Goal: Communication & Community: Answer question/provide support

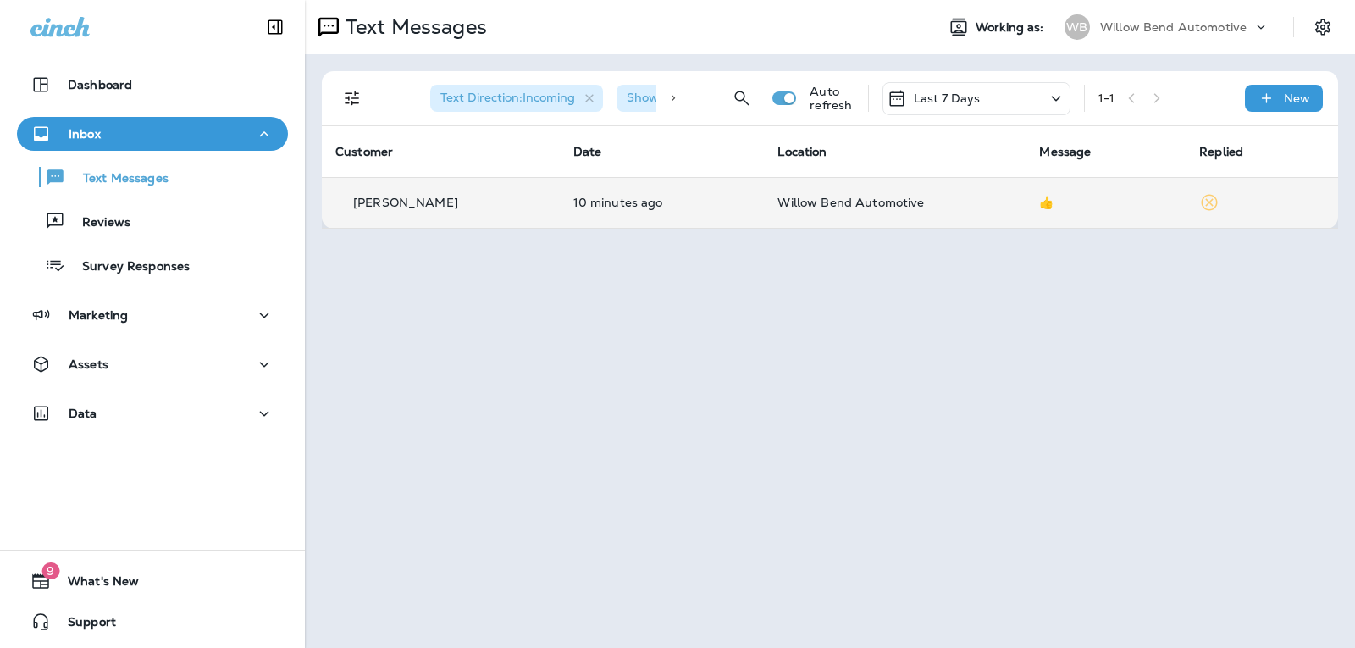
click at [897, 207] on span "Willow Bend Automotive" at bounding box center [850, 202] width 146 height 15
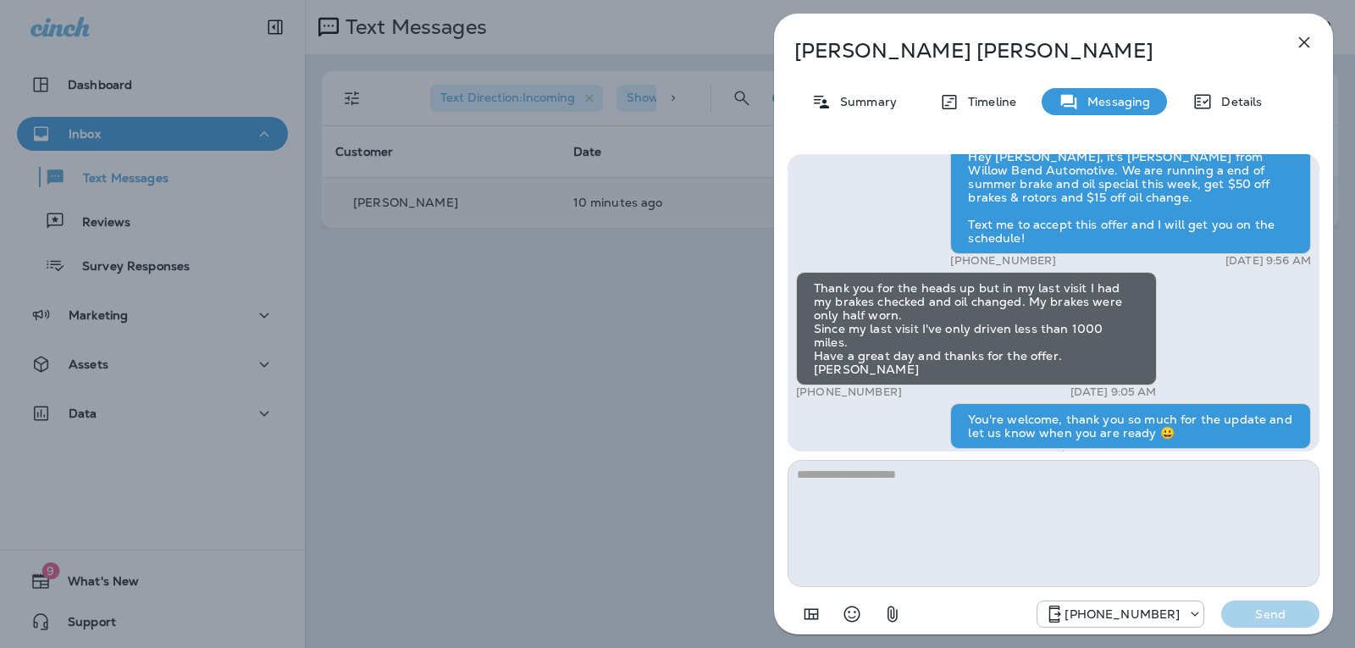
scroll to position [-169, 0]
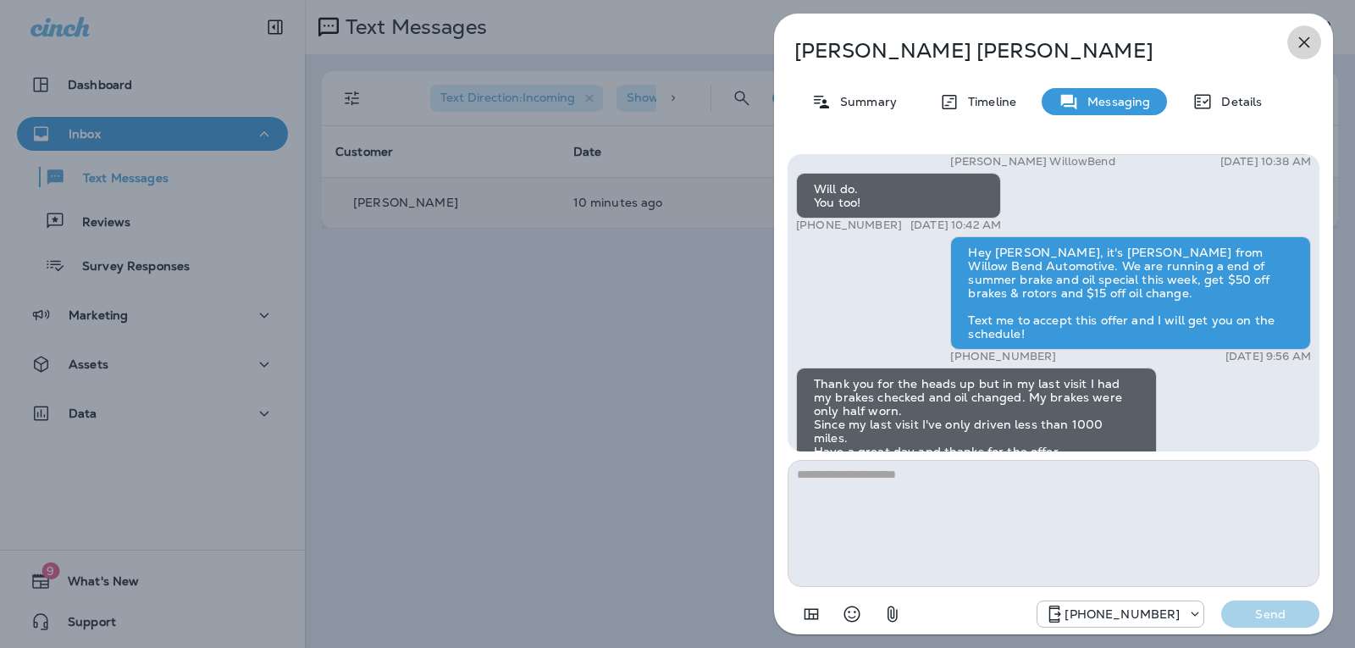
click at [1302, 41] on icon "button" at bounding box center [1304, 42] width 11 height 11
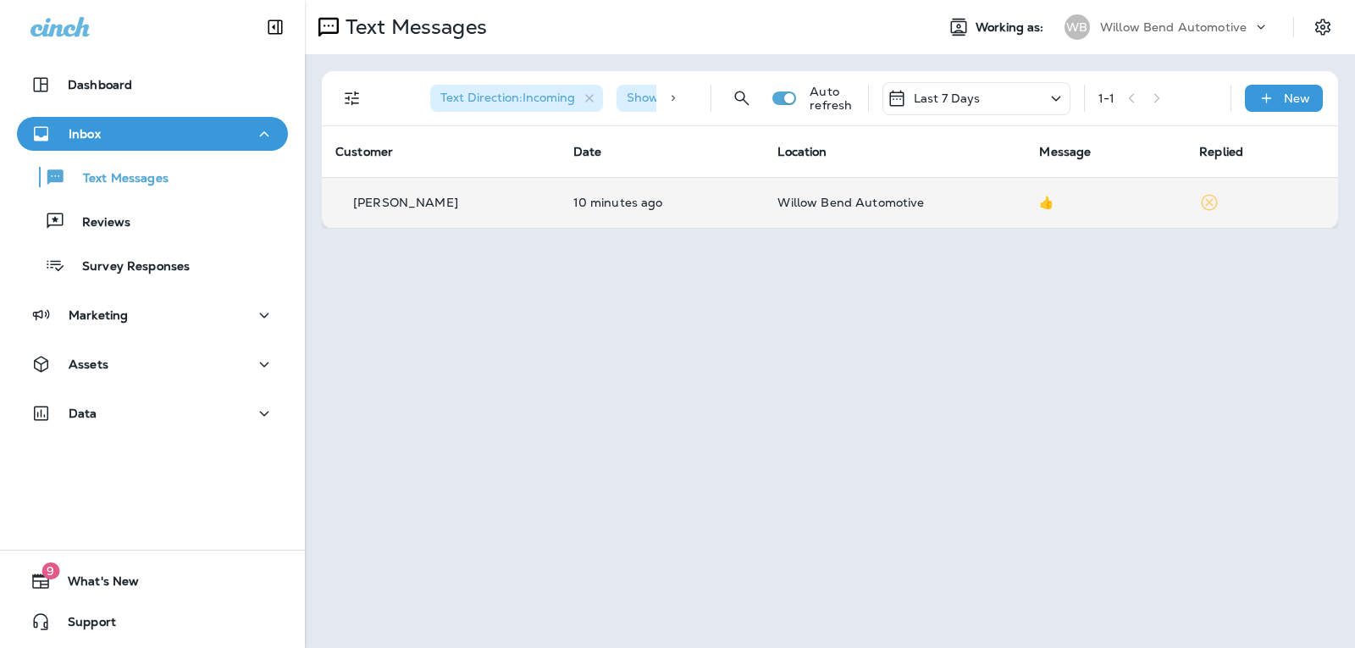
click at [980, 104] on div "Last 7 Days" at bounding box center [976, 98] width 188 height 33
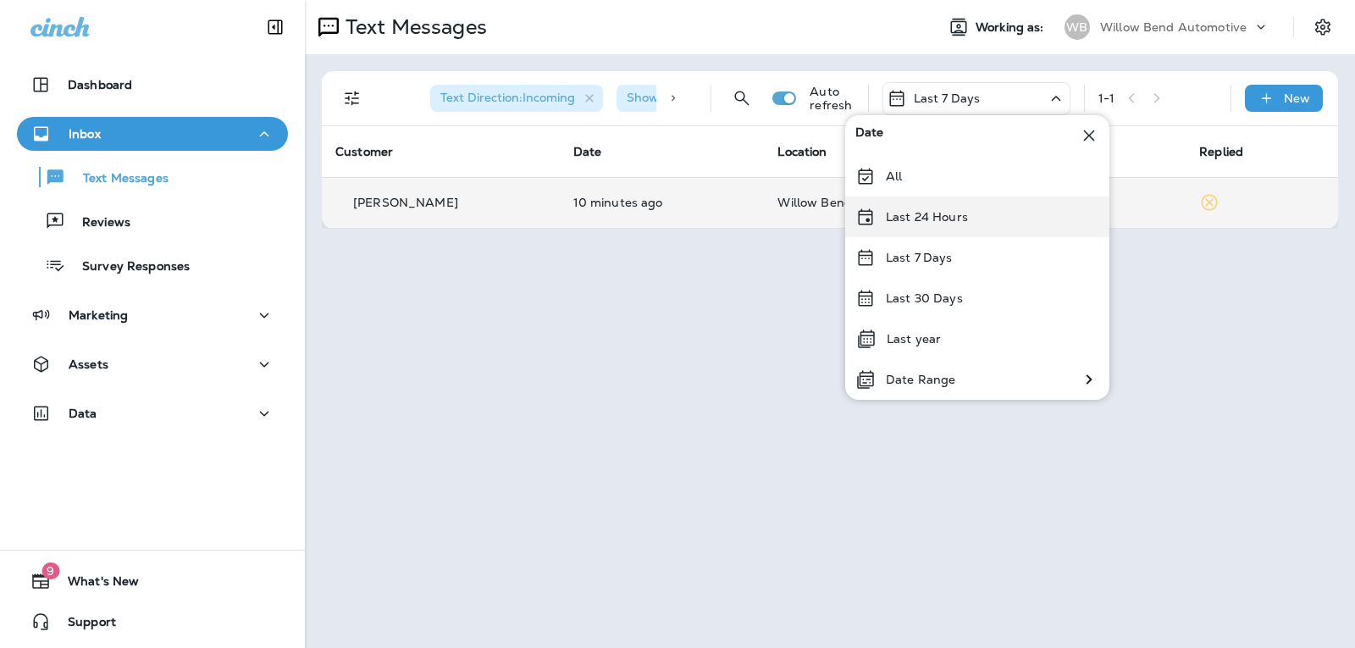
click at [970, 213] on div "Last 24 Hours" at bounding box center [977, 216] width 264 height 41
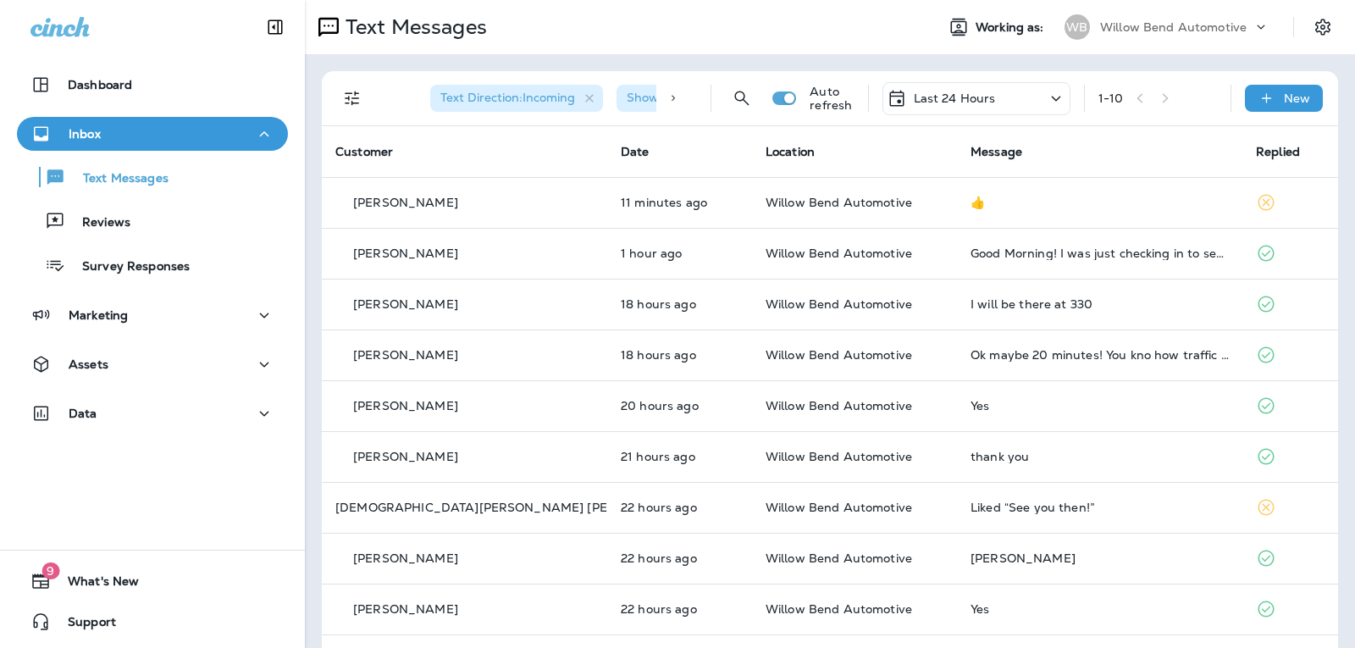
click at [980, 82] on div "Last 24 Hours" at bounding box center [976, 98] width 188 height 33
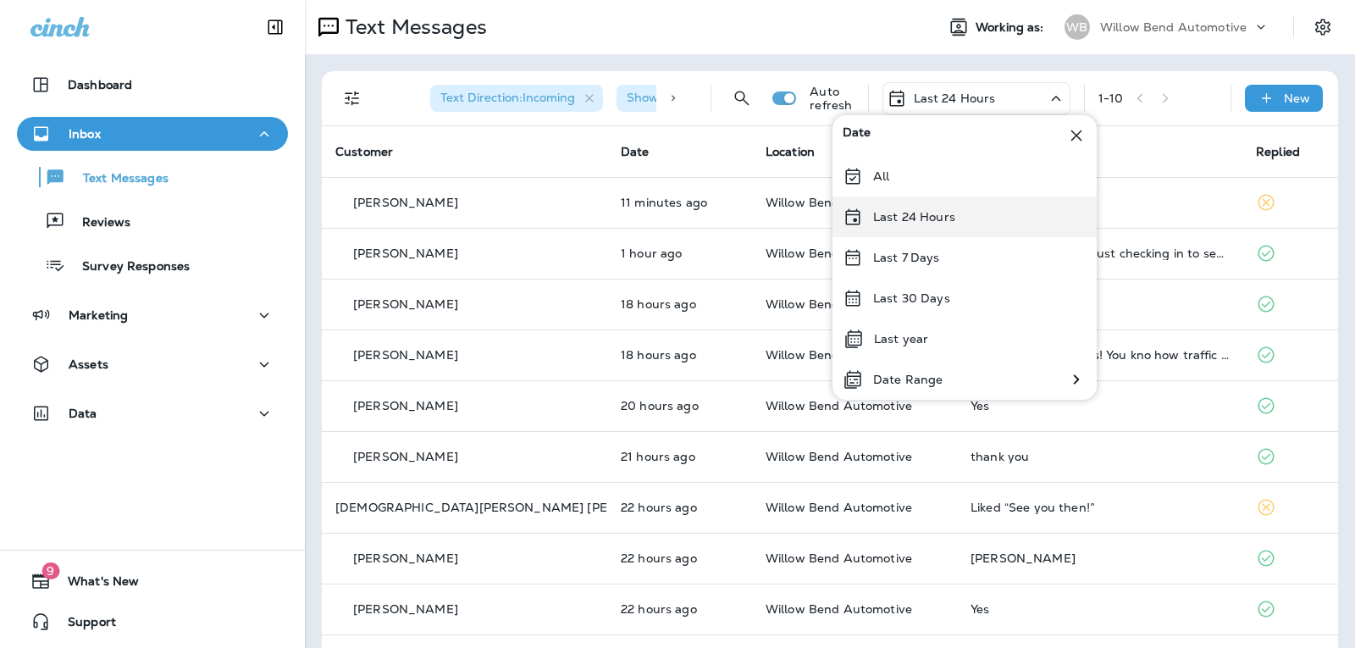
click at [926, 221] on p "Last 24 Hours" at bounding box center [914, 217] width 82 height 14
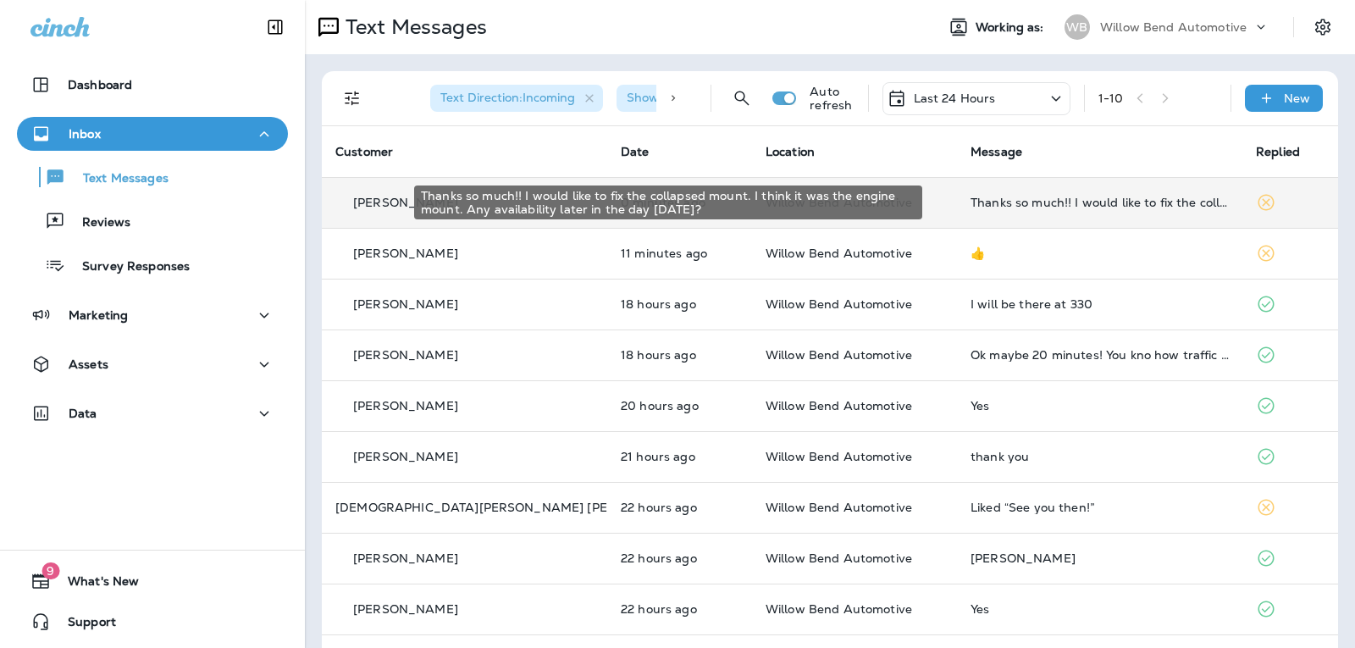
click at [1081, 204] on div "Thanks so much!! I would like to fix the collapsed mount. I think it was the en…" at bounding box center [1099, 203] width 258 height 14
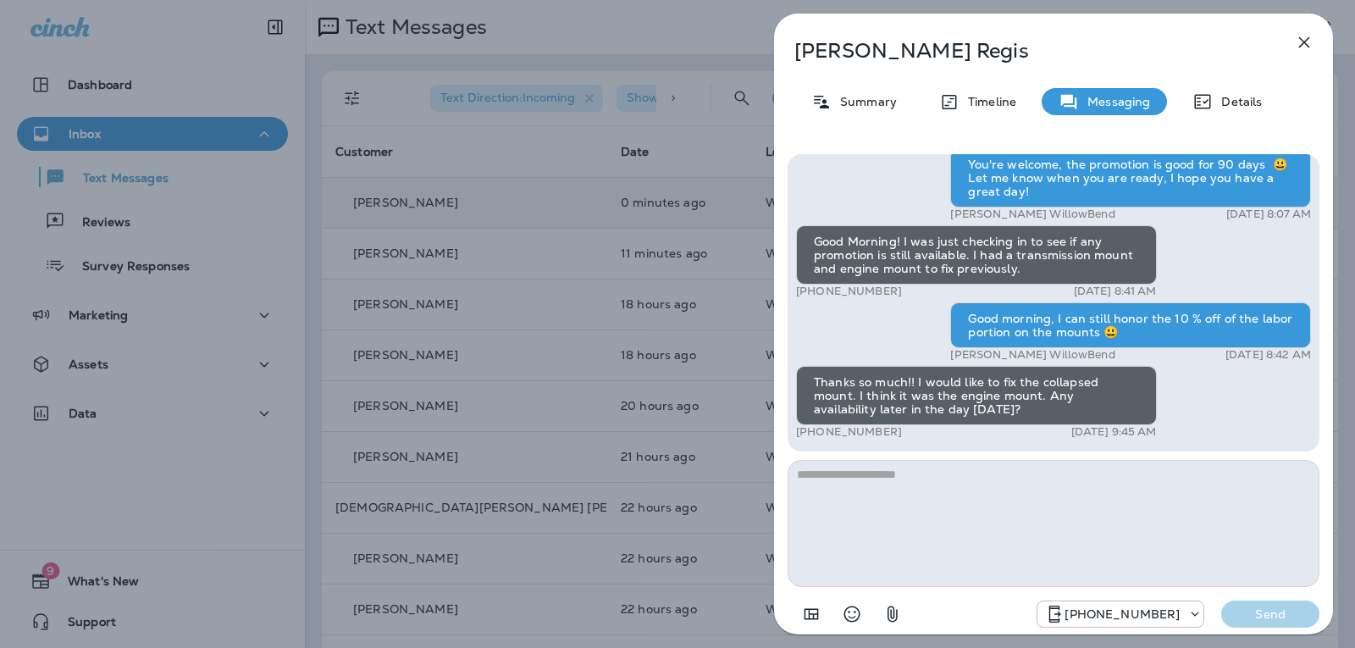
click at [908, 477] on textarea at bounding box center [1053, 523] width 532 height 127
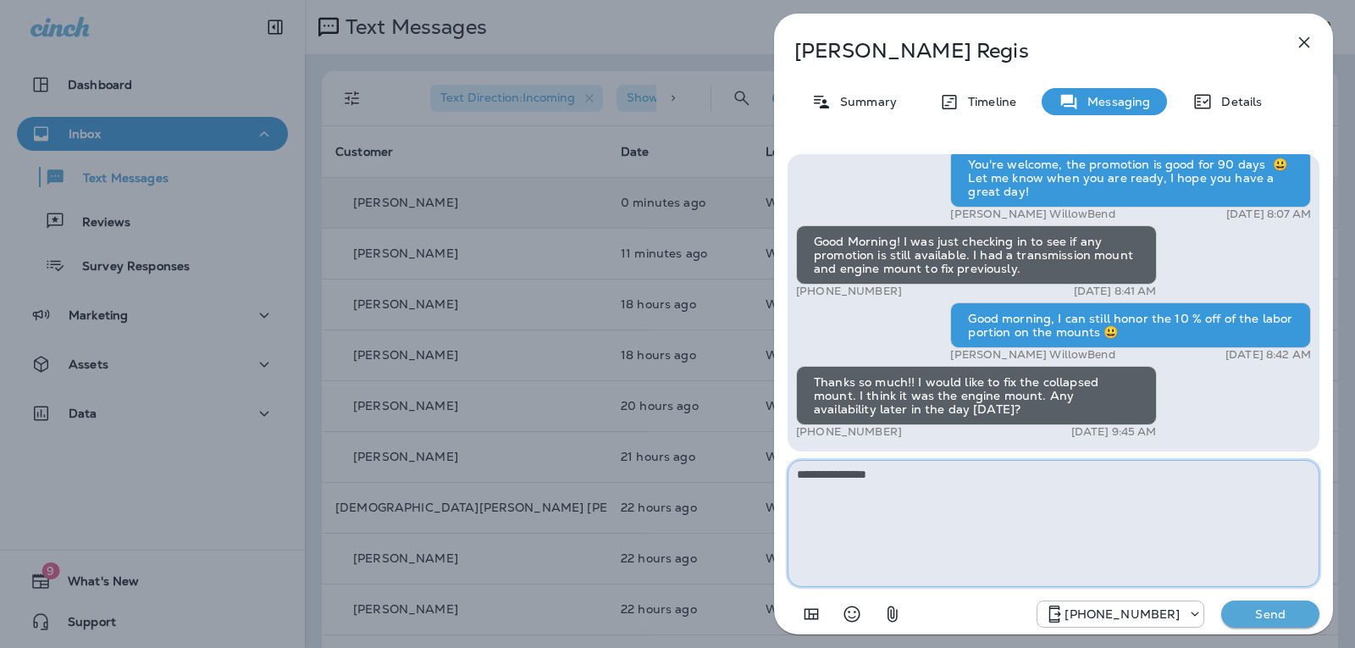
click at [909, 483] on textarea "**********" at bounding box center [1053, 523] width 532 height 127
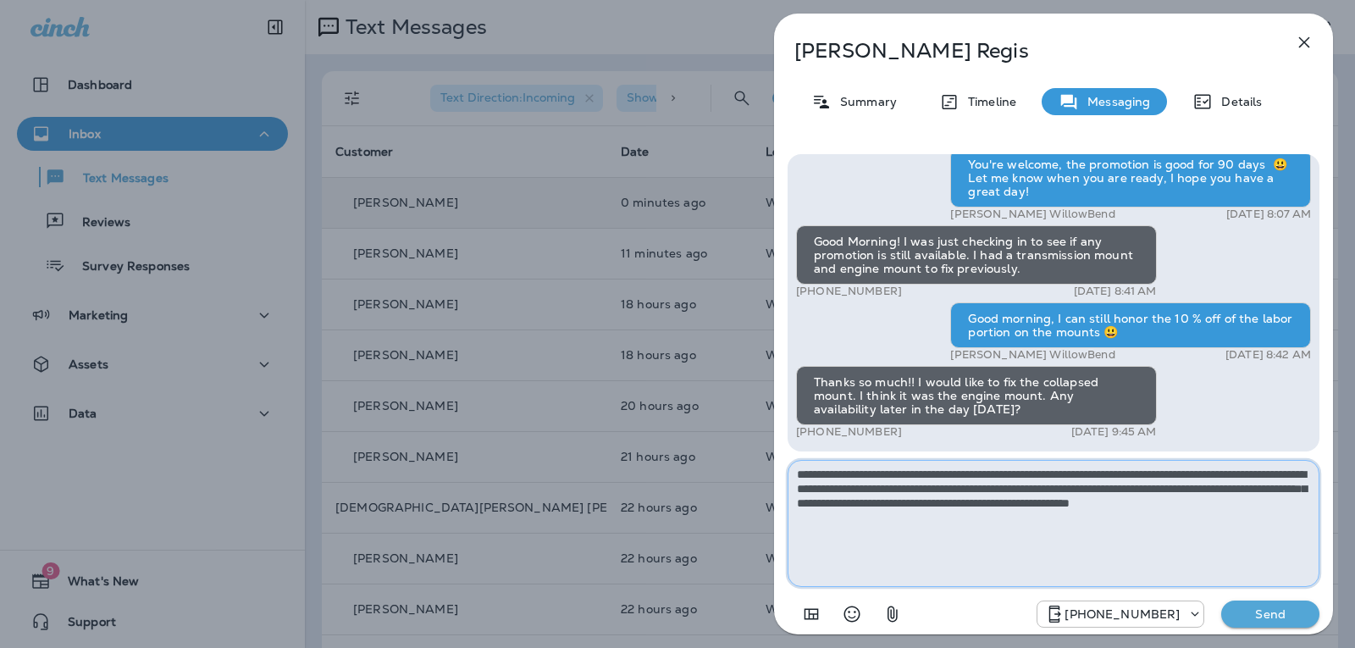
type textarea "**********"
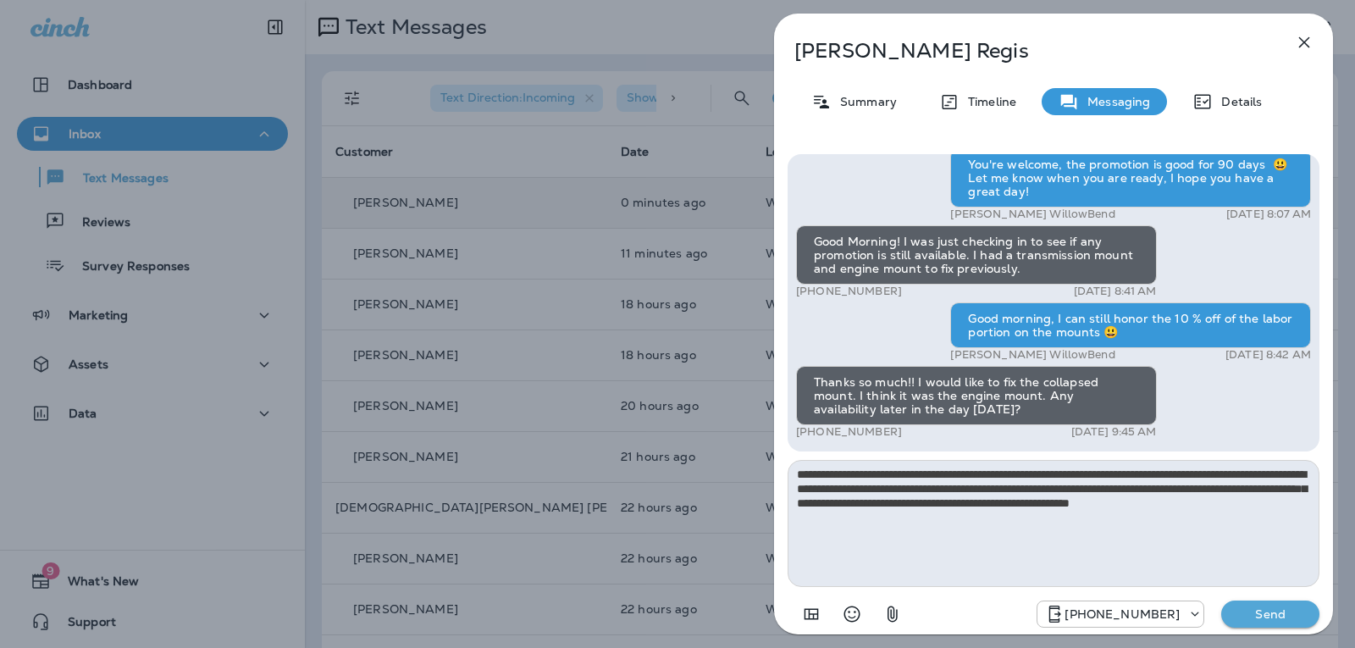
click at [1261, 611] on p "Send" at bounding box center [1269, 613] width 71 height 15
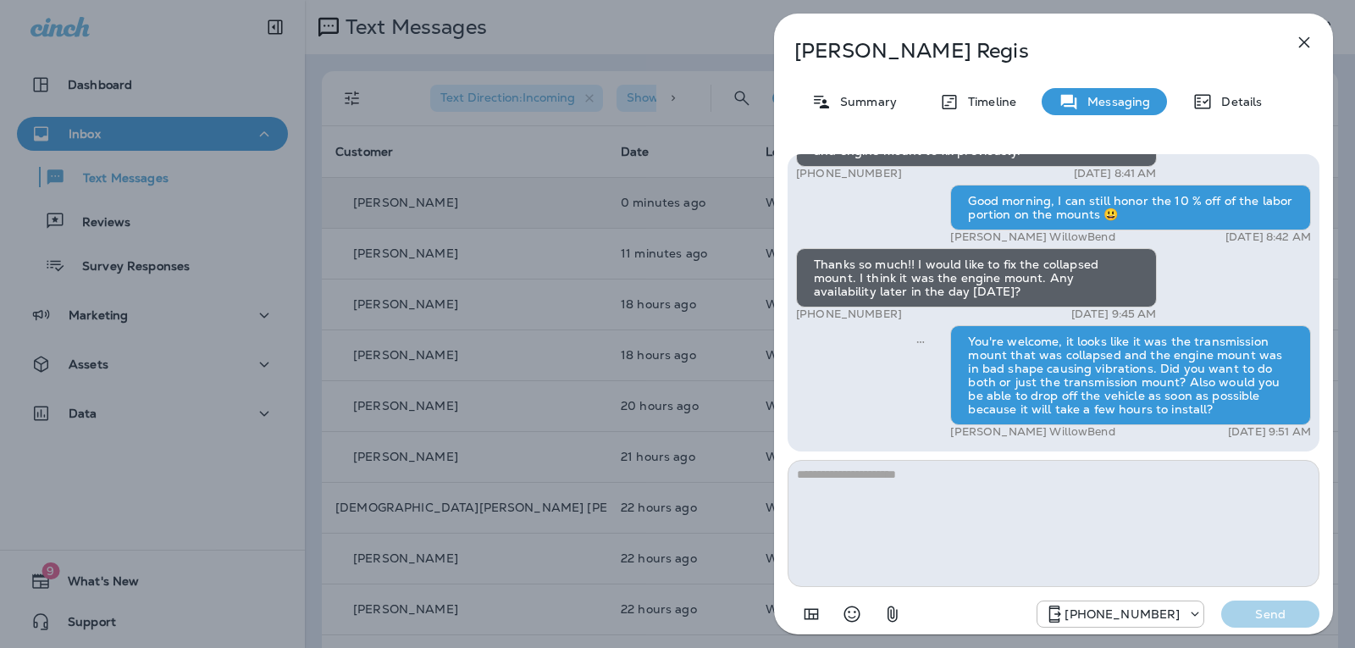
click at [1307, 38] on icon "button" at bounding box center [1304, 42] width 11 height 11
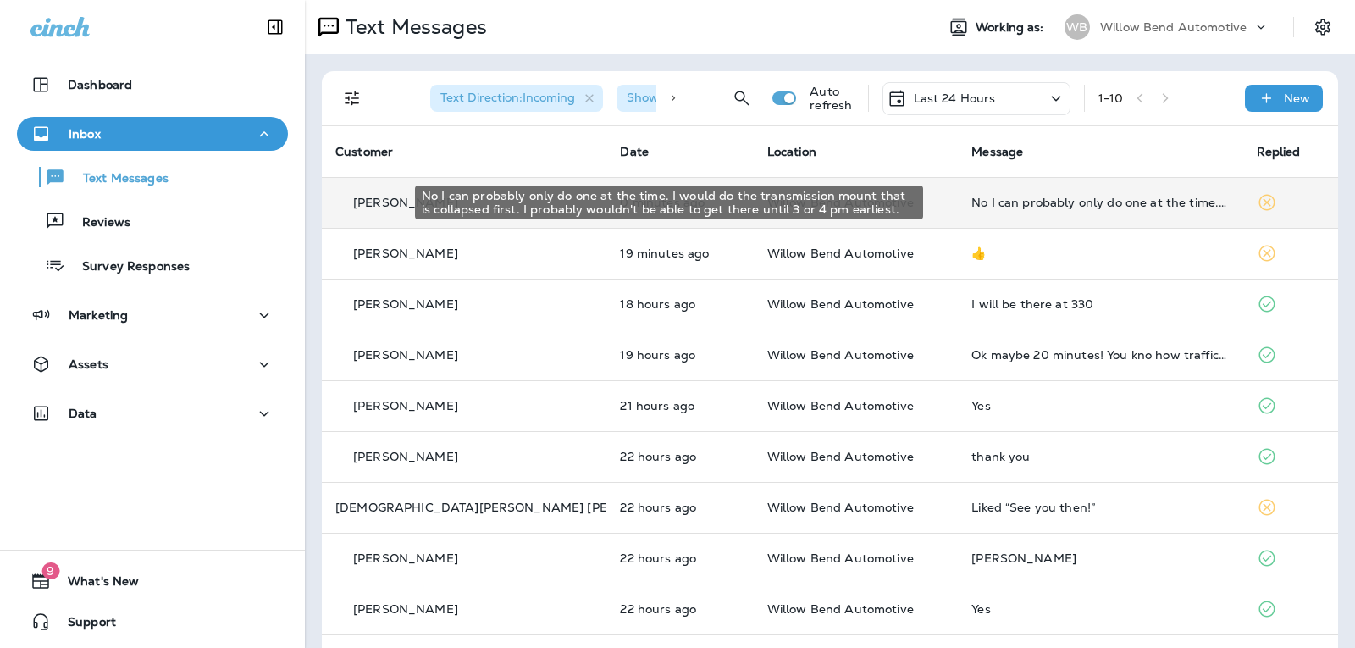
click at [1054, 200] on div "No I can probably only do one at the time. I would do the transmission mount th…" at bounding box center [1099, 203] width 257 height 14
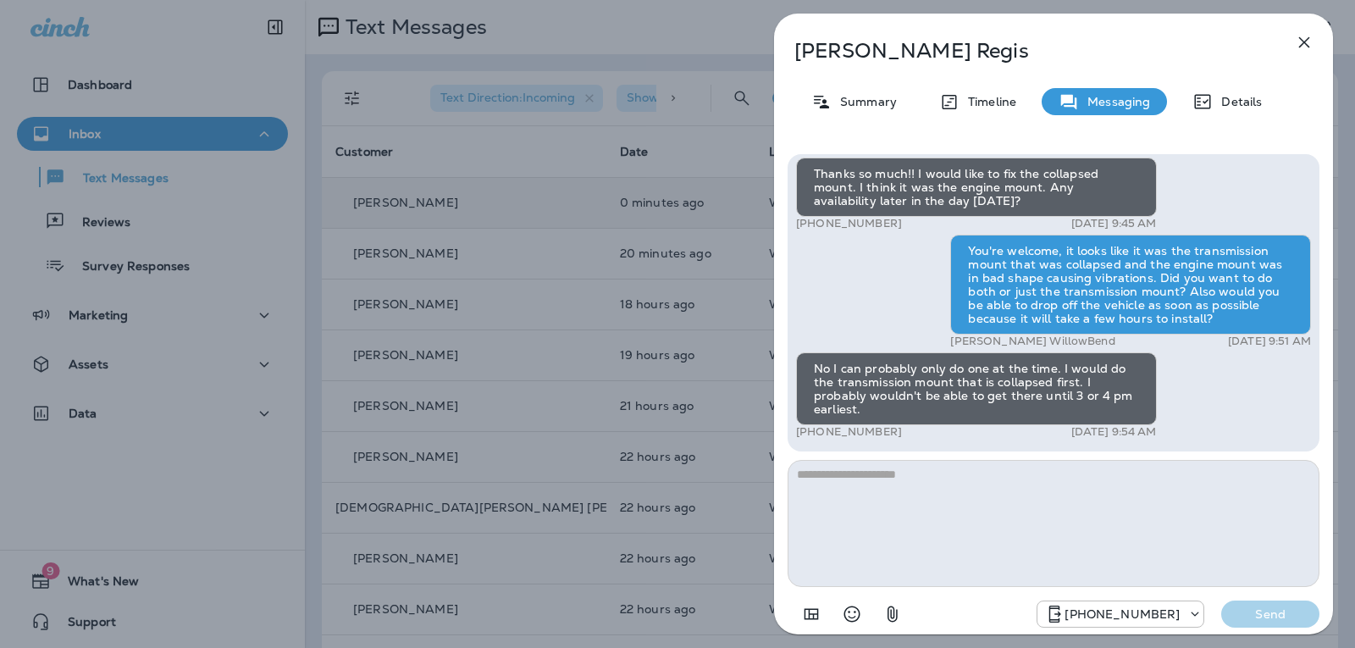
click at [858, 497] on textarea at bounding box center [1053, 523] width 532 height 127
type textarea "*"
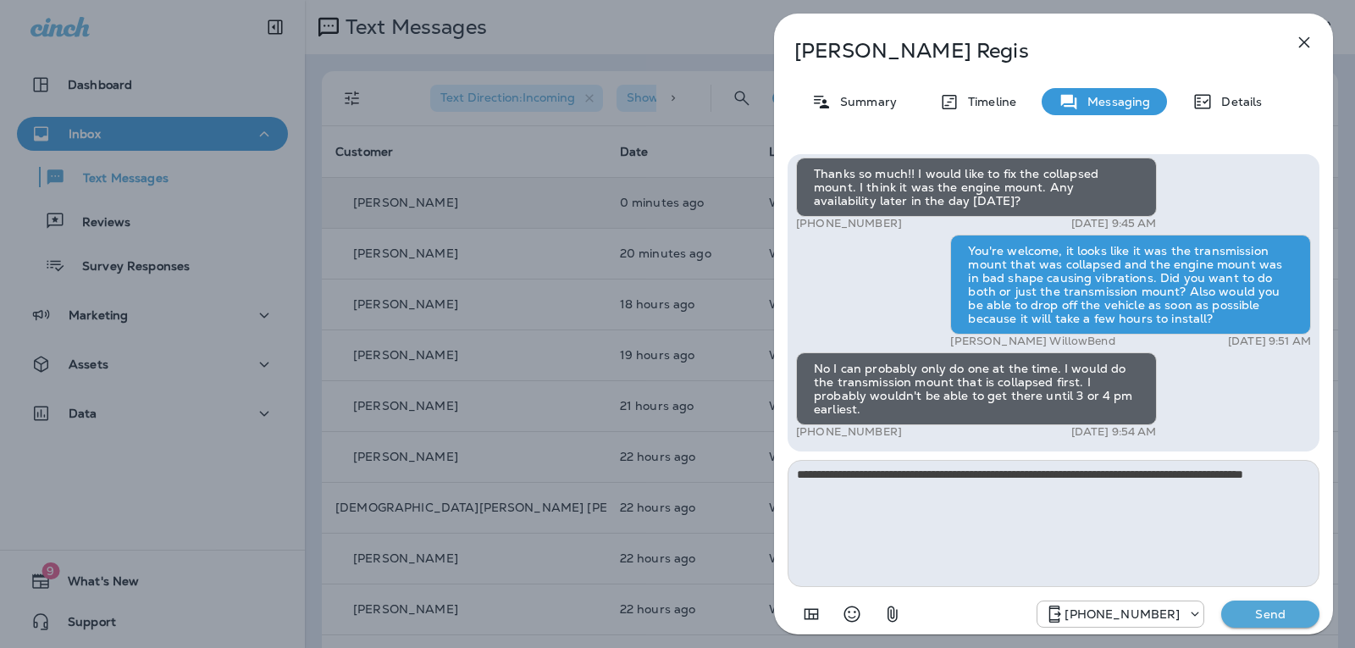
type textarea "**********"
click at [1269, 612] on p "Send" at bounding box center [1269, 613] width 71 height 15
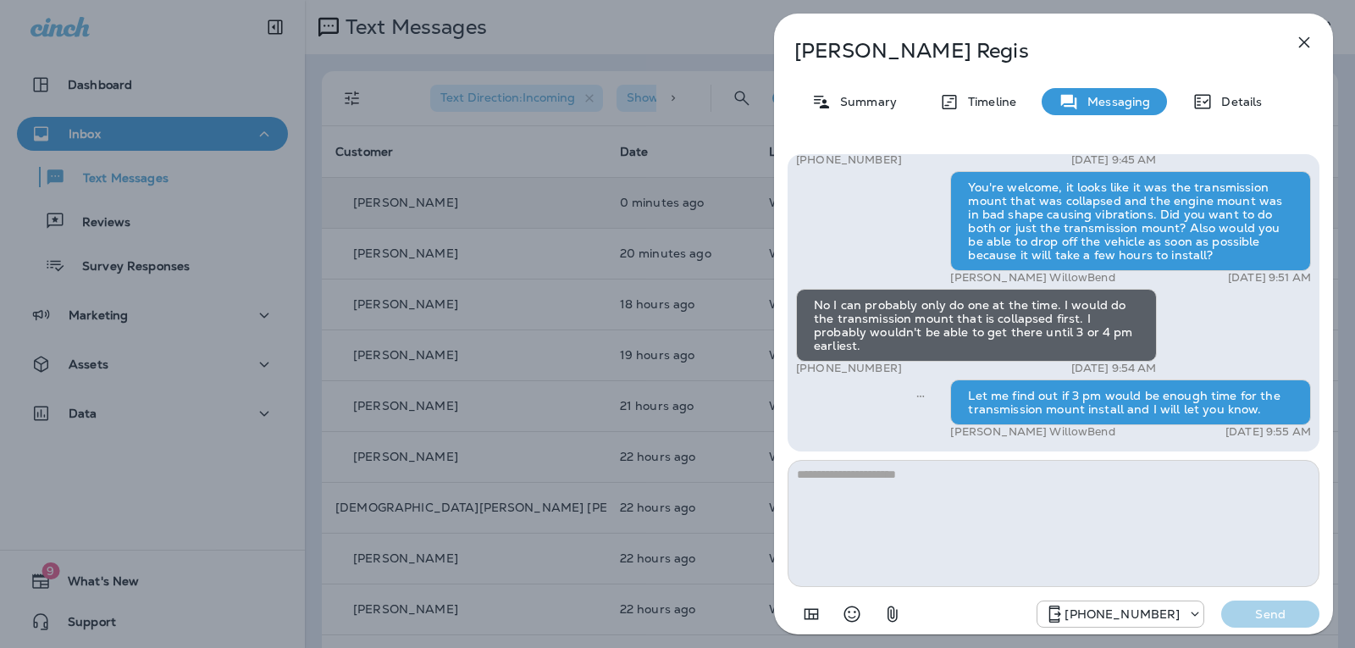
click at [1300, 41] on icon "button" at bounding box center [1304, 42] width 20 height 20
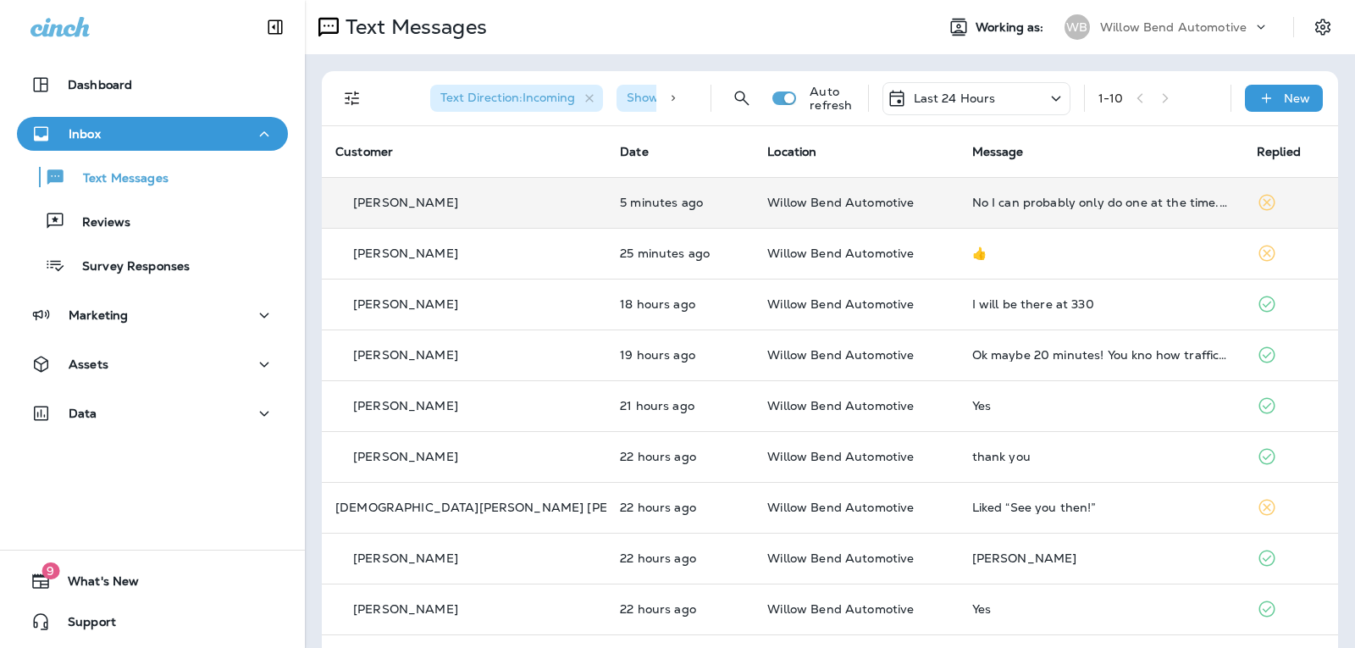
click at [958, 90] on div "Last 24 Hours" at bounding box center [940, 98] width 109 height 20
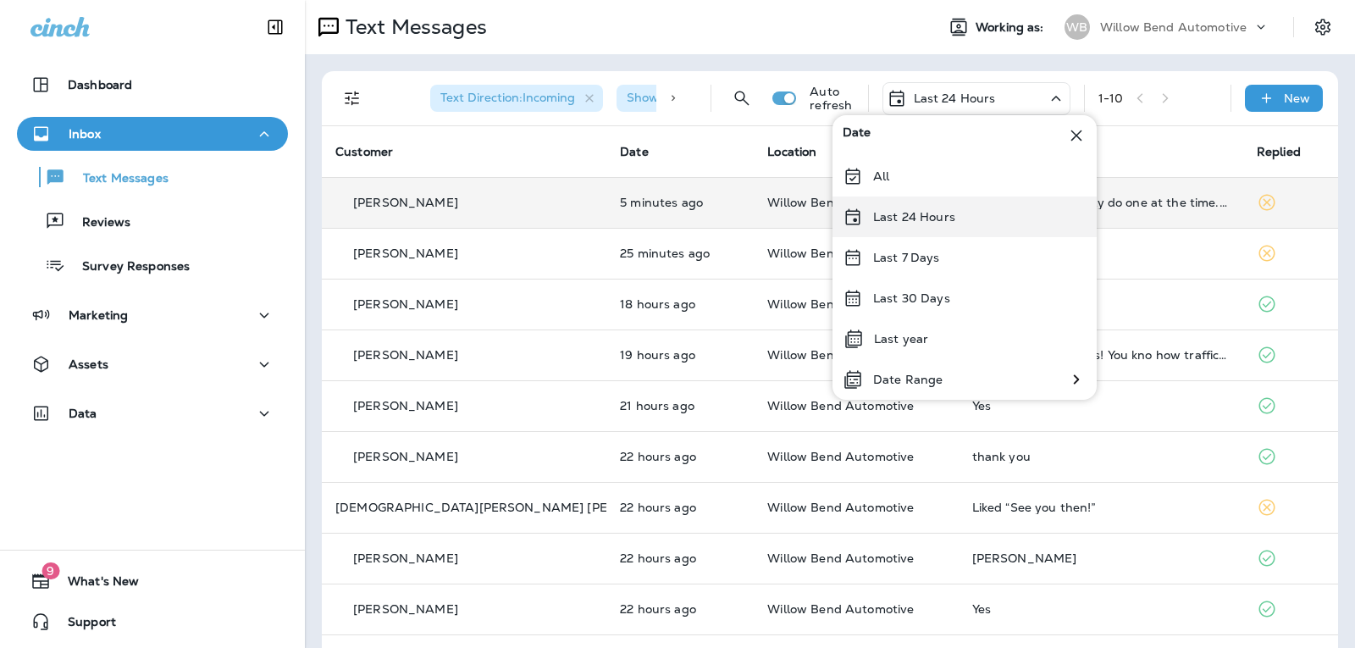
click at [925, 219] on p "Last 24 Hours" at bounding box center [914, 217] width 82 height 14
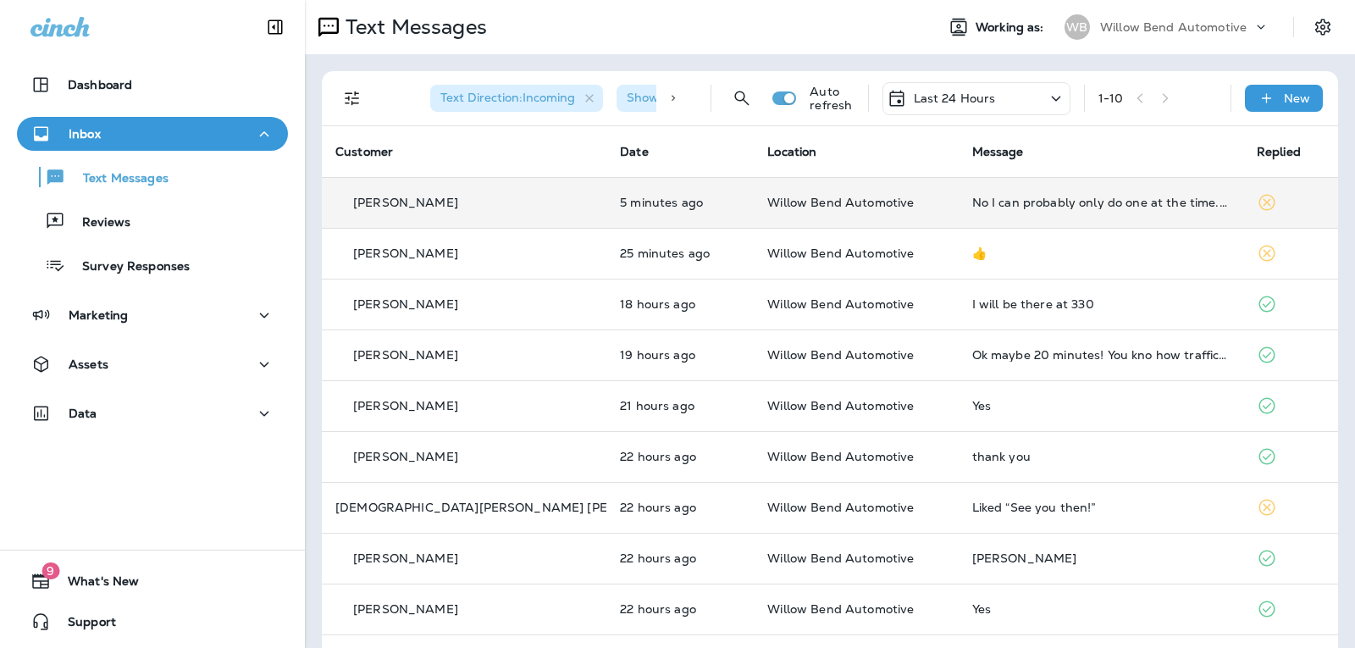
click at [1058, 196] on div "No I can probably only do one at the time. I would do the transmission mount th…" at bounding box center [1100, 203] width 257 height 14
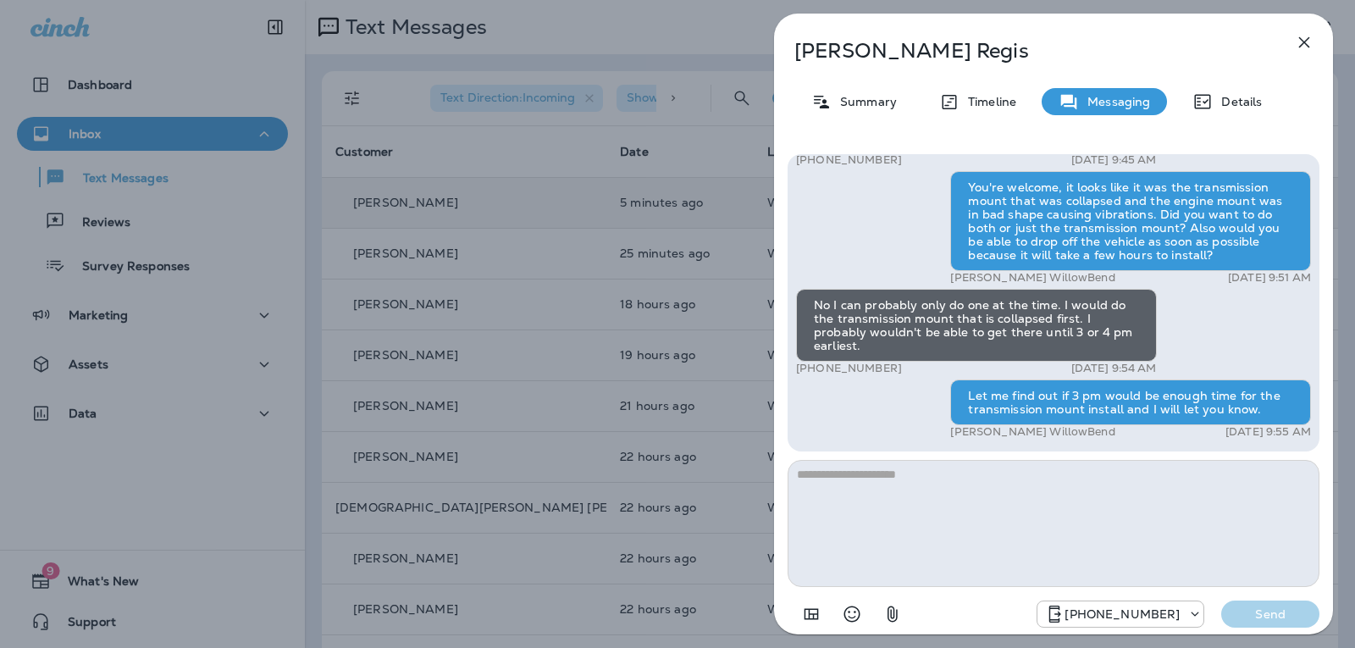
click at [1333, 35] on div "[PERSON_NAME] Summary Timeline Messaging Details Hello [PERSON_NAME], Hope all …" at bounding box center [1053, 324] width 603 height 648
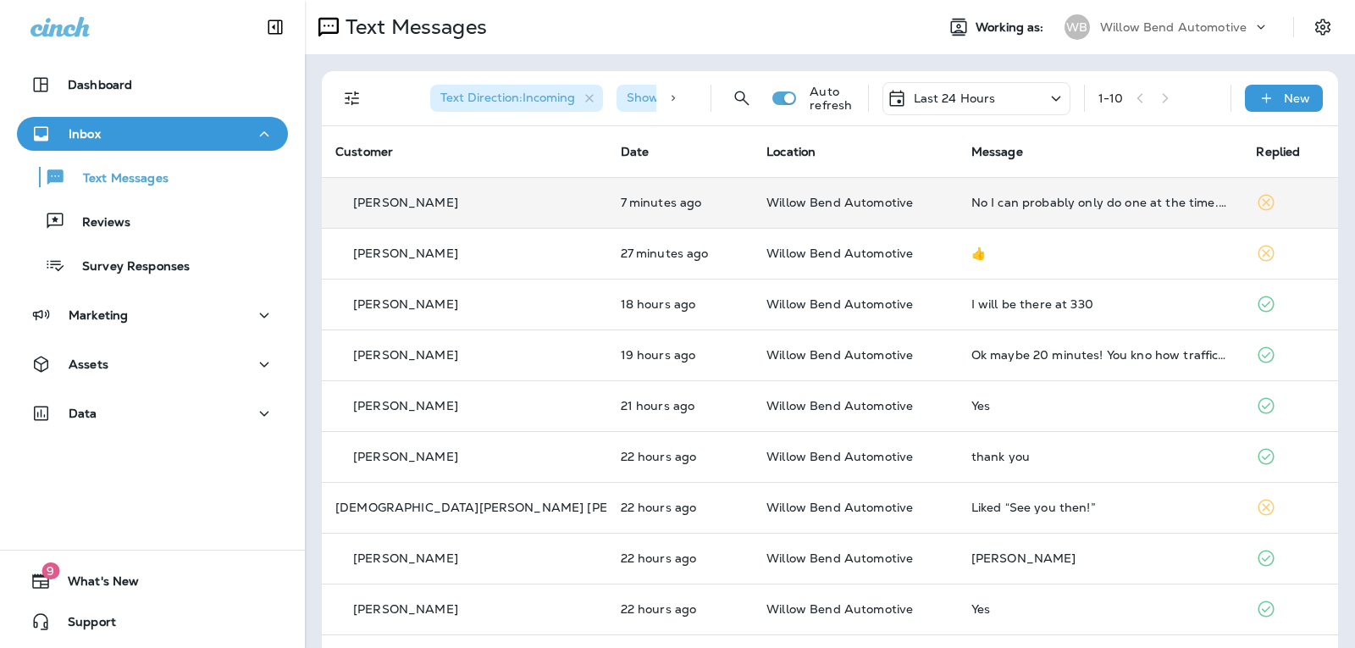
click at [1122, 190] on td "No I can probably only do one at the time. I would do the transmission mount th…" at bounding box center [1100, 202] width 285 height 51
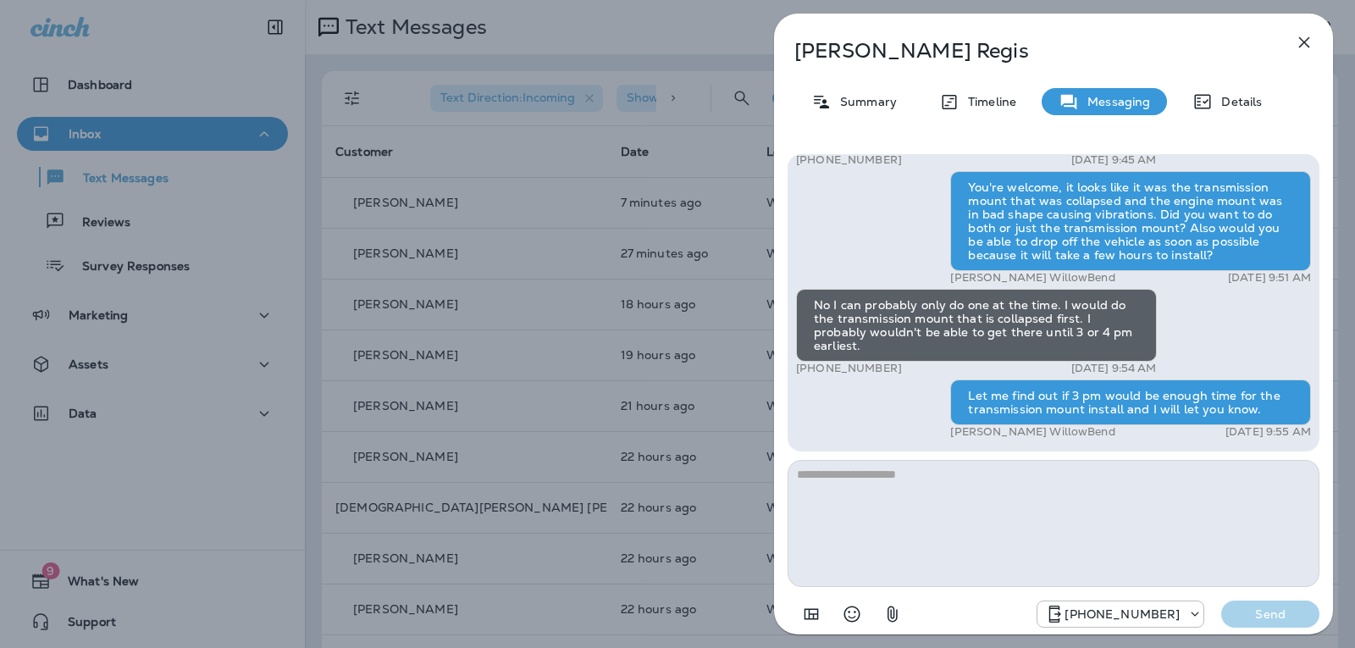
click at [853, 488] on textarea at bounding box center [1053, 523] width 532 height 127
type textarea "*"
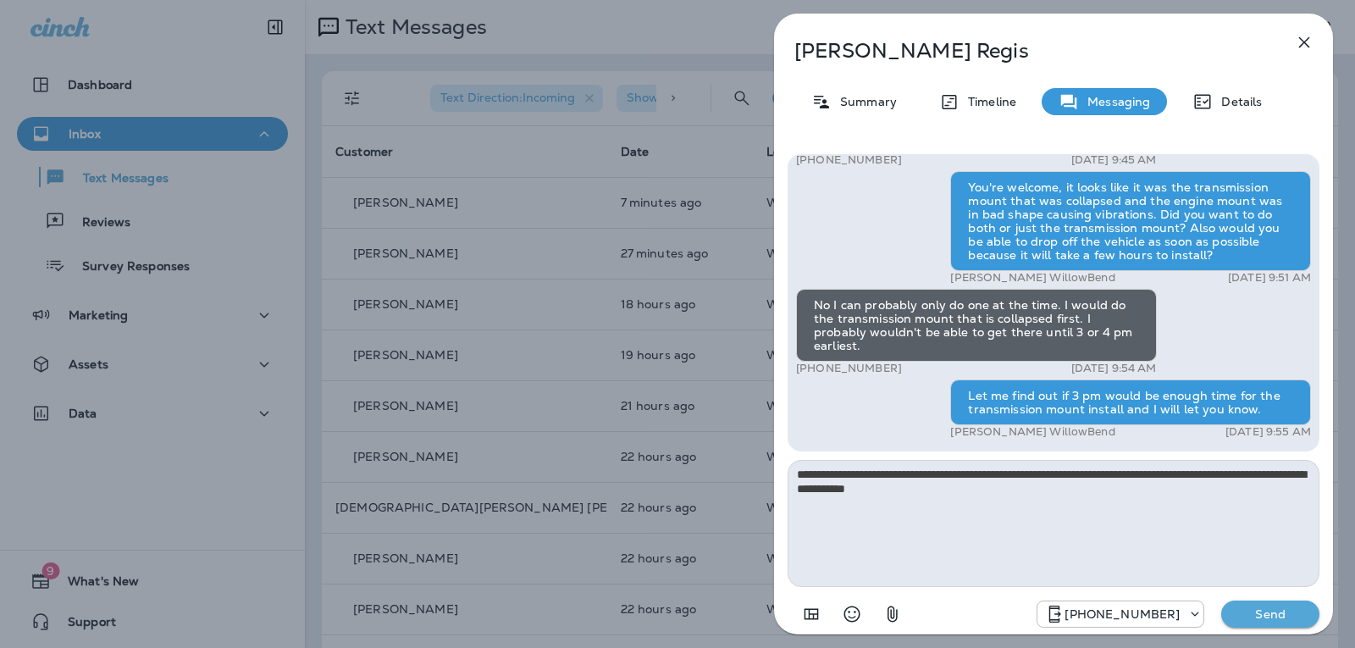
type textarea "**********"
click at [1273, 609] on p "Send" at bounding box center [1269, 613] width 71 height 15
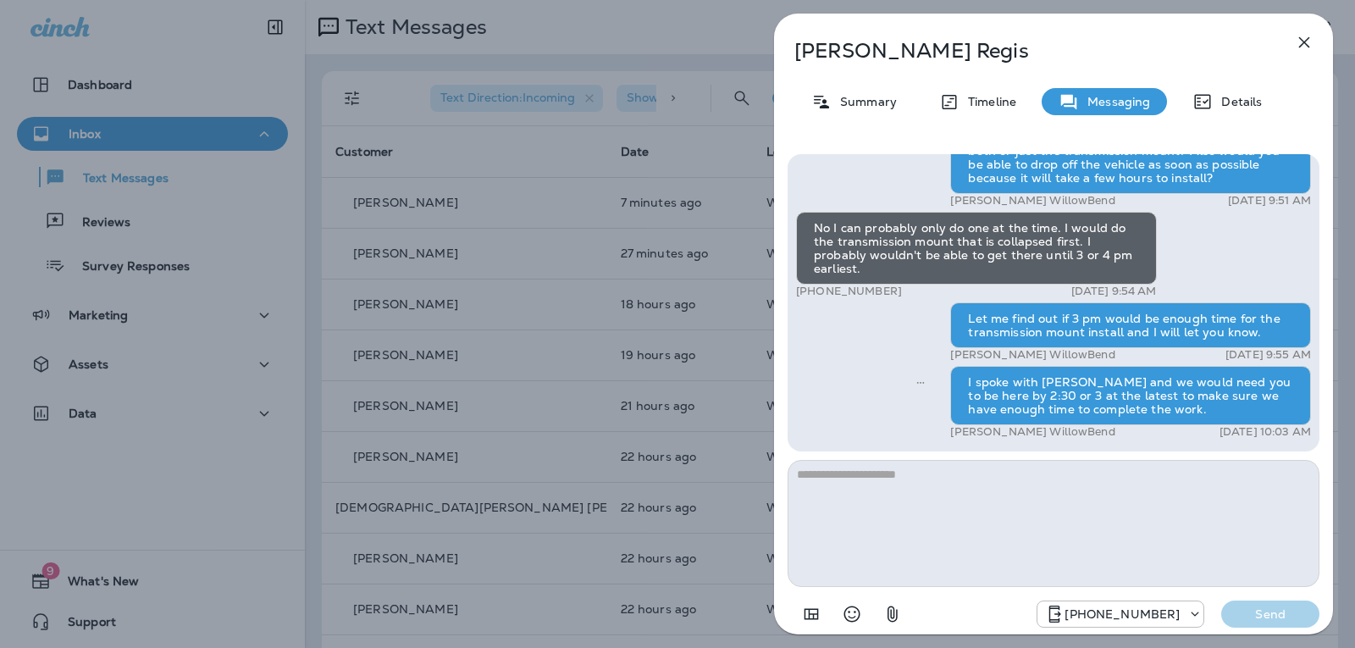
click at [1302, 41] on icon "button" at bounding box center [1304, 42] width 11 height 11
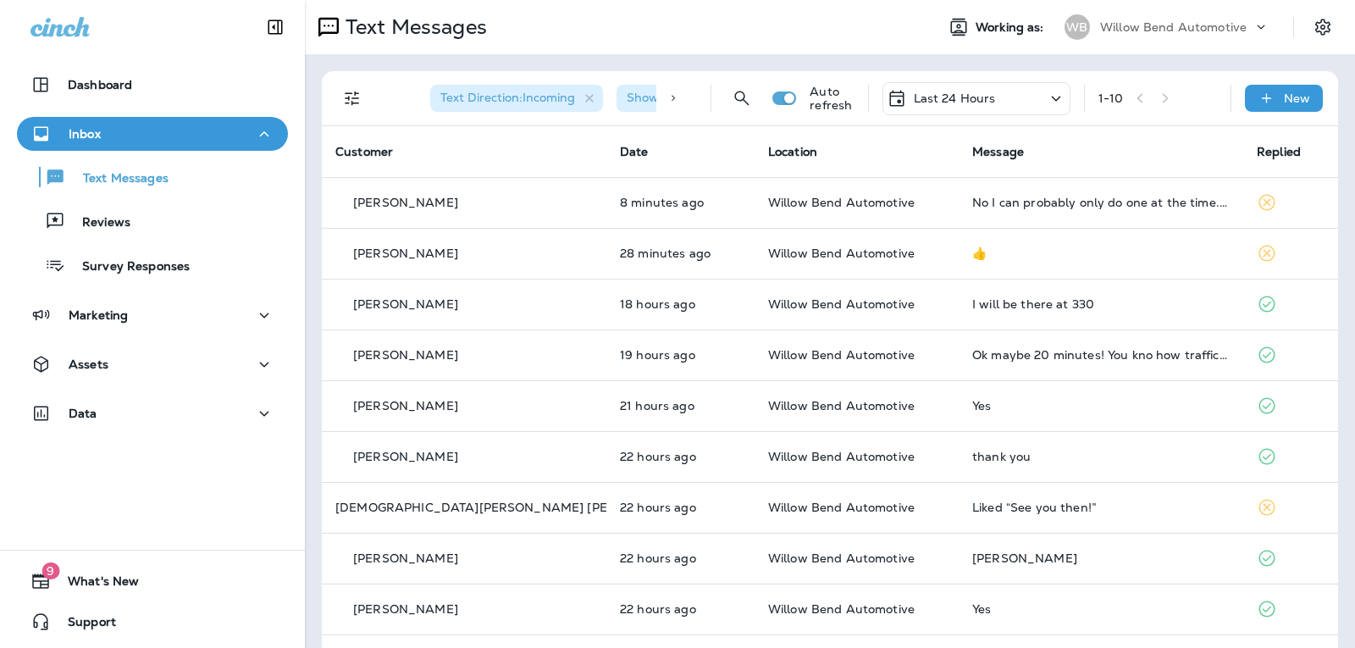
click at [928, 96] on p "Last 24 Hours" at bounding box center [955, 98] width 82 height 14
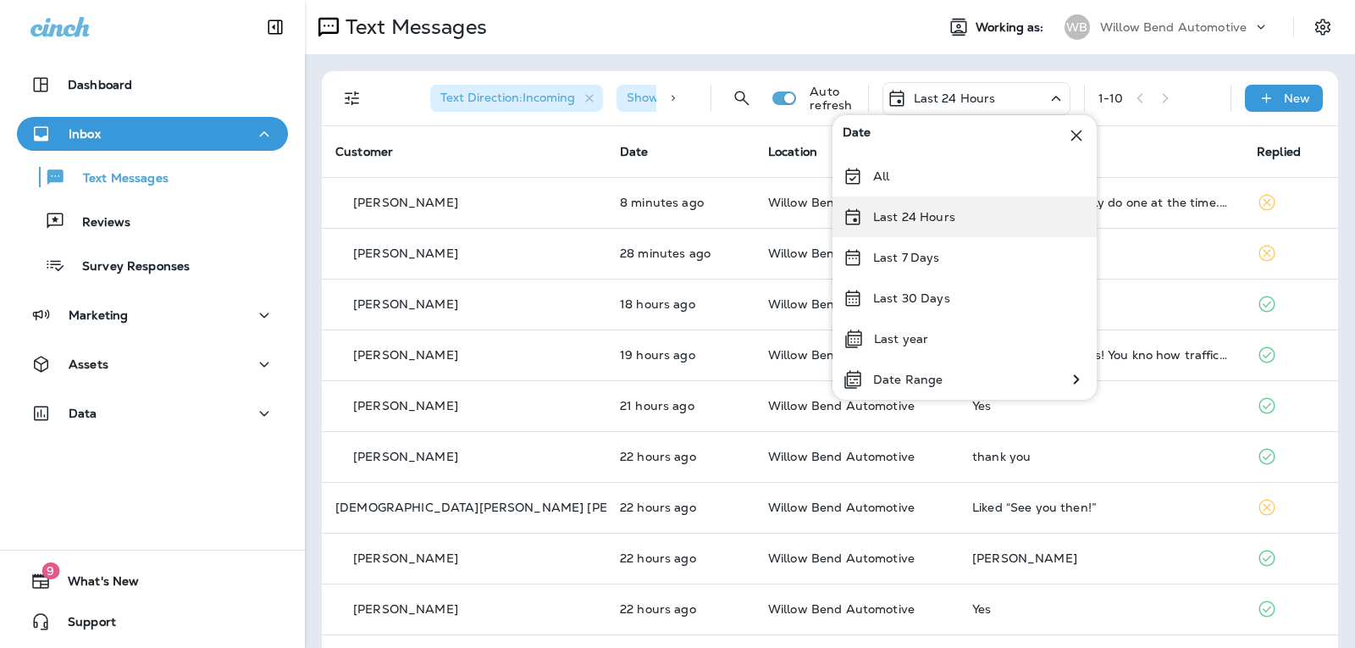
click at [948, 214] on p "Last 24 Hours" at bounding box center [914, 217] width 82 height 14
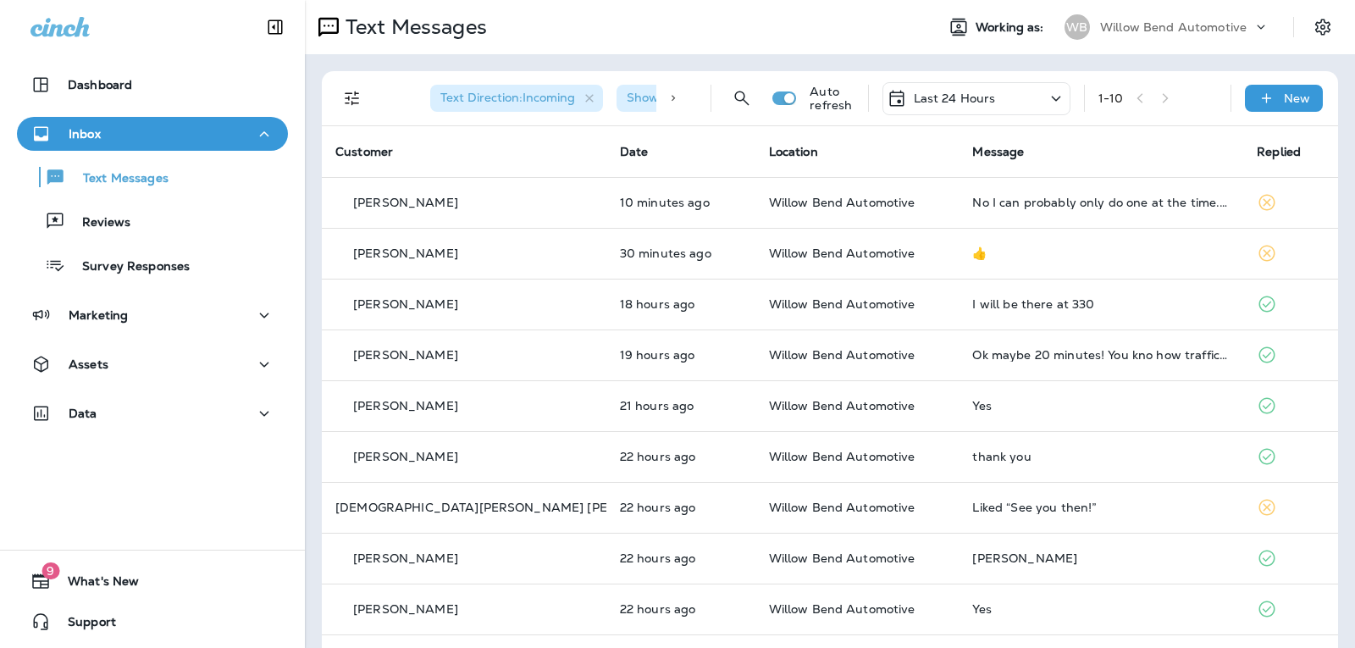
click at [958, 90] on div "Last 24 Hours" at bounding box center [940, 98] width 109 height 20
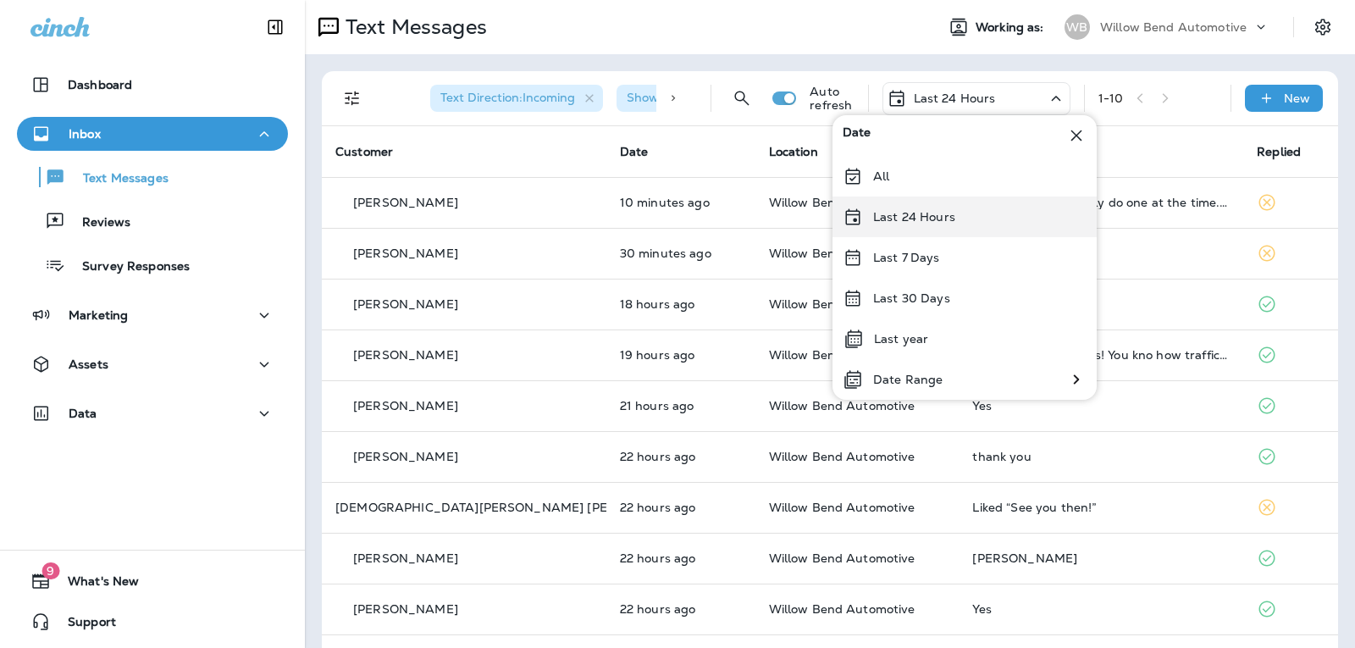
click at [918, 226] on div "Last 24 Hours" at bounding box center [964, 216] width 264 height 41
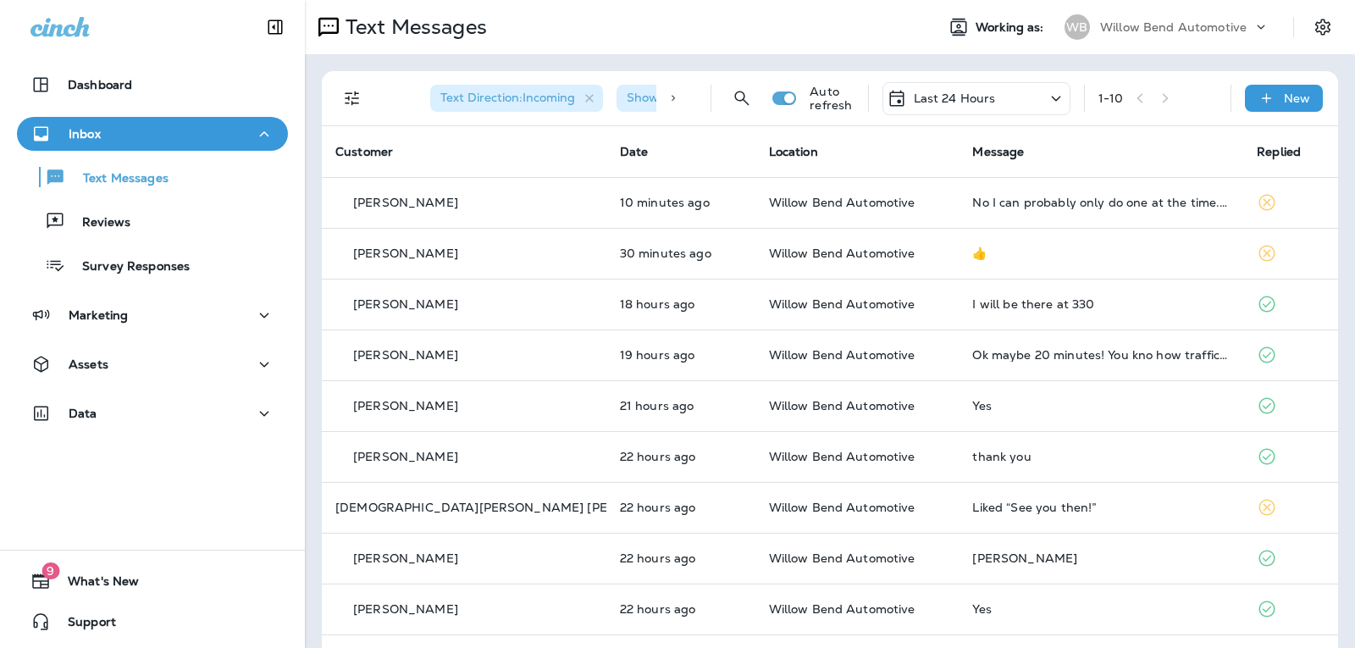
click at [986, 100] on div "Last 24 Hours" at bounding box center [976, 98] width 188 height 33
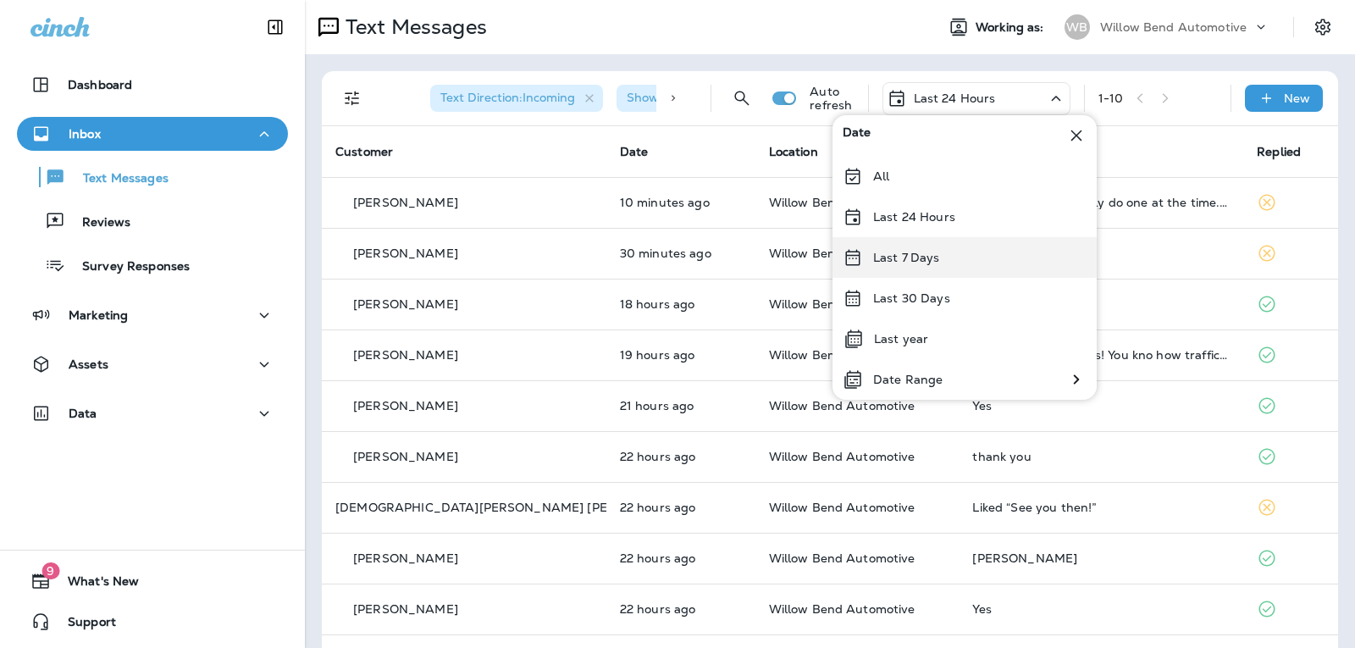
click at [933, 262] on p "Last 7 Days" at bounding box center [906, 258] width 67 height 14
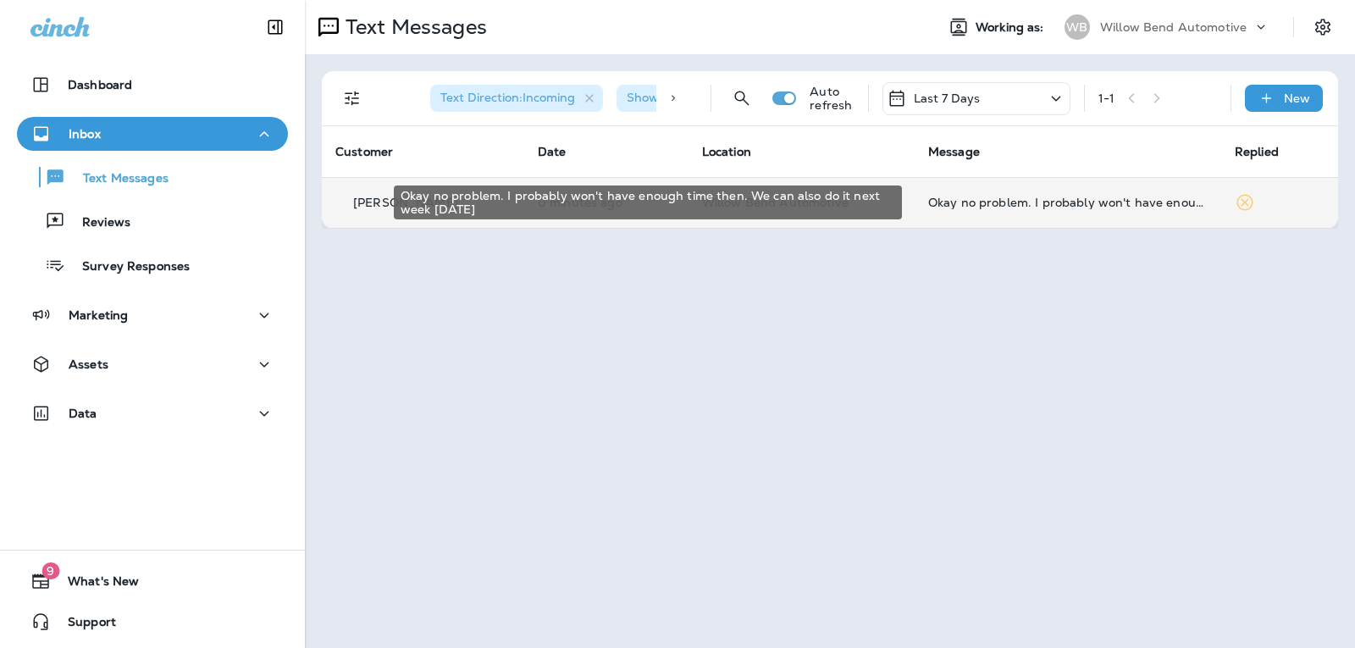
click at [984, 204] on div "Okay no problem. I probably won't have enough time then. We can also do it next…" at bounding box center [1067, 203] width 279 height 14
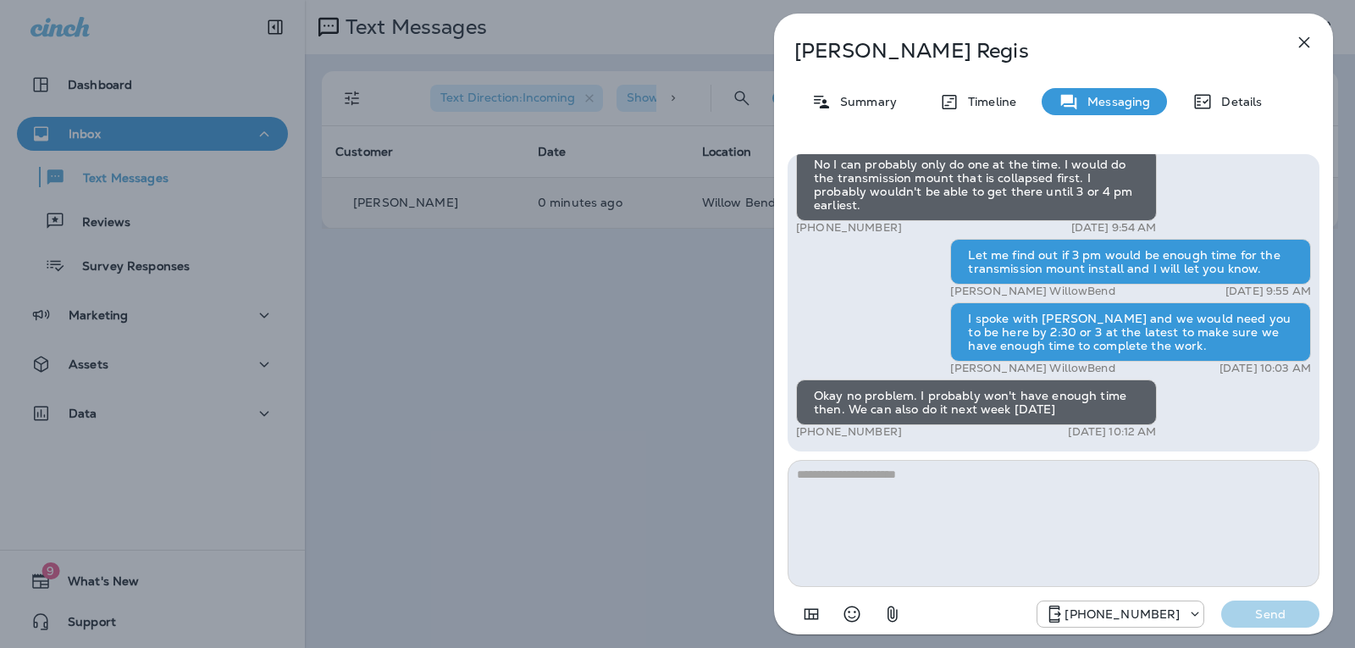
click at [887, 468] on textarea at bounding box center [1053, 523] width 532 height 127
click at [858, 477] on textarea at bounding box center [1053, 523] width 532 height 127
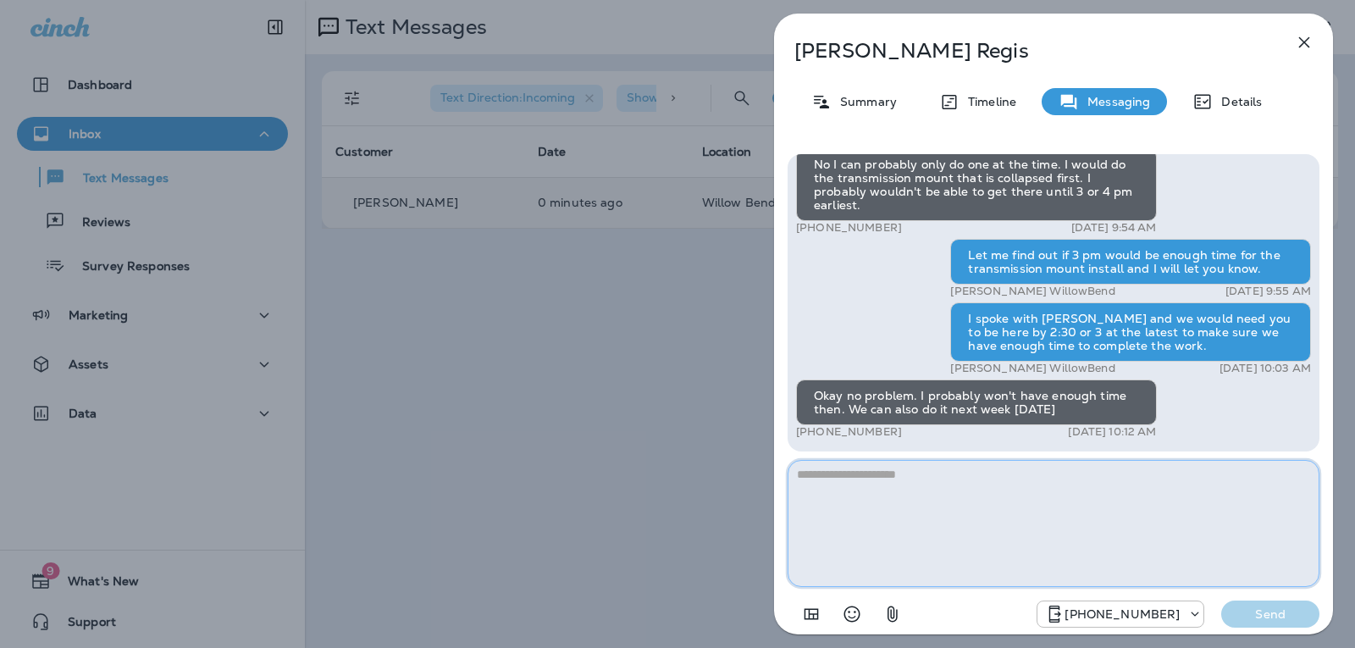
click at [902, 487] on textarea at bounding box center [1053, 523] width 532 height 127
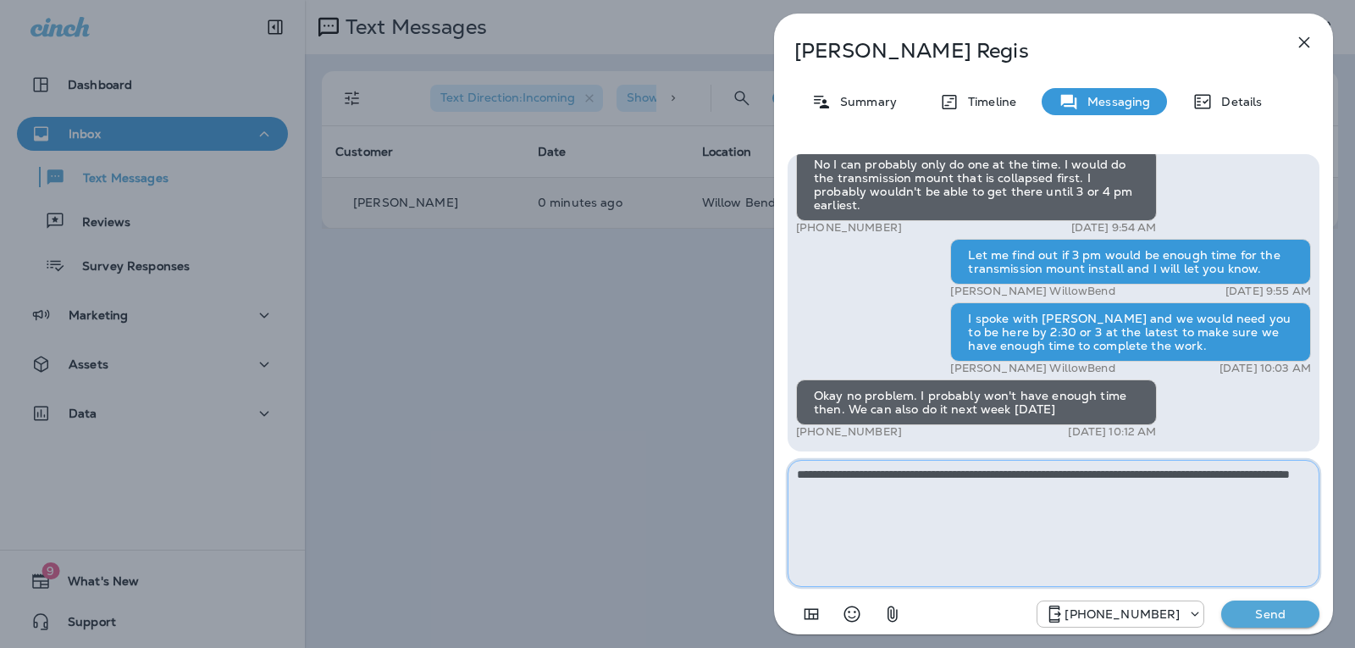
type textarea "**********"
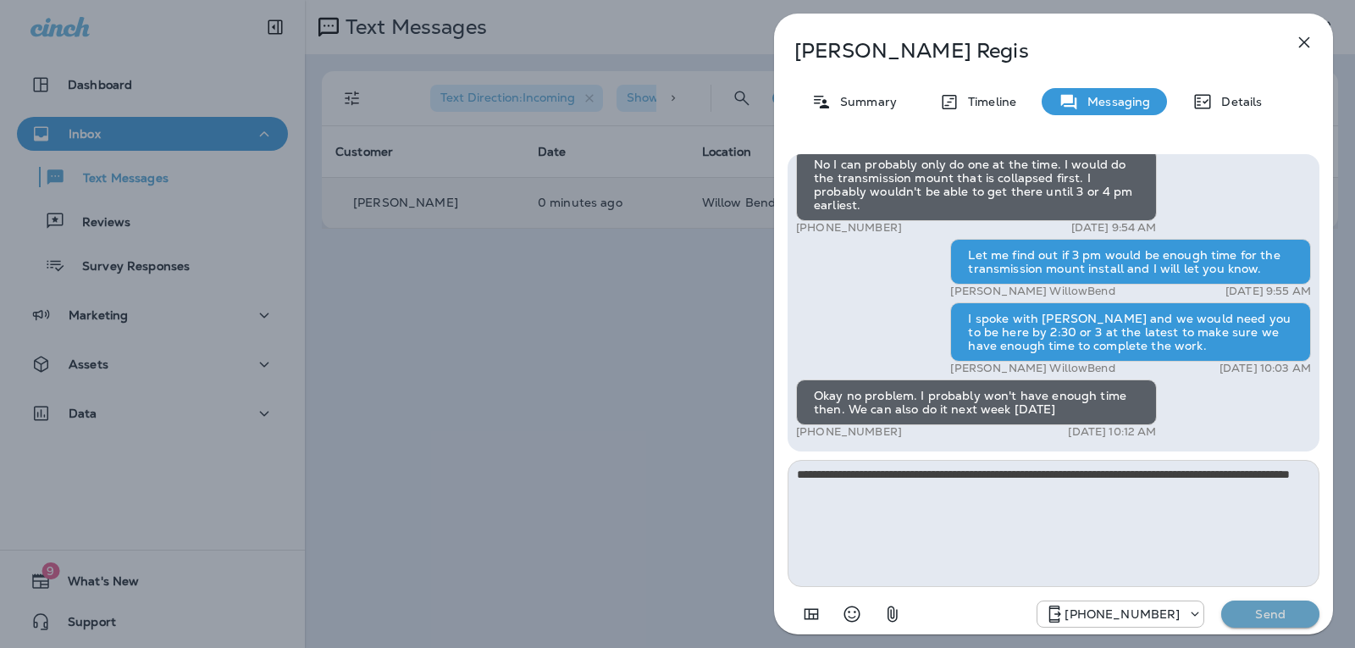
click at [1278, 601] on button "Send" at bounding box center [1270, 613] width 98 height 27
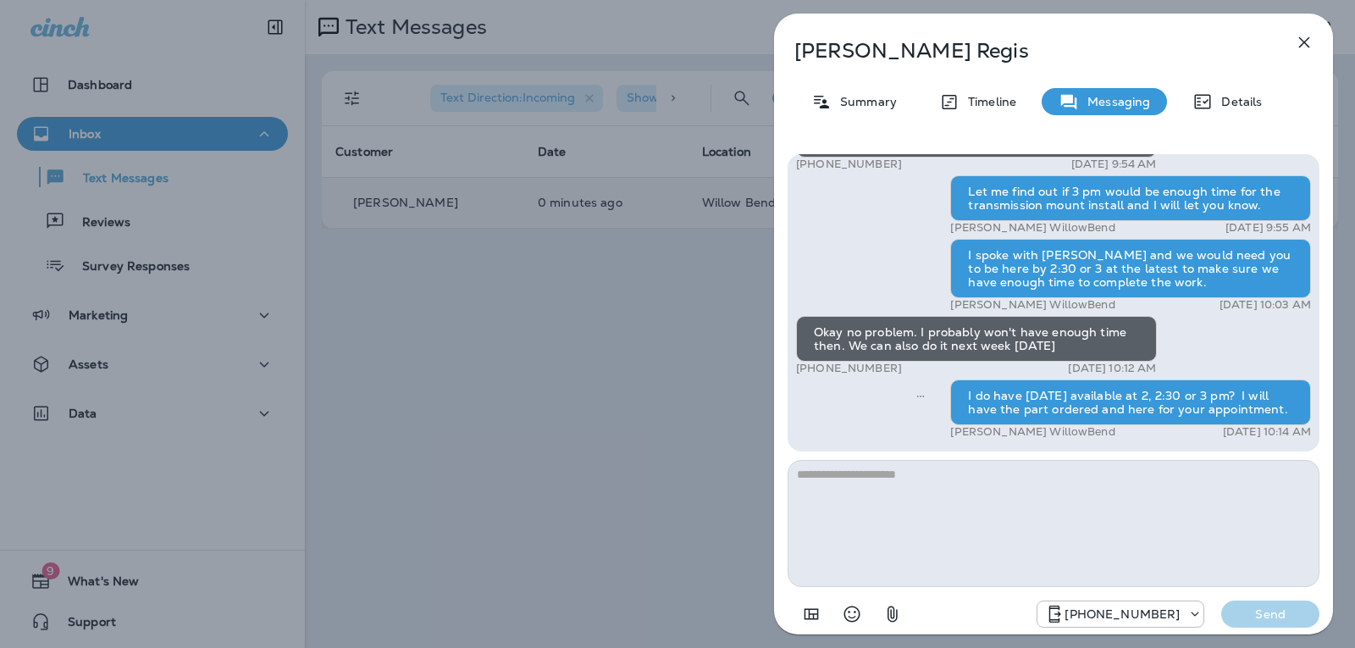
click at [1308, 55] on button "button" at bounding box center [1304, 42] width 34 height 34
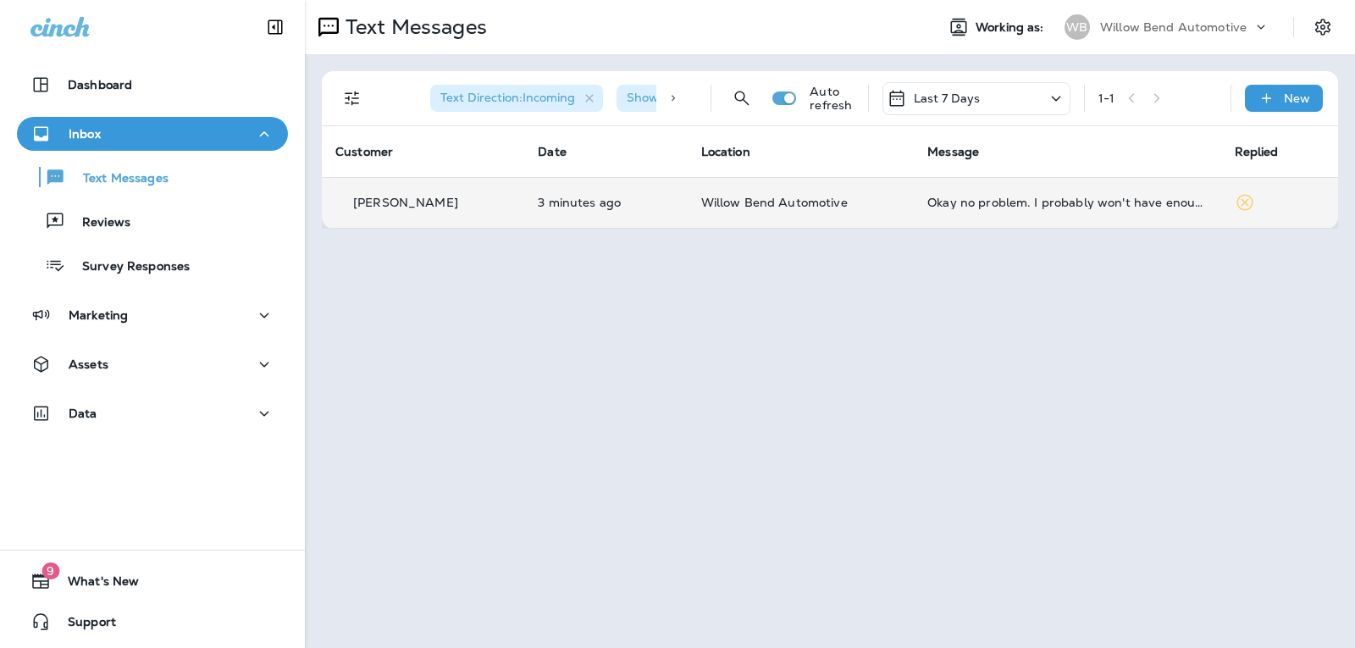
click at [941, 85] on div "Last 7 Days" at bounding box center [976, 98] width 188 height 33
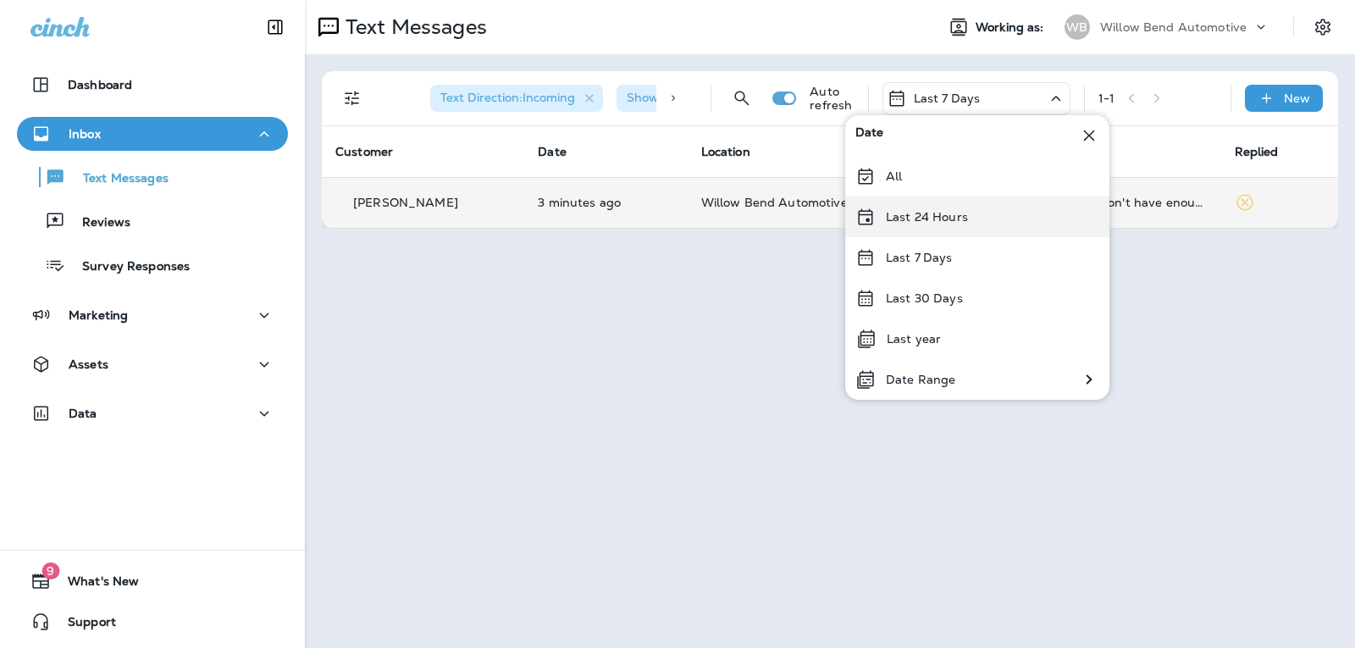
click at [936, 223] on p "Last 24 Hours" at bounding box center [927, 217] width 82 height 14
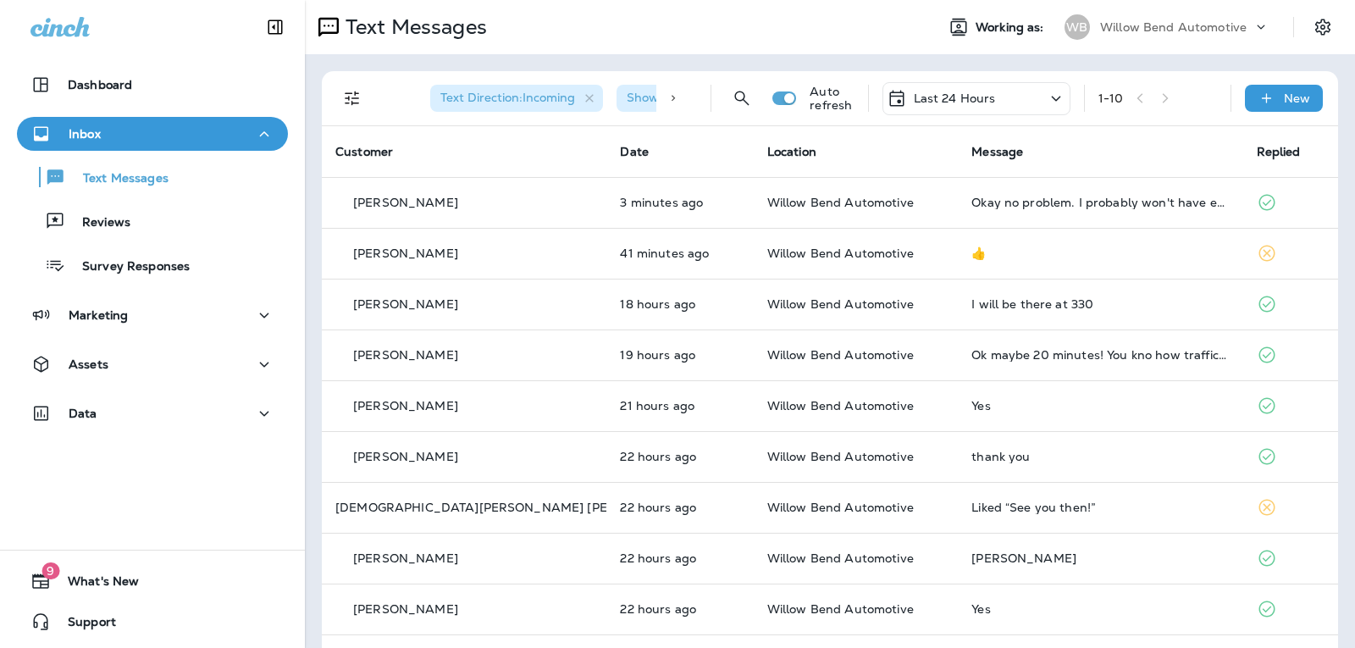
click at [969, 99] on p "Last 24 Hours" at bounding box center [955, 98] width 82 height 14
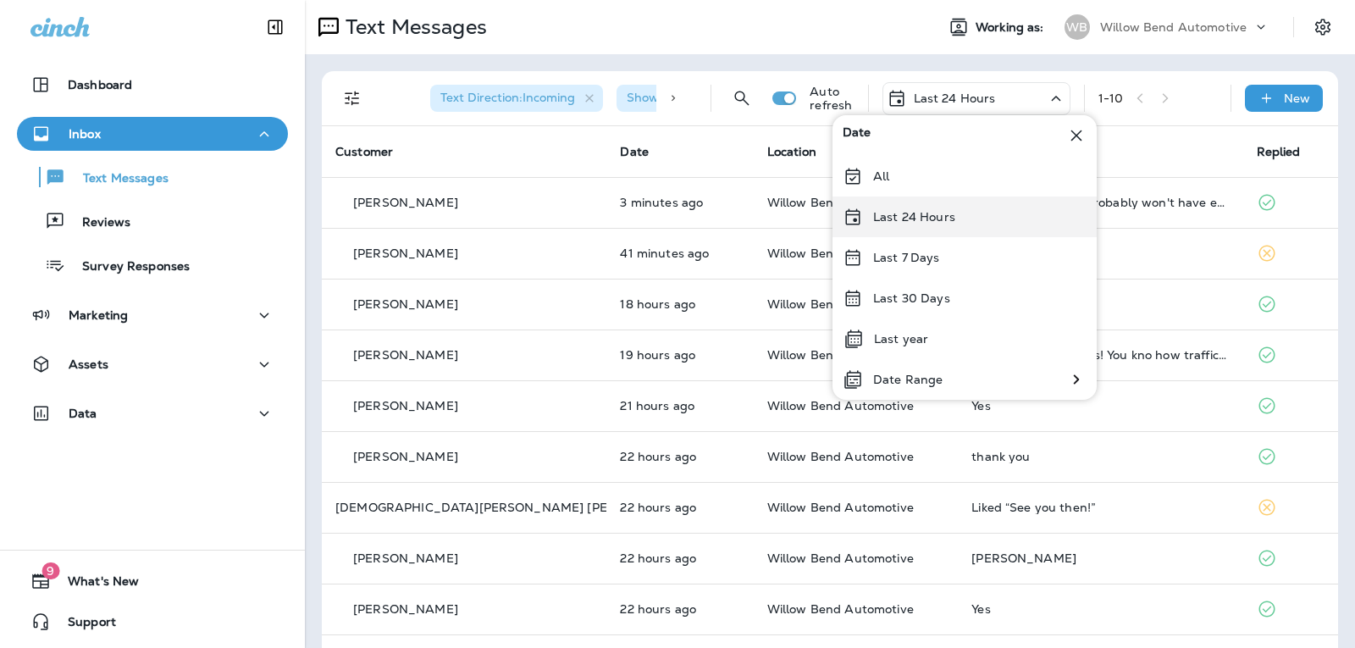
click at [958, 215] on div "Last 24 Hours" at bounding box center [964, 216] width 264 height 41
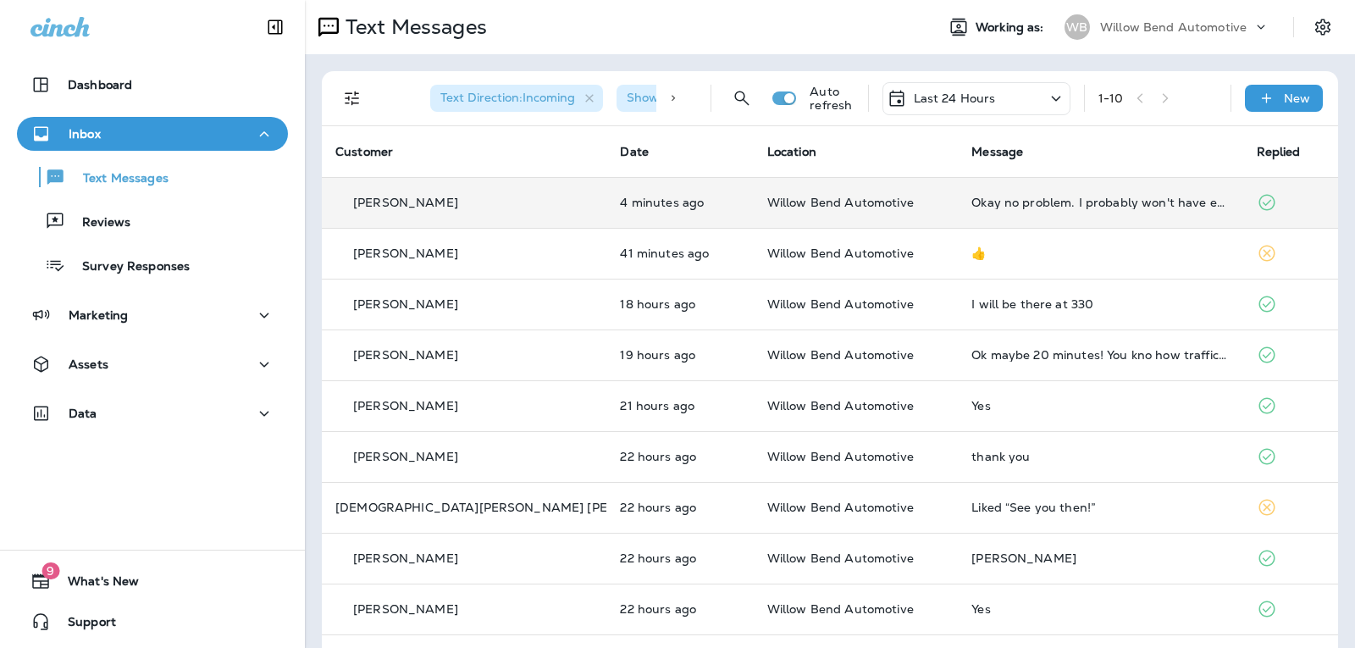
click at [1123, 190] on td "Okay no problem. I probably won't have enough time then. We can also do it next…" at bounding box center [1100, 202] width 284 height 51
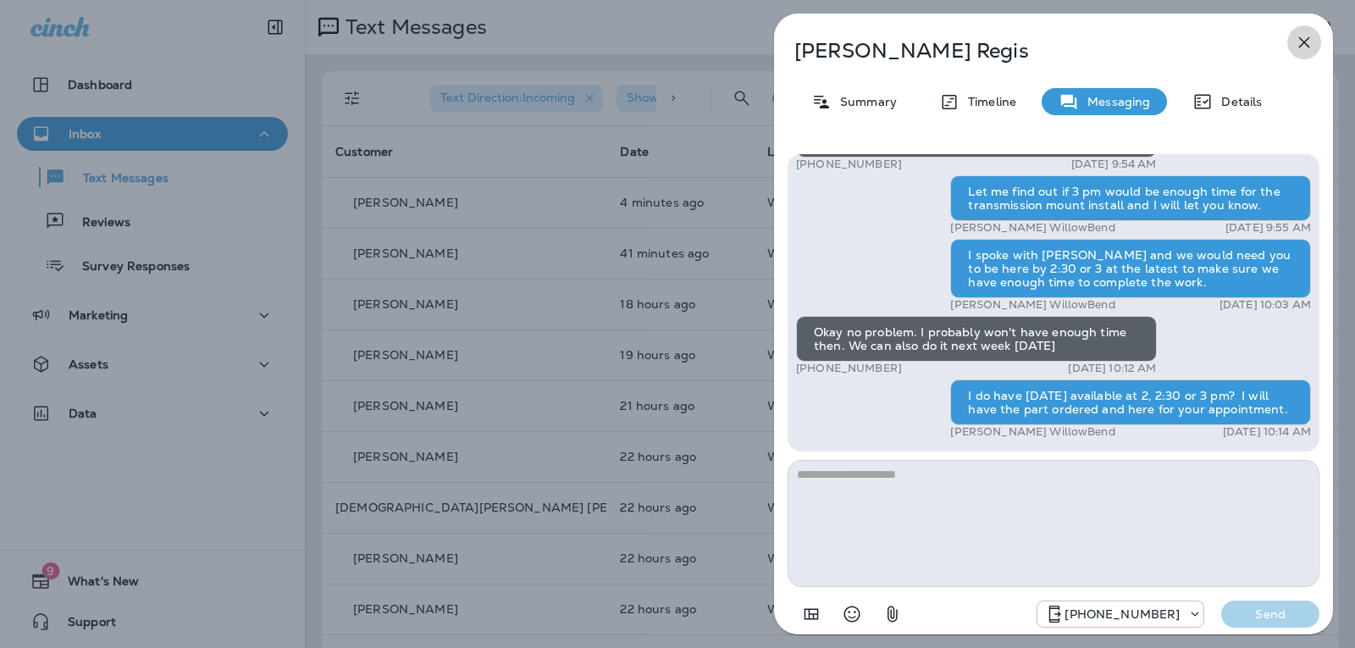
click at [1306, 41] on icon "button" at bounding box center [1304, 42] width 11 height 11
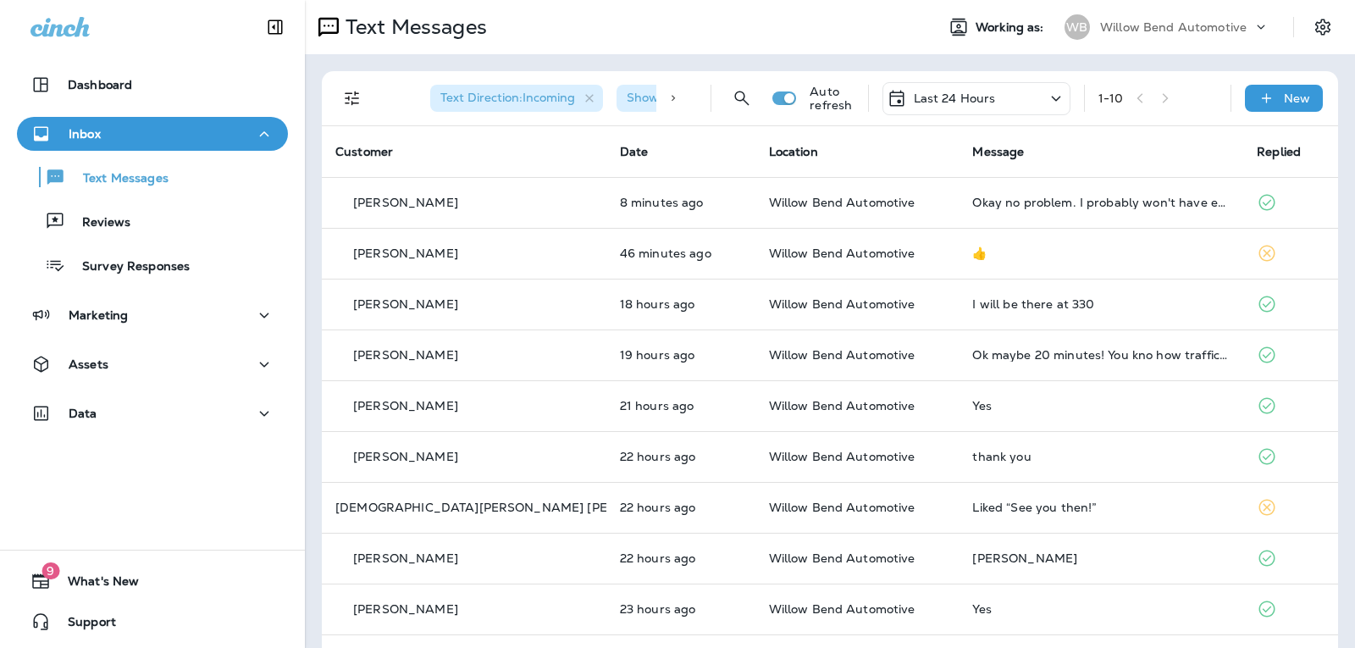
click at [981, 86] on div "Last 24 Hours" at bounding box center [976, 98] width 188 height 33
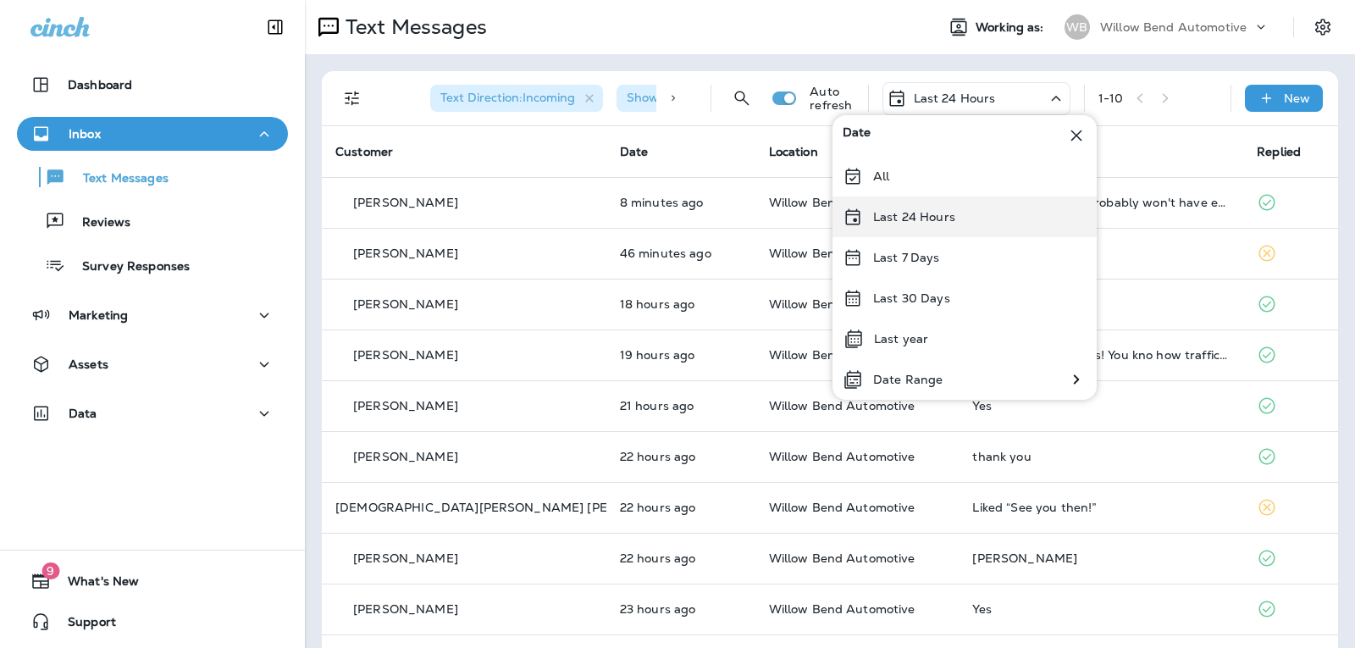
click at [935, 222] on p "Last 24 Hours" at bounding box center [914, 217] width 82 height 14
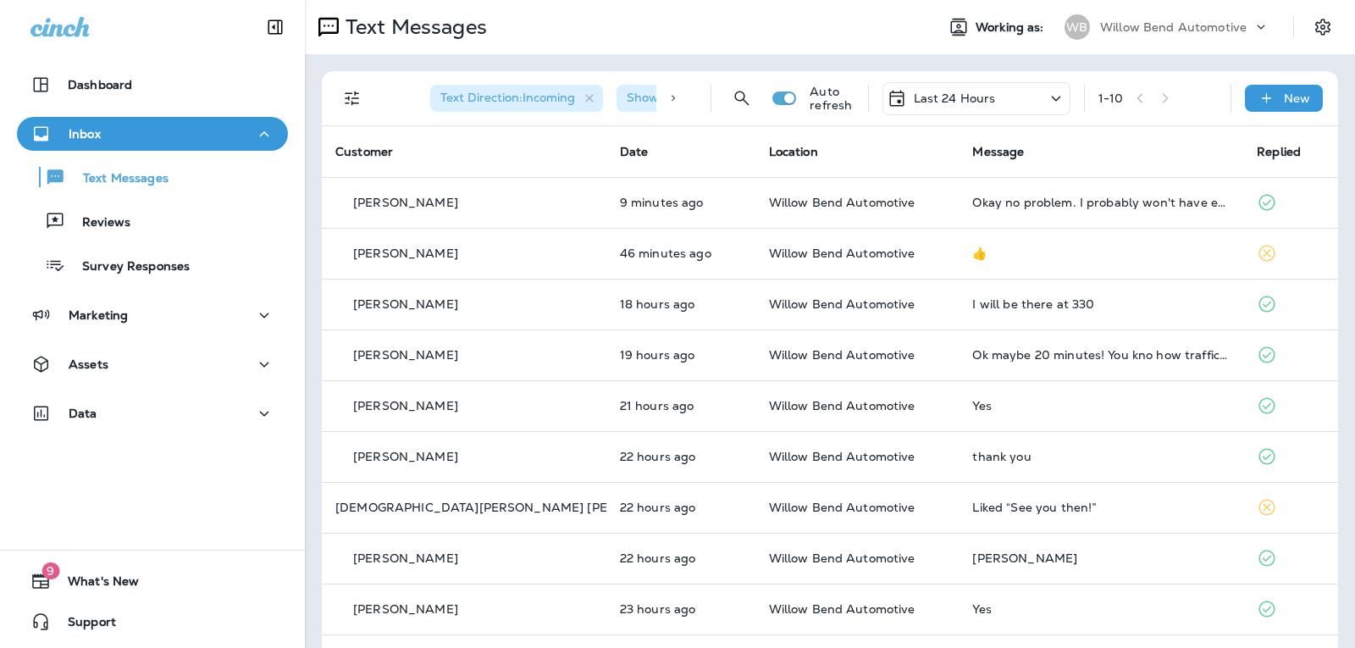
click at [938, 96] on p "Last 24 Hours" at bounding box center [955, 98] width 82 height 14
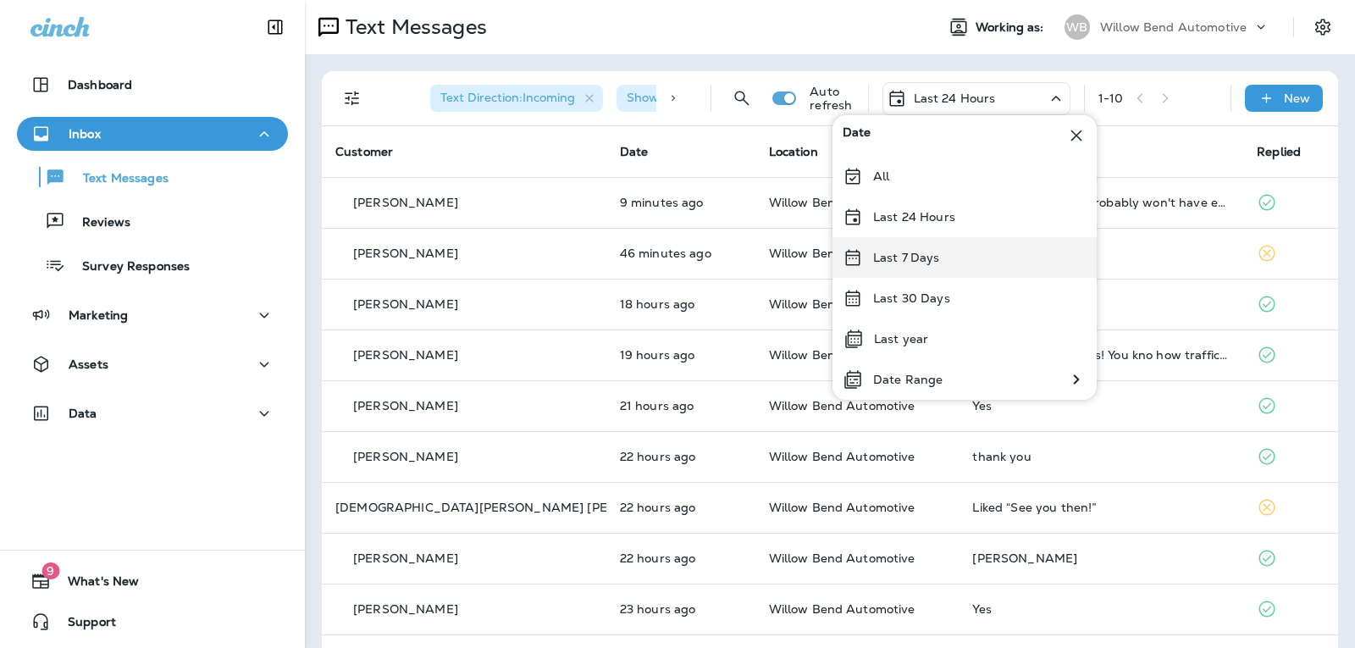
click at [917, 261] on p "Last 7 Days" at bounding box center [906, 258] width 67 height 14
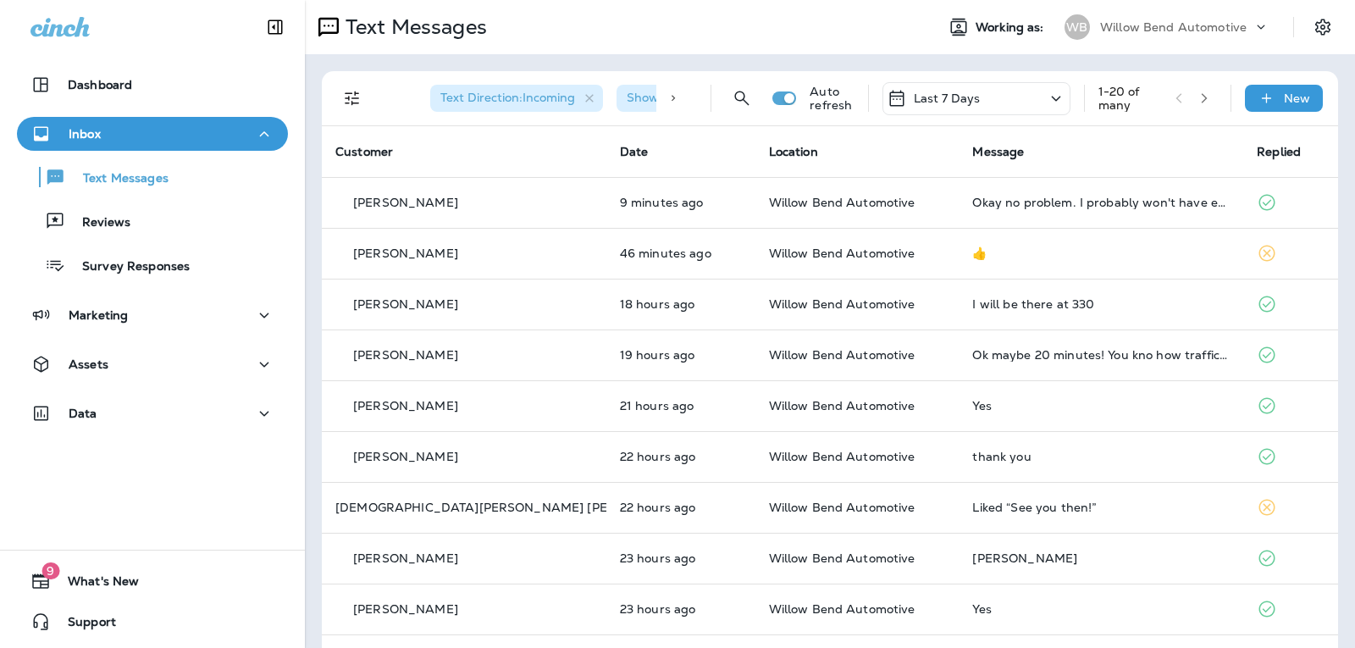
click at [945, 91] on p "Last 7 Days" at bounding box center [947, 98] width 67 height 14
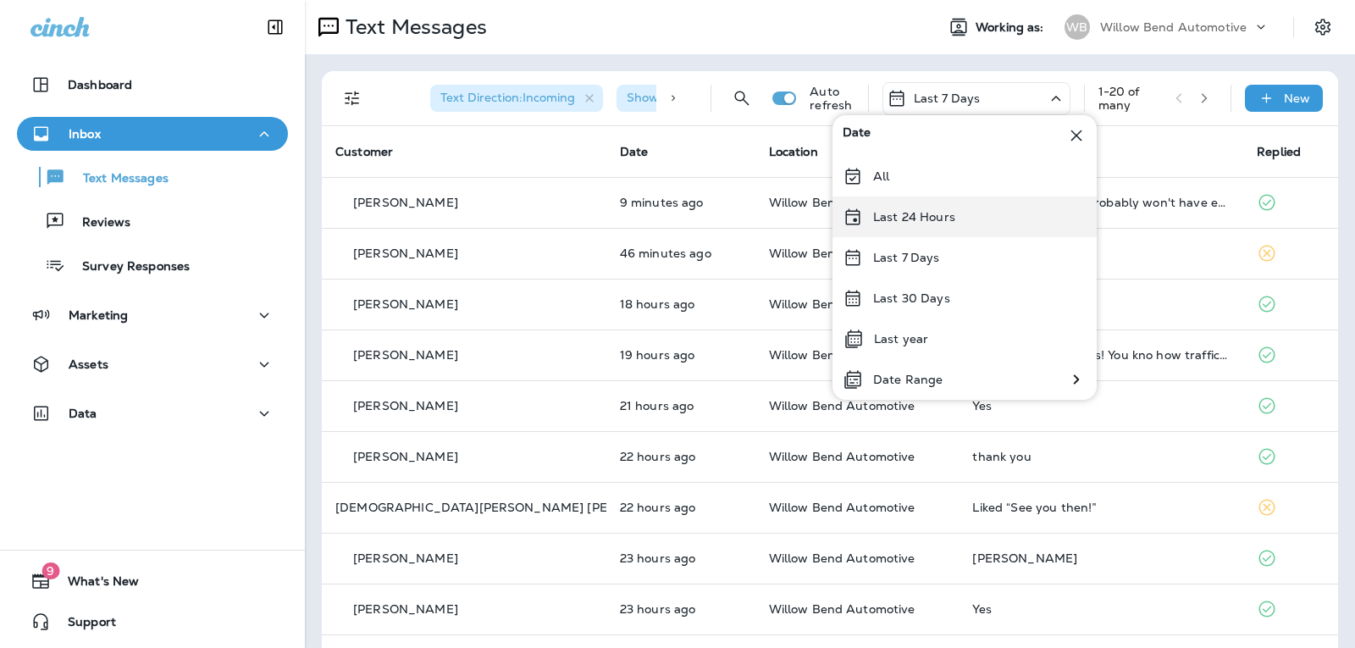
click at [938, 224] on div "Last 24 Hours" at bounding box center [964, 216] width 264 height 41
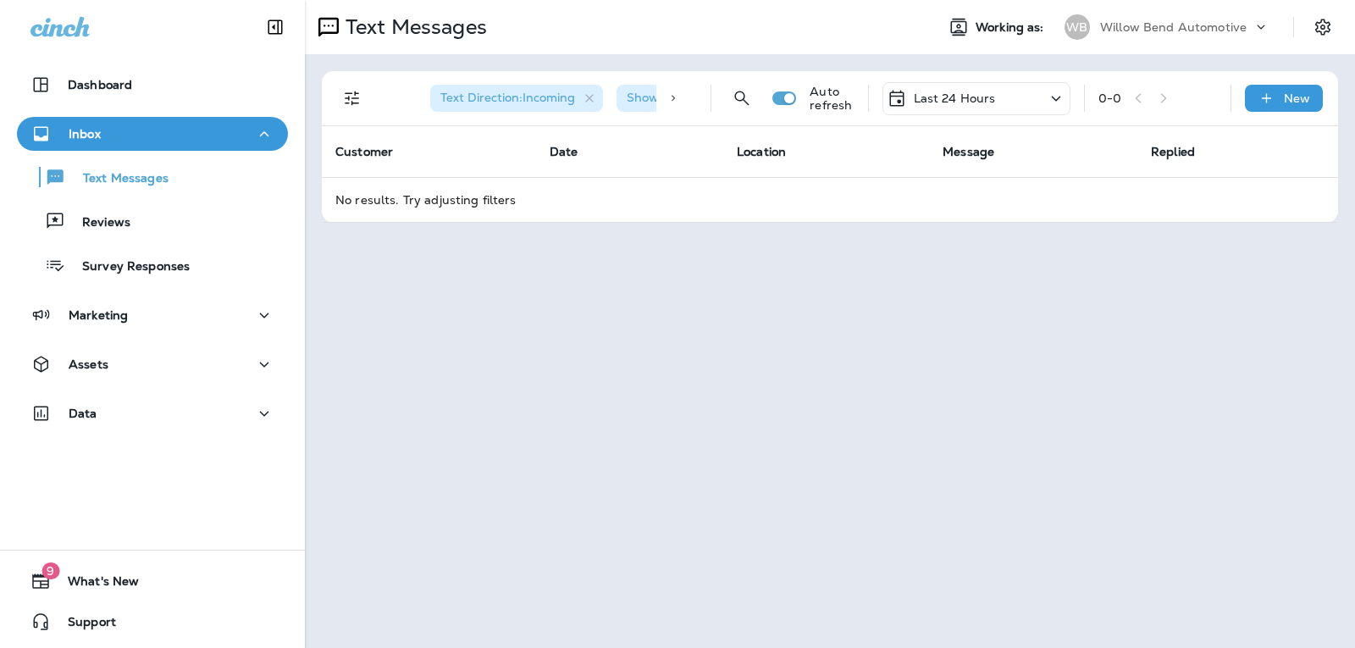
click at [990, 105] on p "Last 24 Hours" at bounding box center [955, 98] width 82 height 14
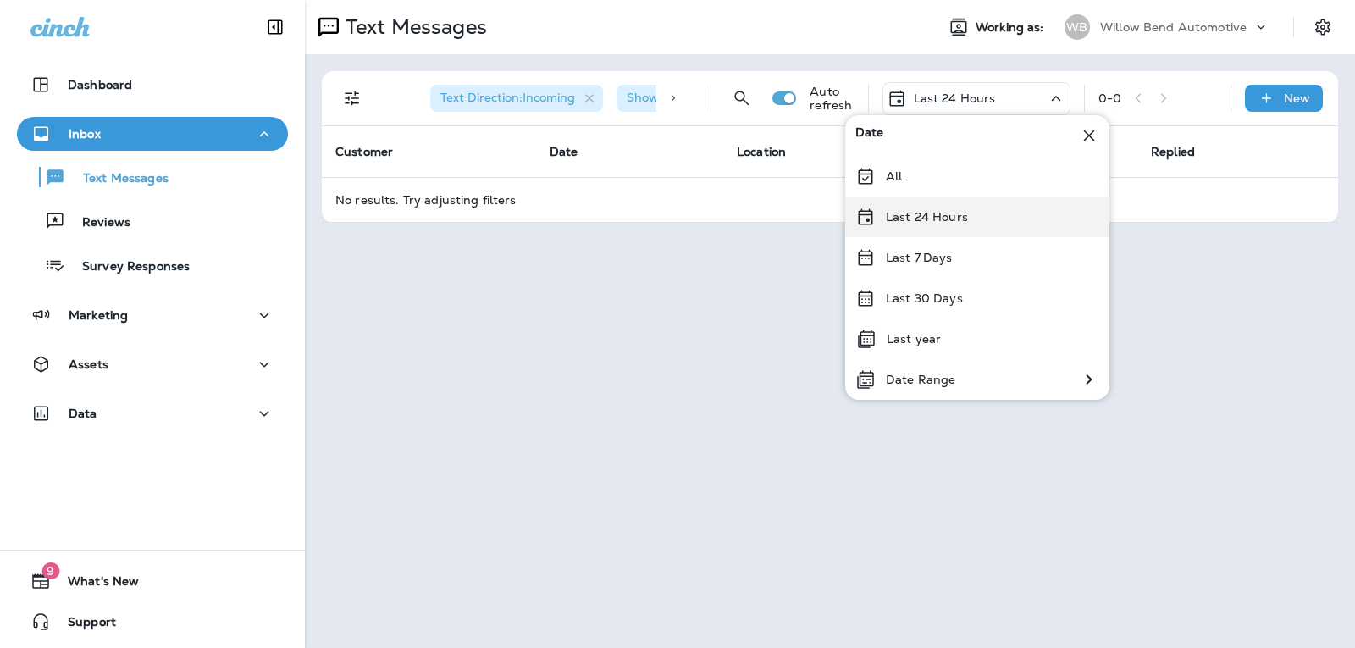
click at [980, 223] on div "Last 24 Hours" at bounding box center [977, 216] width 264 height 41
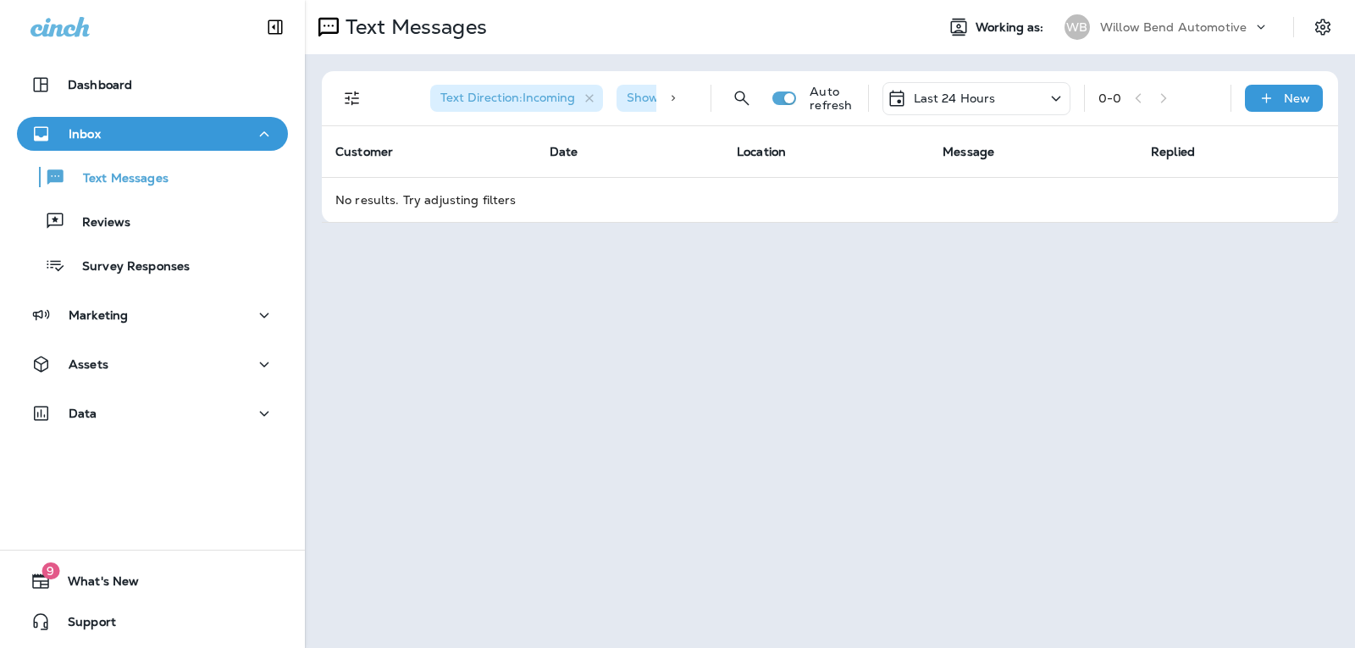
click at [984, 94] on p "Last 24 Hours" at bounding box center [955, 98] width 82 height 14
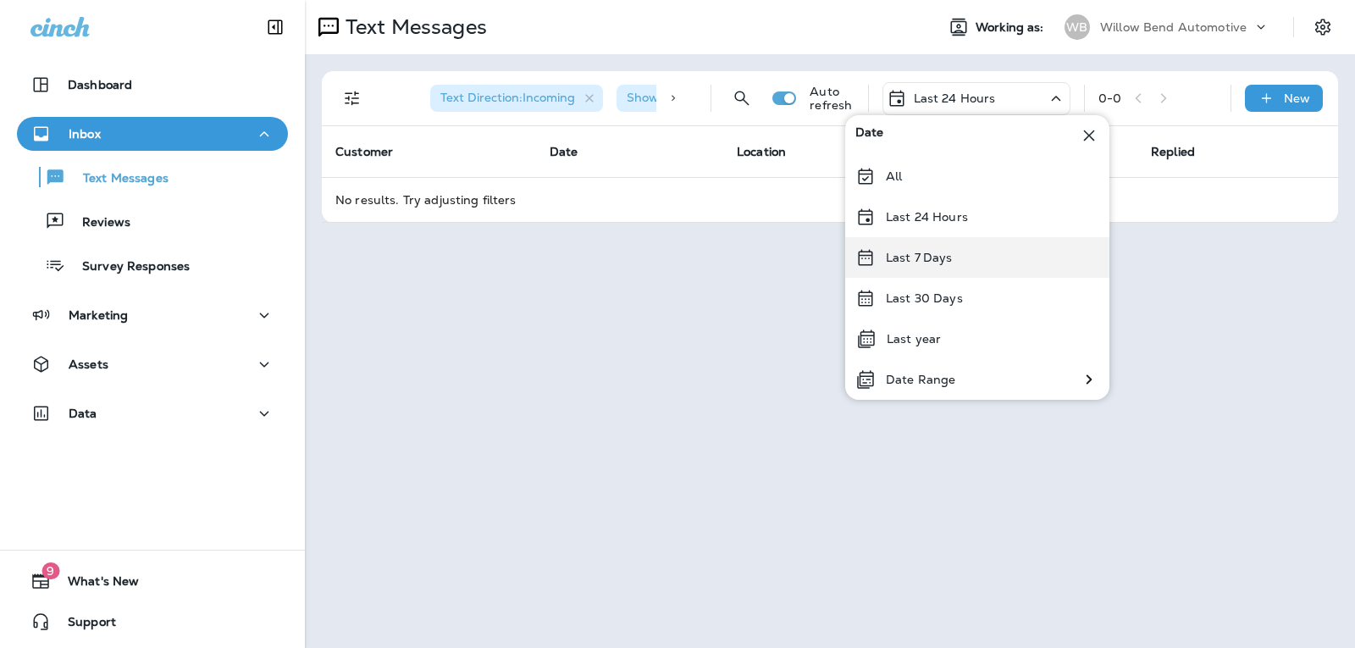
click at [959, 256] on div "Last 7 Days" at bounding box center [977, 257] width 264 height 41
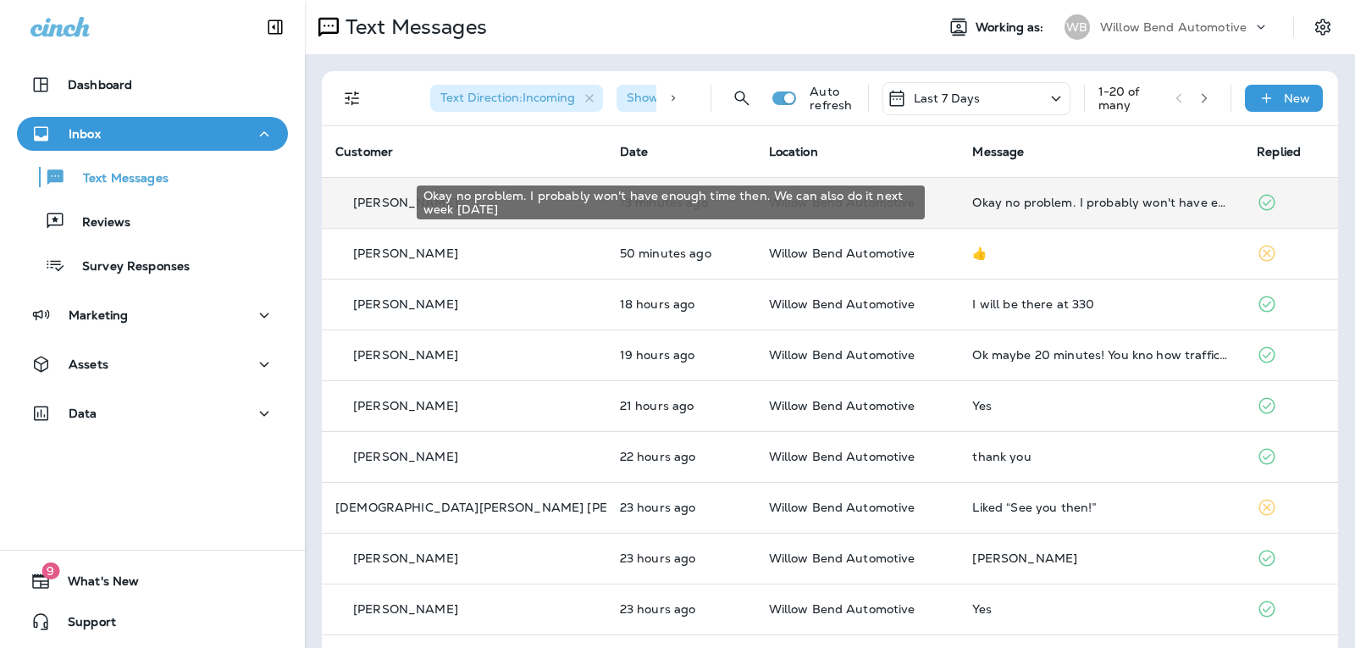
click at [1036, 202] on div "Okay no problem. I probably won't have enough time then. We can also do it next…" at bounding box center [1100, 203] width 257 height 14
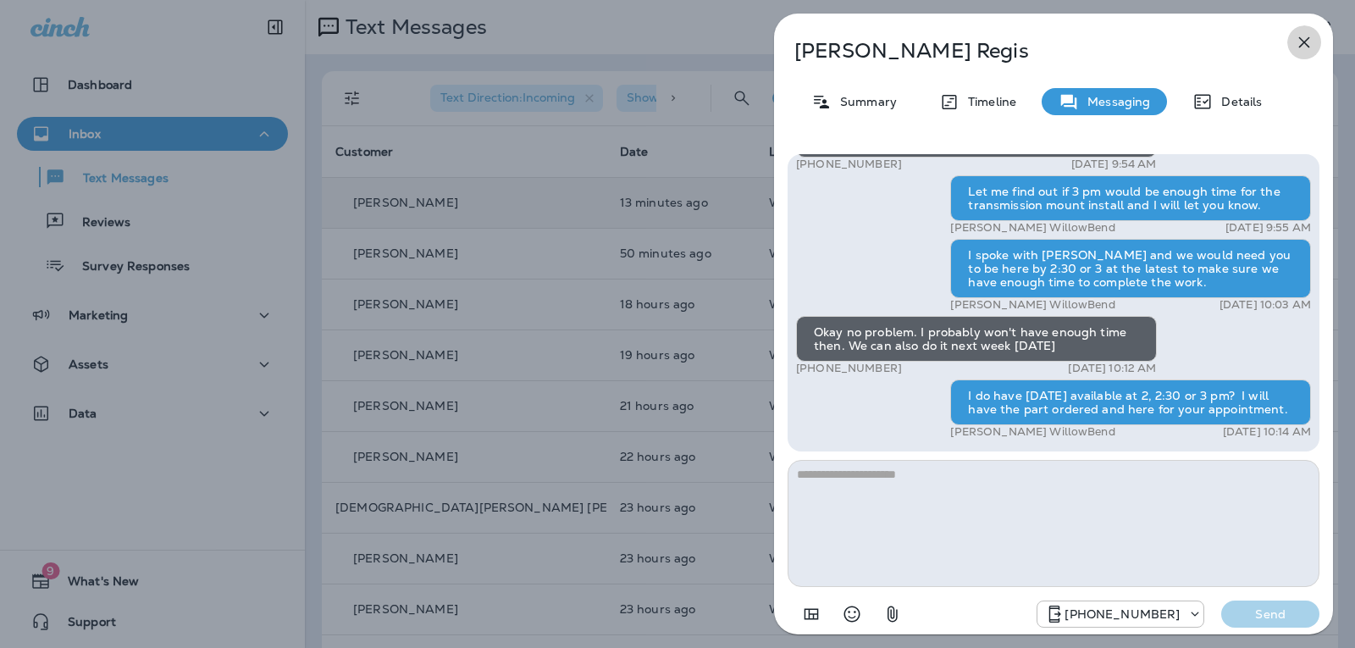
click at [1298, 47] on icon "button" at bounding box center [1304, 42] width 20 height 20
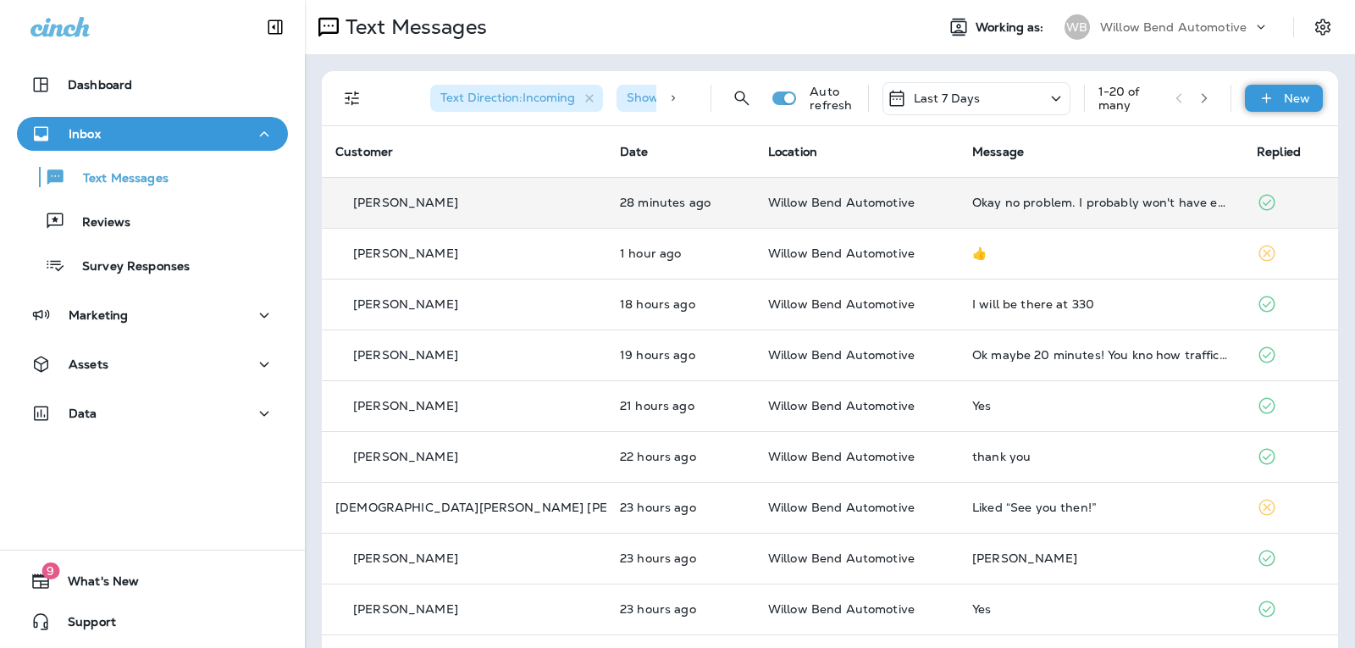
click at [1284, 108] on div "New" at bounding box center [1284, 98] width 78 height 27
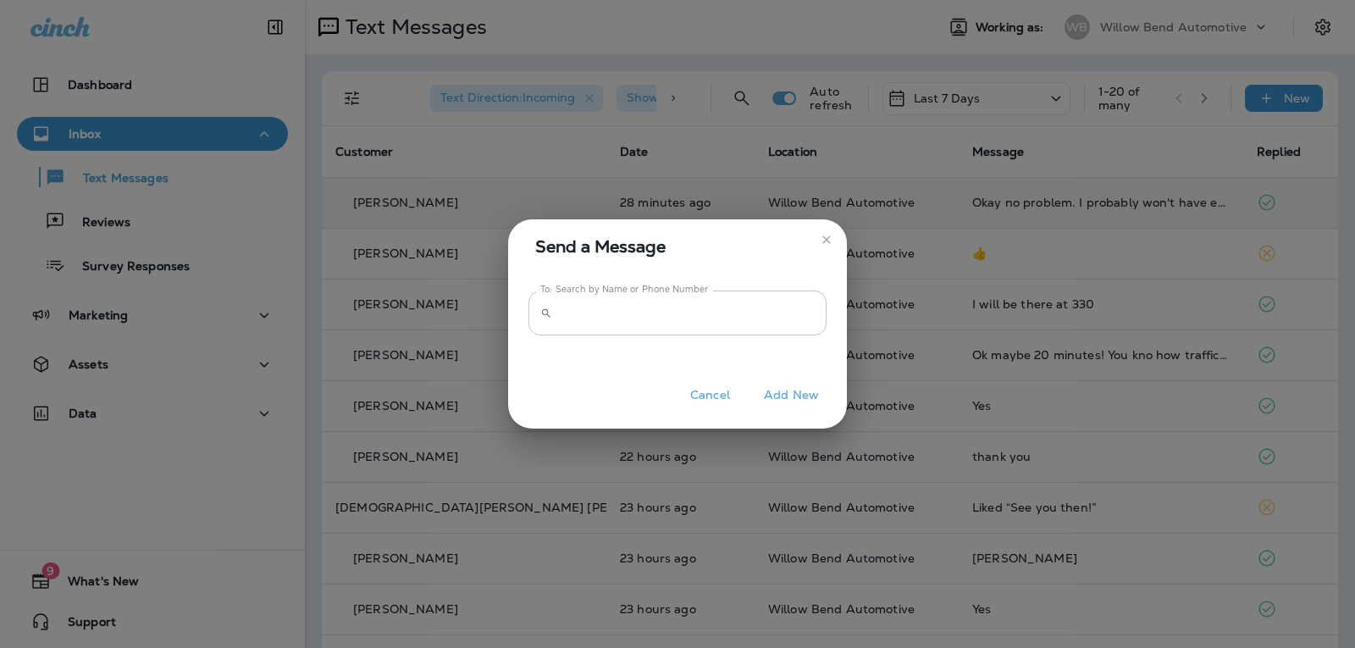
click at [810, 325] on input "To: Search by Name or Phone Number" at bounding box center [693, 312] width 268 height 45
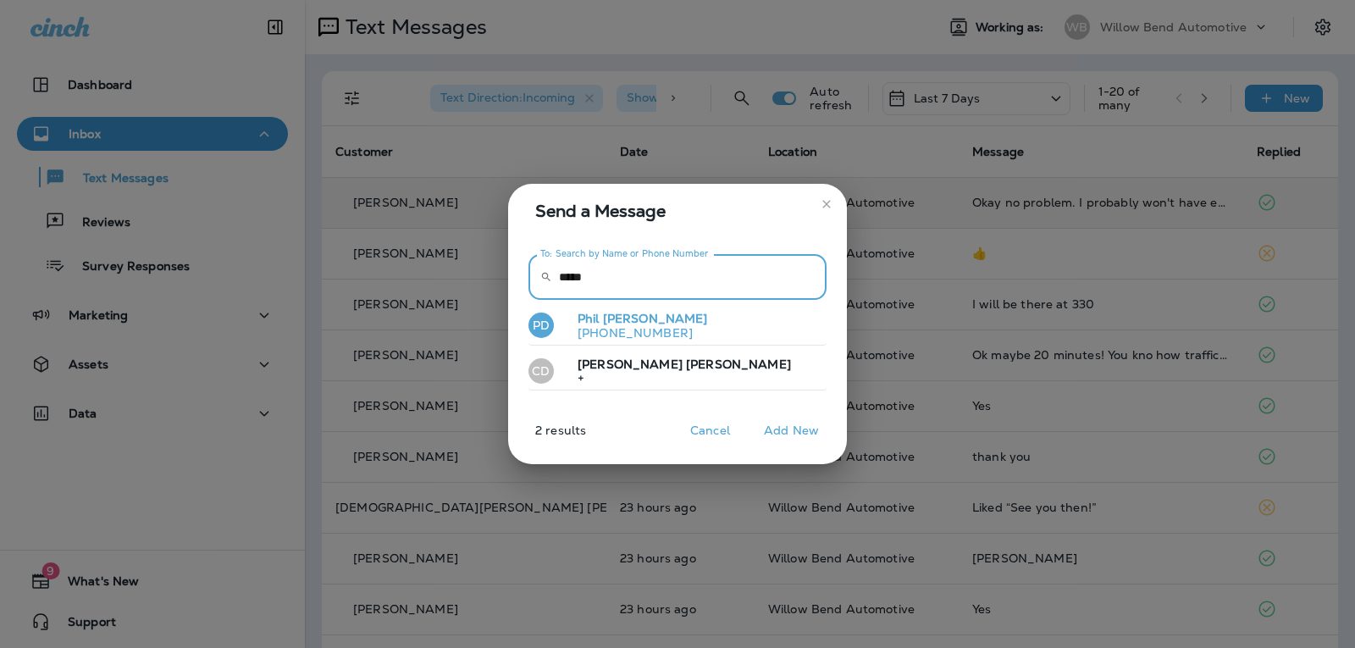
type input "*****"
click at [736, 326] on button "PD [PERSON_NAME] [PHONE_NUMBER]" at bounding box center [677, 325] width 298 height 39
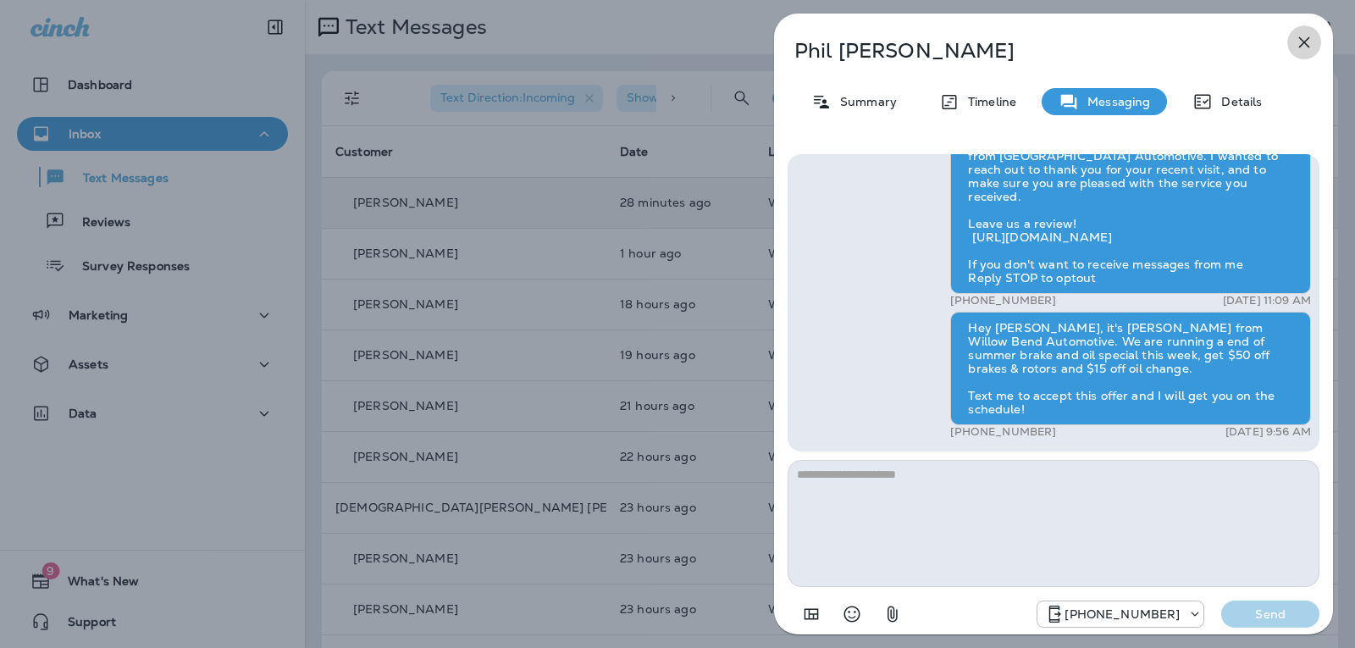
click at [1299, 37] on icon "button" at bounding box center [1304, 42] width 11 height 11
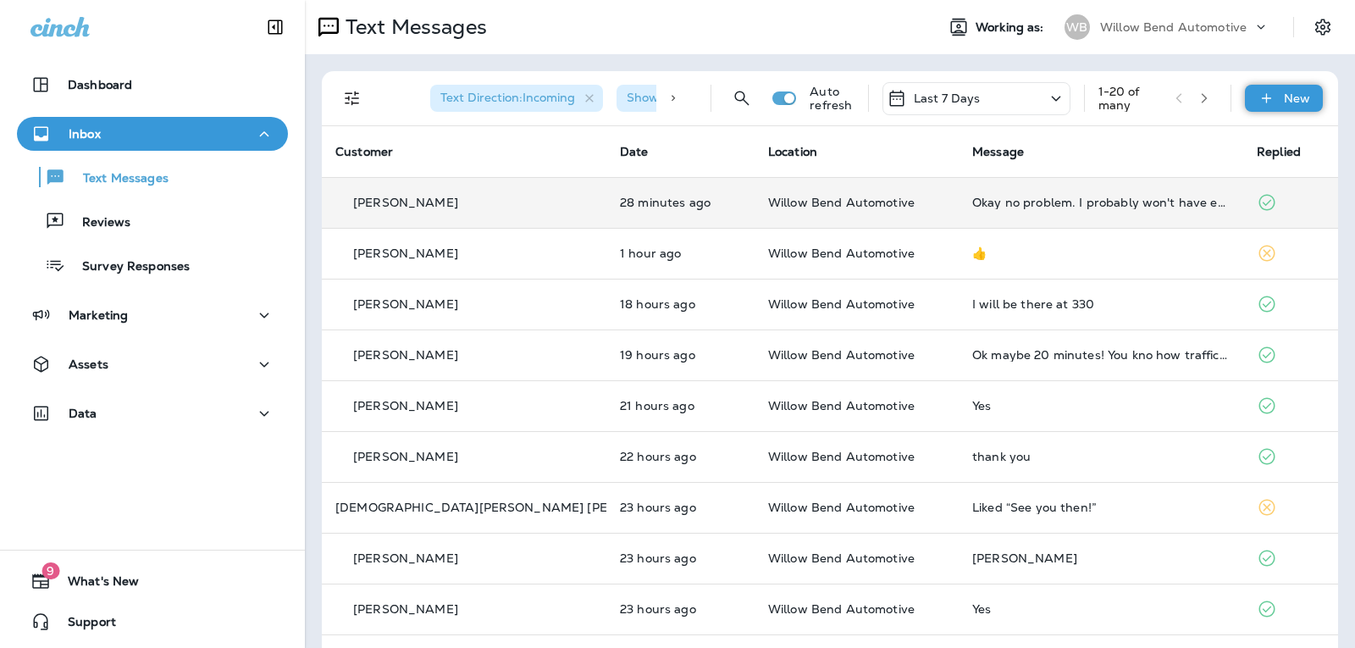
click at [1284, 101] on p "New" at bounding box center [1296, 98] width 26 height 14
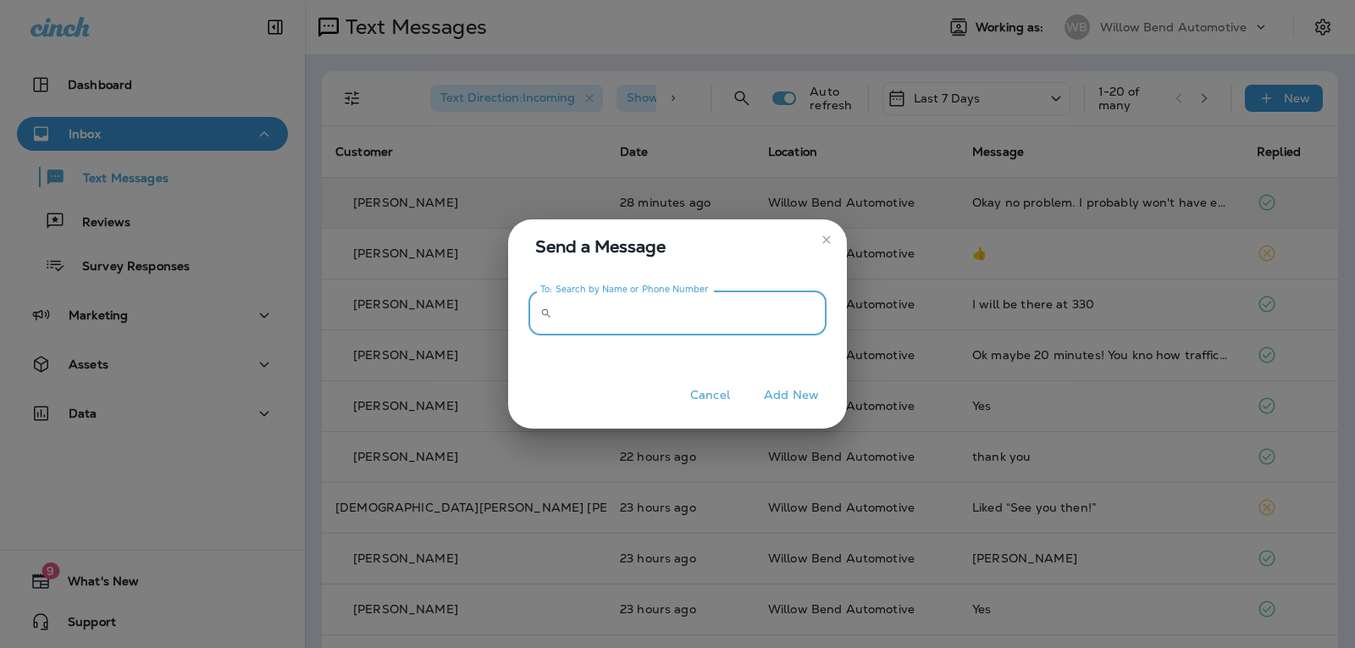
click at [712, 331] on input "To: Search by Name or Phone Number" at bounding box center [693, 312] width 268 height 45
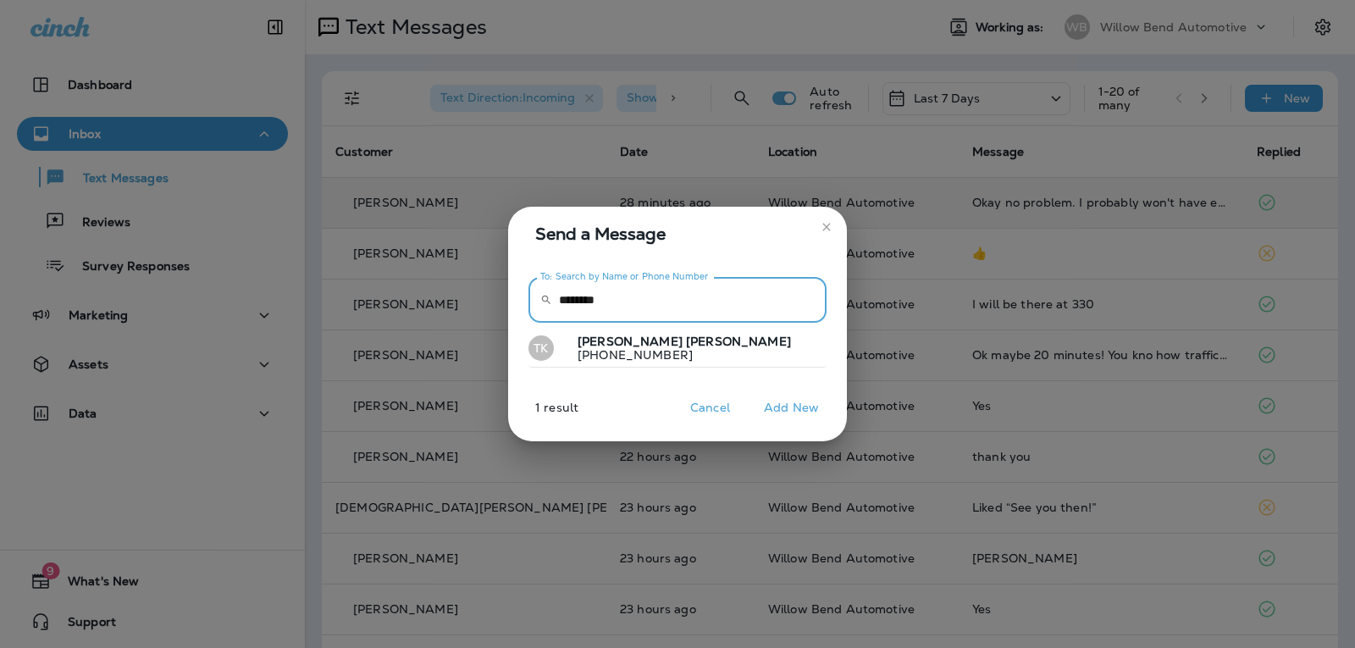
type input "********"
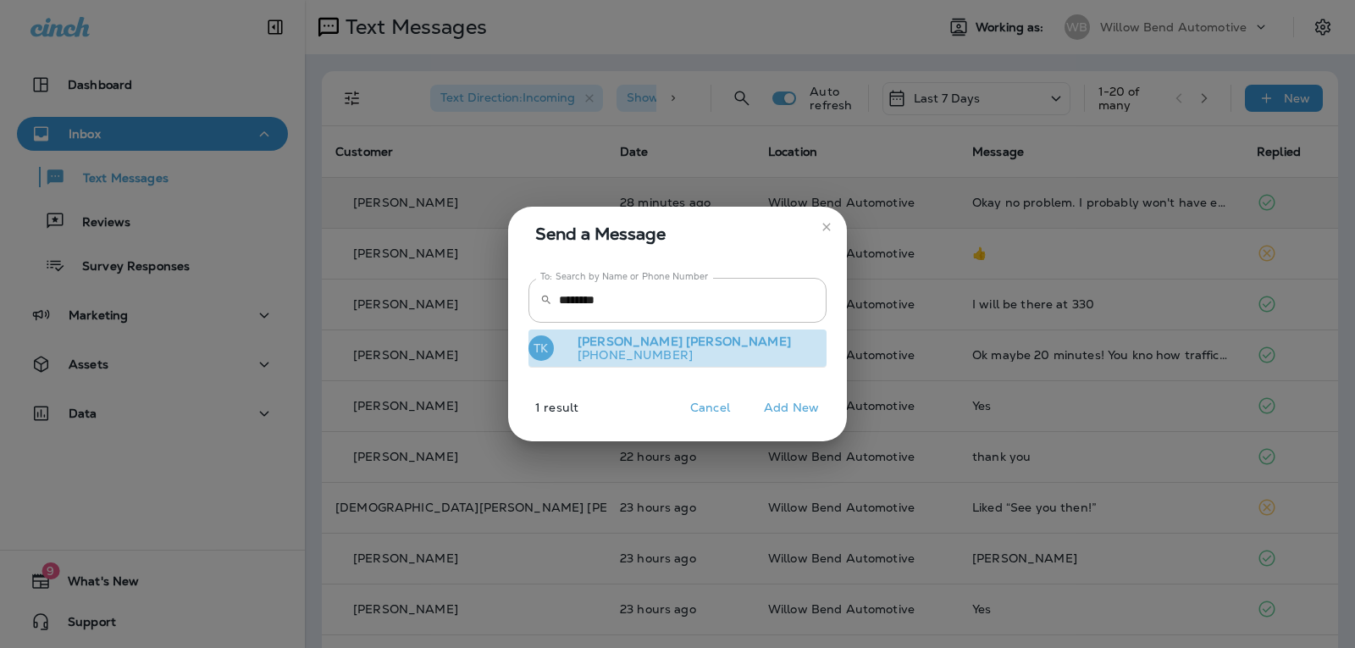
click at [698, 353] on button "TK [PERSON_NAME] [PHONE_NUMBER]" at bounding box center [677, 348] width 298 height 39
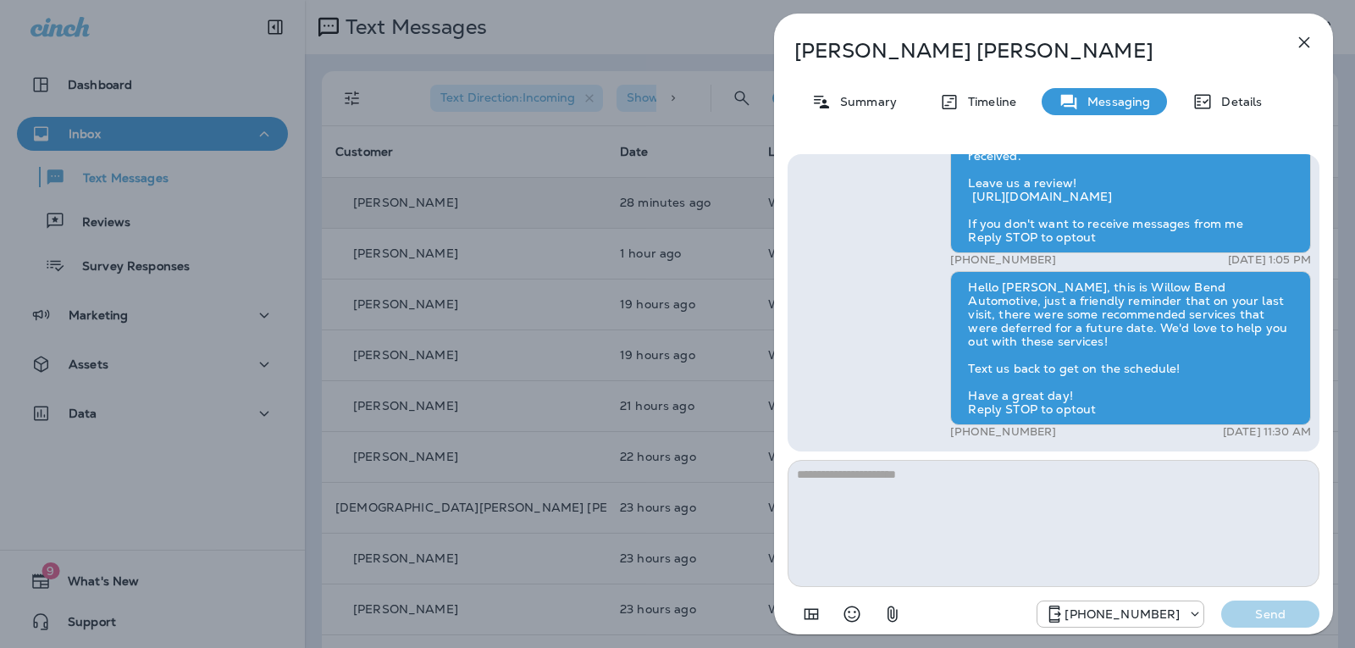
click at [886, 477] on textarea at bounding box center [1053, 523] width 532 height 127
drag, startPoint x: 886, startPoint y: 477, endPoint x: 875, endPoint y: 546, distance: 70.4
click at [875, 546] on textarea at bounding box center [1053, 523] width 532 height 127
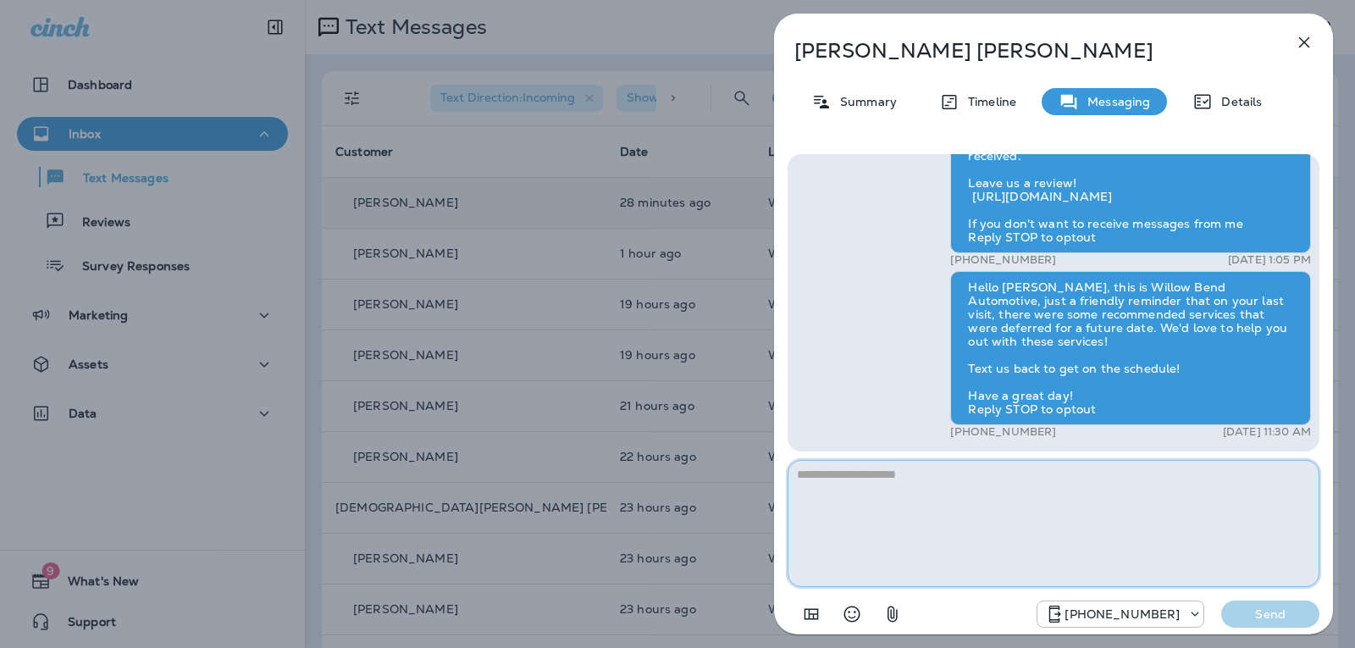
click at [842, 473] on textarea at bounding box center [1053, 523] width 532 height 127
paste textarea "**********"
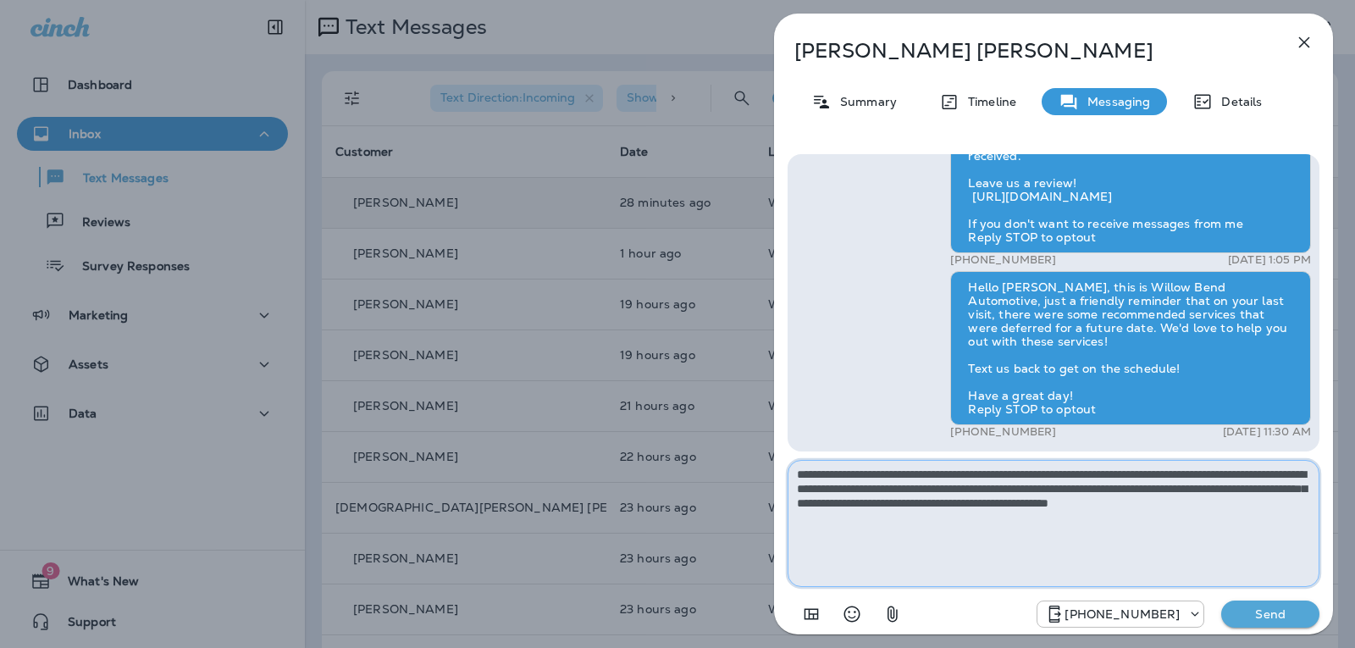
type textarea "**********"
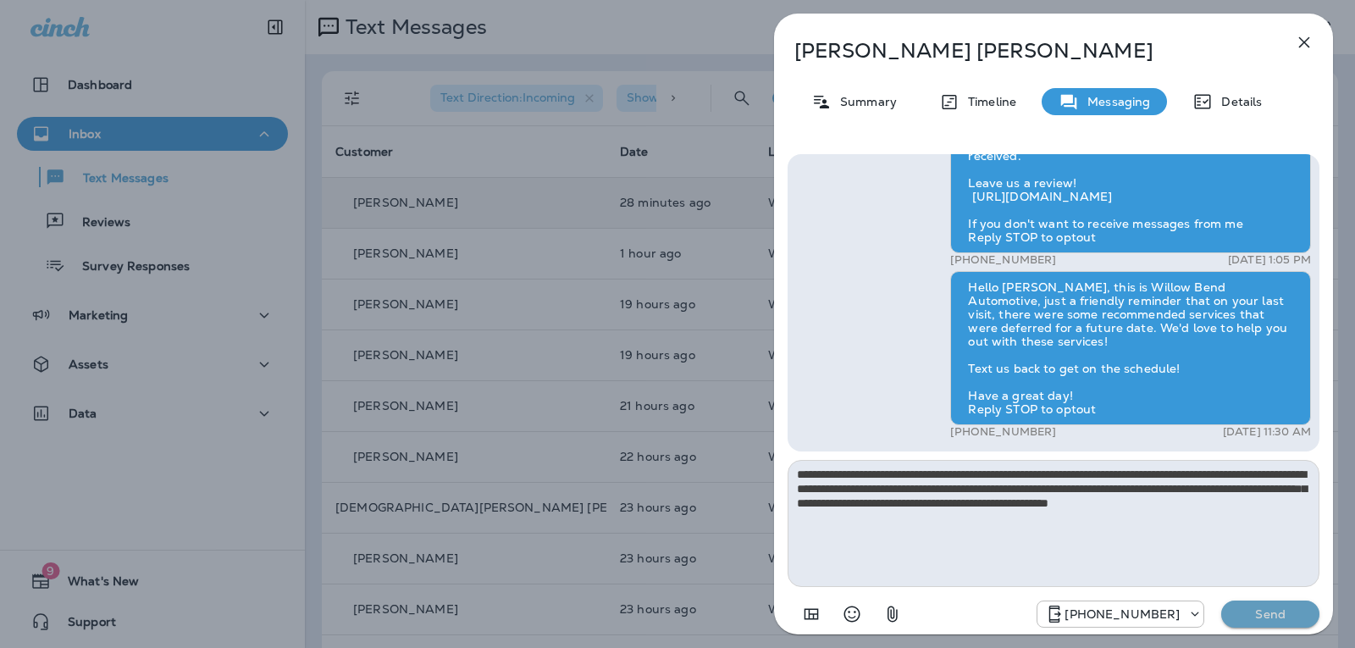
click at [1289, 600] on button "Send" at bounding box center [1270, 613] width 98 height 27
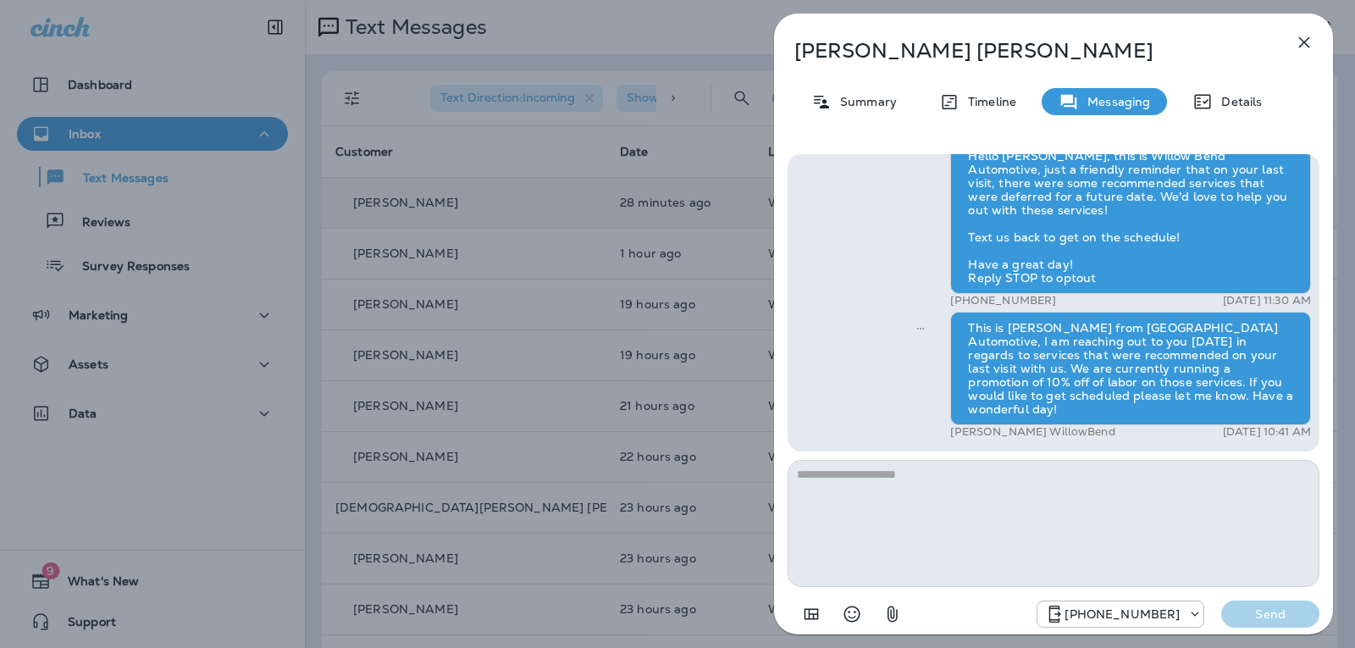
click at [1309, 45] on icon "button" at bounding box center [1304, 42] width 20 height 20
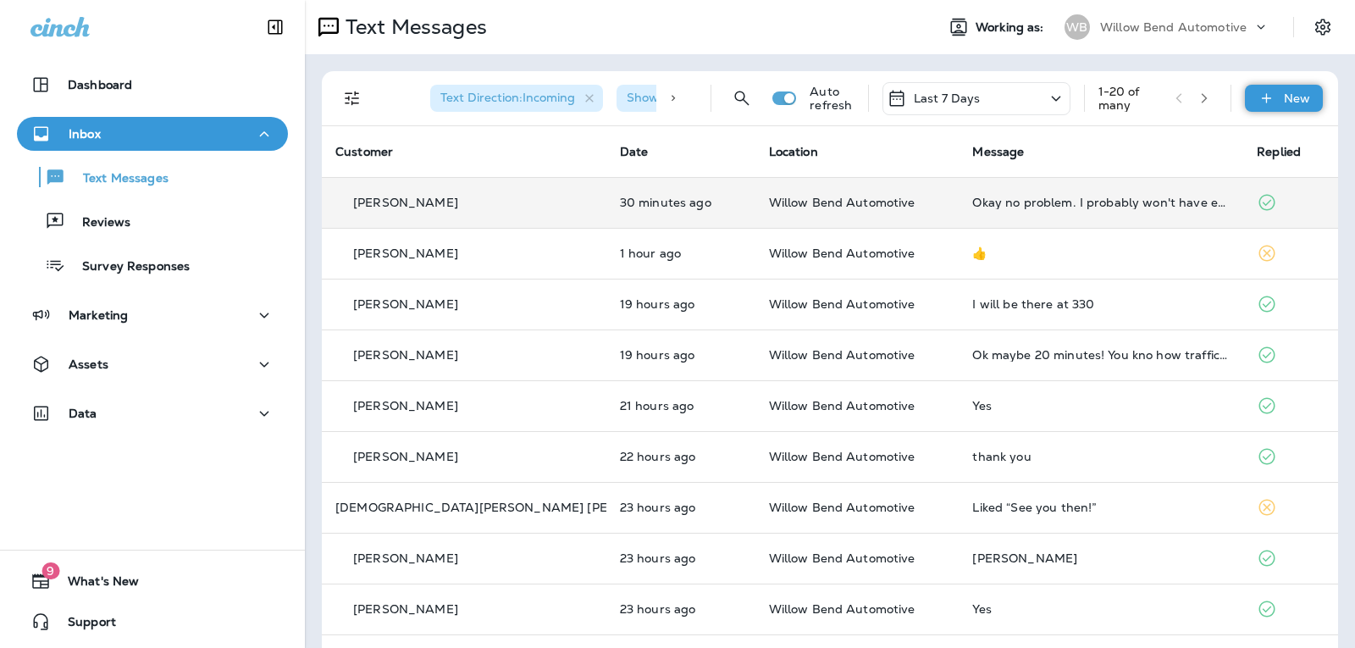
click at [1257, 99] on icon at bounding box center [1266, 98] width 18 height 17
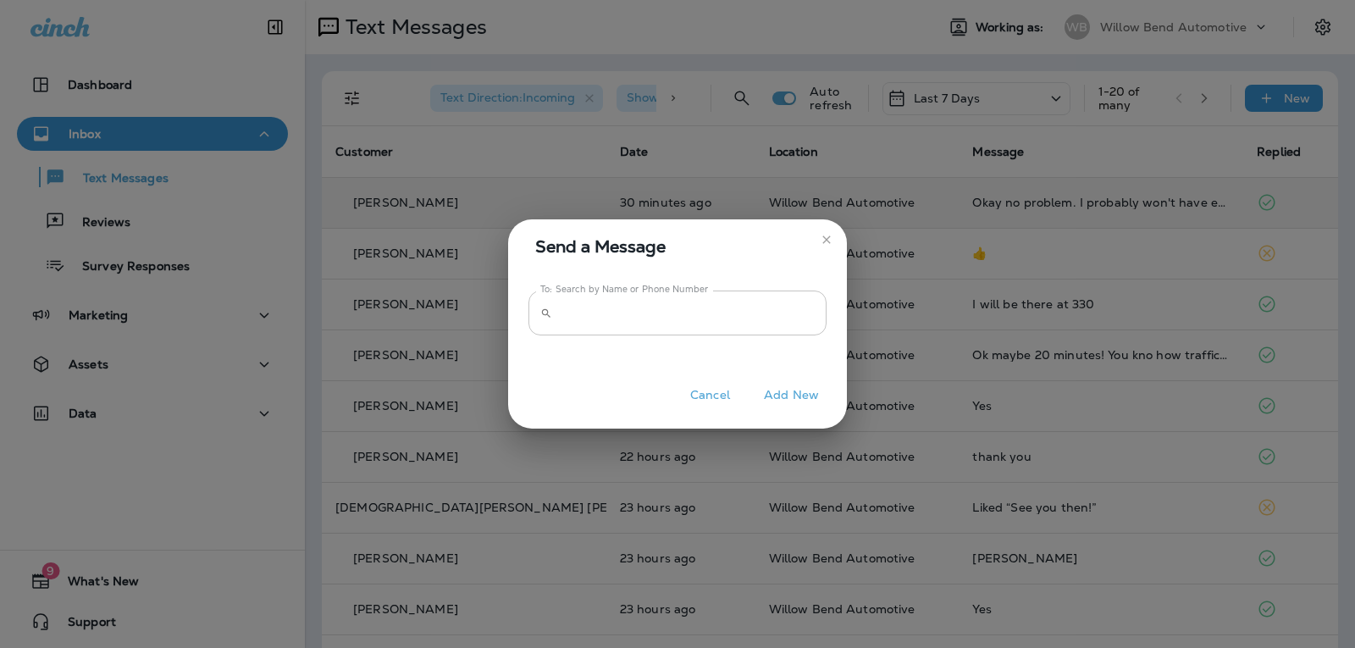
click at [788, 317] on input "To: Search by Name or Phone Number" at bounding box center [693, 312] width 268 height 45
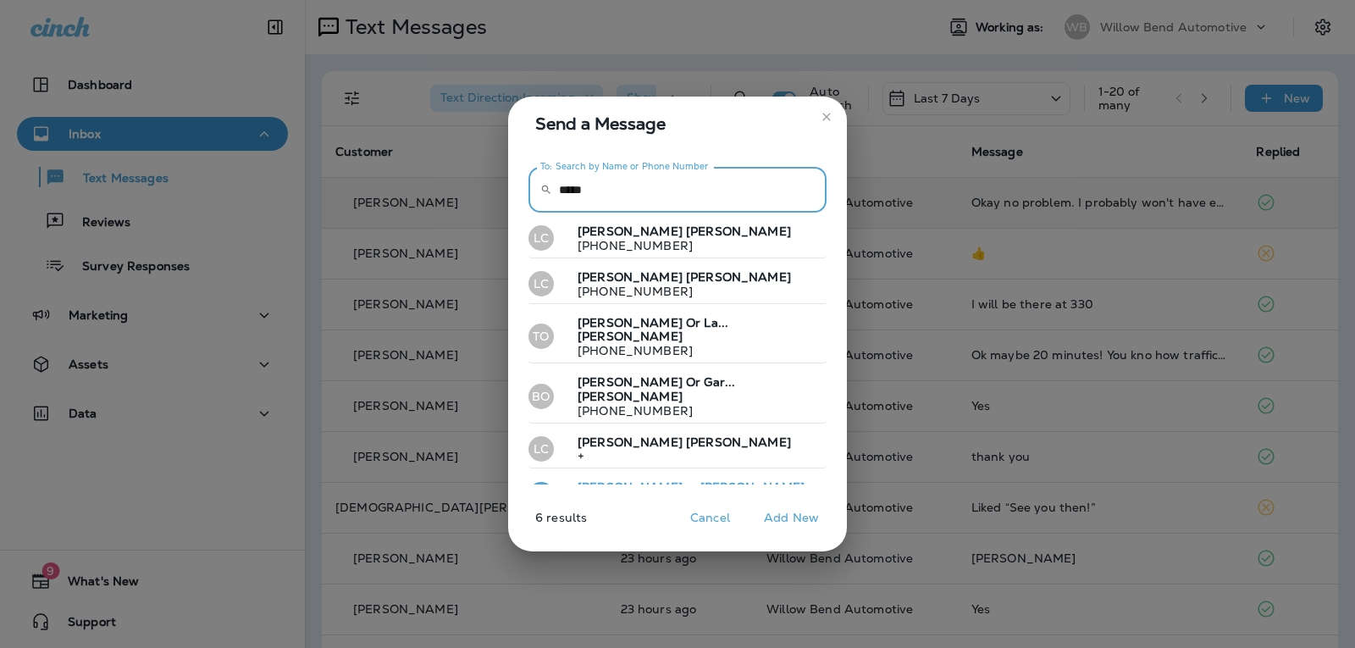
type input "*****"
click at [710, 475] on button "EO [PERSON_NAME] ... [PERSON_NAME] [PHONE_NUMBER]" at bounding box center [677, 494] width 298 height 39
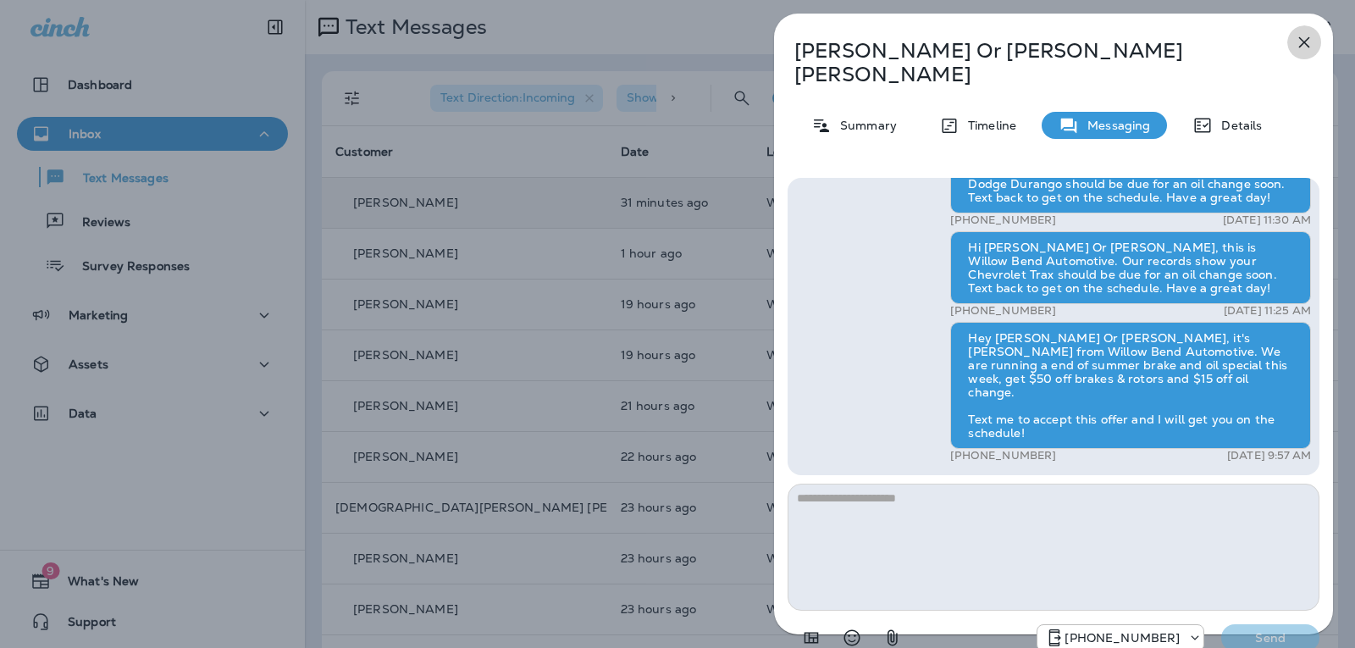
click at [1309, 36] on icon "button" at bounding box center [1304, 42] width 20 height 20
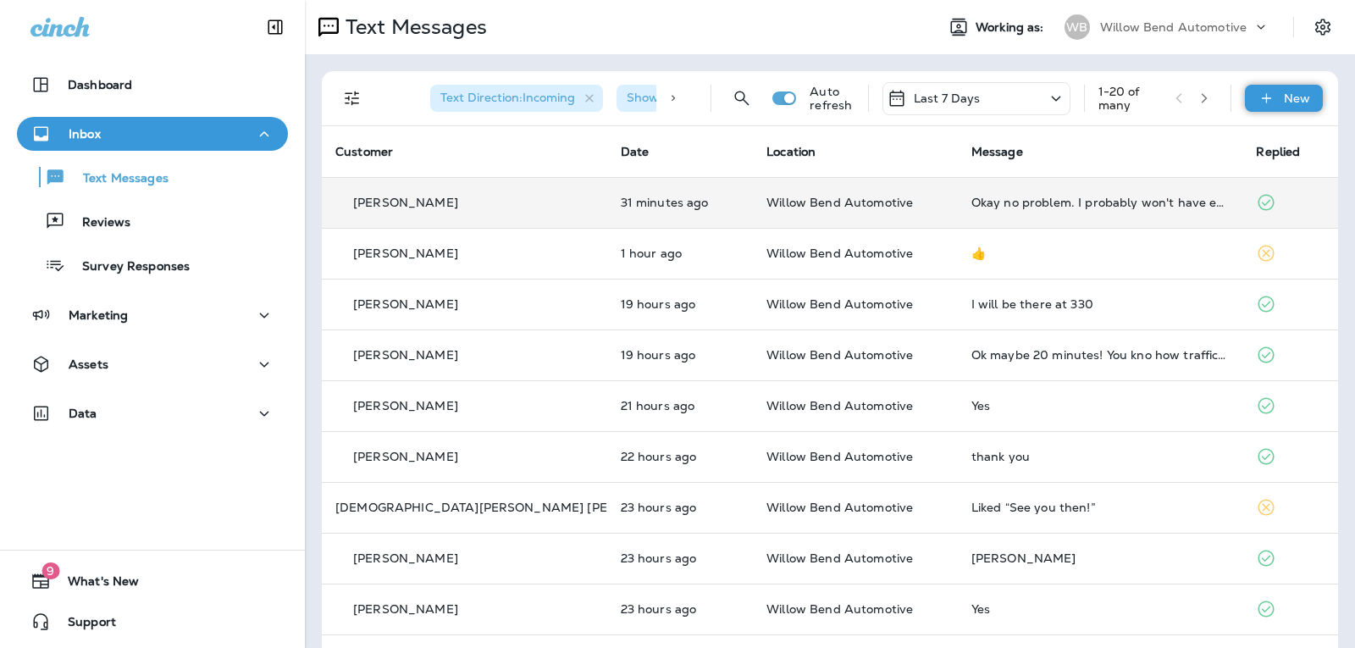
click at [1296, 108] on div "New" at bounding box center [1284, 98] width 78 height 27
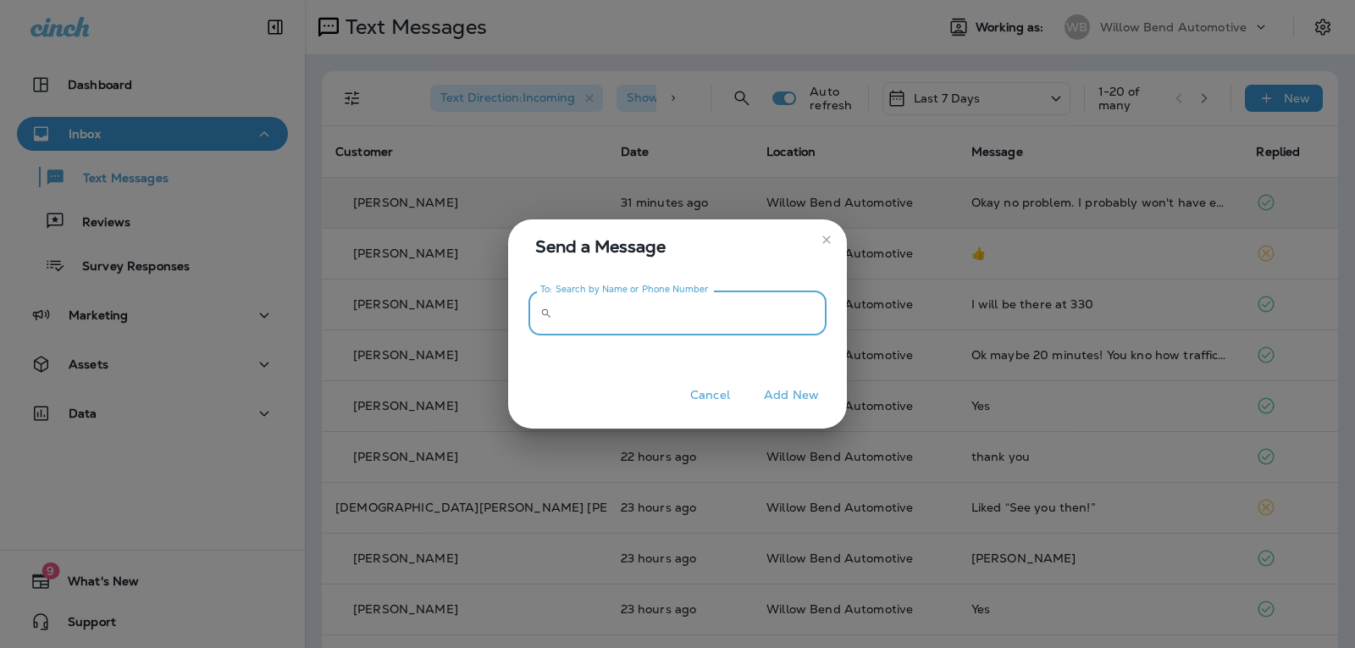
click at [721, 315] on input "To: Search by Name or Phone Number" at bounding box center [693, 312] width 268 height 45
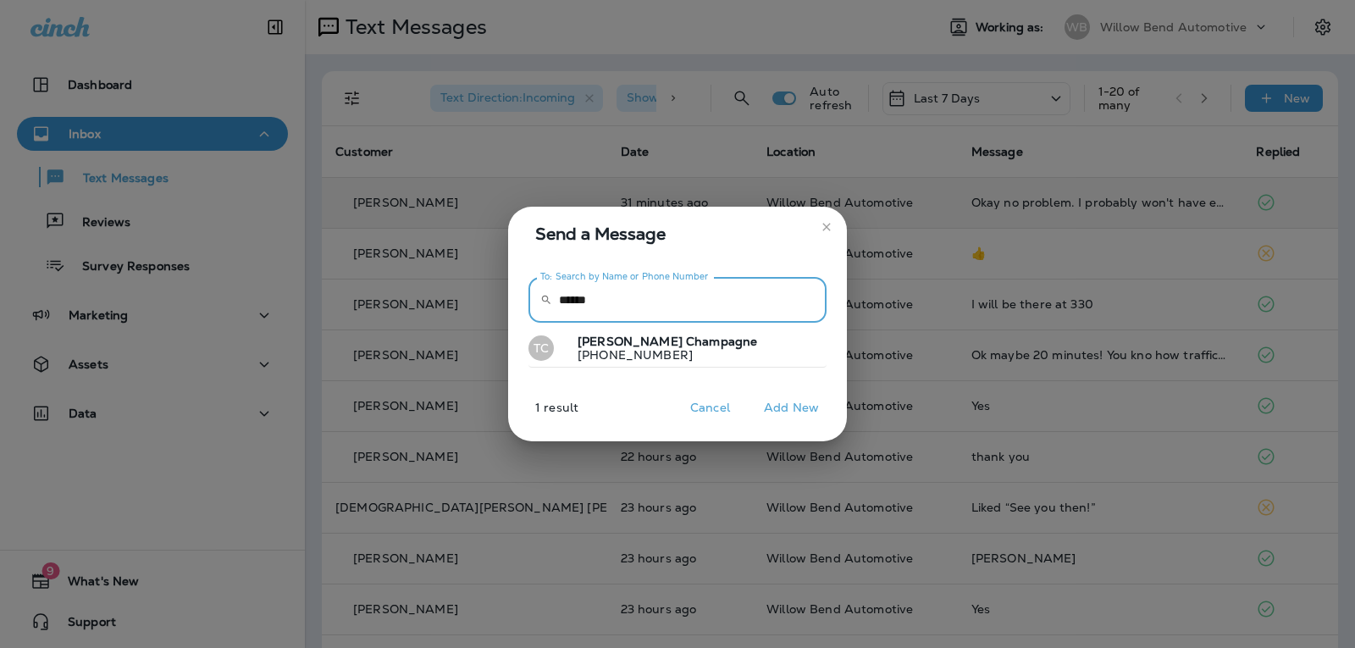
type input "******"
click at [696, 356] on button "TC [PERSON_NAME] [PHONE_NUMBER]" at bounding box center [677, 348] width 298 height 39
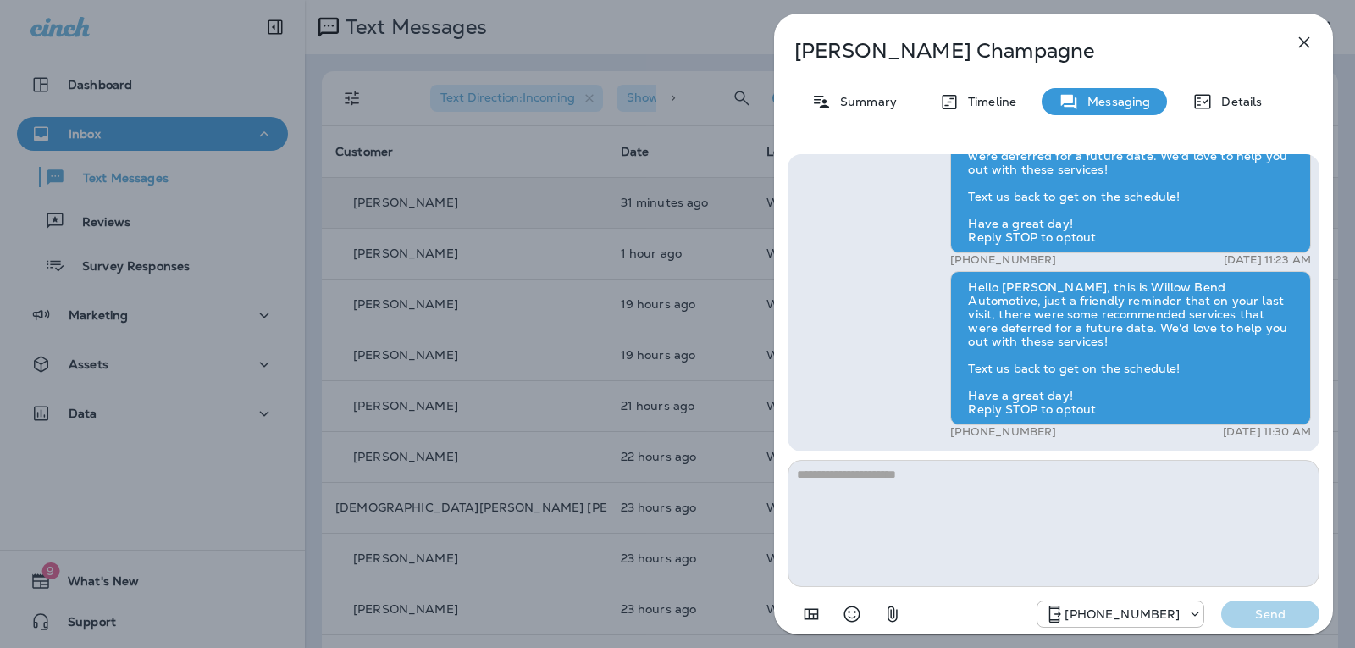
click at [901, 472] on textarea at bounding box center [1053, 523] width 532 height 127
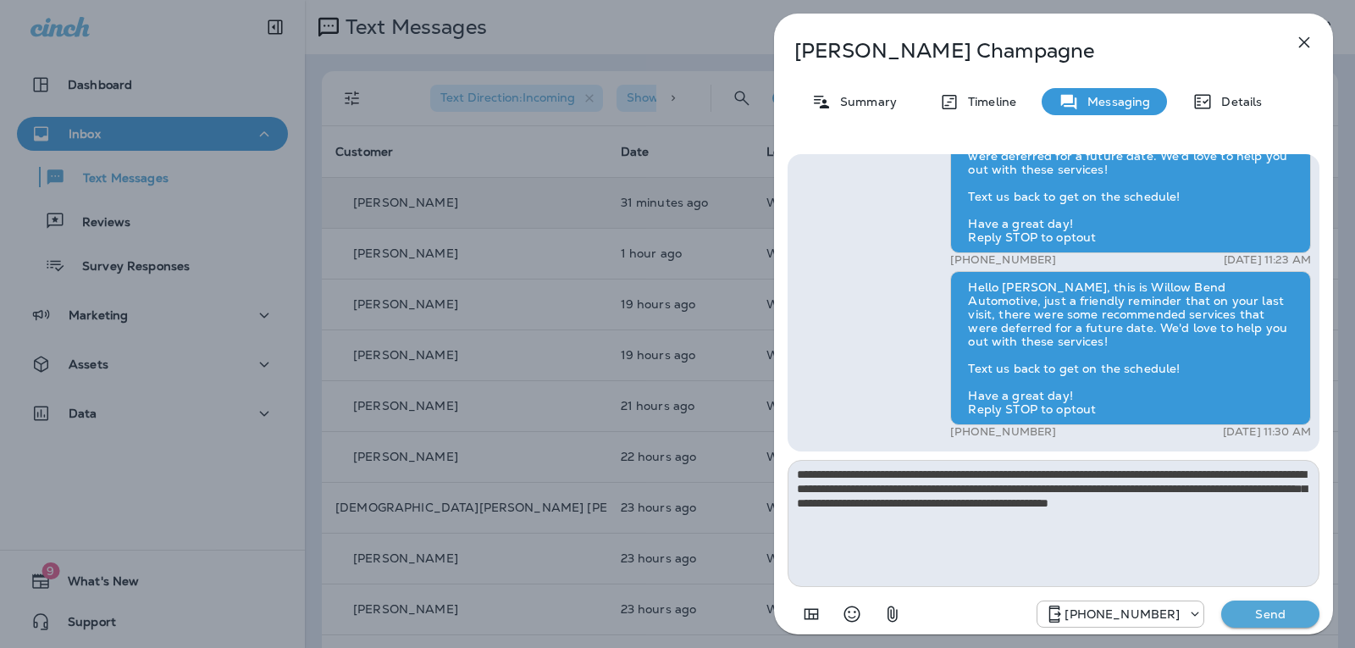
type textarea "**********"
drag, startPoint x: 1253, startPoint y: 617, endPoint x: 1268, endPoint y: 579, distance: 41.0
click at [1255, 617] on p "Send" at bounding box center [1269, 613] width 71 height 15
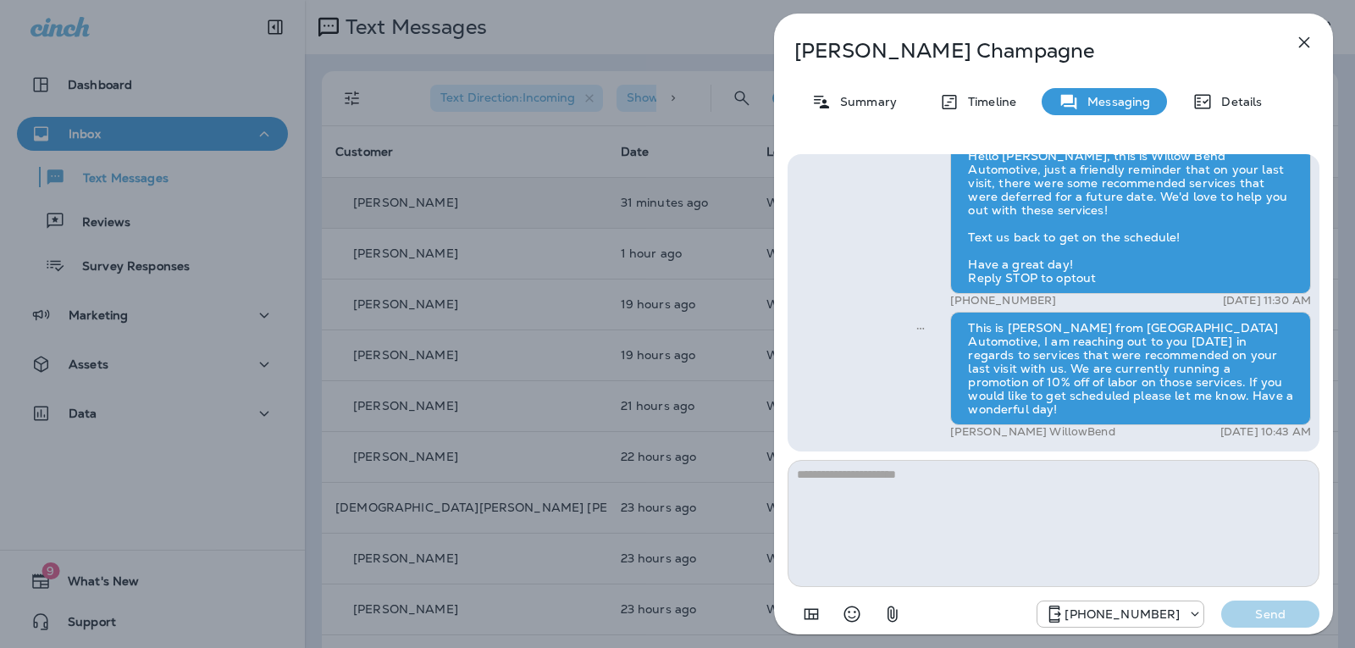
click at [1310, 47] on icon "button" at bounding box center [1304, 42] width 20 height 20
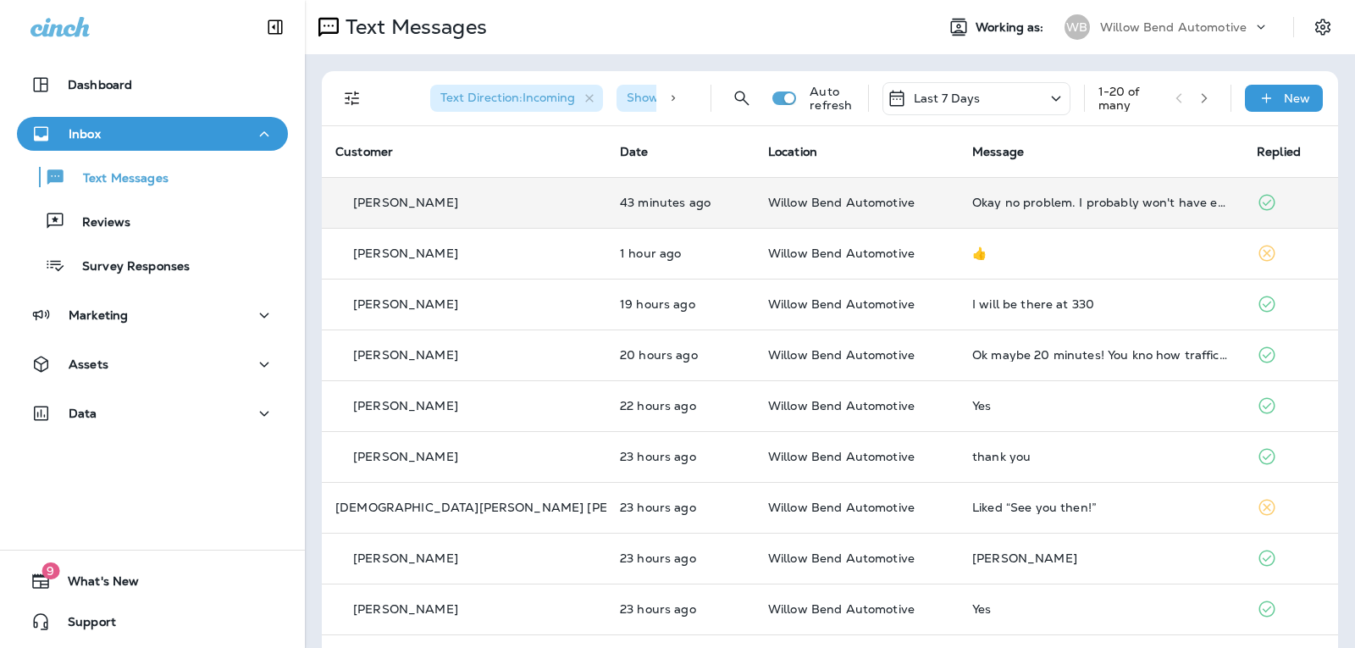
click at [981, 105] on div "Last 7 Days" at bounding box center [976, 98] width 188 height 33
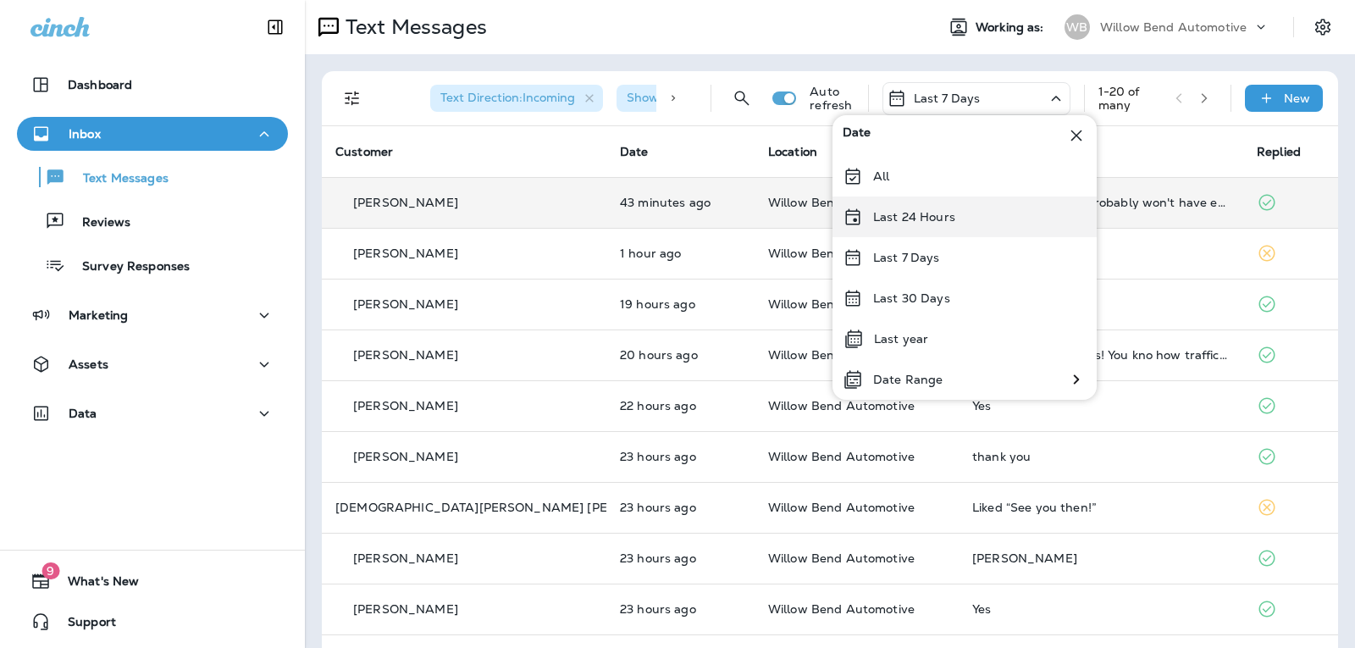
click at [967, 213] on div "Last 24 Hours" at bounding box center [964, 216] width 264 height 41
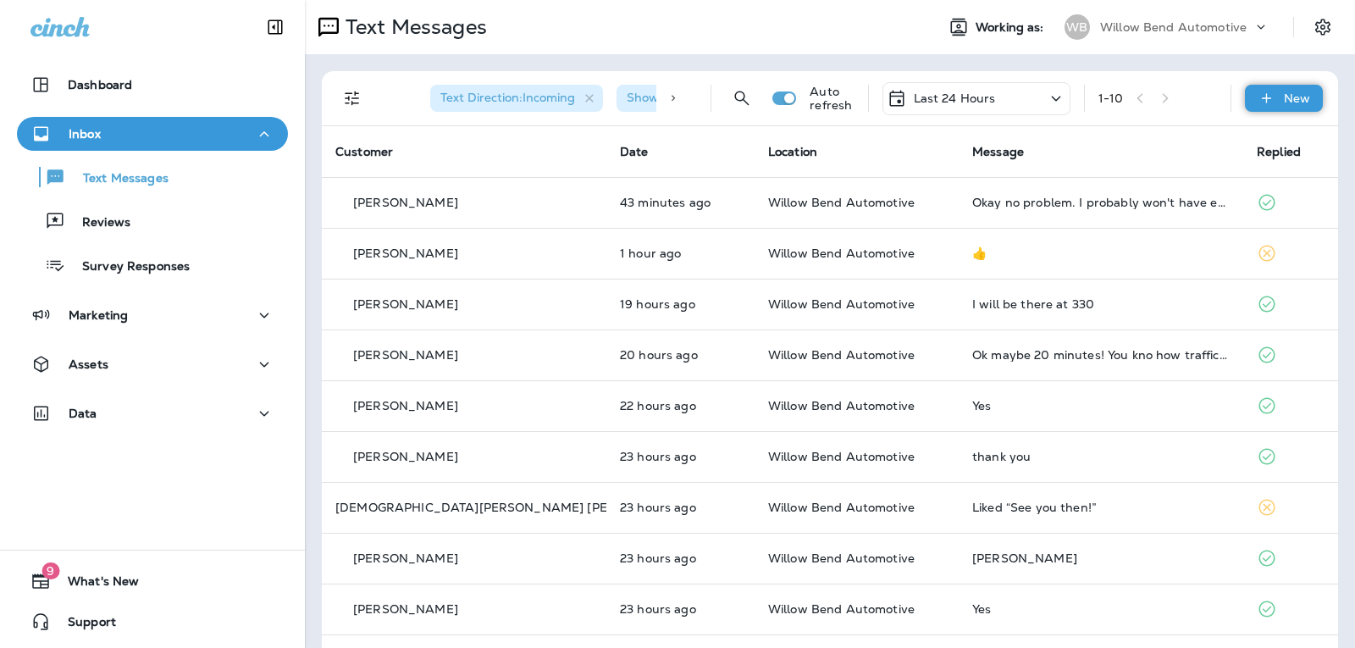
click at [1260, 91] on icon at bounding box center [1266, 98] width 18 height 17
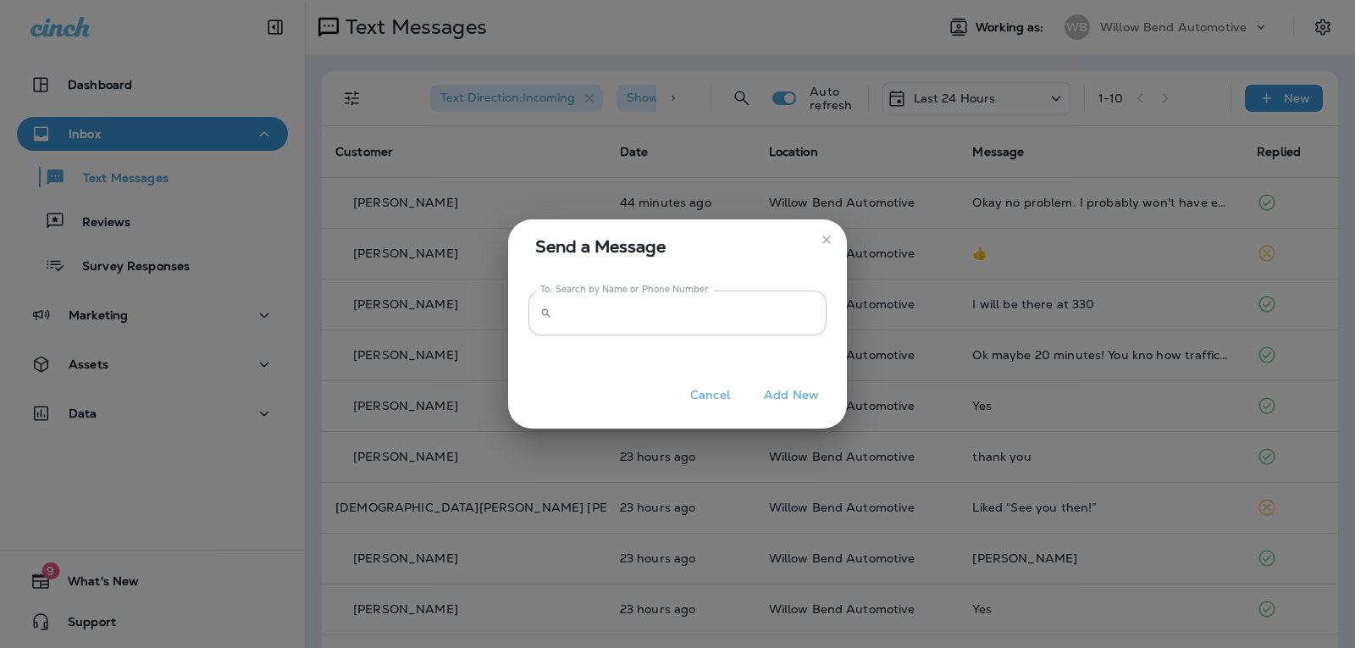
click at [801, 308] on input "To: Search by Name or Phone Number" at bounding box center [693, 312] width 268 height 45
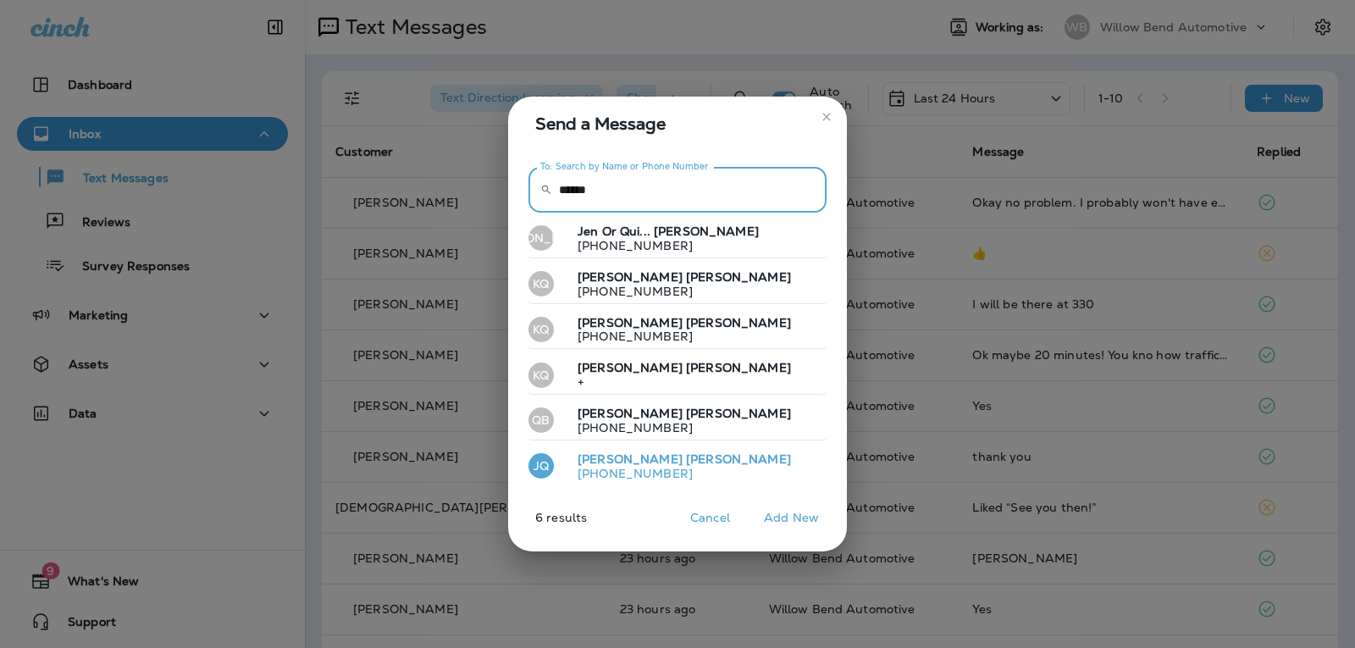
type input "*****"
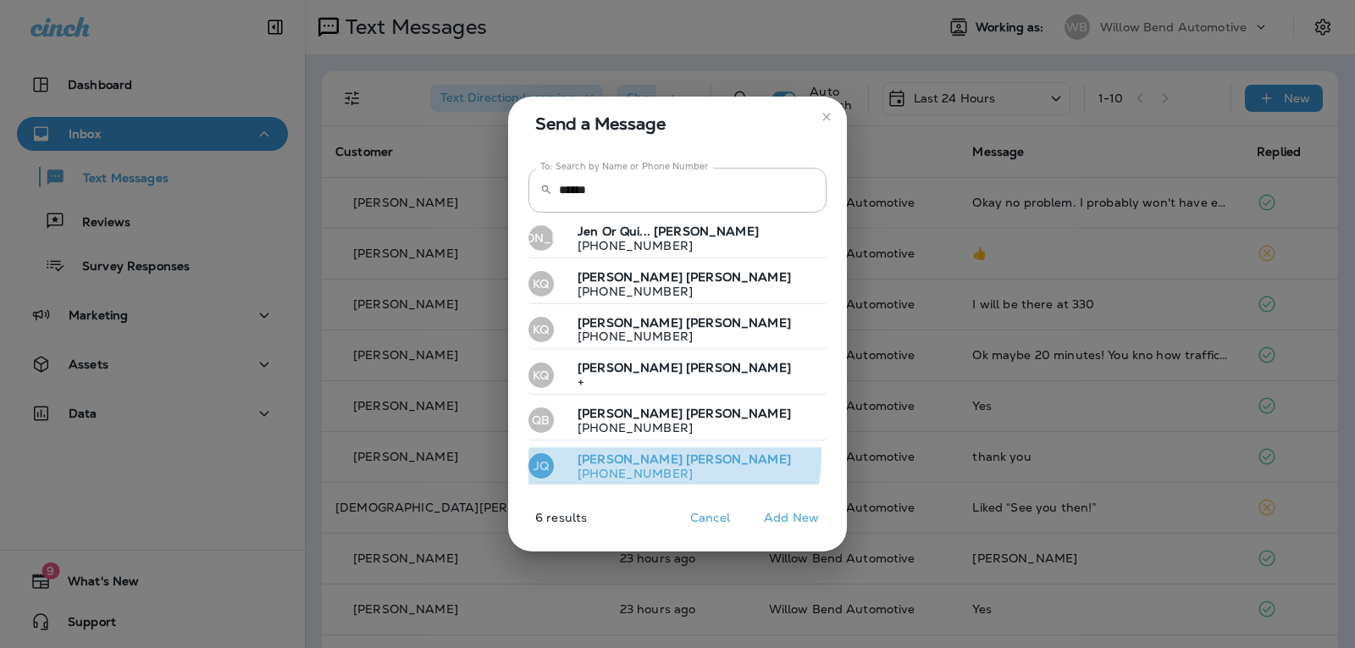
click at [686, 455] on span "[PERSON_NAME]" at bounding box center [738, 458] width 105 height 15
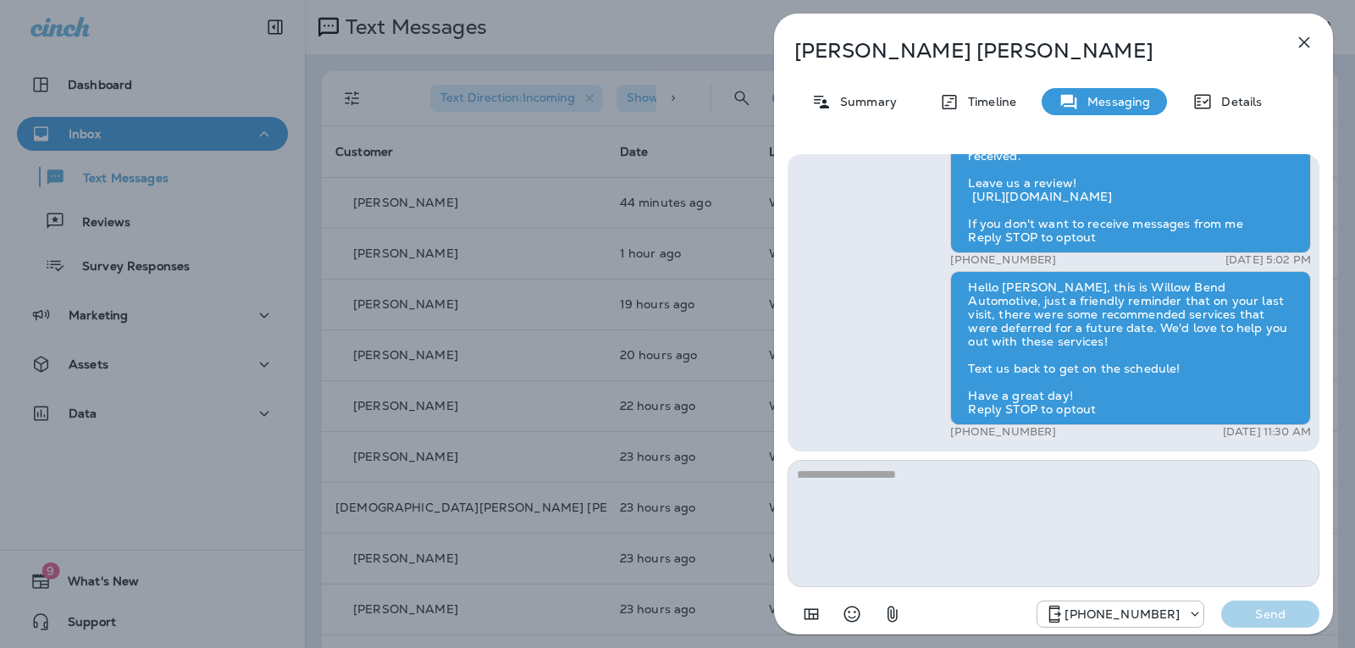
click at [891, 485] on textarea at bounding box center [1053, 523] width 532 height 127
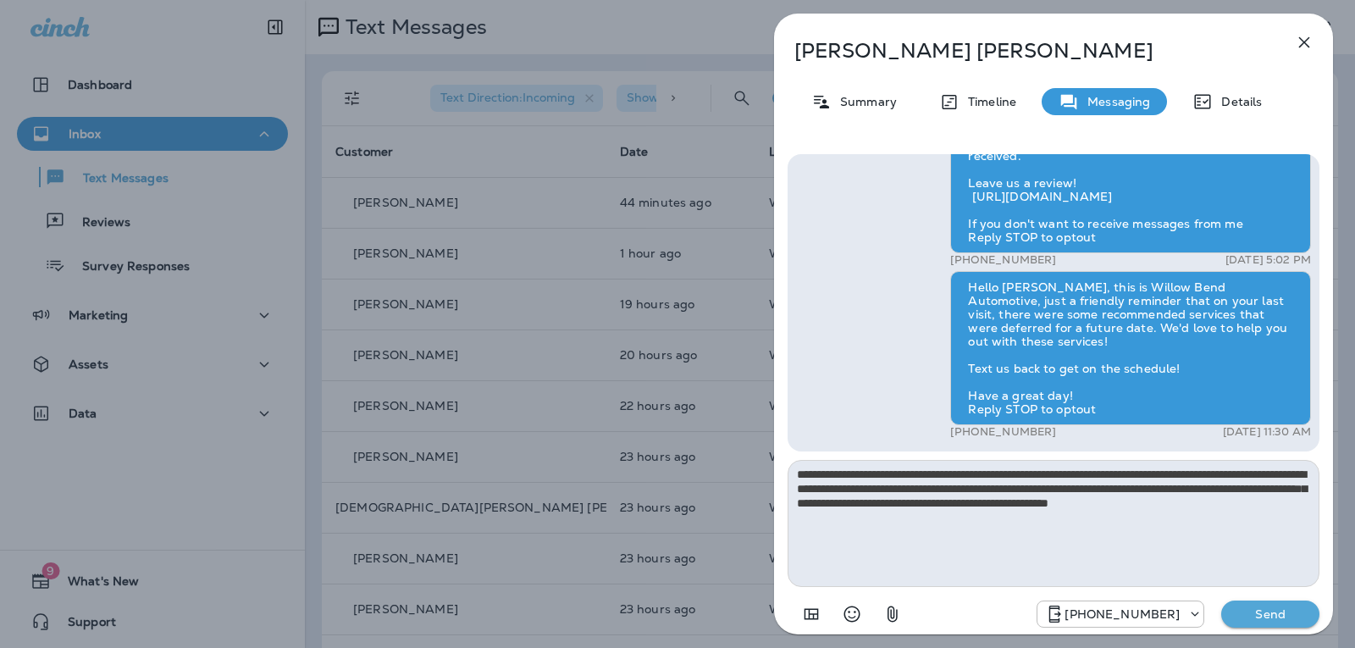
type textarea "**********"
click at [1297, 615] on p "Send" at bounding box center [1269, 613] width 71 height 15
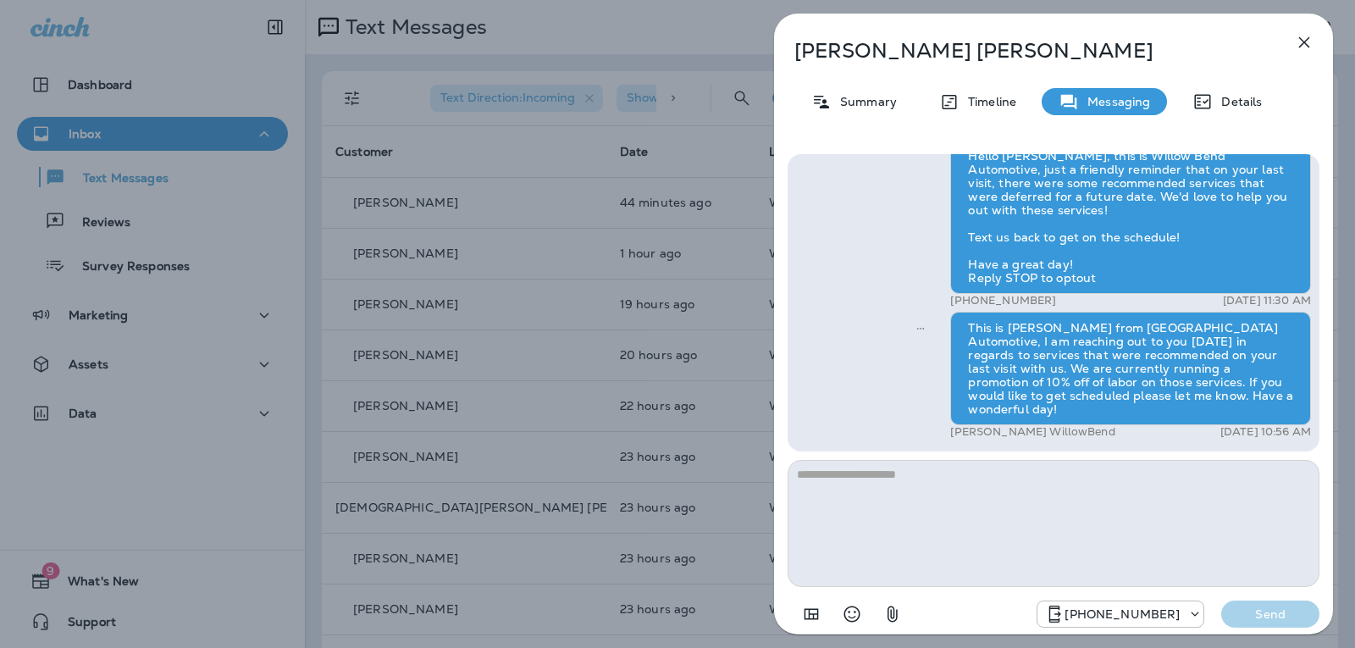
click at [1300, 45] on icon "button" at bounding box center [1304, 42] width 11 height 11
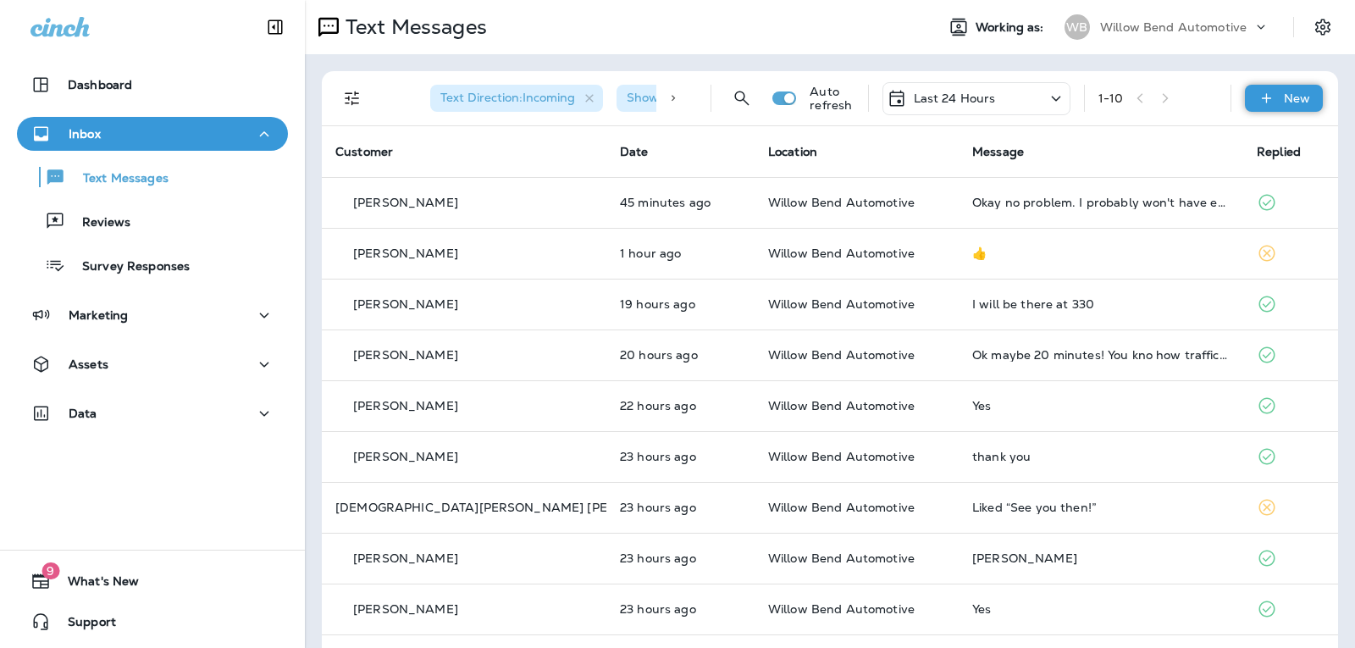
click at [1283, 103] on p "New" at bounding box center [1296, 98] width 26 height 14
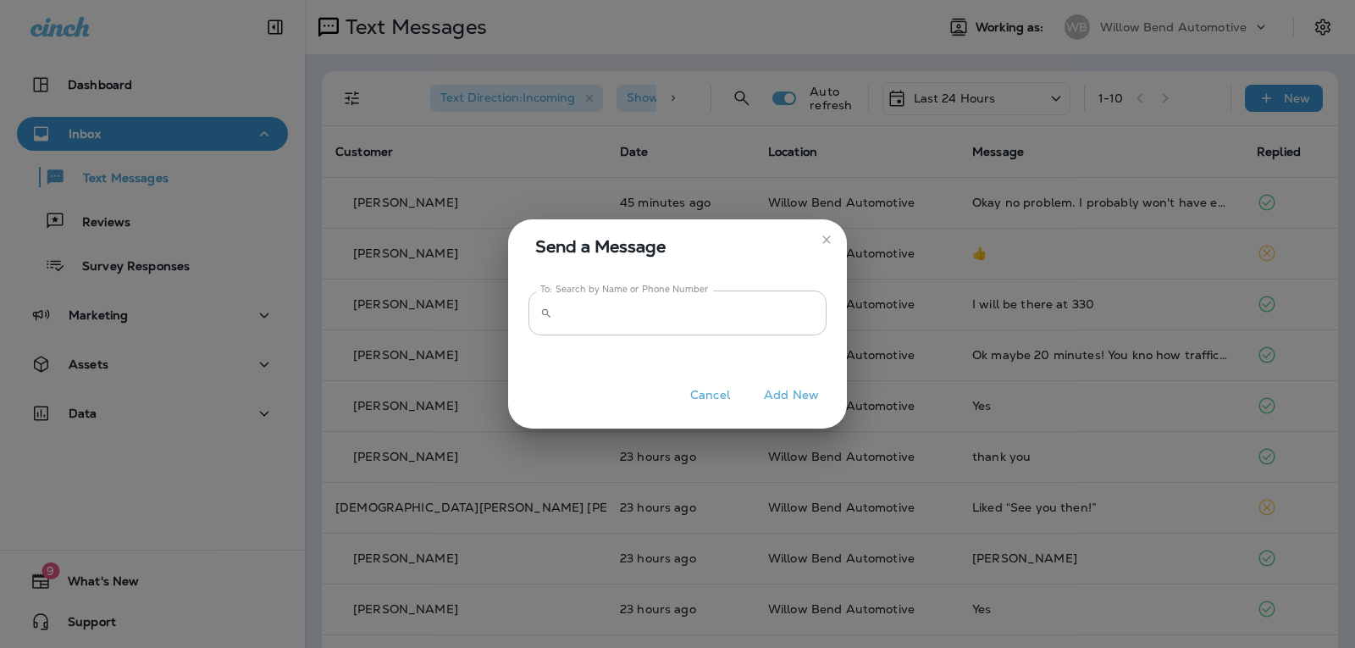
click at [667, 323] on input "To: Search by Name or Phone Number" at bounding box center [693, 312] width 268 height 45
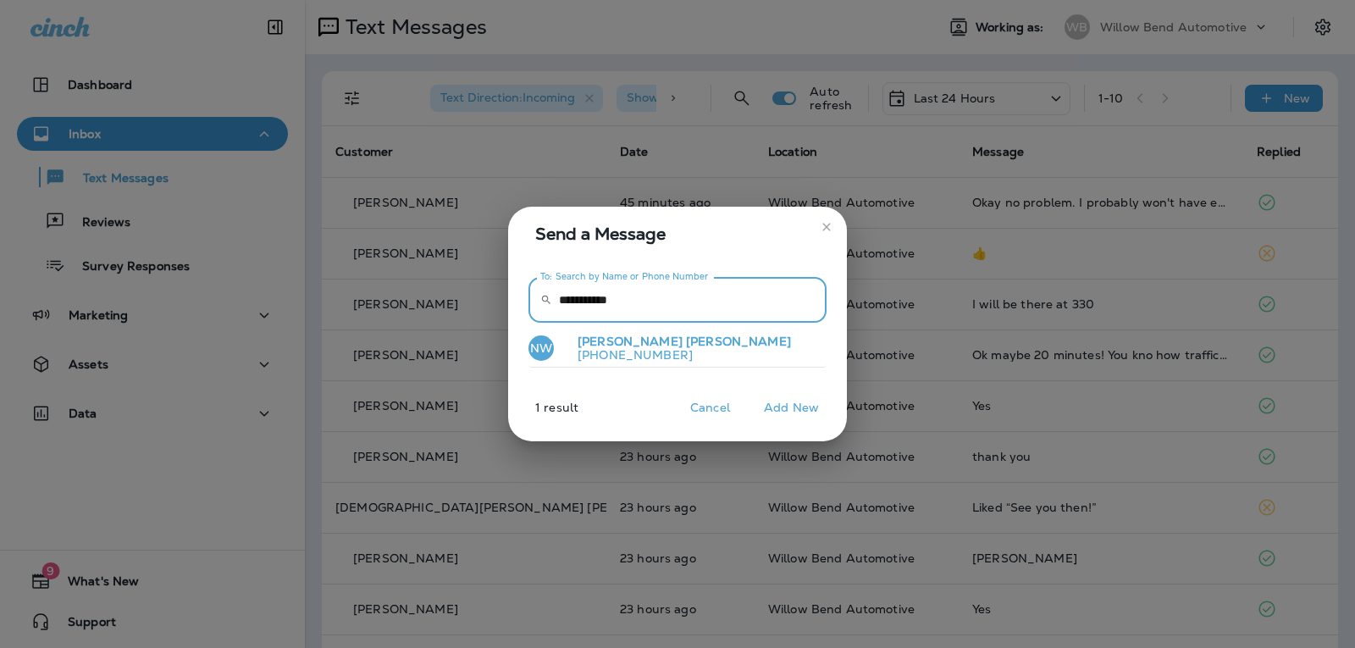
type input "**********"
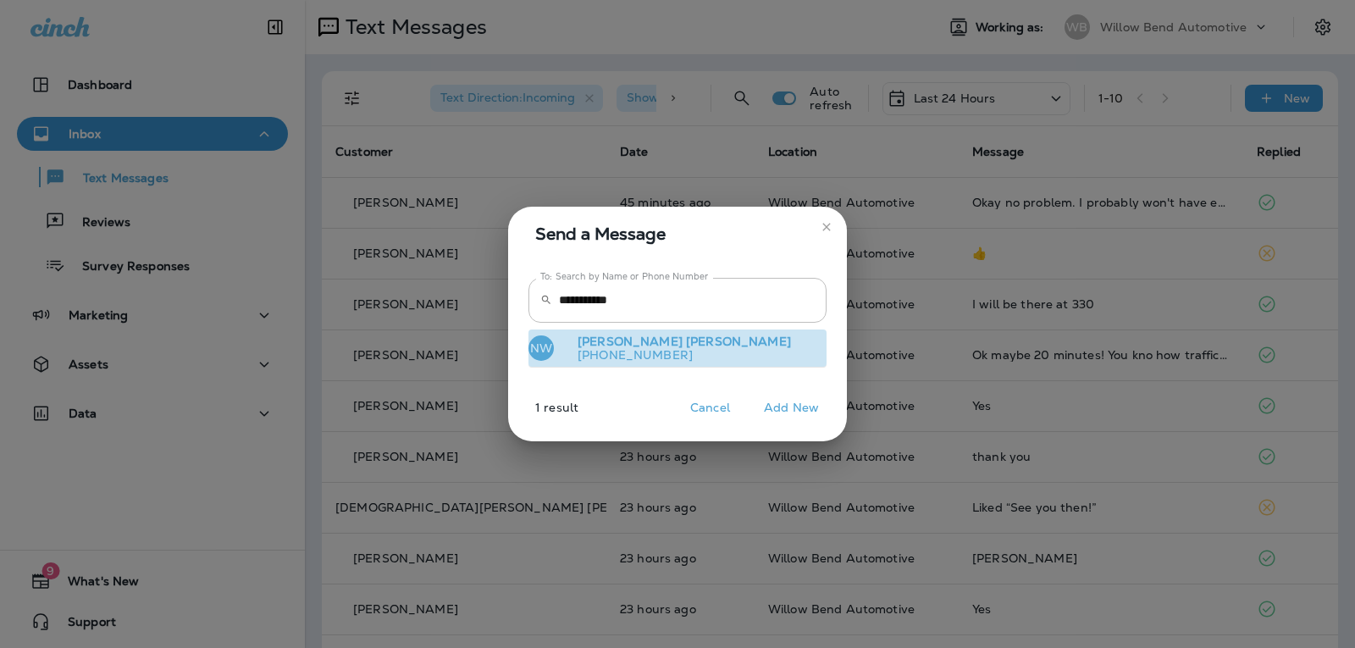
click at [654, 346] on p "[PERSON_NAME]" at bounding box center [677, 341] width 227 height 14
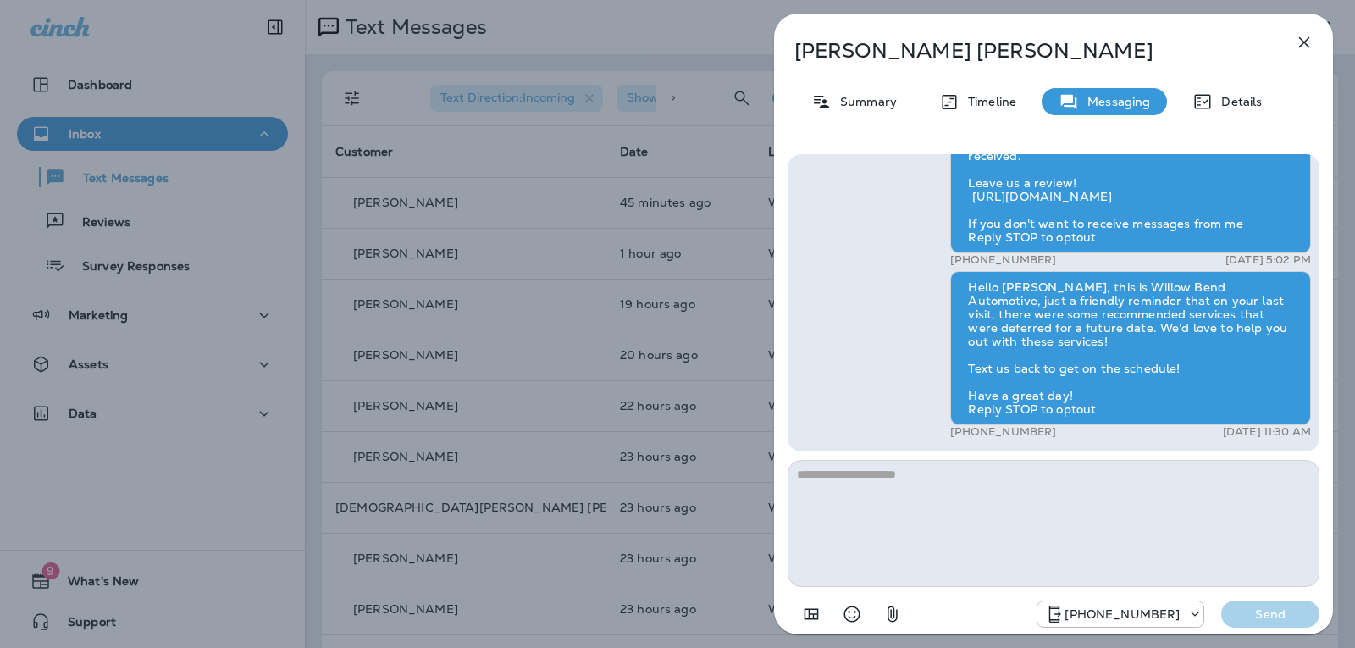
click at [885, 466] on textarea at bounding box center [1053, 523] width 532 height 127
click at [887, 477] on textarea at bounding box center [1053, 523] width 532 height 127
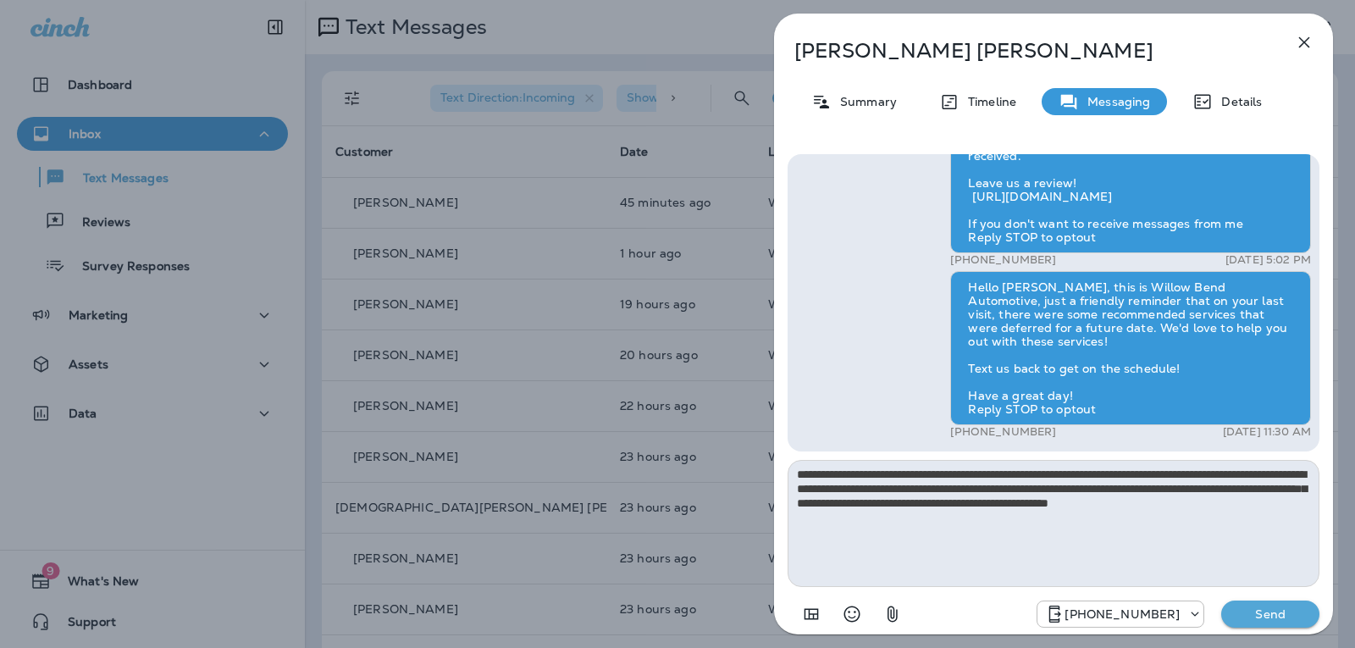
type textarea "**********"
click at [1263, 607] on p "Send" at bounding box center [1269, 613] width 71 height 15
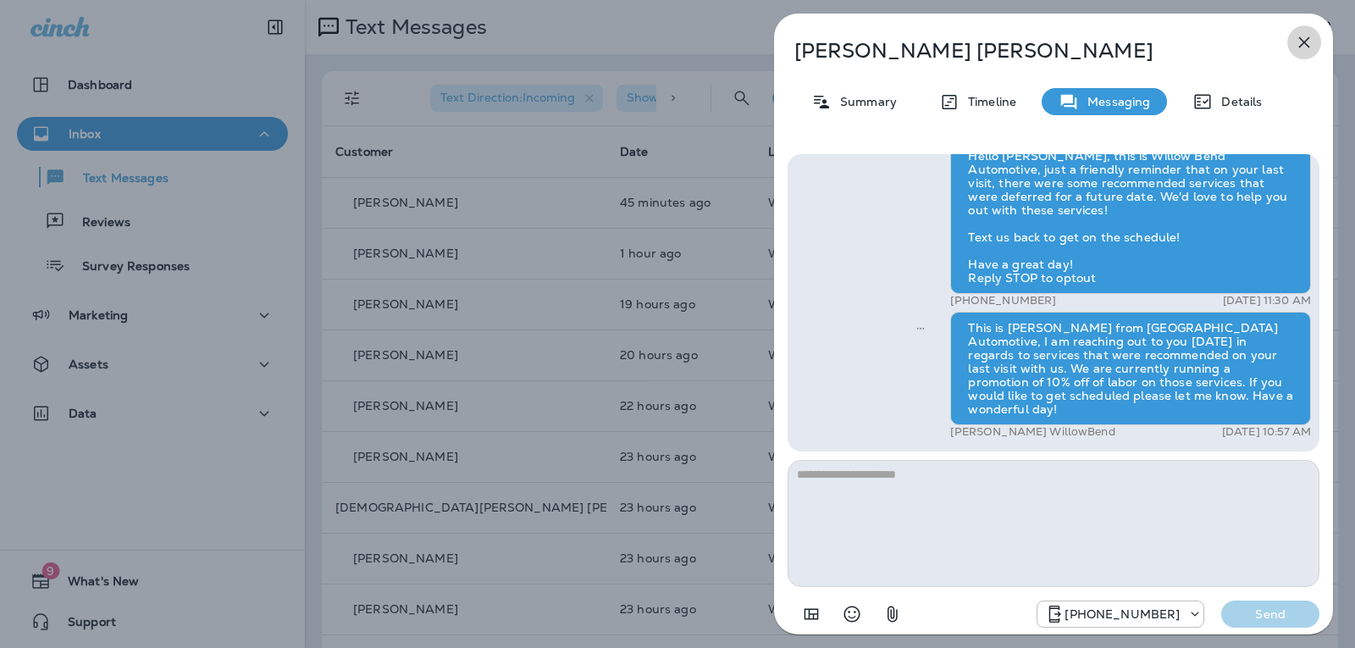
click at [1295, 42] on icon "button" at bounding box center [1304, 42] width 20 height 20
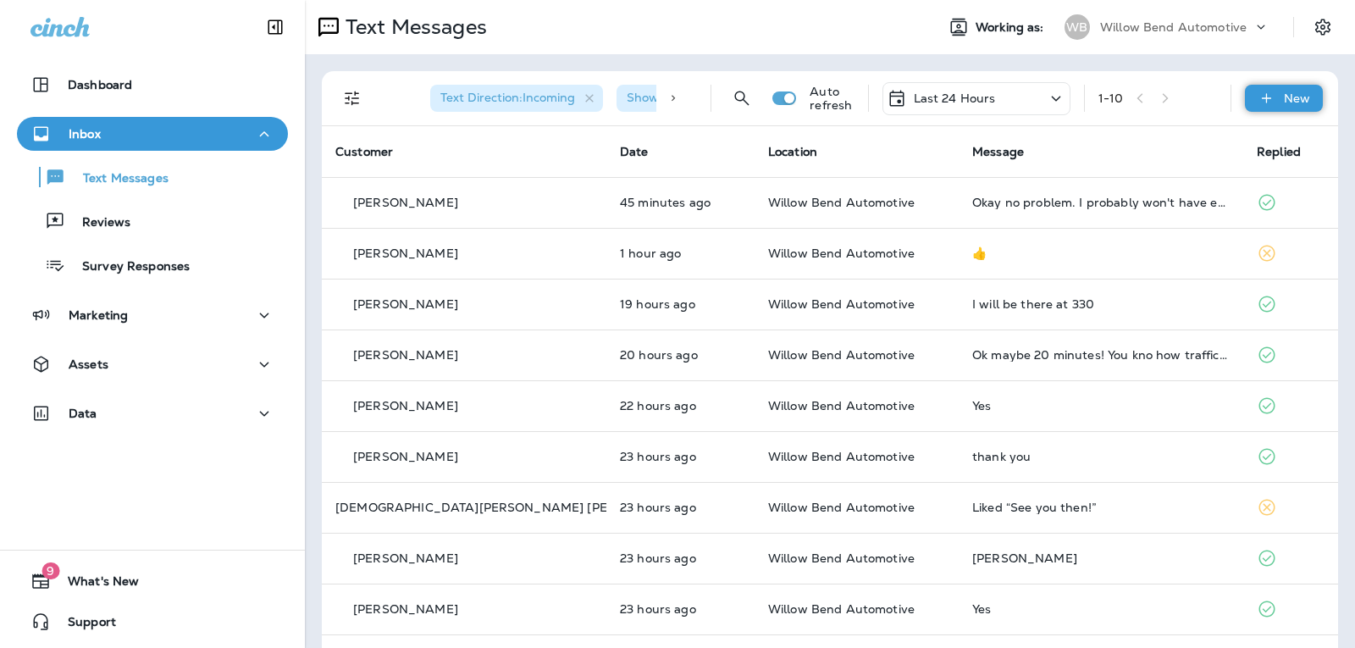
click at [1260, 104] on icon at bounding box center [1266, 98] width 18 height 17
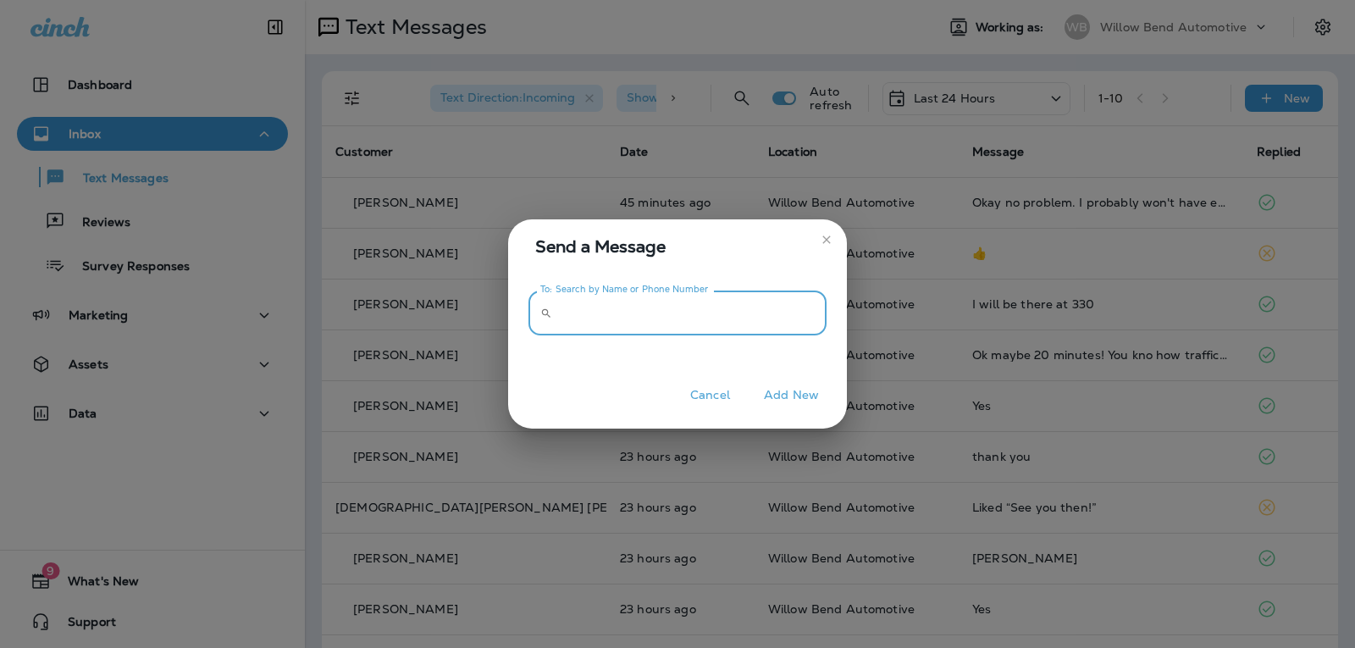
click at [732, 301] on input "To: Search by Name or Phone Number" at bounding box center [693, 312] width 268 height 45
type input "*"
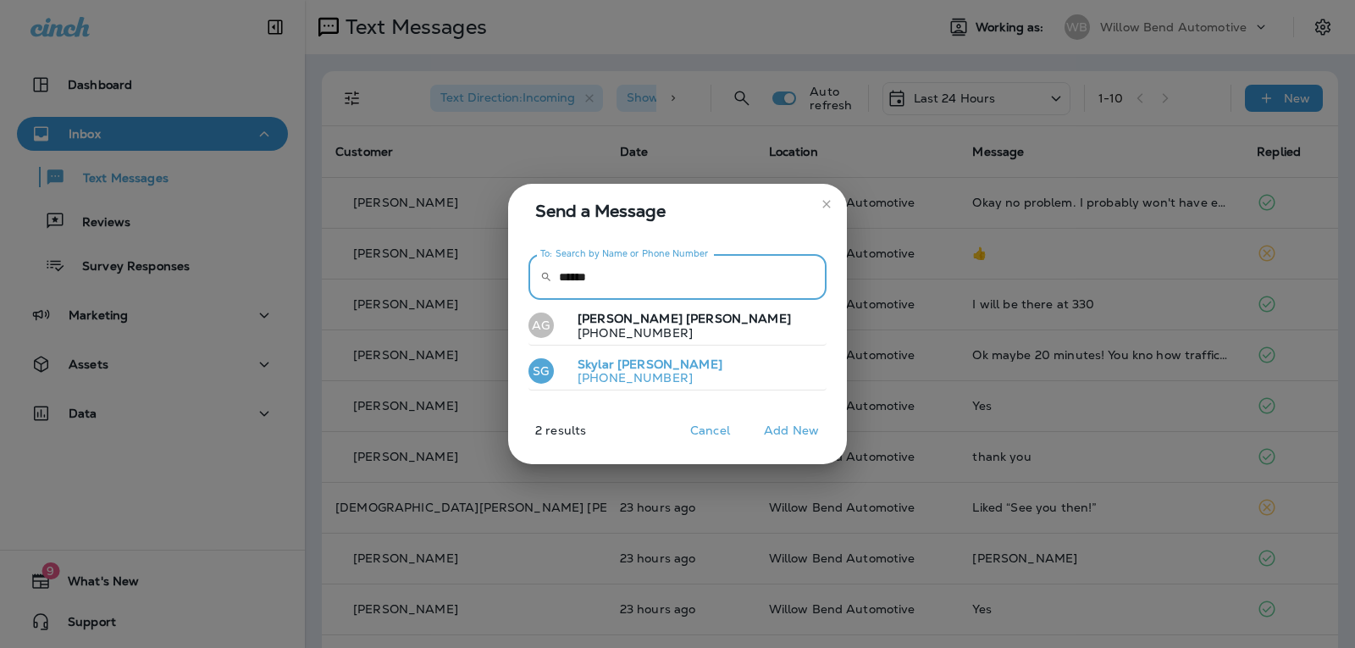
type input "******"
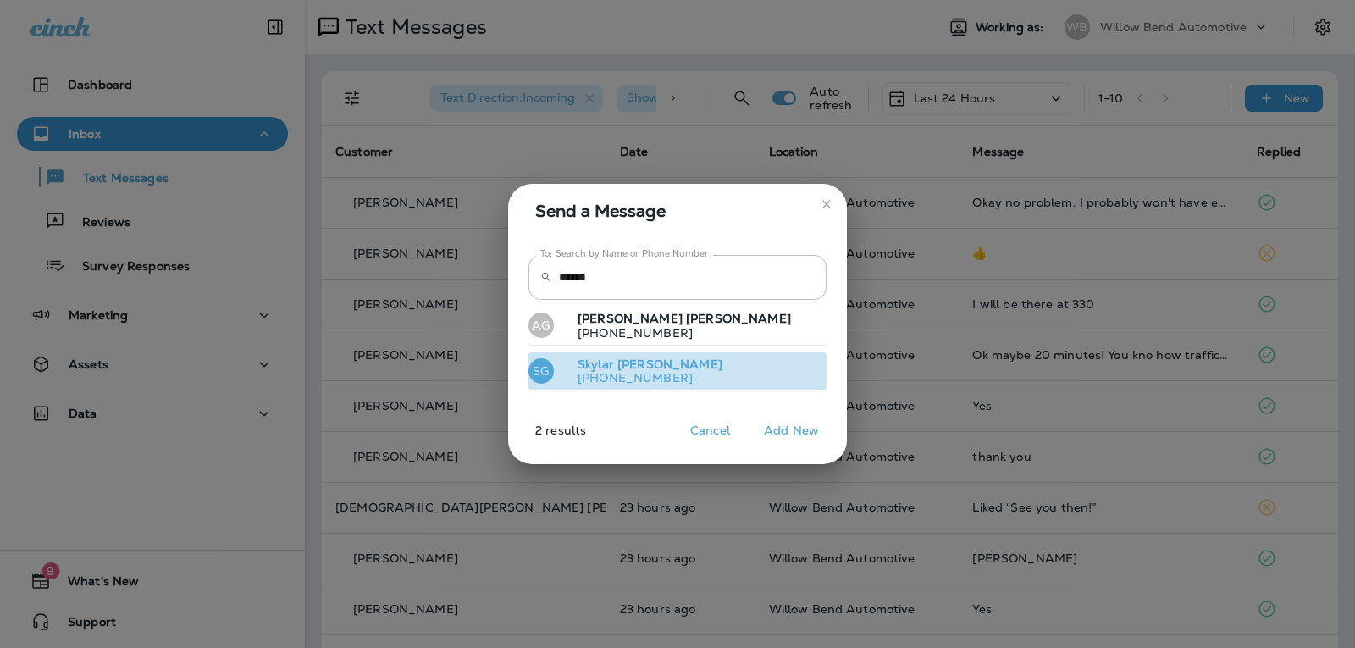
click at [742, 370] on button "SG [PERSON_NAME] [PHONE_NUMBER]" at bounding box center [677, 371] width 298 height 39
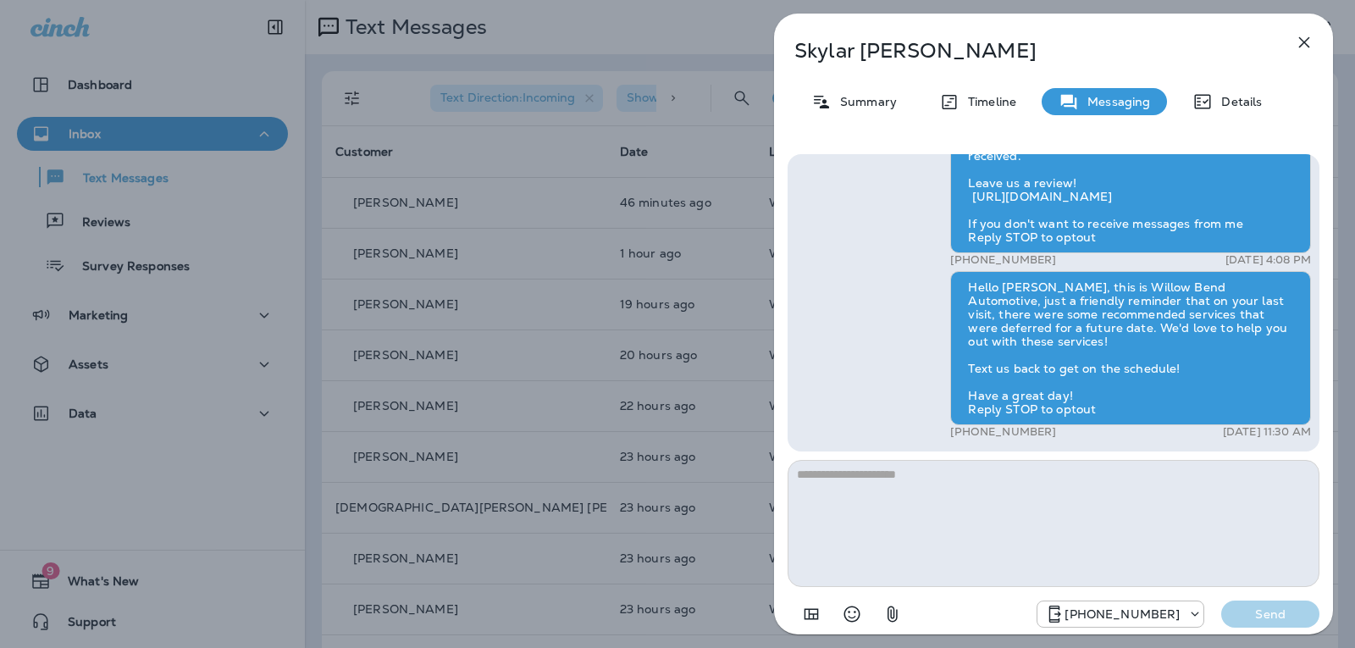
click at [907, 483] on textarea at bounding box center [1053, 523] width 532 height 127
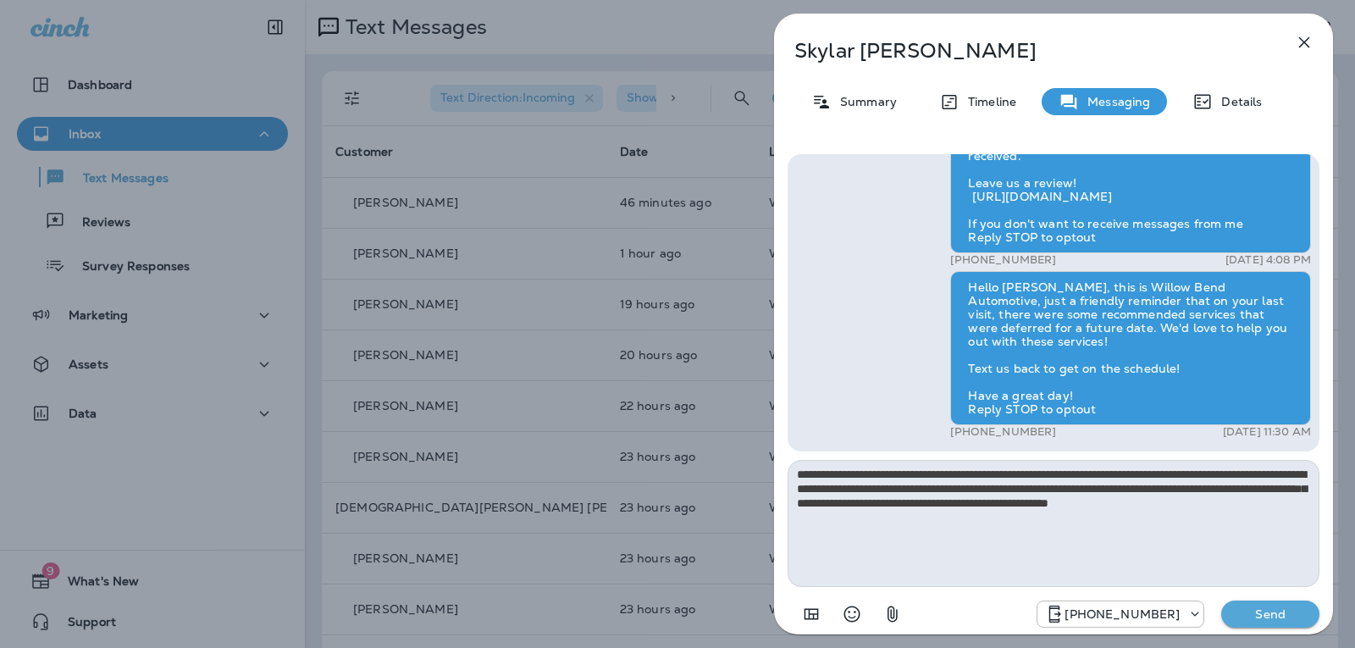
type textarea "**********"
click at [1270, 618] on p "Send" at bounding box center [1269, 613] width 71 height 15
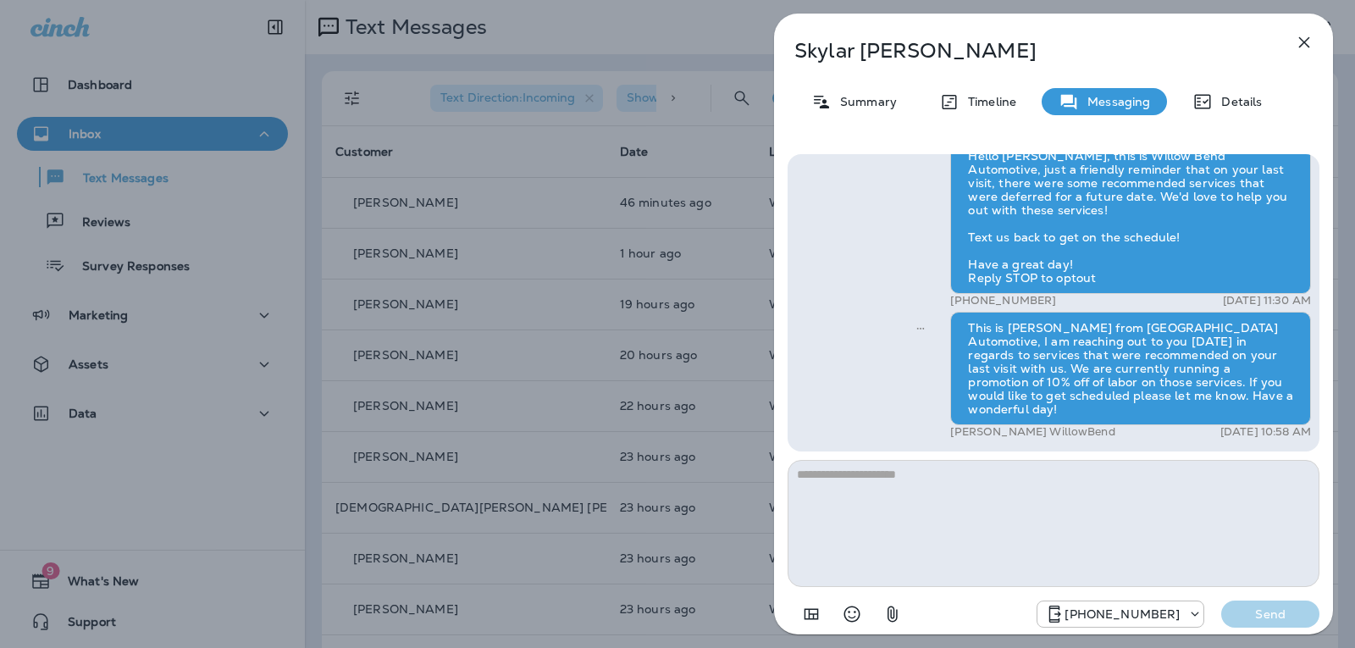
click at [1297, 42] on icon "button" at bounding box center [1304, 42] width 20 height 20
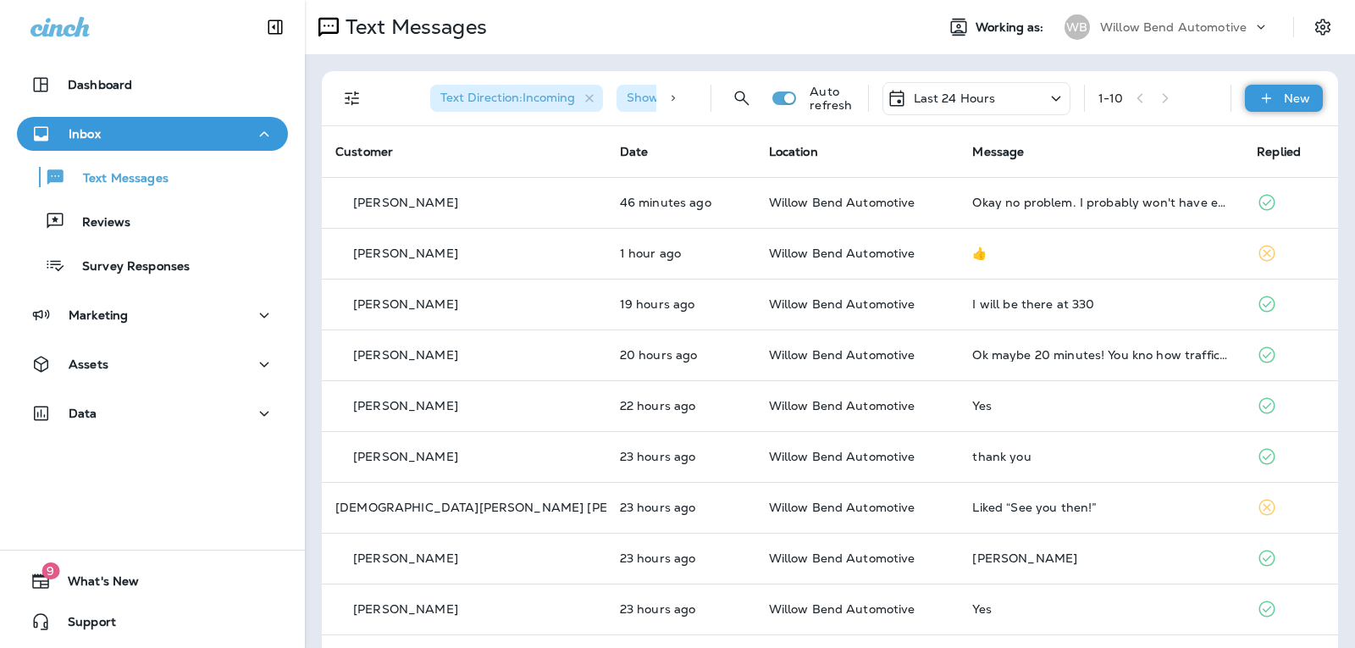
click at [1272, 111] on div "New" at bounding box center [1284, 98] width 78 height 27
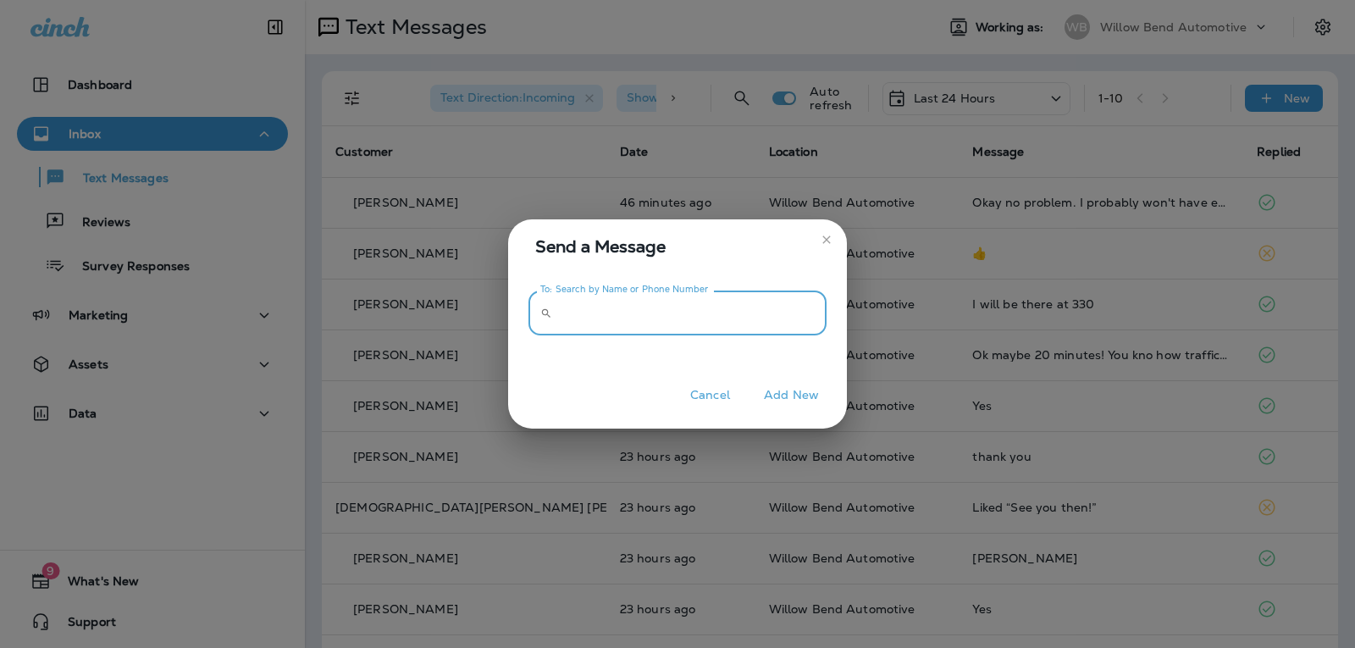
click at [753, 303] on input "To: Search by Name or Phone Number" at bounding box center [693, 312] width 268 height 45
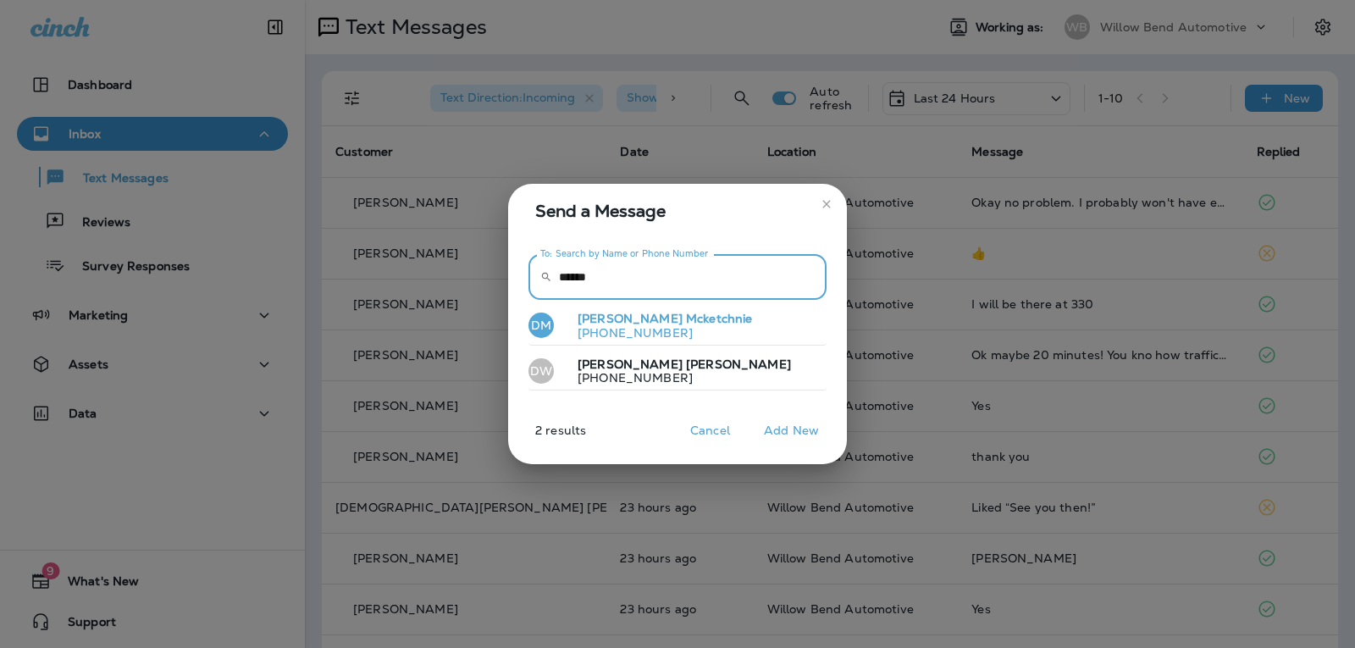
type input "******"
click at [750, 334] on button "[PERSON_NAME] [PHONE_NUMBER]" at bounding box center [677, 325] width 298 height 39
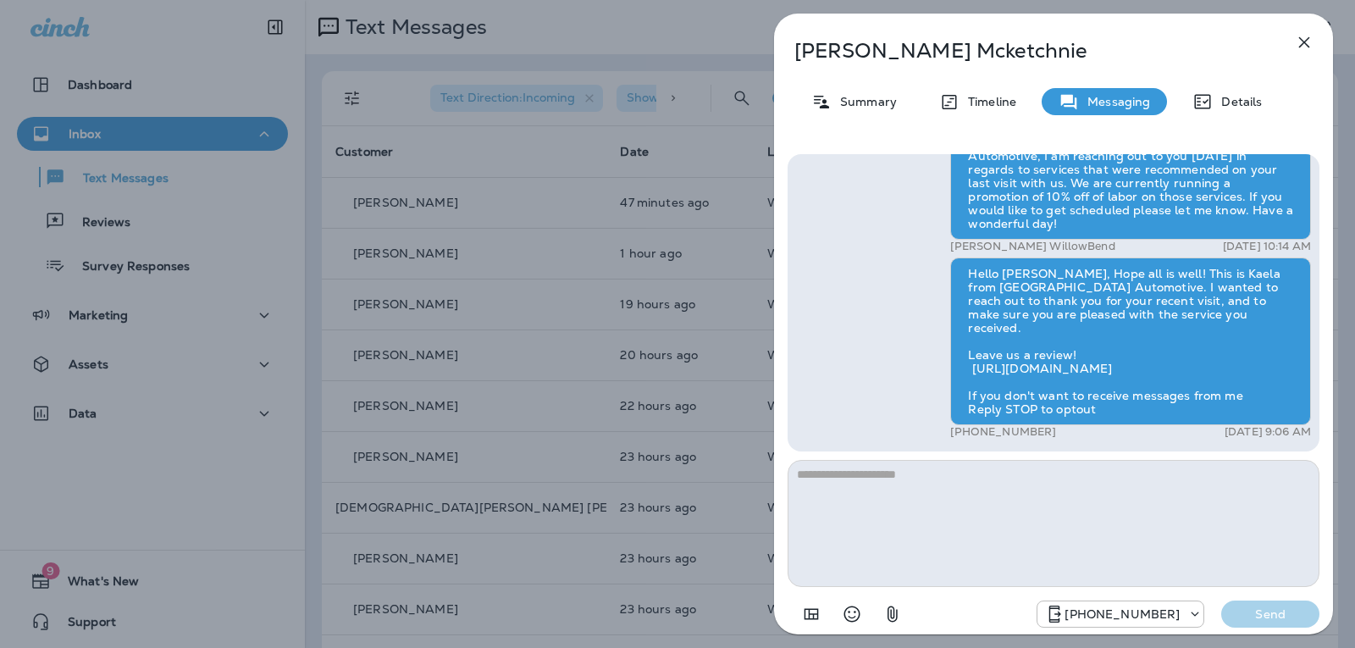
click at [845, 484] on textarea at bounding box center [1053, 523] width 532 height 127
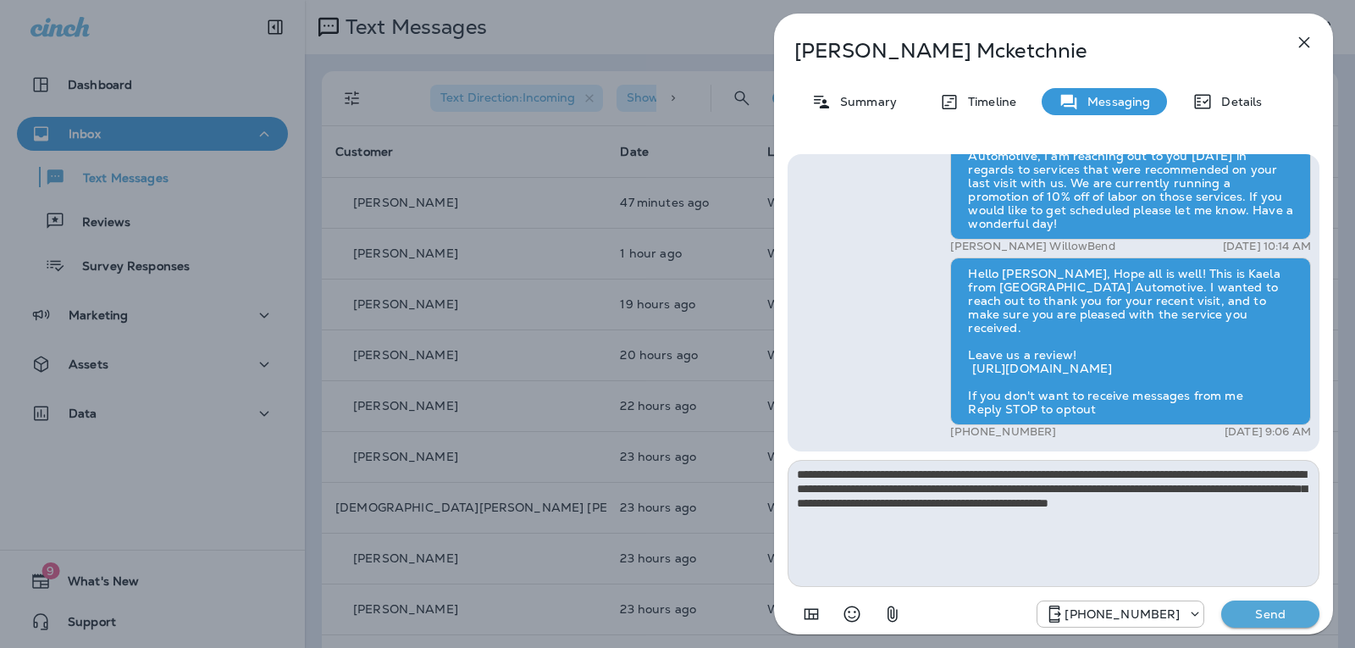
type textarea "**********"
click at [1291, 611] on p "Send" at bounding box center [1269, 613] width 71 height 15
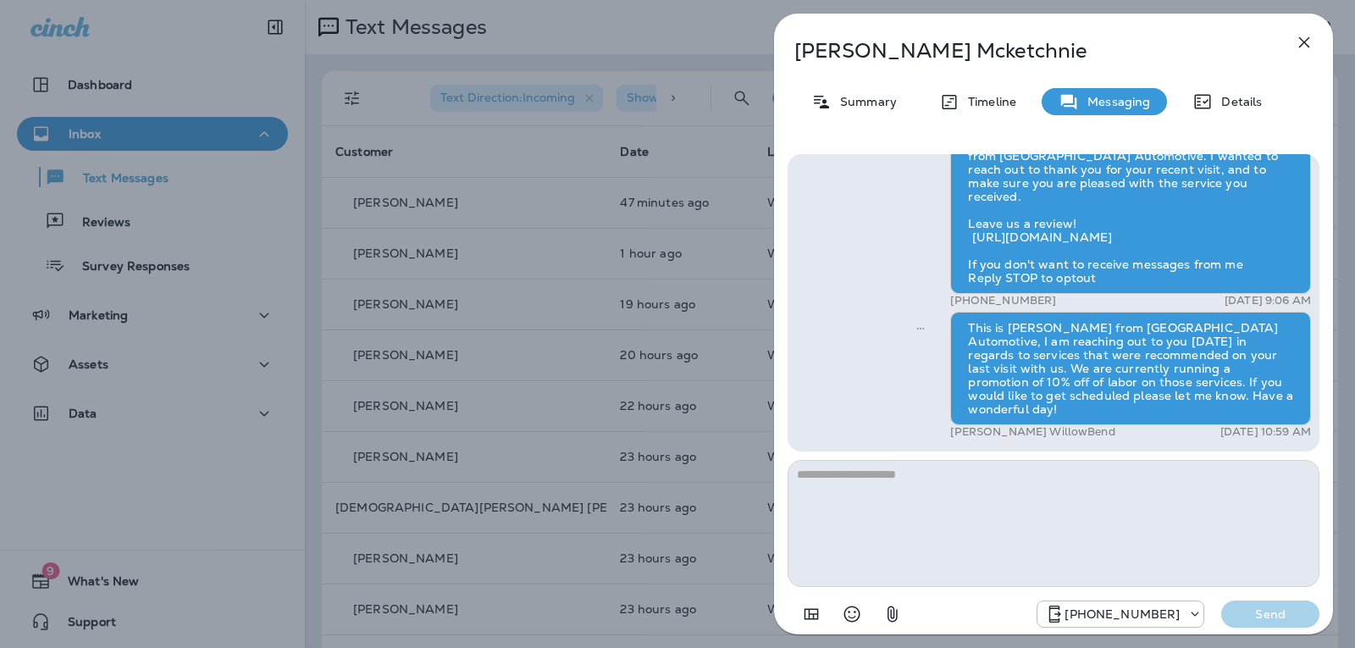
click at [1299, 38] on icon "button" at bounding box center [1304, 42] width 11 height 11
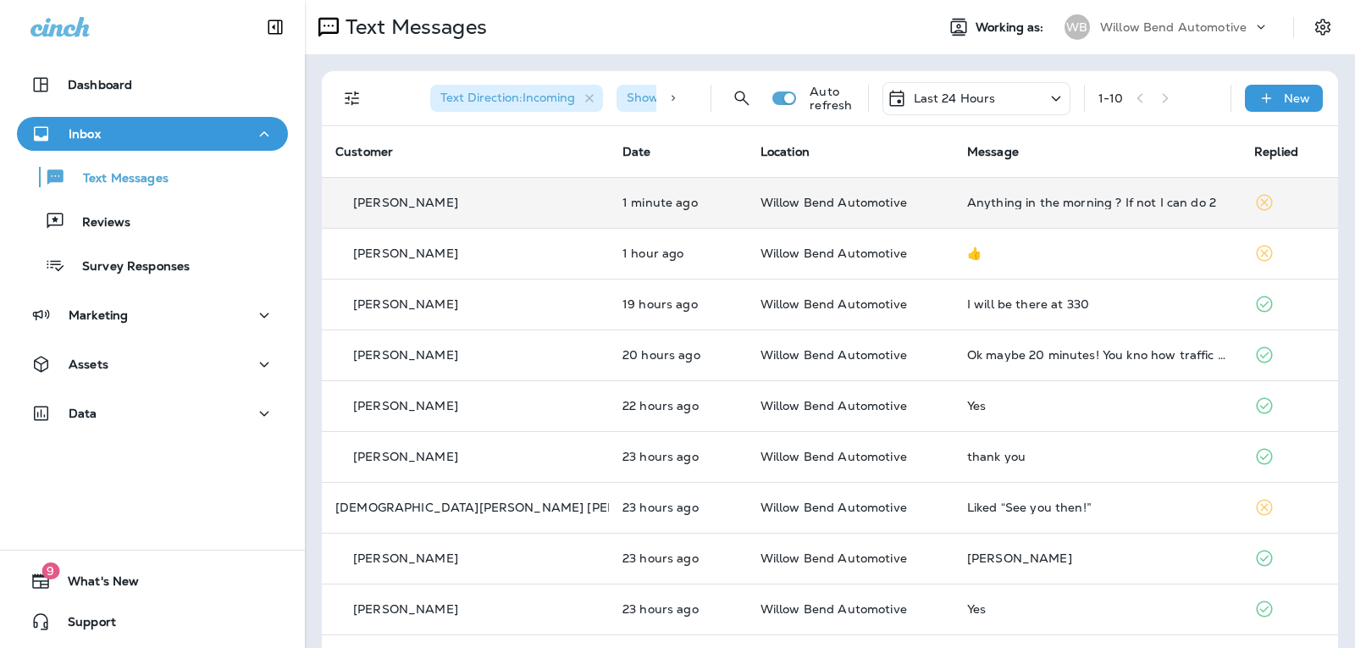
click at [1014, 202] on div "Anything in the morning ? If not I can do 2" at bounding box center [1097, 203] width 260 height 14
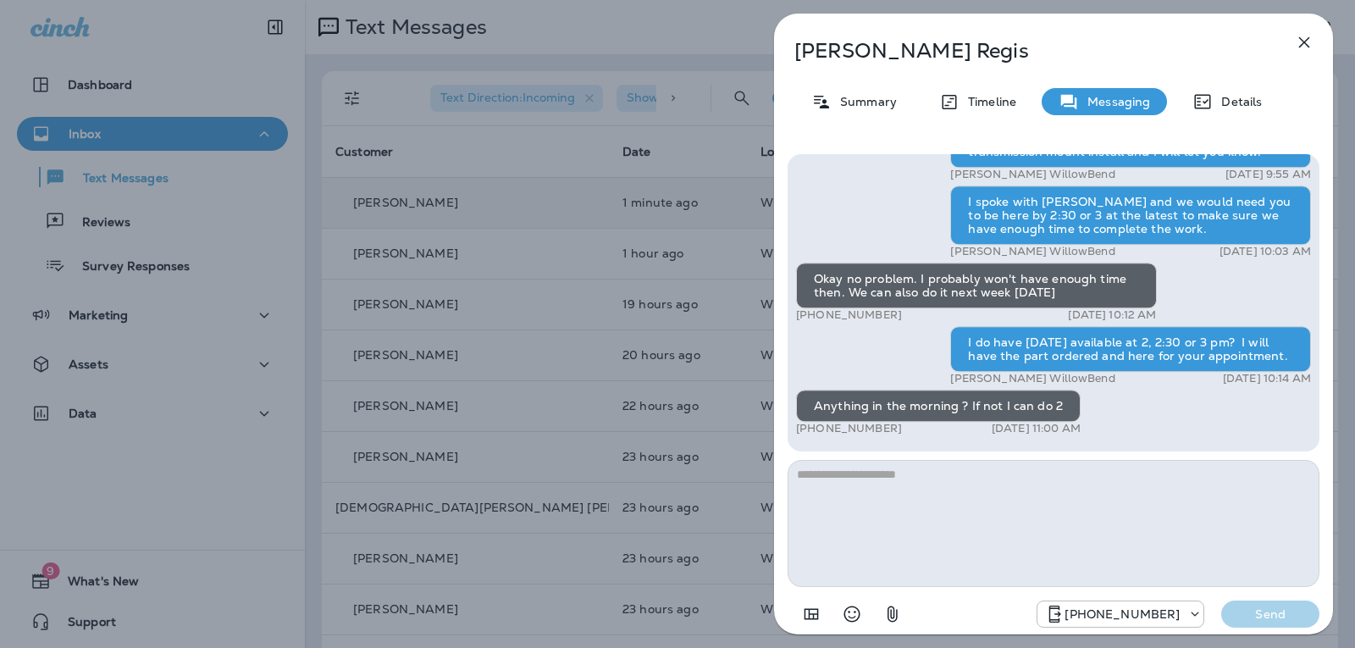
click at [853, 482] on textarea at bounding box center [1053, 523] width 532 height 127
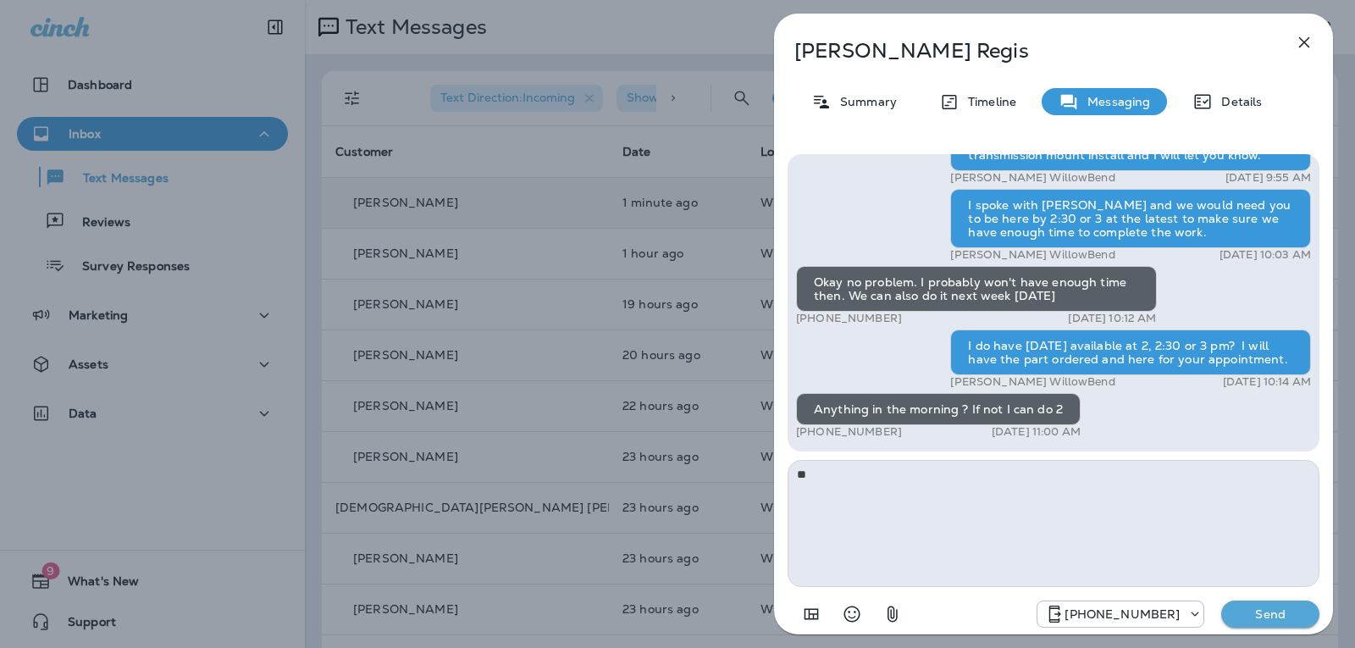
type textarea "*"
type textarea "**********"
click at [1256, 618] on p "Send" at bounding box center [1269, 613] width 71 height 15
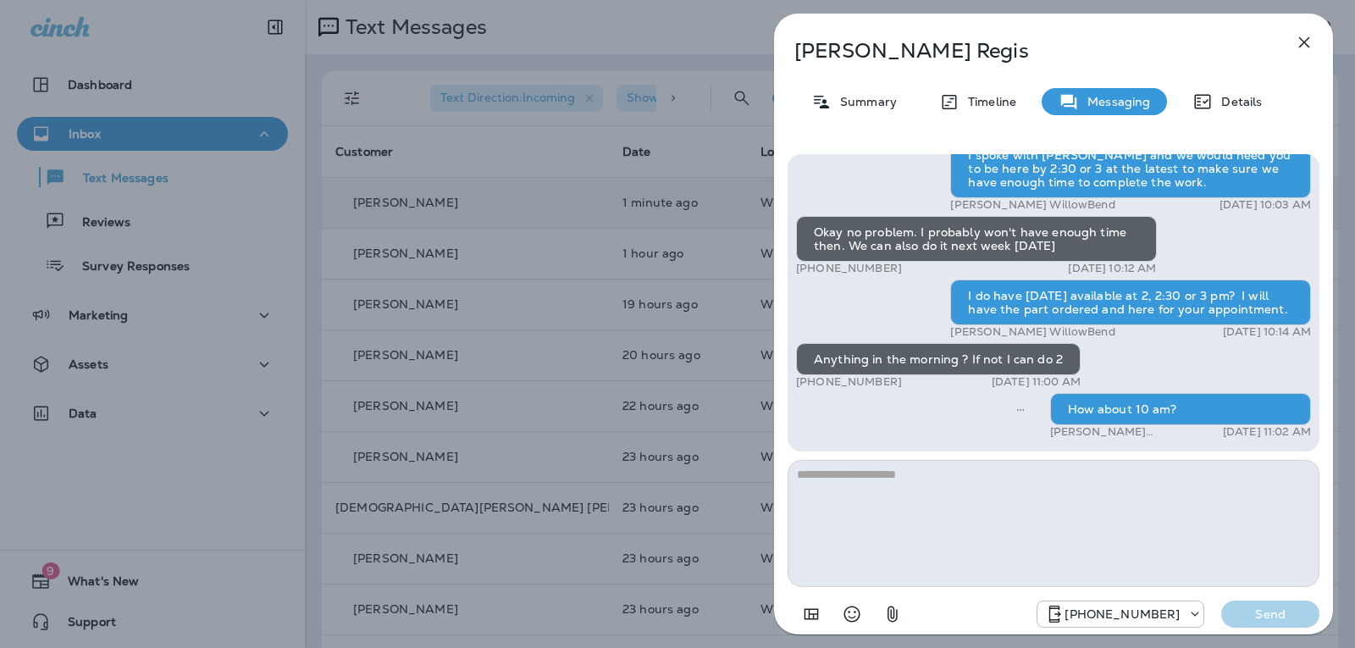
click at [1304, 41] on icon "button" at bounding box center [1304, 42] width 11 height 11
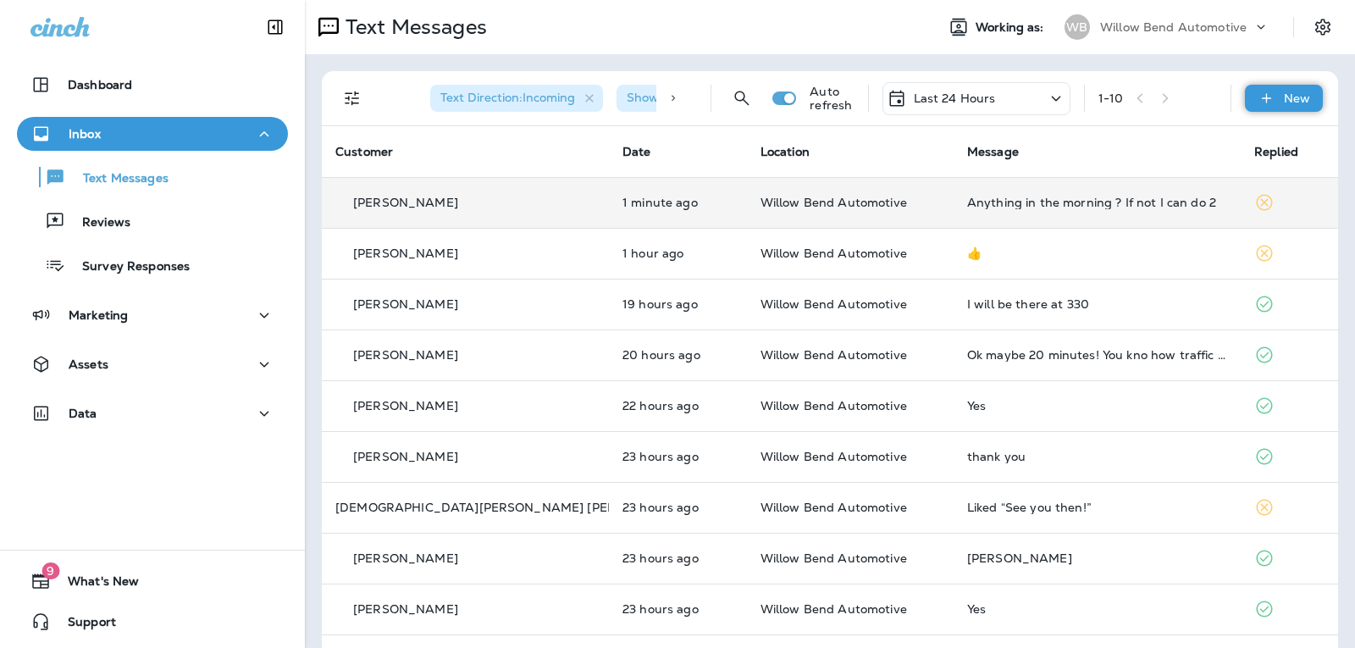
click at [1283, 101] on p "New" at bounding box center [1296, 98] width 26 height 14
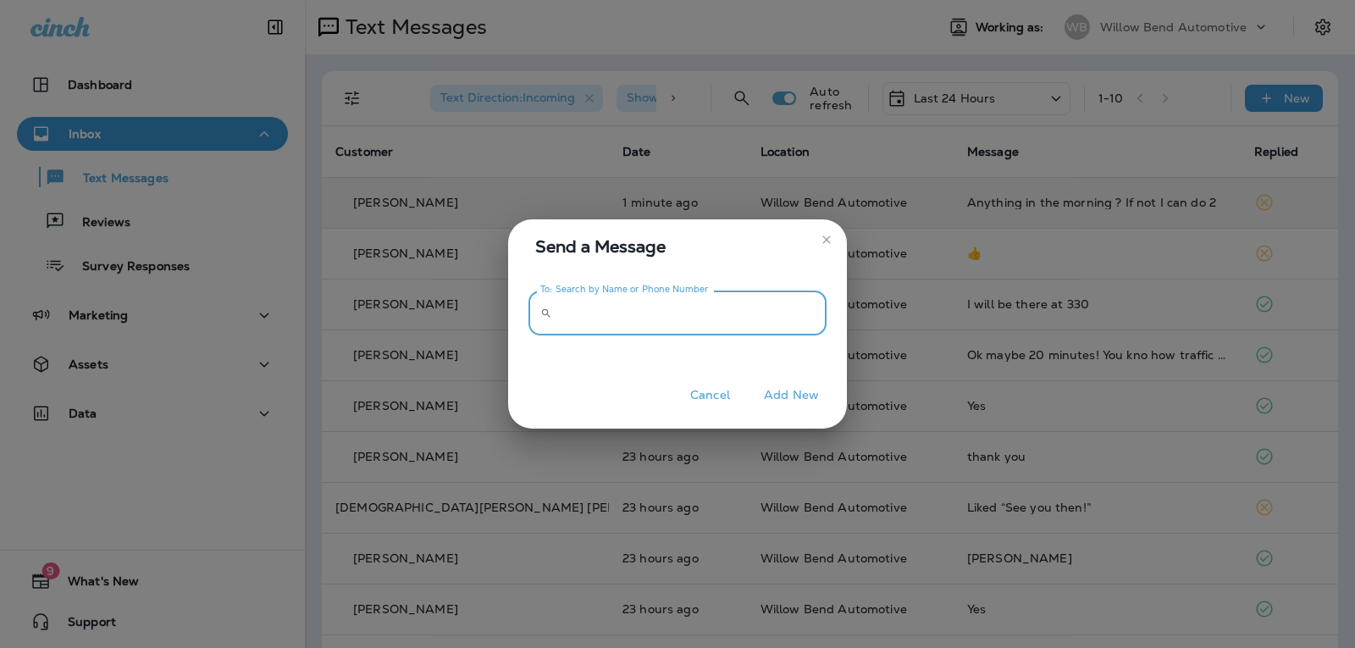
drag, startPoint x: 759, startPoint y: 329, endPoint x: 763, endPoint y: 320, distance: 10.2
click at [762, 322] on input "To: Search by Name or Phone Number" at bounding box center [693, 312] width 268 height 45
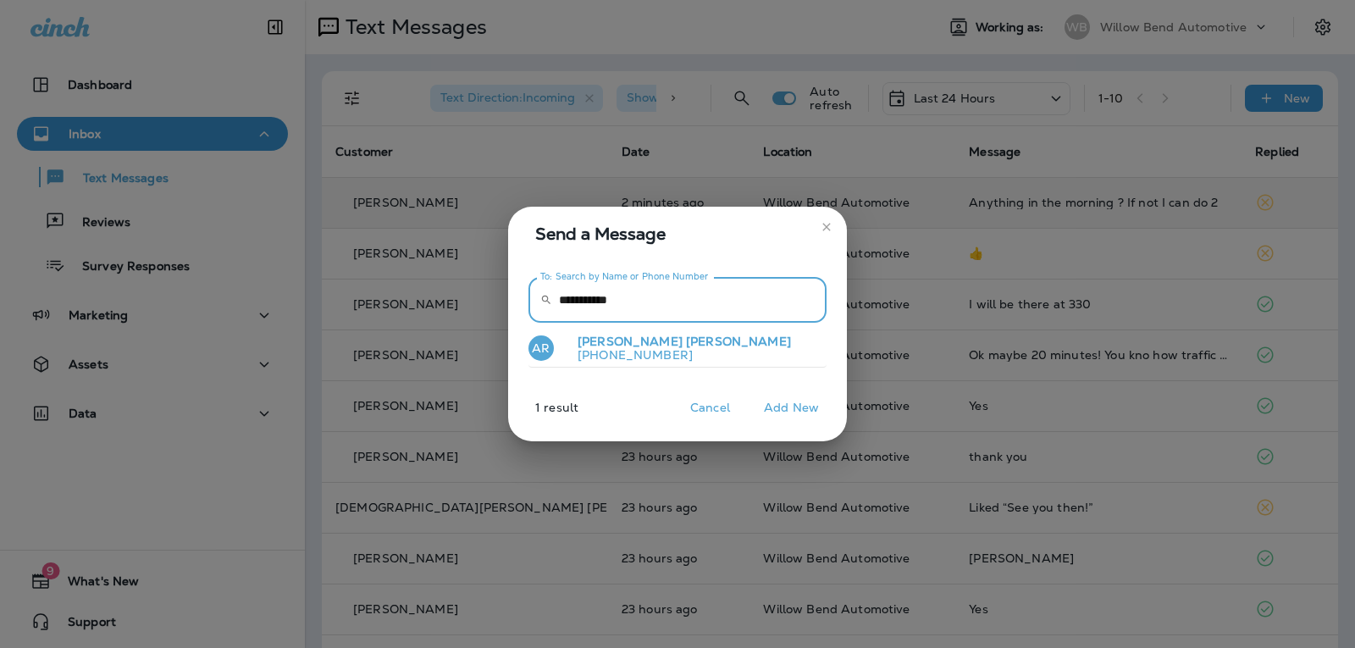
type input "**********"
click at [726, 344] on button "AR [PERSON_NAME] [PHONE_NUMBER]" at bounding box center [677, 348] width 298 height 39
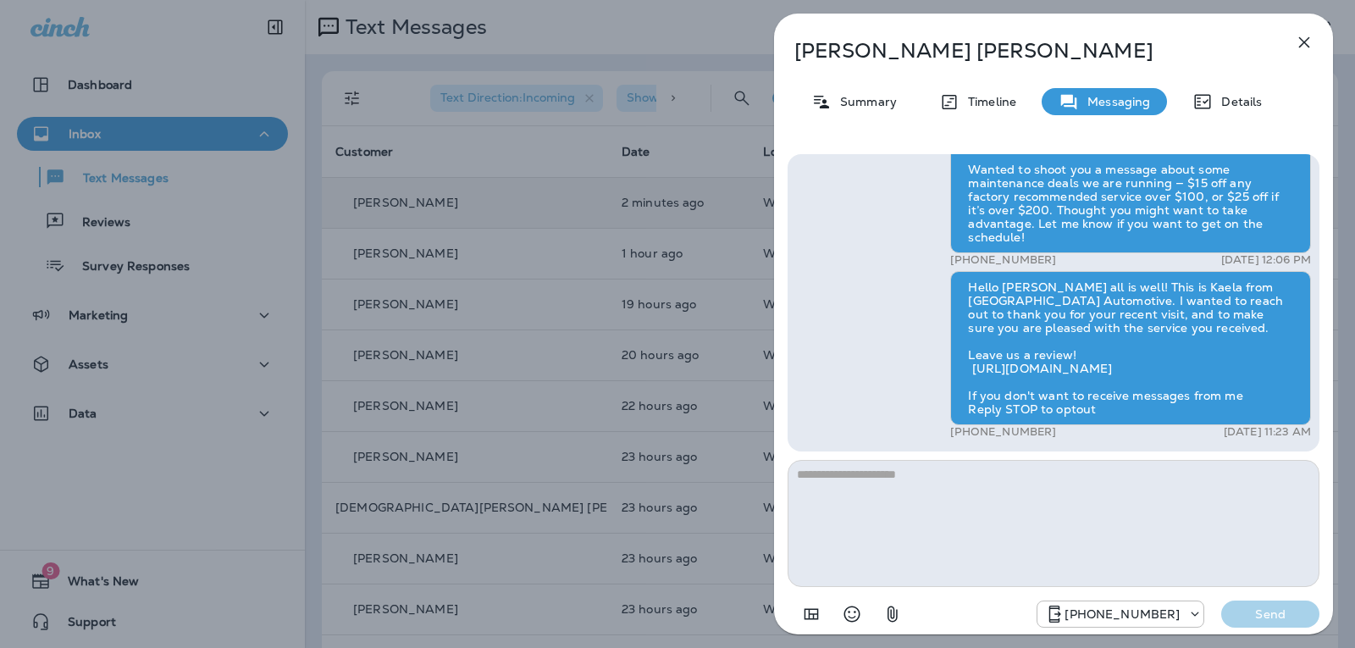
click at [942, 487] on textarea at bounding box center [1053, 523] width 532 height 127
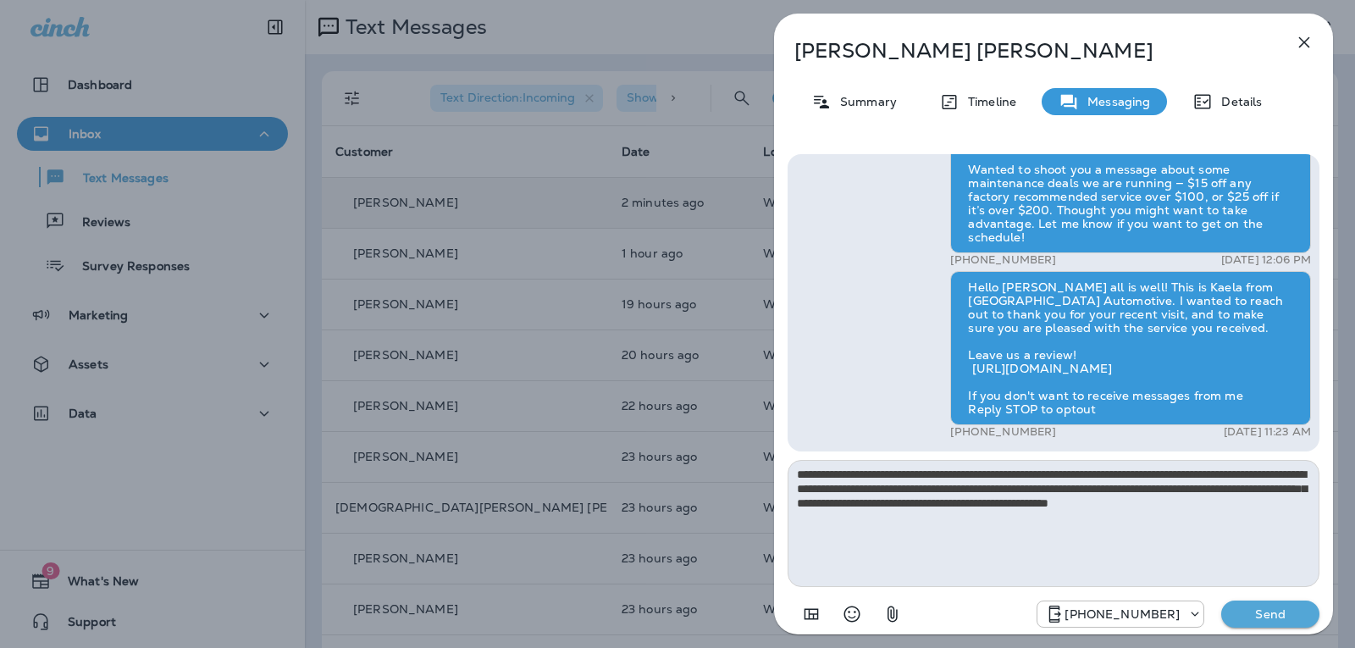
type textarea "**********"
click at [1268, 625] on button "Send" at bounding box center [1270, 613] width 98 height 27
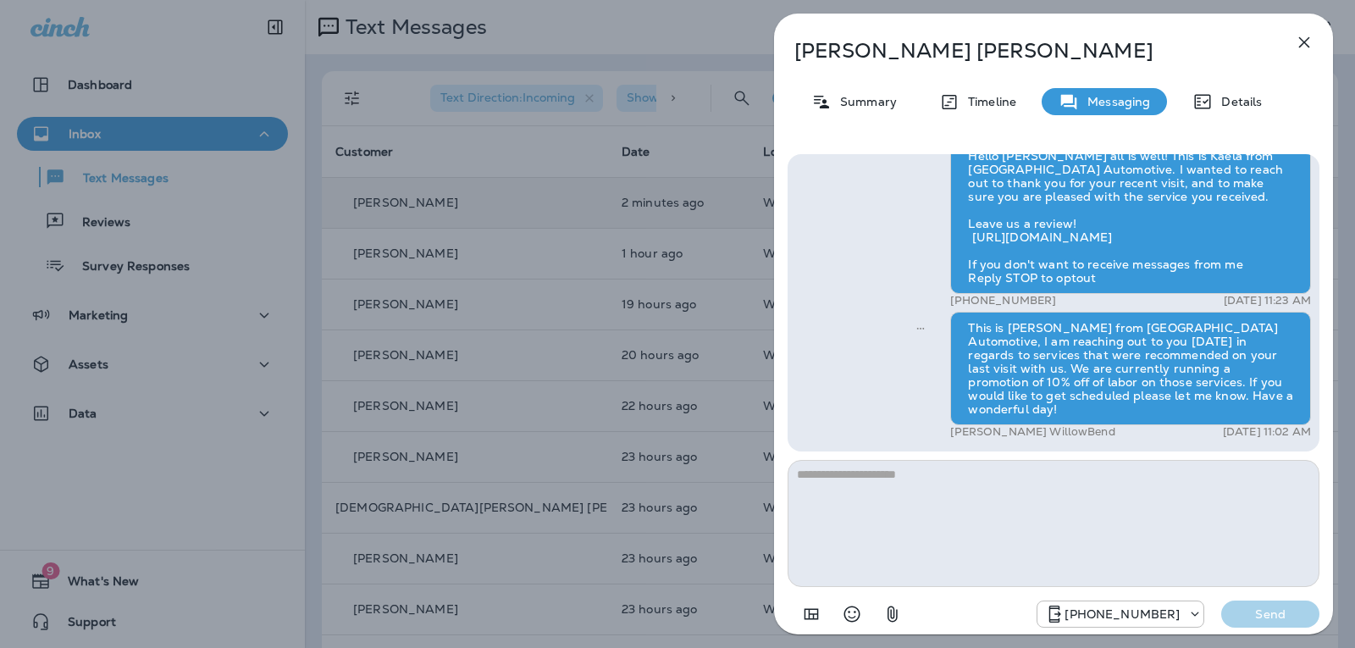
click at [1315, 50] on button "button" at bounding box center [1304, 42] width 34 height 34
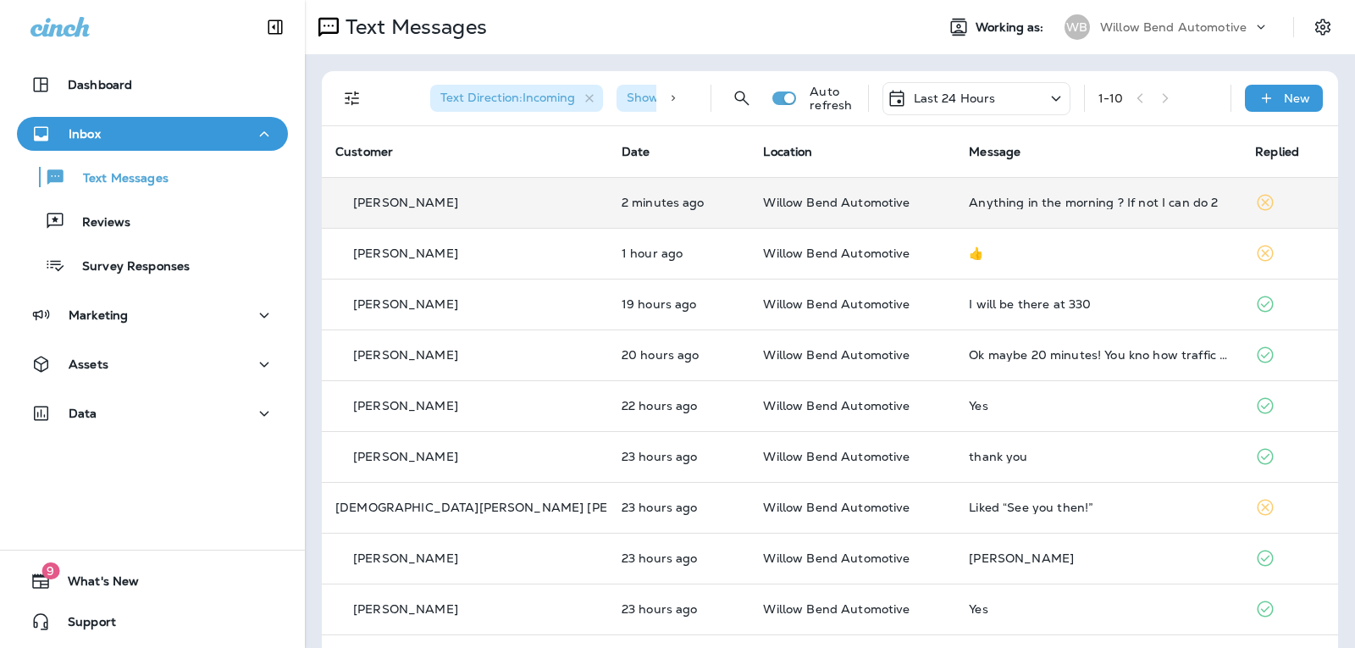
click at [958, 97] on p "Last 24 Hours" at bounding box center [955, 98] width 82 height 14
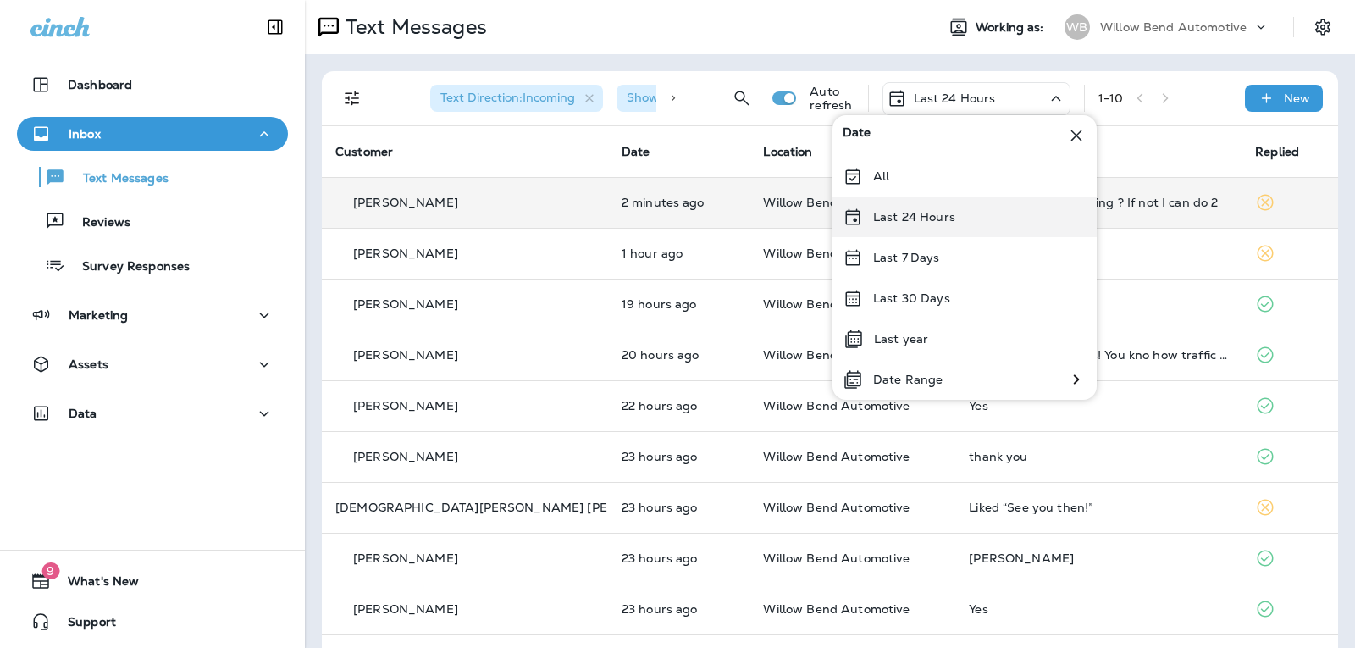
click at [962, 225] on div "Last 24 Hours" at bounding box center [964, 216] width 264 height 41
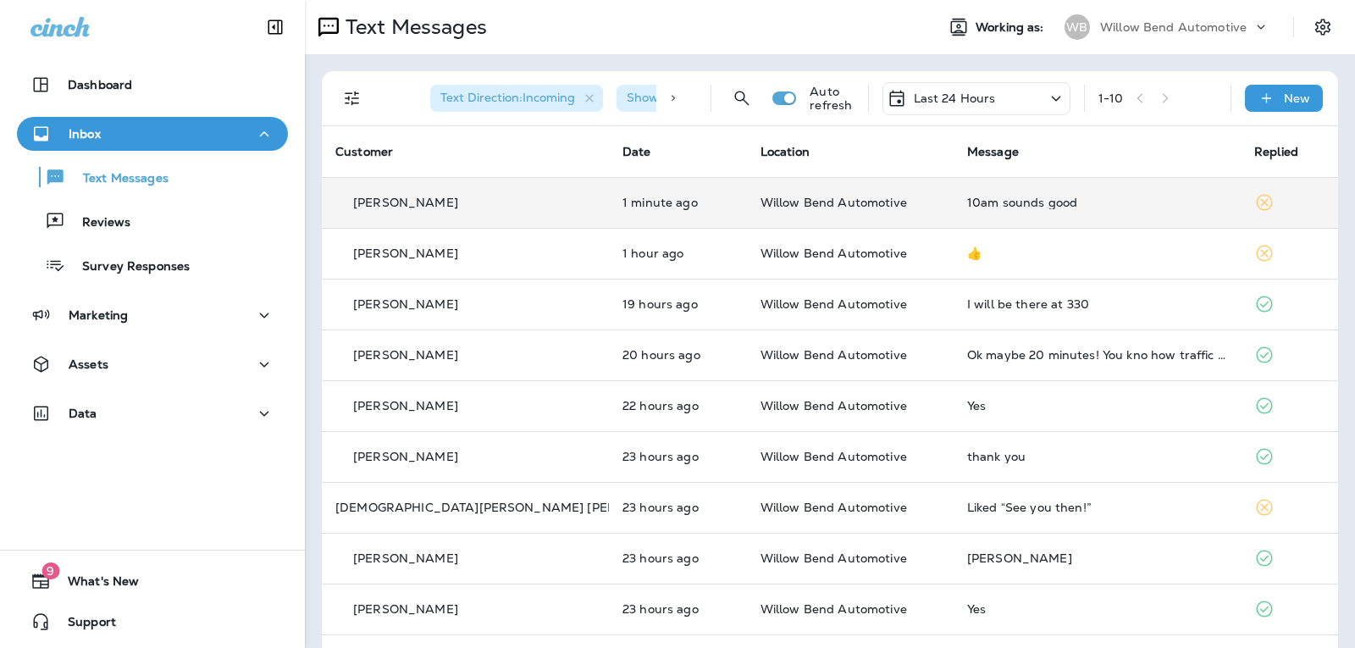
click at [1101, 197] on div "10am sounds good" at bounding box center [1097, 203] width 260 height 14
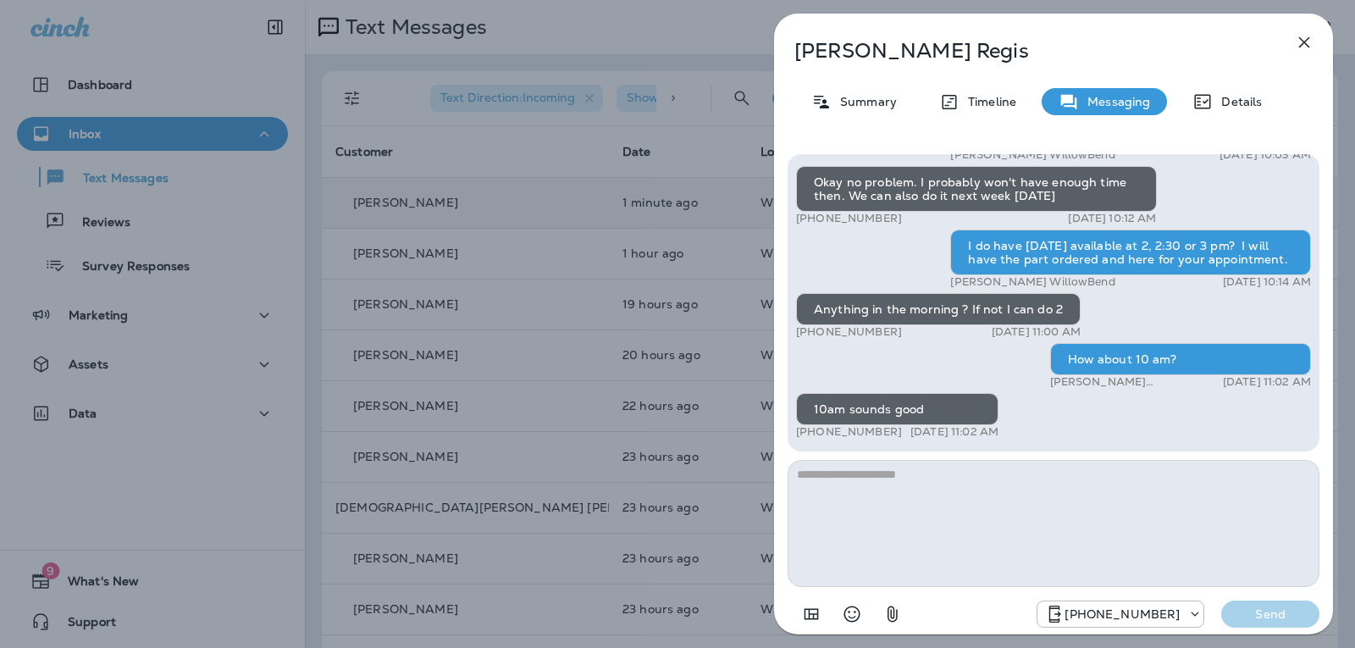
click at [886, 473] on textarea at bounding box center [1053, 523] width 532 height 127
type textarea "**********"
click at [1251, 620] on p "Send" at bounding box center [1269, 613] width 71 height 15
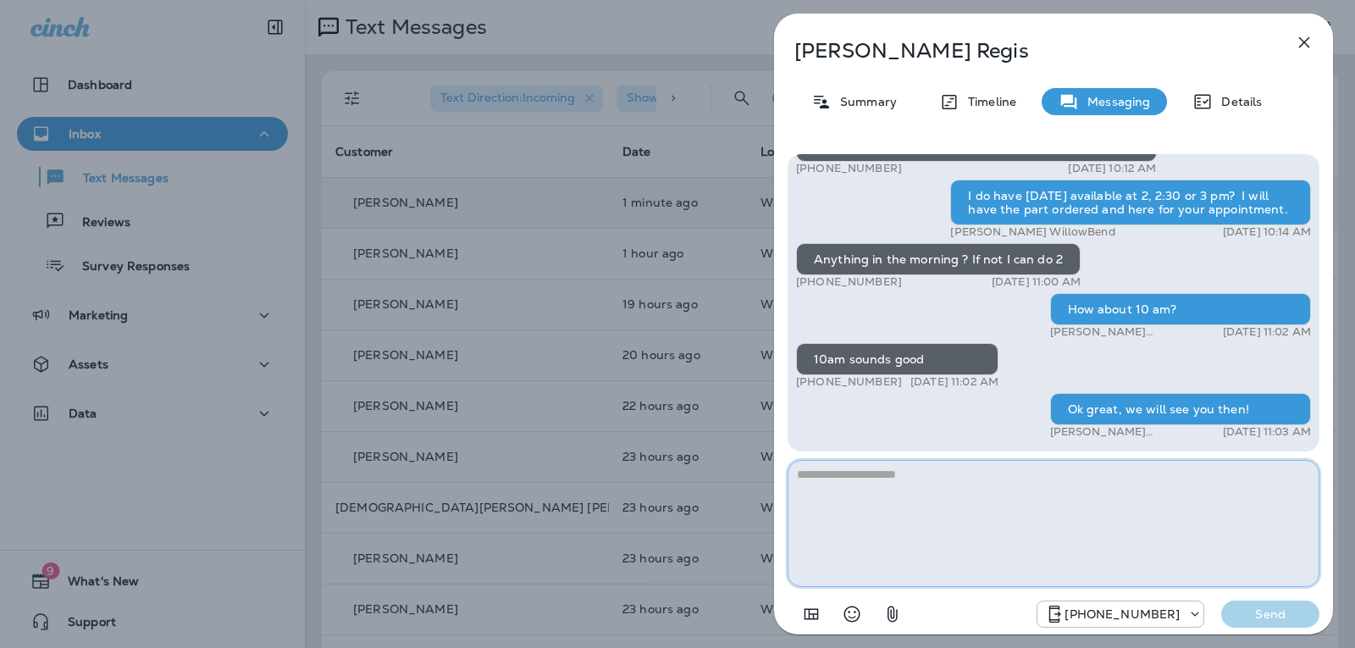
click at [1024, 501] on textarea at bounding box center [1053, 523] width 532 height 127
type textarea "*"
type textarea "**********"
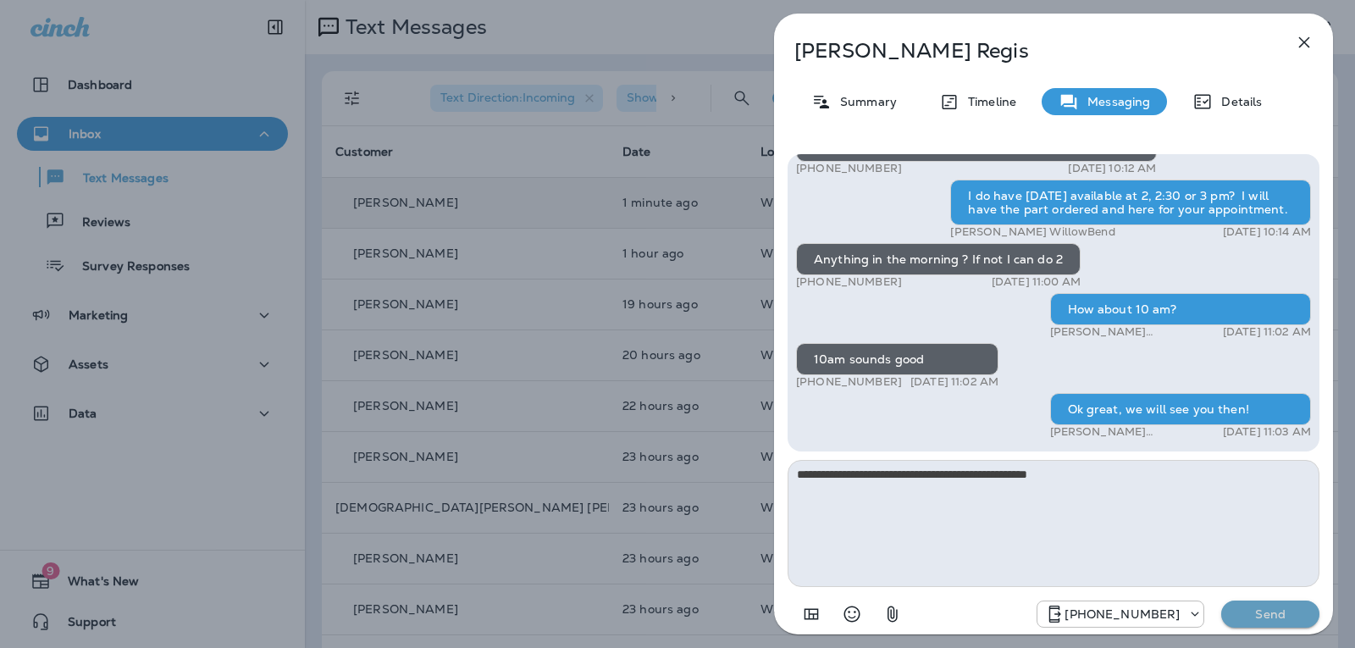
click at [1295, 609] on p "Send" at bounding box center [1269, 613] width 71 height 15
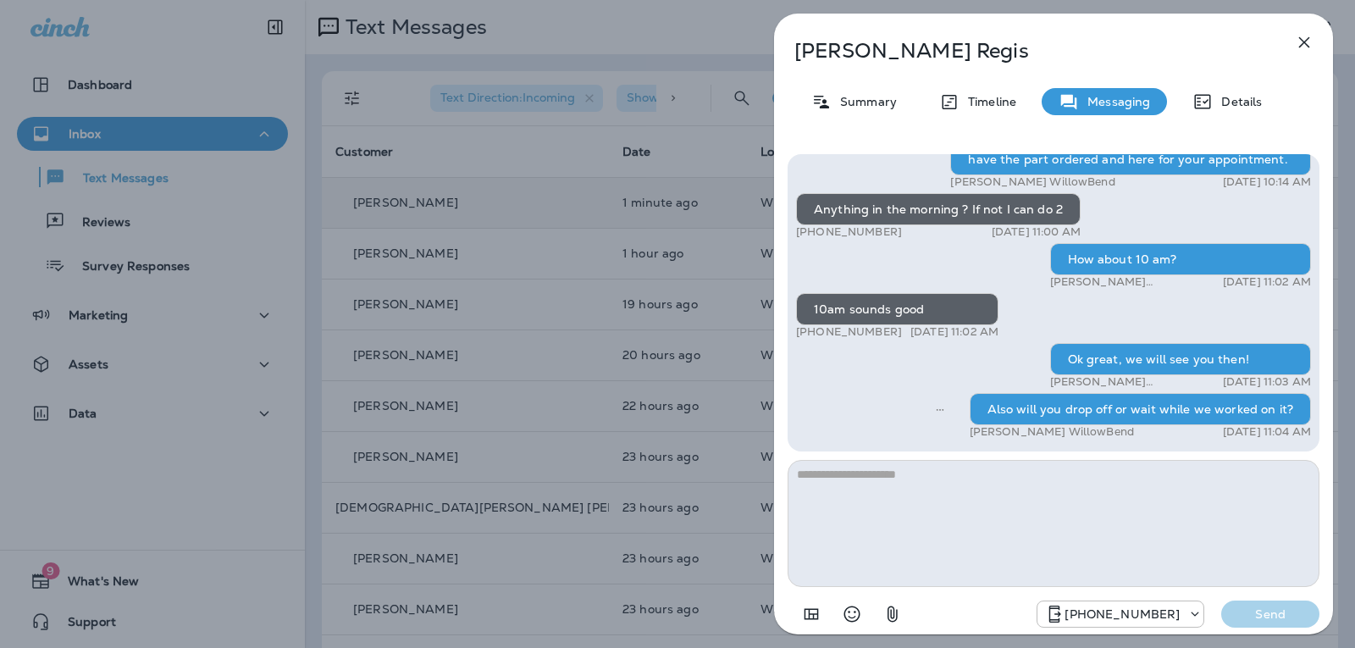
click at [1306, 36] on icon "button" at bounding box center [1304, 42] width 20 height 20
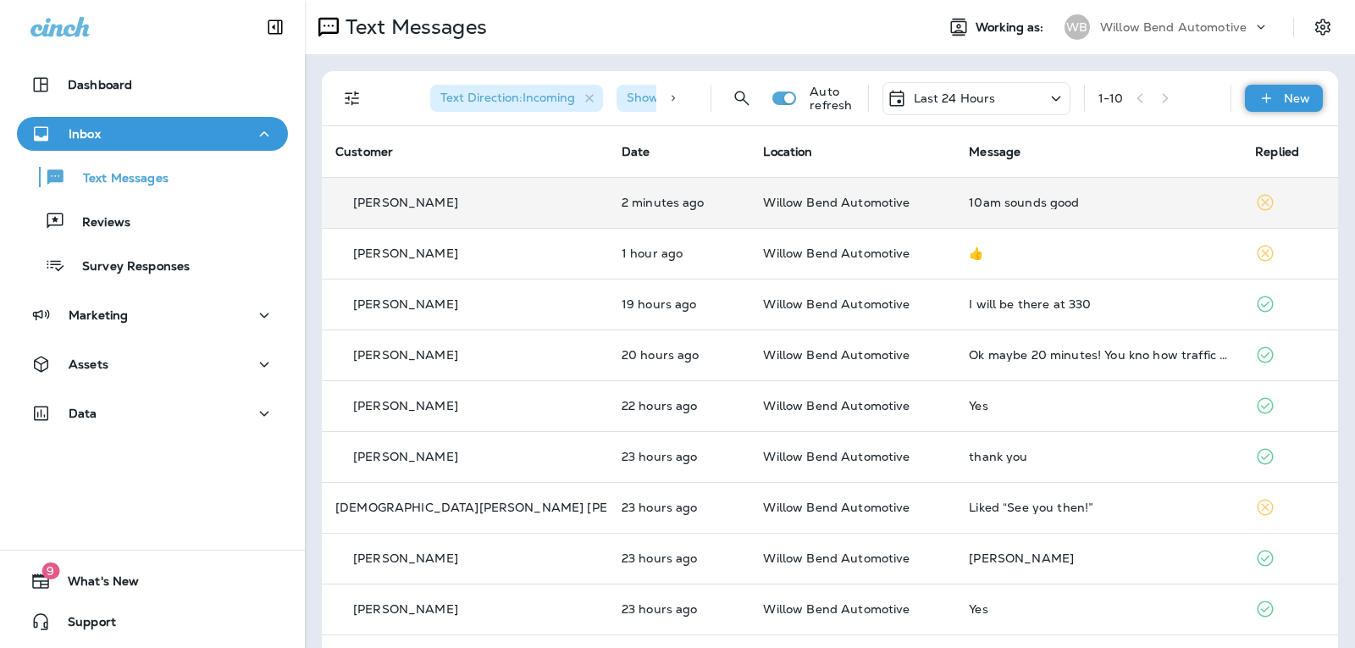
click at [1278, 108] on div "New" at bounding box center [1284, 98] width 78 height 27
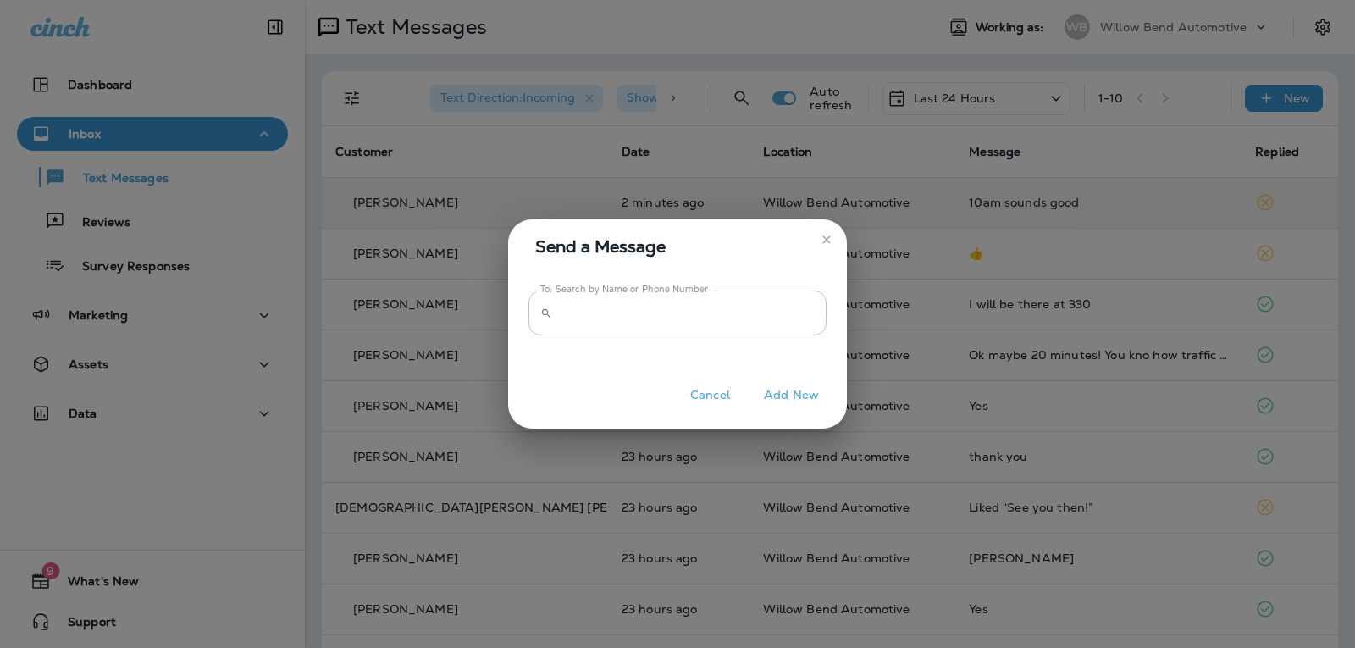
click at [753, 321] on input "To: Search by Name or Phone Number" at bounding box center [693, 312] width 268 height 45
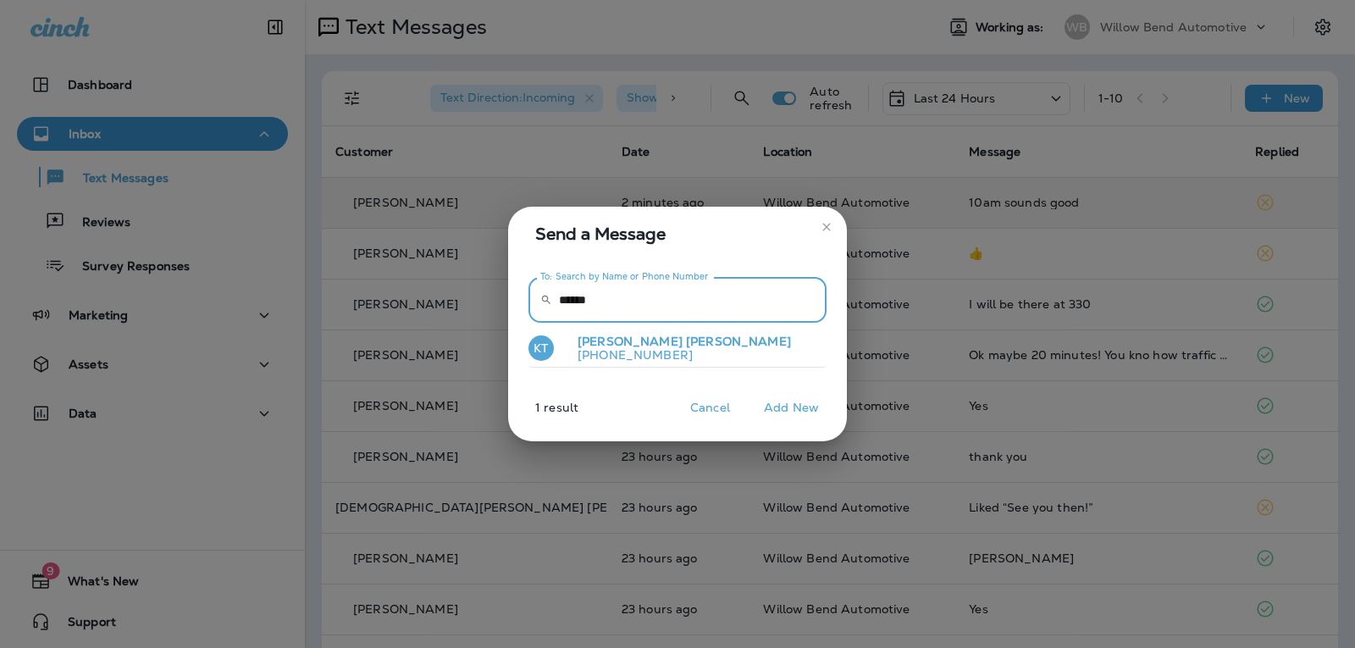
type input "******"
click at [654, 351] on p "[PHONE_NUMBER]" at bounding box center [677, 355] width 227 height 14
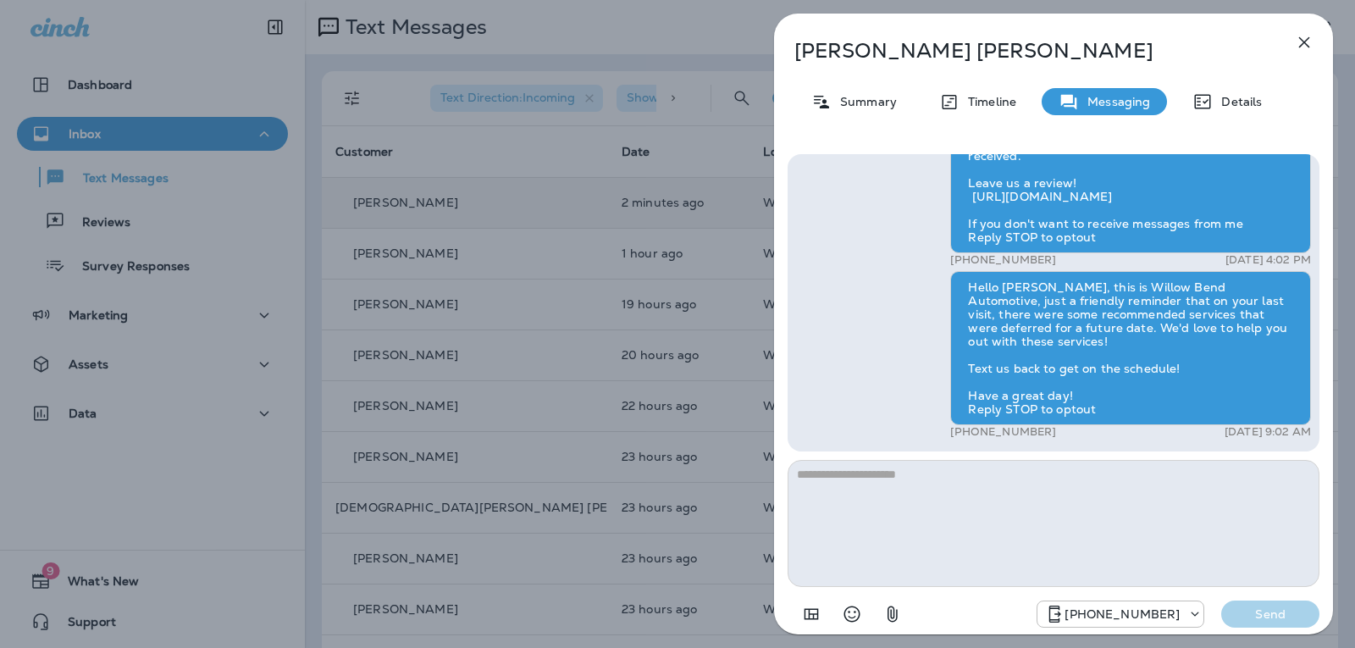
click at [904, 489] on textarea at bounding box center [1053, 523] width 532 height 127
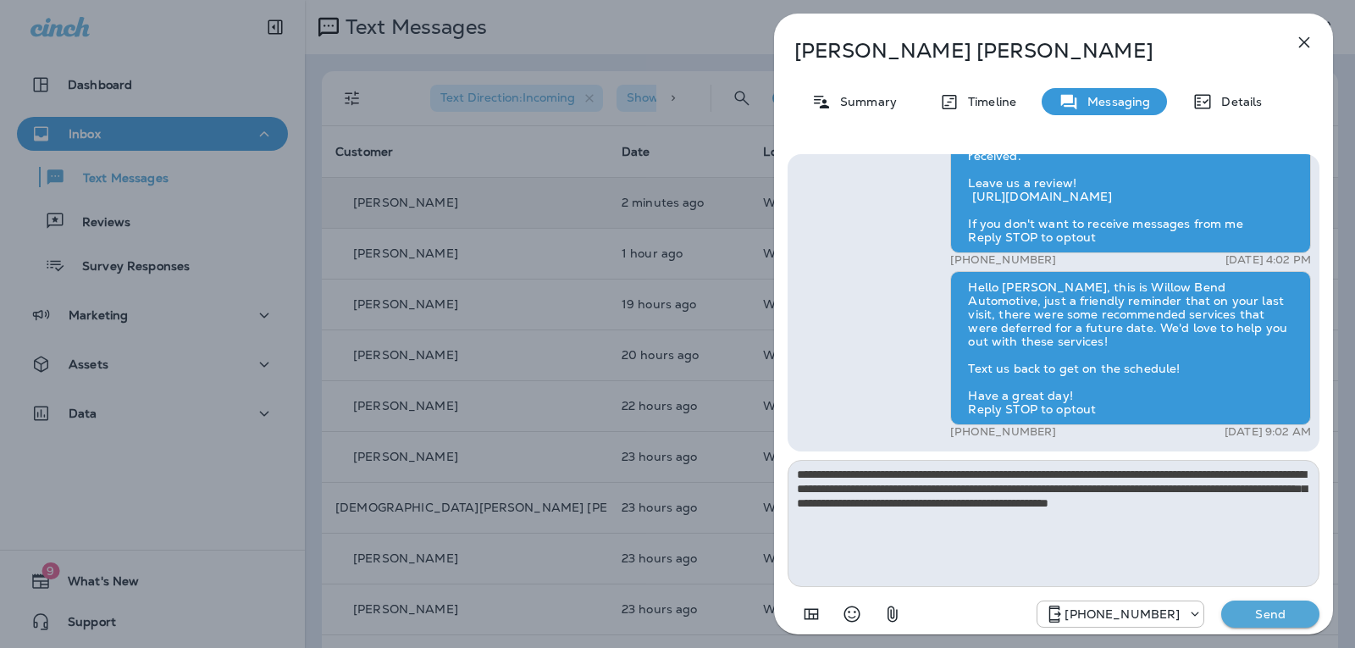
type textarea "**********"
click at [1250, 606] on p "Send" at bounding box center [1269, 613] width 71 height 15
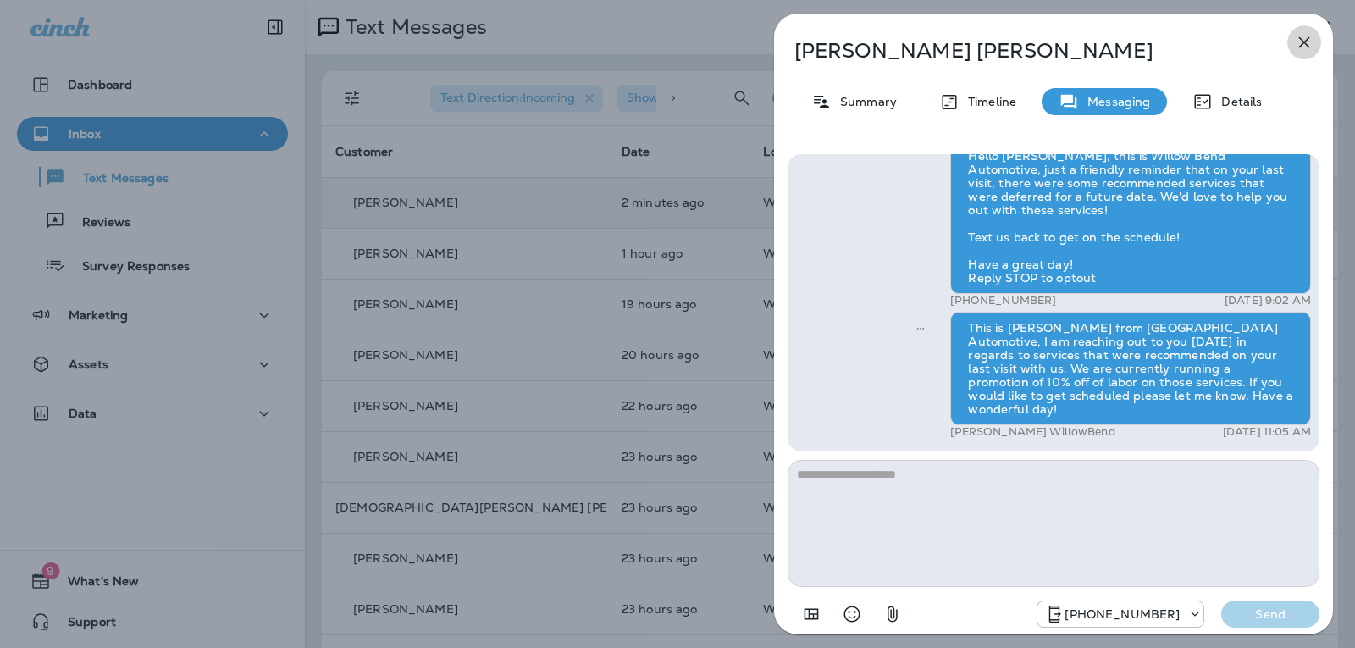
click at [1311, 30] on button "button" at bounding box center [1304, 42] width 34 height 34
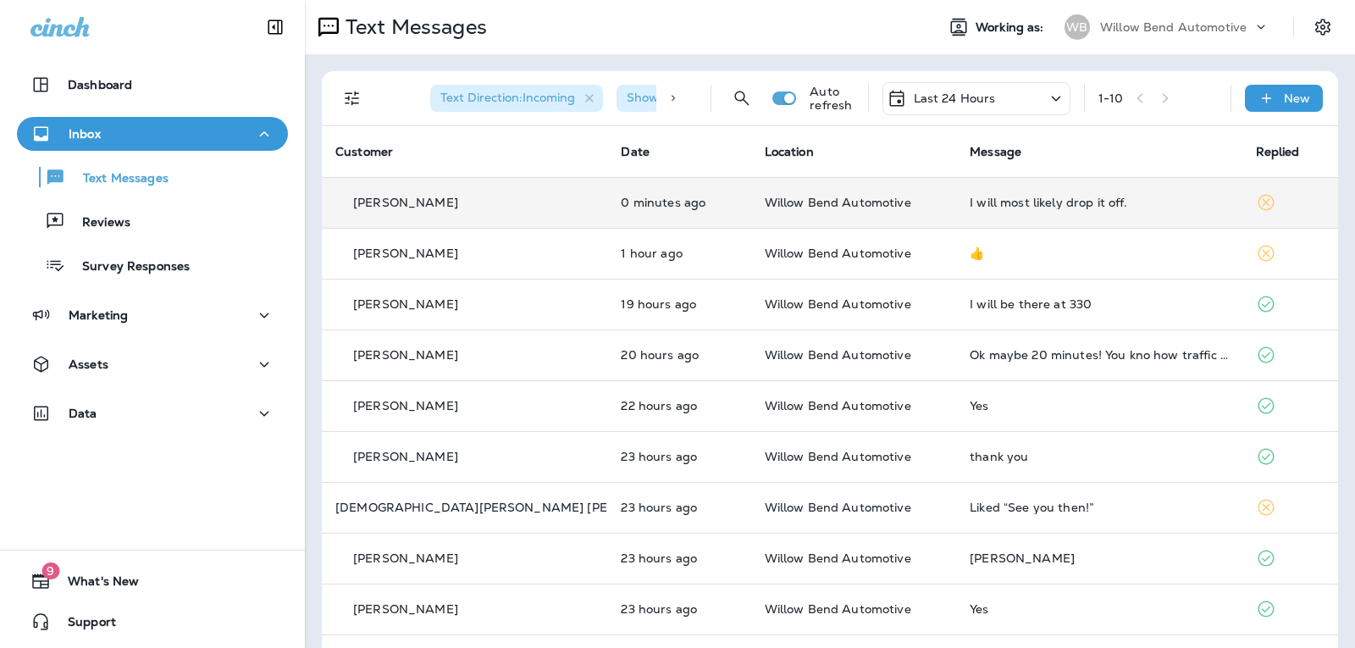
click at [1101, 198] on div "I will most likely drop it off." at bounding box center [1098, 203] width 258 height 14
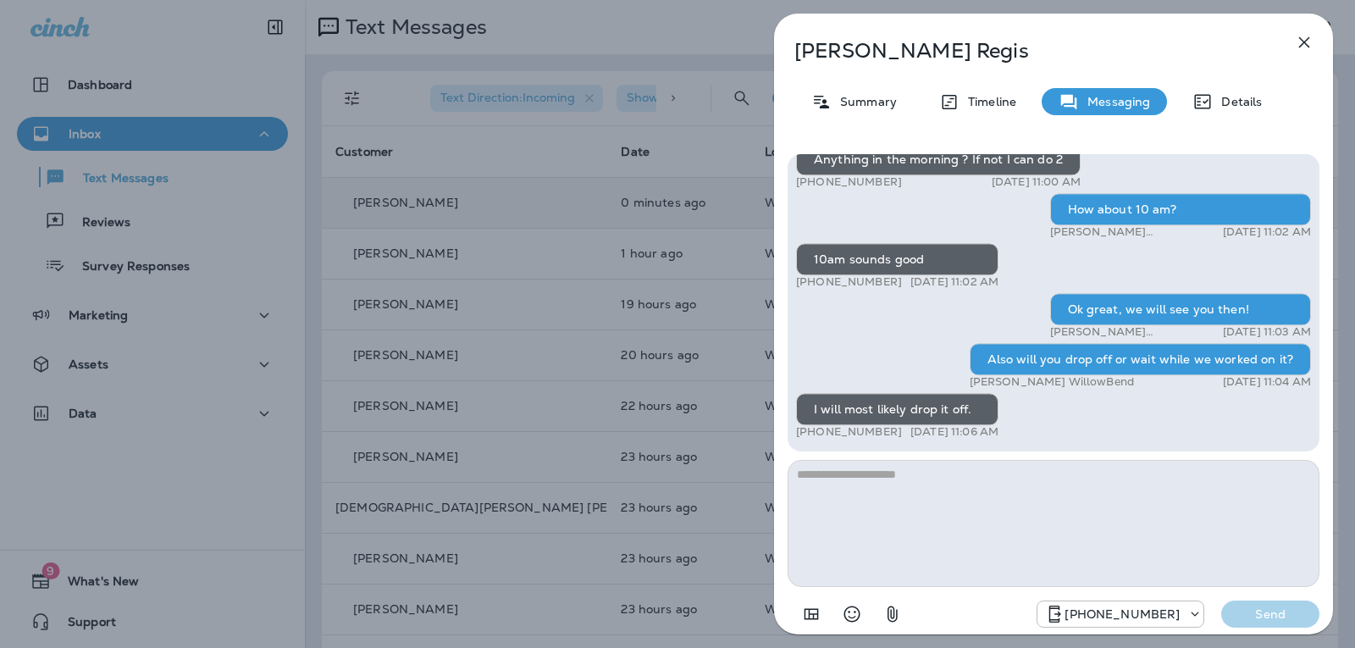
click at [910, 487] on textarea at bounding box center [1053, 523] width 532 height 127
type textarea "*"
type textarea "**********"
click at [1247, 615] on p "Send" at bounding box center [1269, 613] width 71 height 15
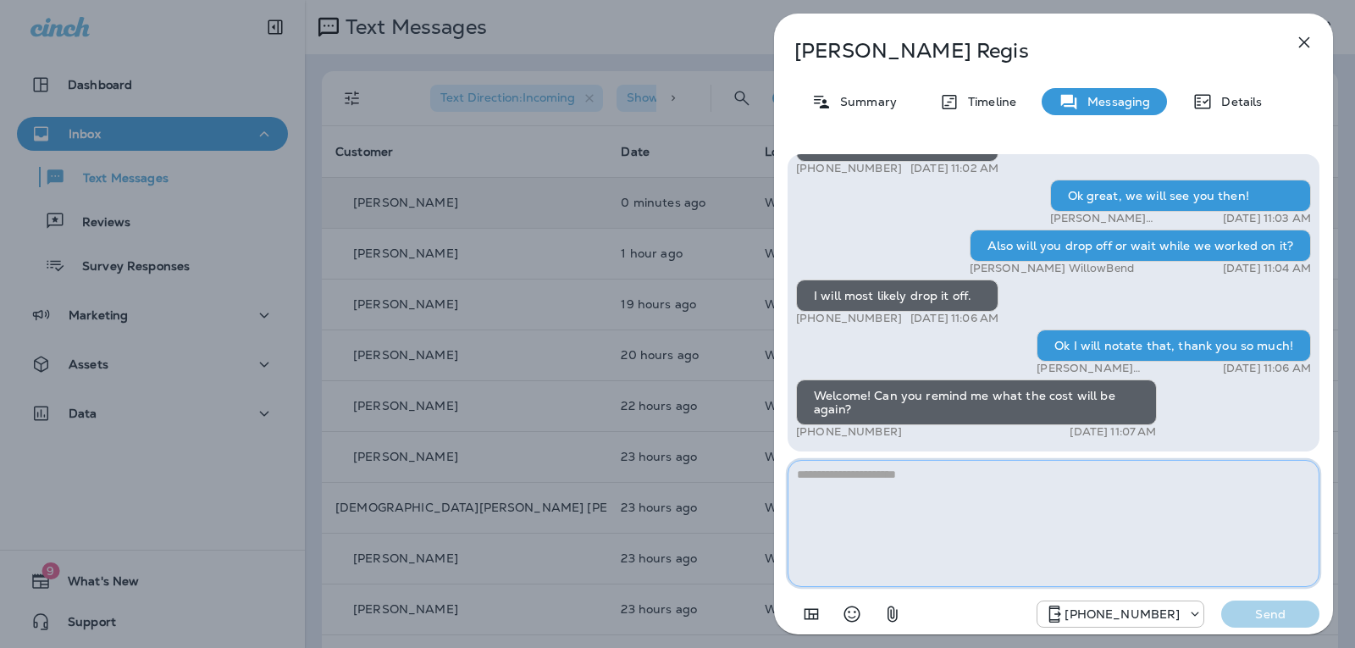
click at [843, 487] on textarea at bounding box center [1053, 523] width 532 height 127
click at [963, 474] on textarea at bounding box center [1053, 523] width 532 height 127
type textarea "*"
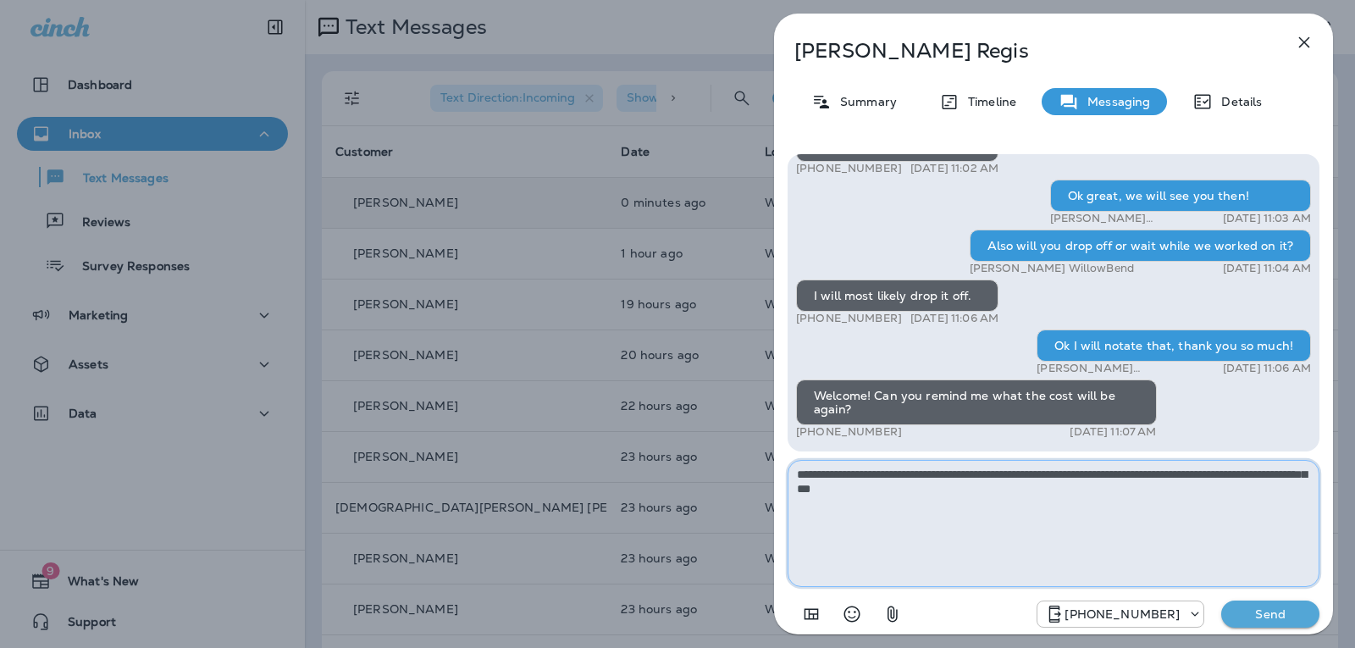
click at [936, 484] on textarea "**********" at bounding box center [1053, 523] width 532 height 127
type textarea "**********"
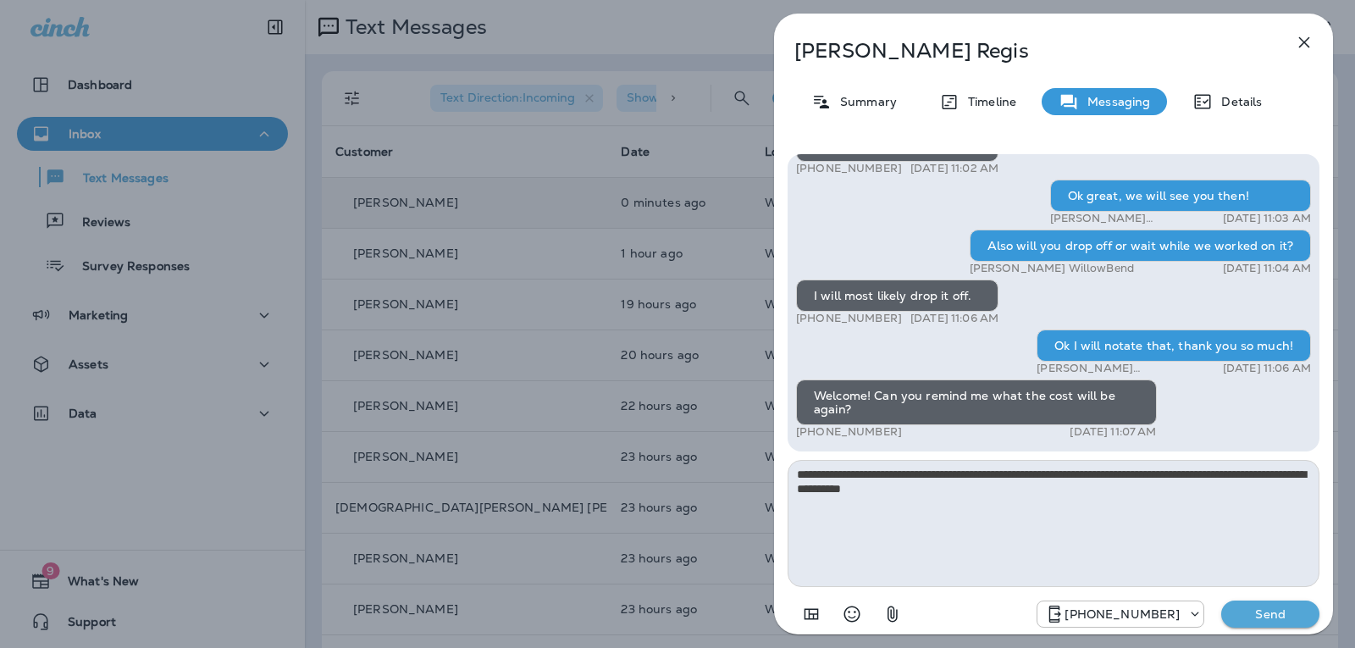
click at [1267, 623] on button "Send" at bounding box center [1270, 613] width 98 height 27
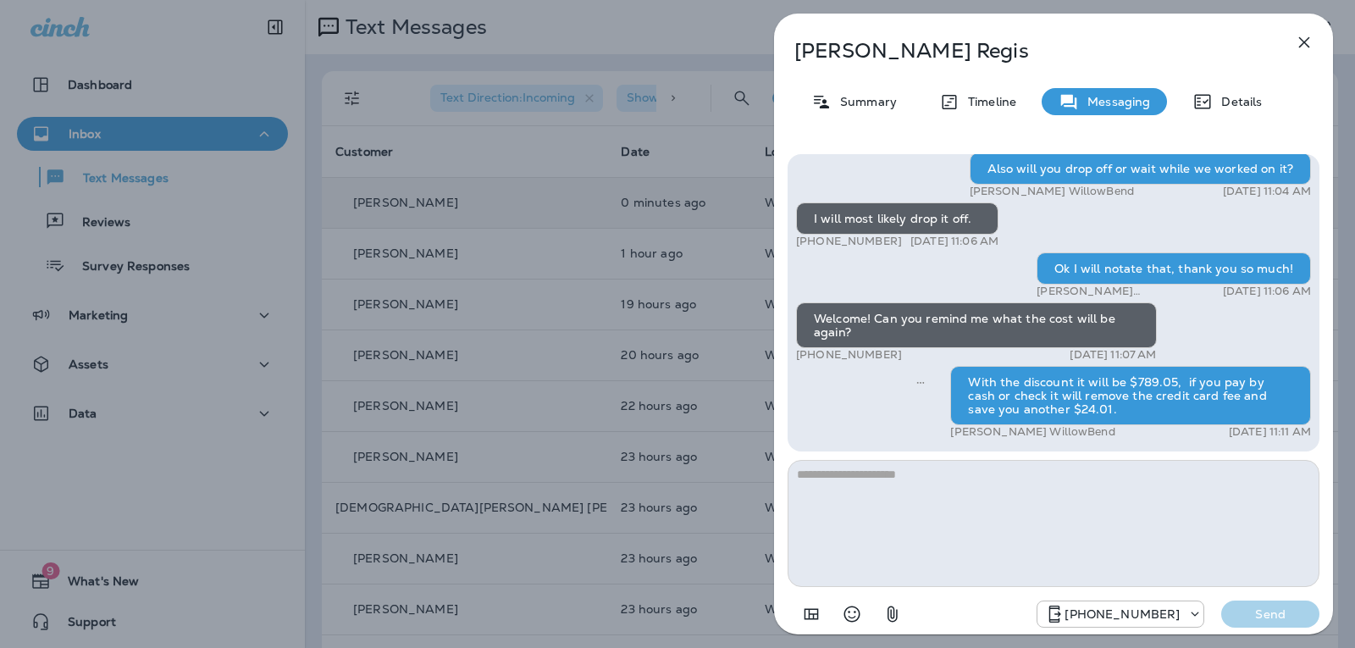
click at [1311, 45] on icon "button" at bounding box center [1304, 42] width 20 height 20
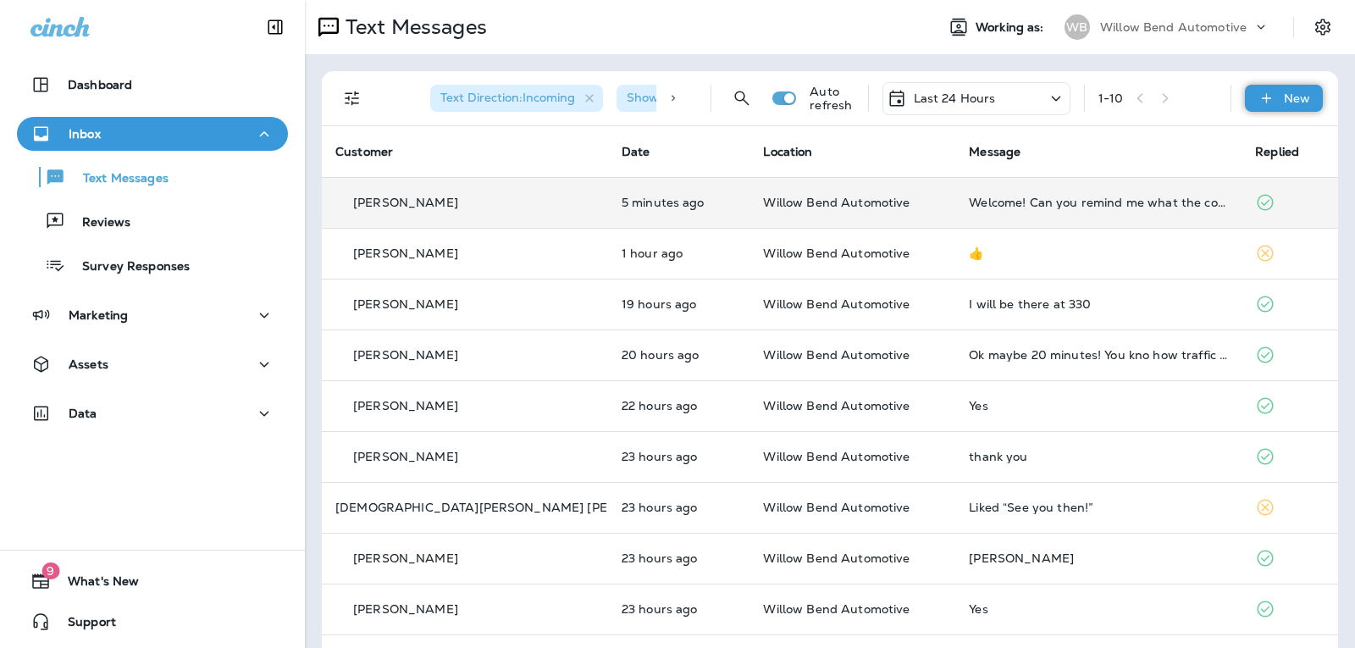
click at [1283, 104] on p "New" at bounding box center [1296, 98] width 26 height 14
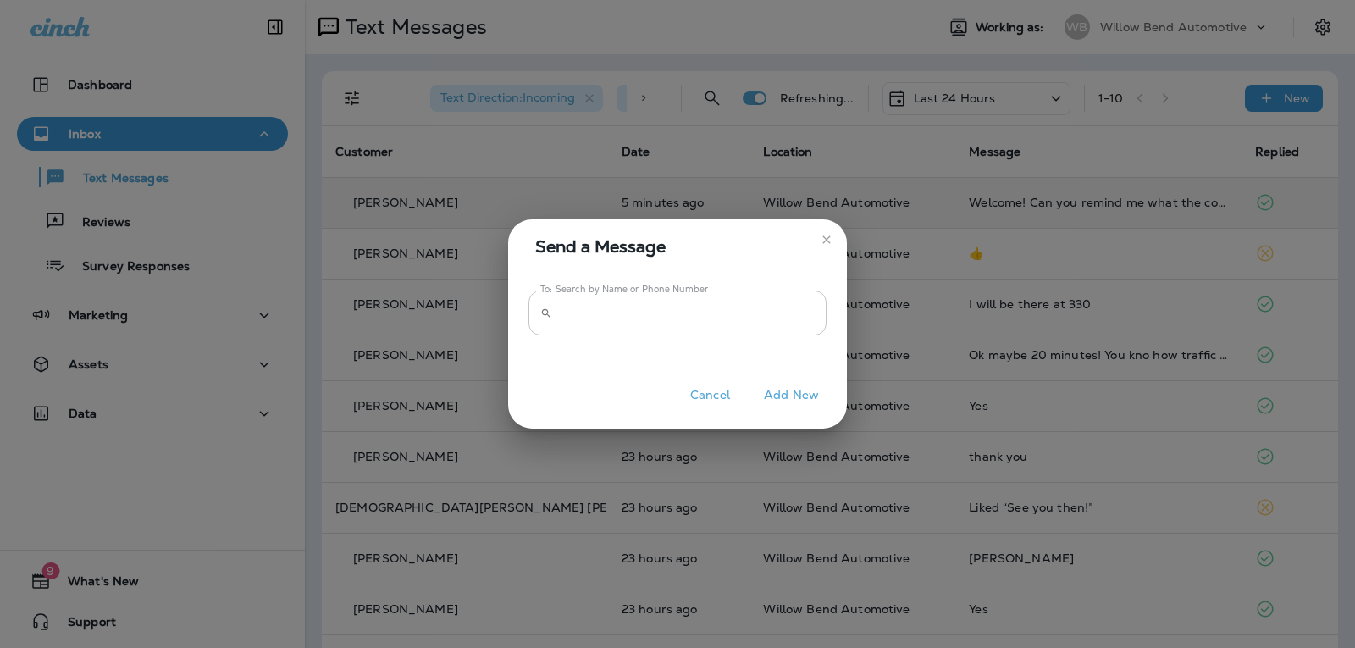
click at [625, 312] on input "To: Search by Name or Phone Number" at bounding box center [693, 312] width 268 height 45
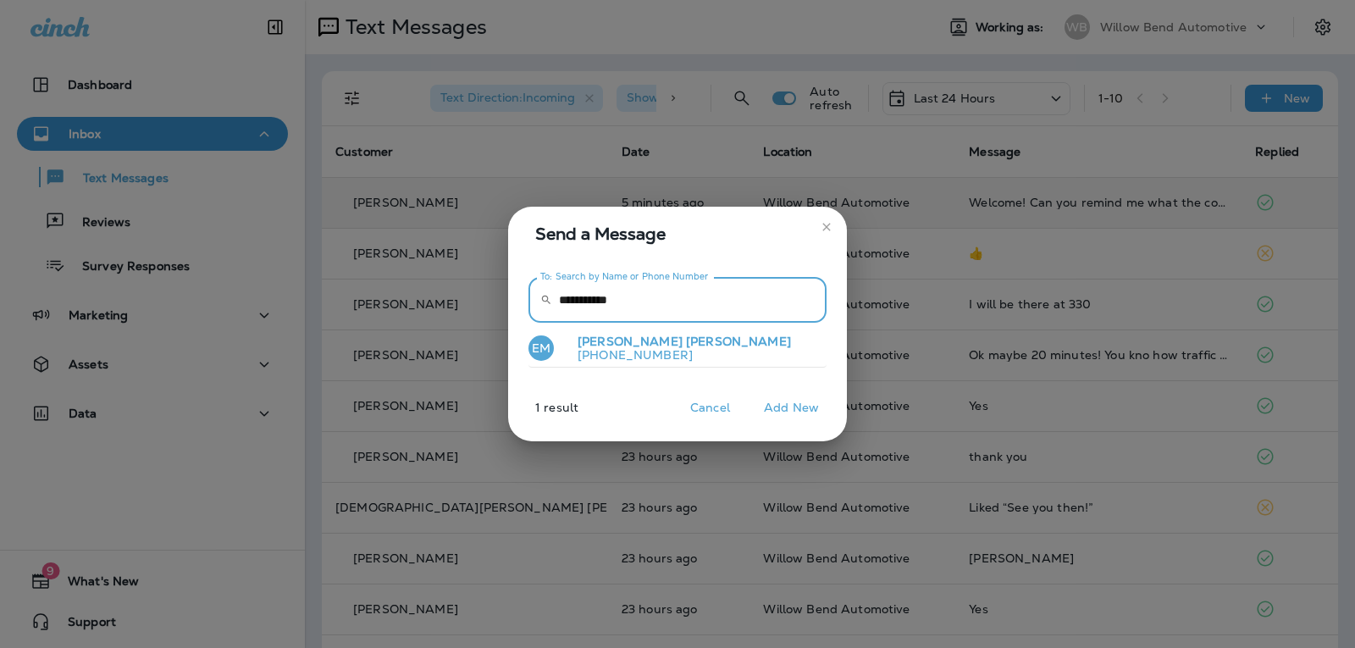
type input "**********"
click at [625, 356] on p "[PHONE_NUMBER]" at bounding box center [677, 355] width 227 height 14
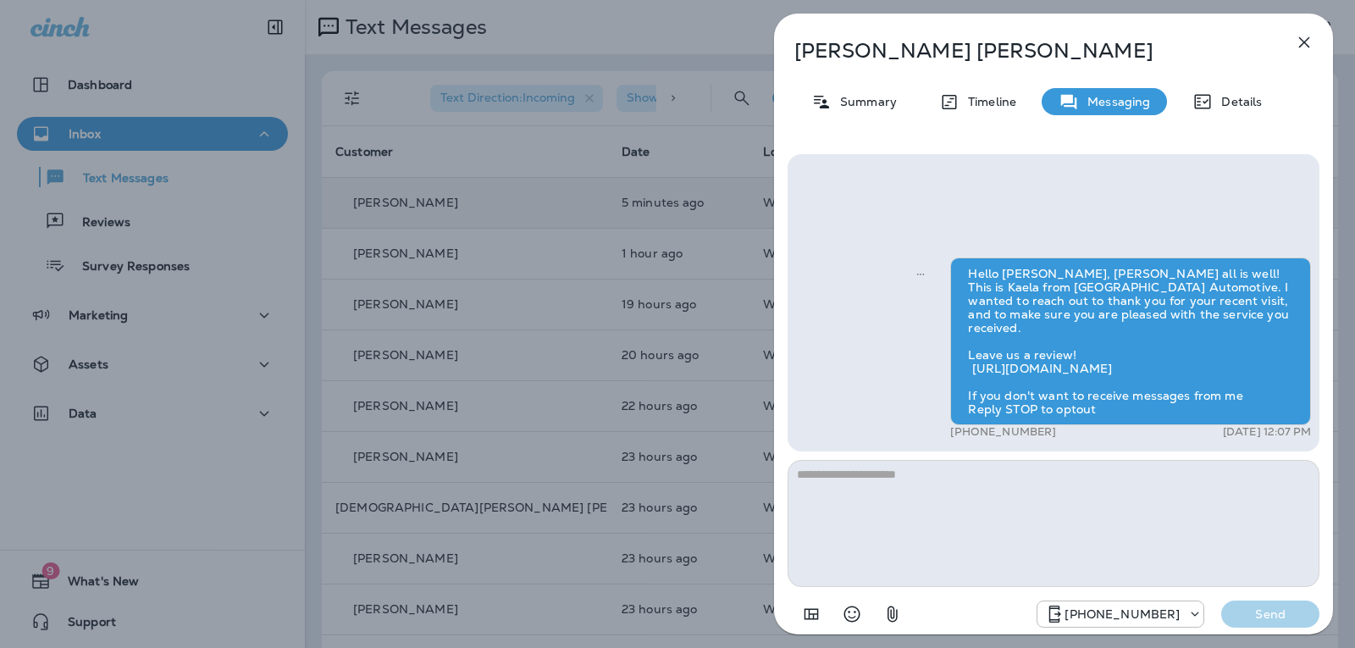
click at [891, 474] on textarea at bounding box center [1053, 523] width 532 height 127
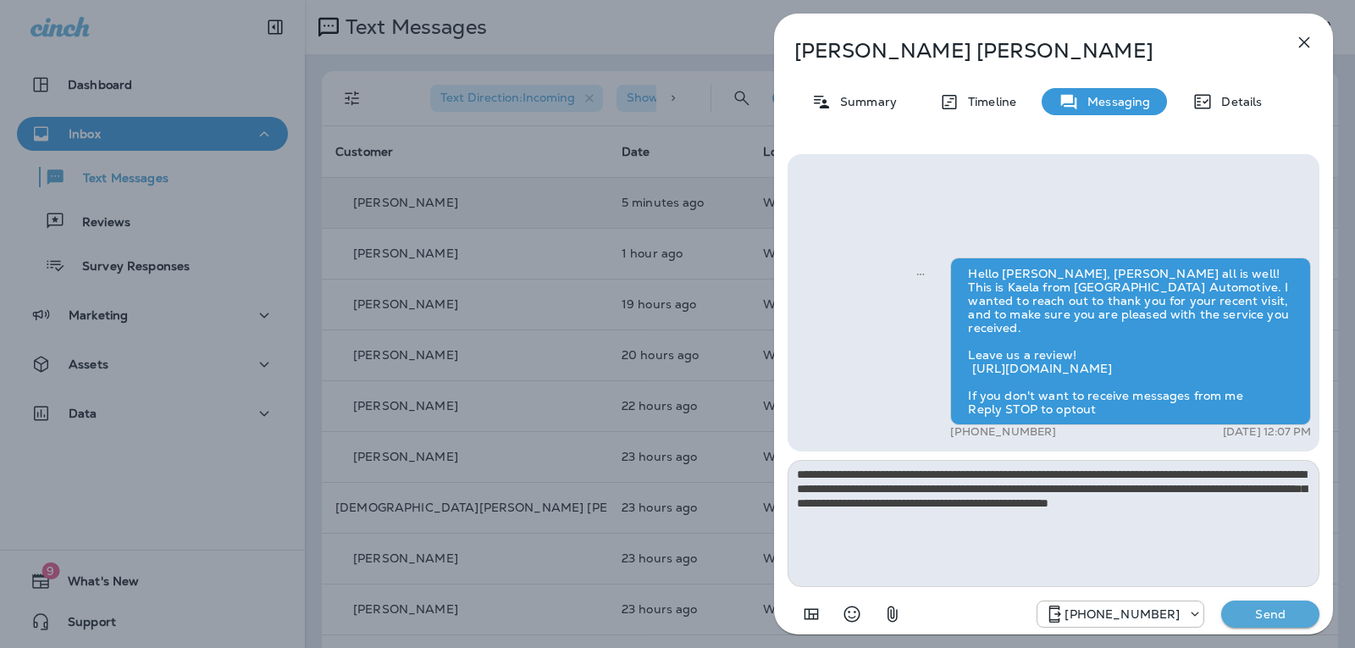
type textarea "**********"
drag, startPoint x: 1250, startPoint y: 605, endPoint x: 1256, endPoint y: 613, distance: 9.7
click at [1255, 611] on button "Send" at bounding box center [1270, 613] width 98 height 27
click at [1257, 615] on p "Send" at bounding box center [1269, 613] width 71 height 15
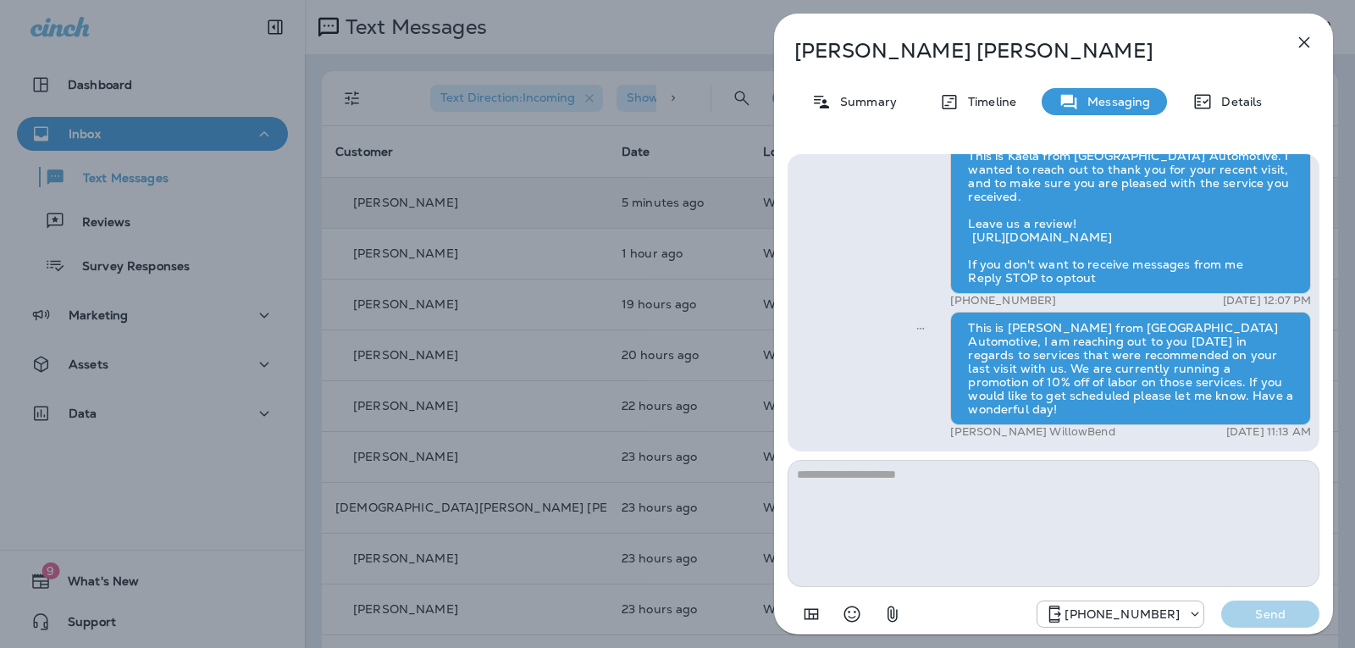
click at [1308, 44] on icon "button" at bounding box center [1304, 42] width 20 height 20
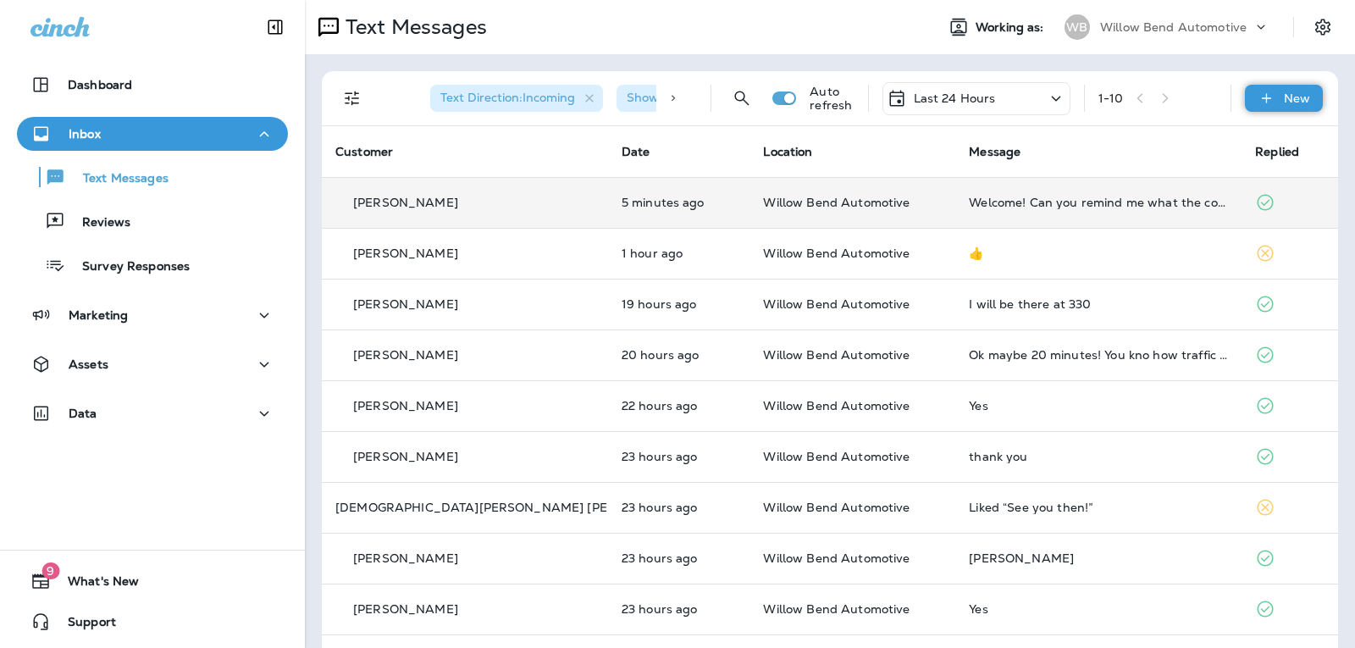
click at [1269, 108] on div "New" at bounding box center [1284, 98] width 78 height 27
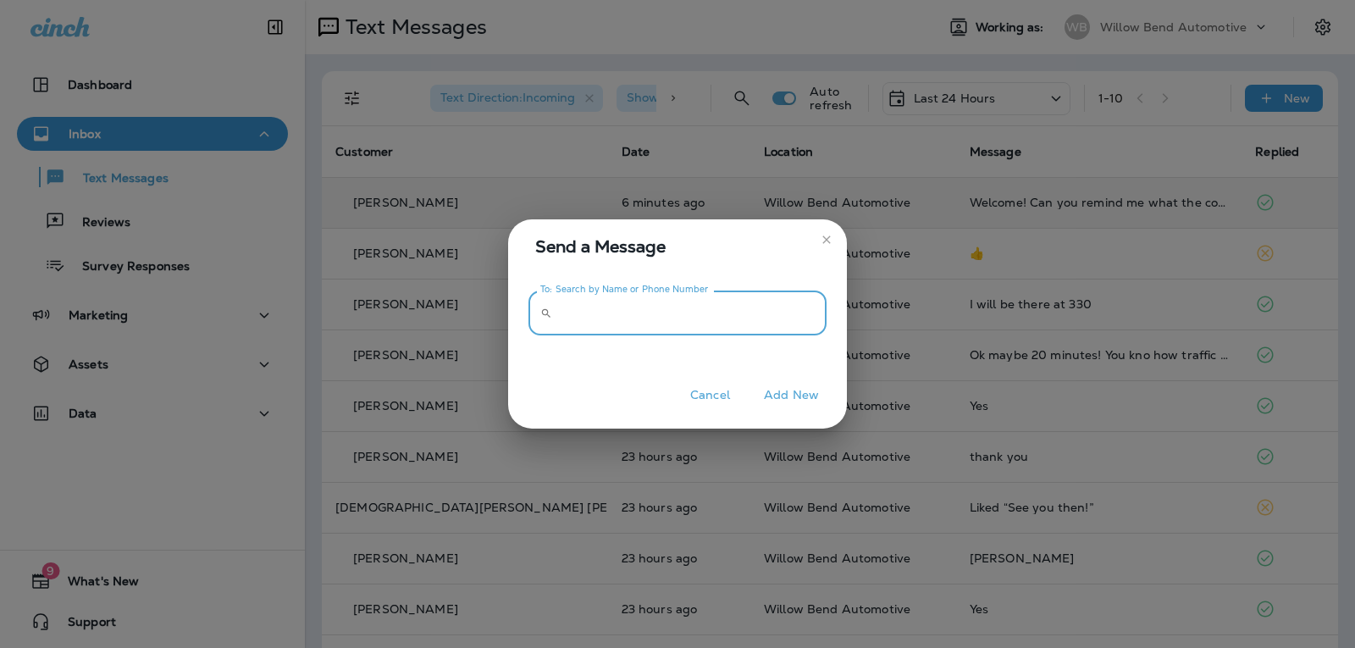
click at [794, 310] on input "To: Search by Name or Phone Number" at bounding box center [693, 312] width 268 height 45
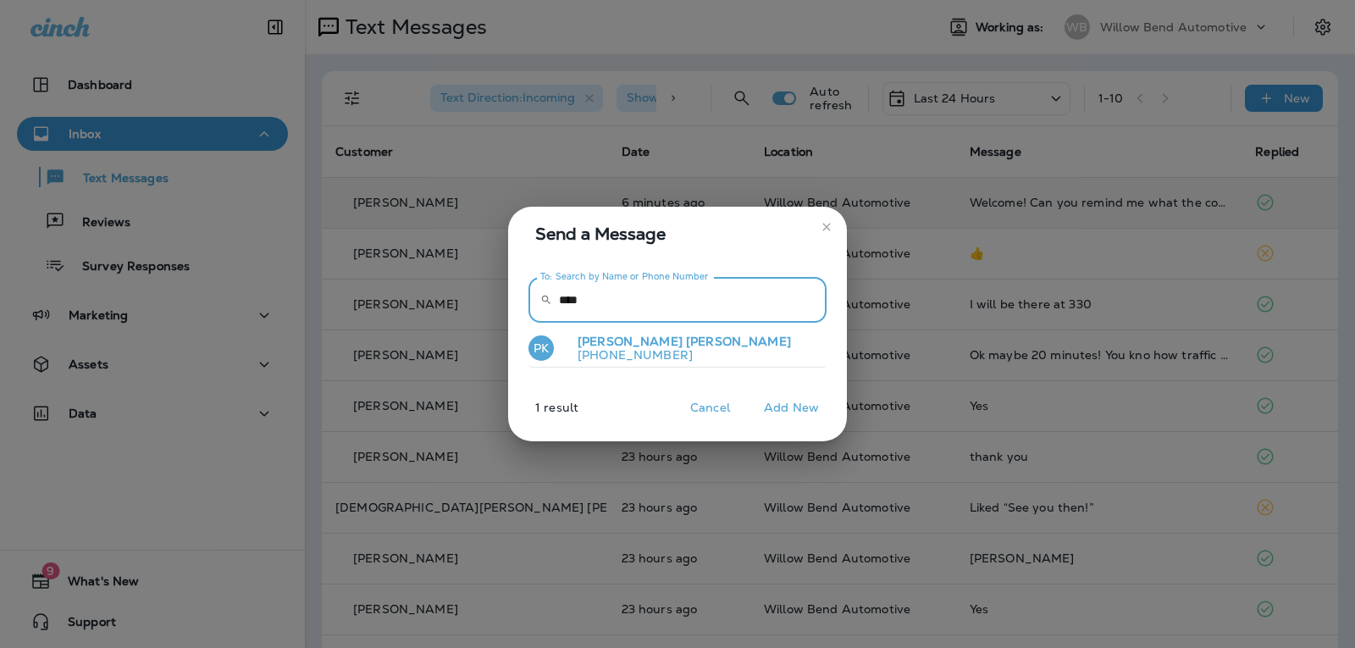
type input "****"
click at [779, 348] on button "PK [PERSON_NAME] [PHONE_NUMBER]" at bounding box center [677, 348] width 298 height 39
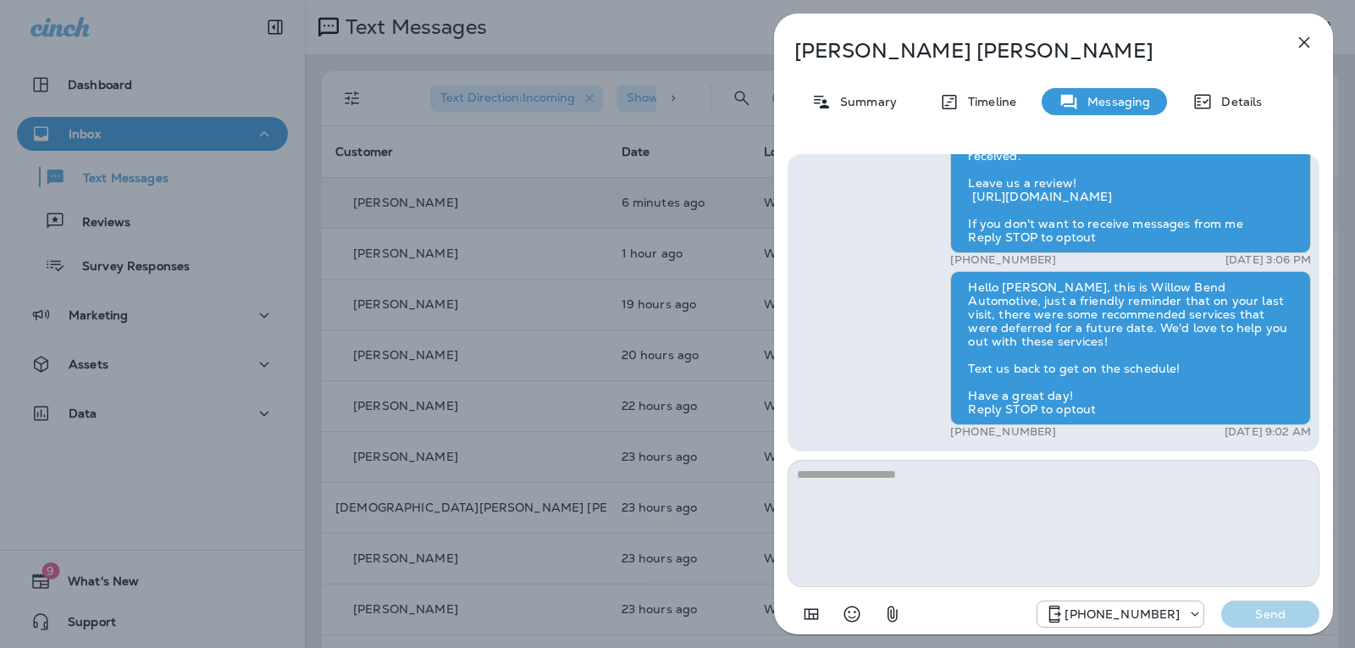
click at [882, 480] on textarea at bounding box center [1053, 523] width 532 height 127
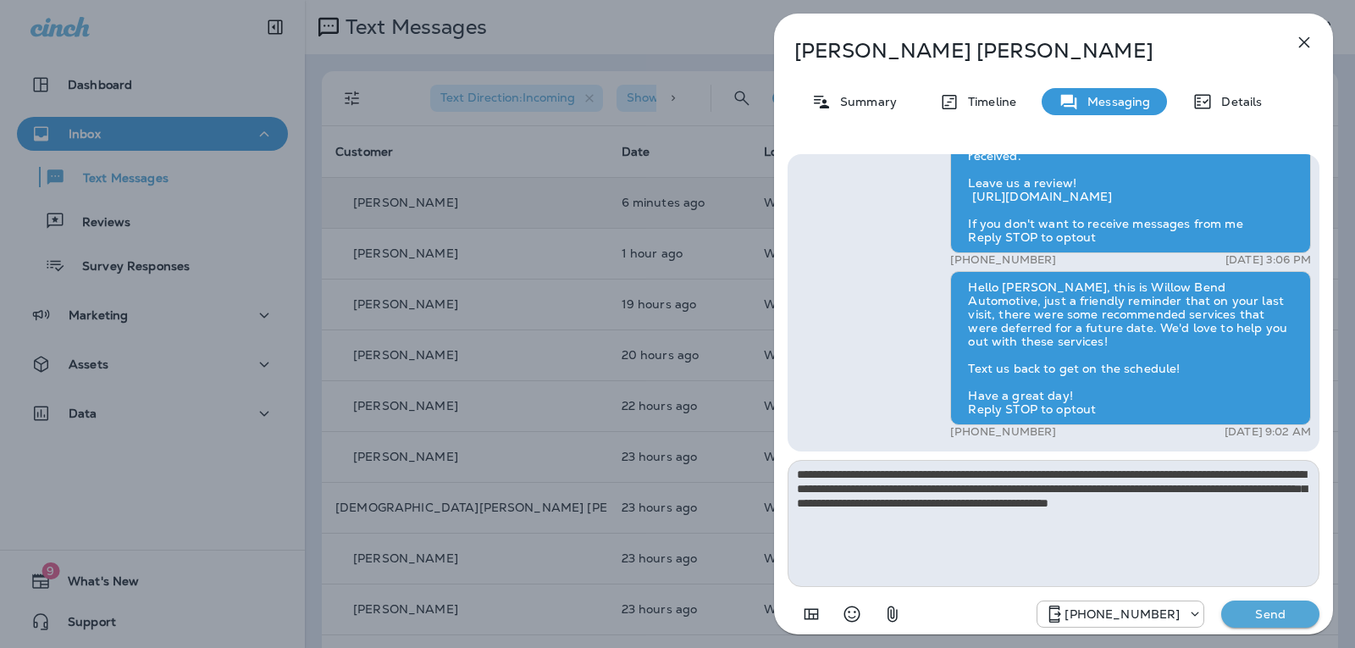
type textarea "**********"
click at [1276, 615] on p "Send" at bounding box center [1269, 613] width 71 height 15
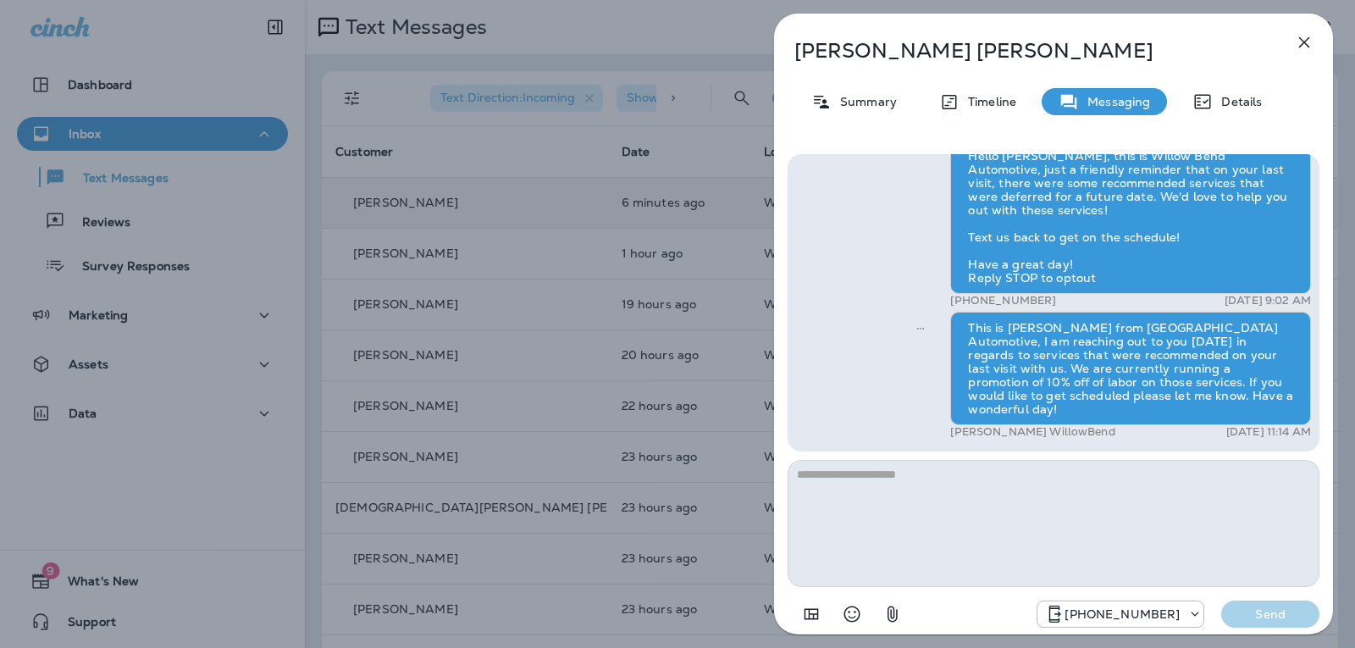
click at [1301, 40] on icon "button" at bounding box center [1304, 42] width 11 height 11
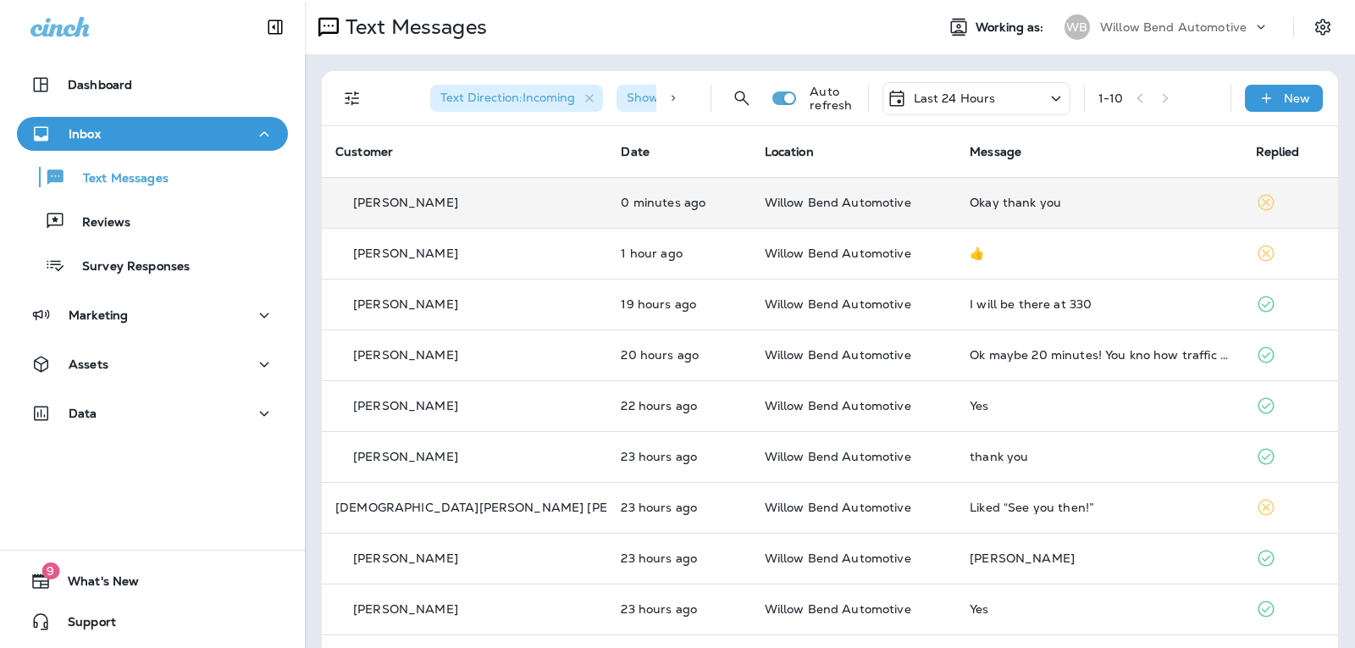
click at [1048, 200] on div "Okay thank you" at bounding box center [1098, 203] width 258 height 14
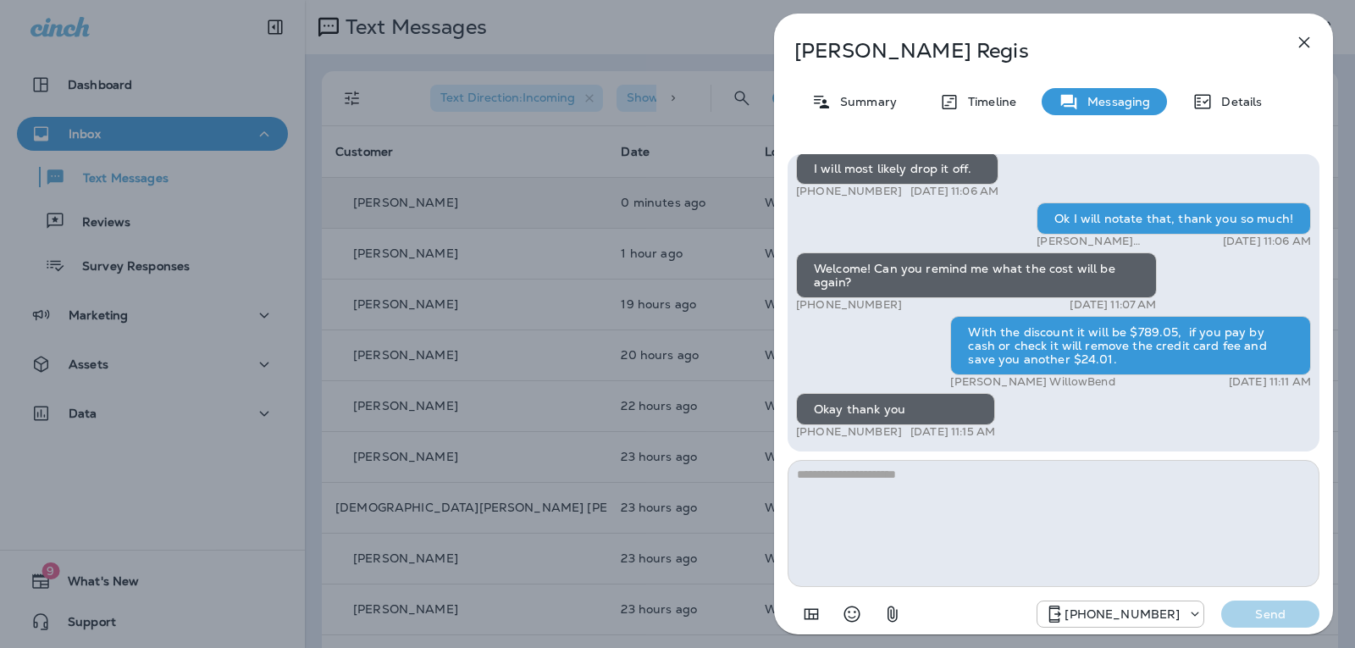
click at [889, 491] on textarea at bounding box center [1053, 523] width 532 height 127
type textarea "**********"
click at [1252, 617] on p "Send" at bounding box center [1269, 613] width 71 height 15
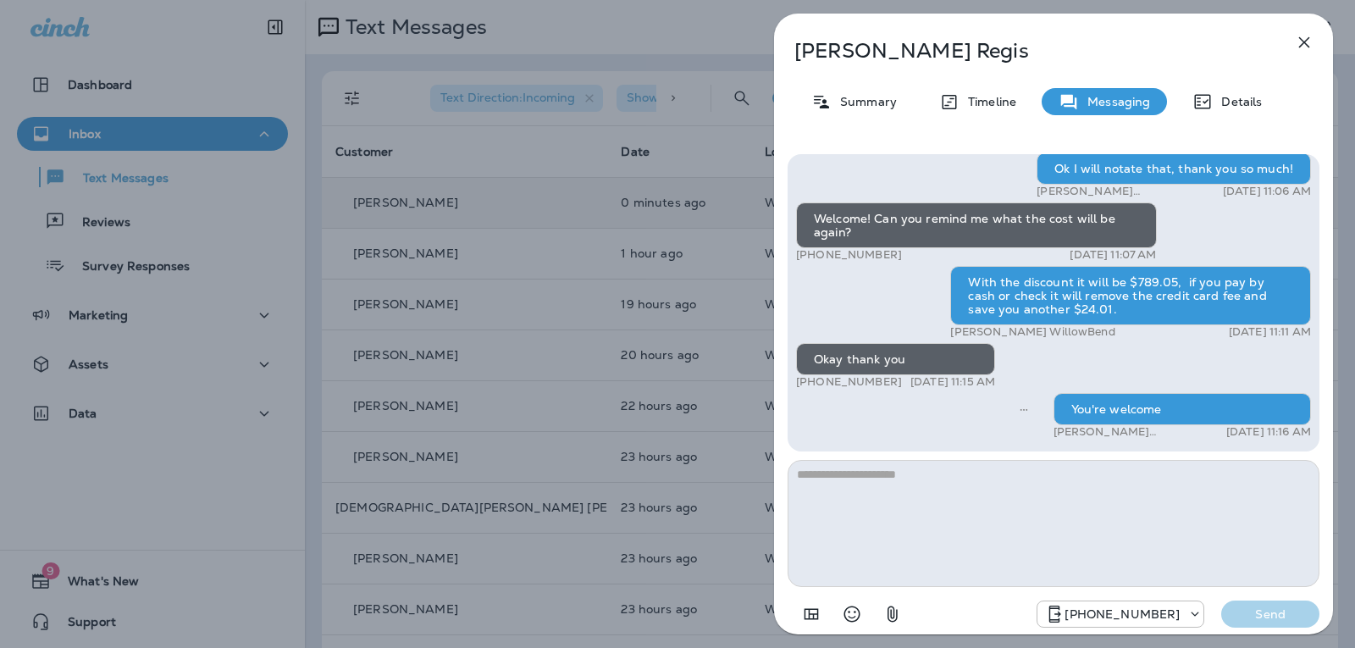
click at [1305, 49] on icon "button" at bounding box center [1304, 42] width 20 height 20
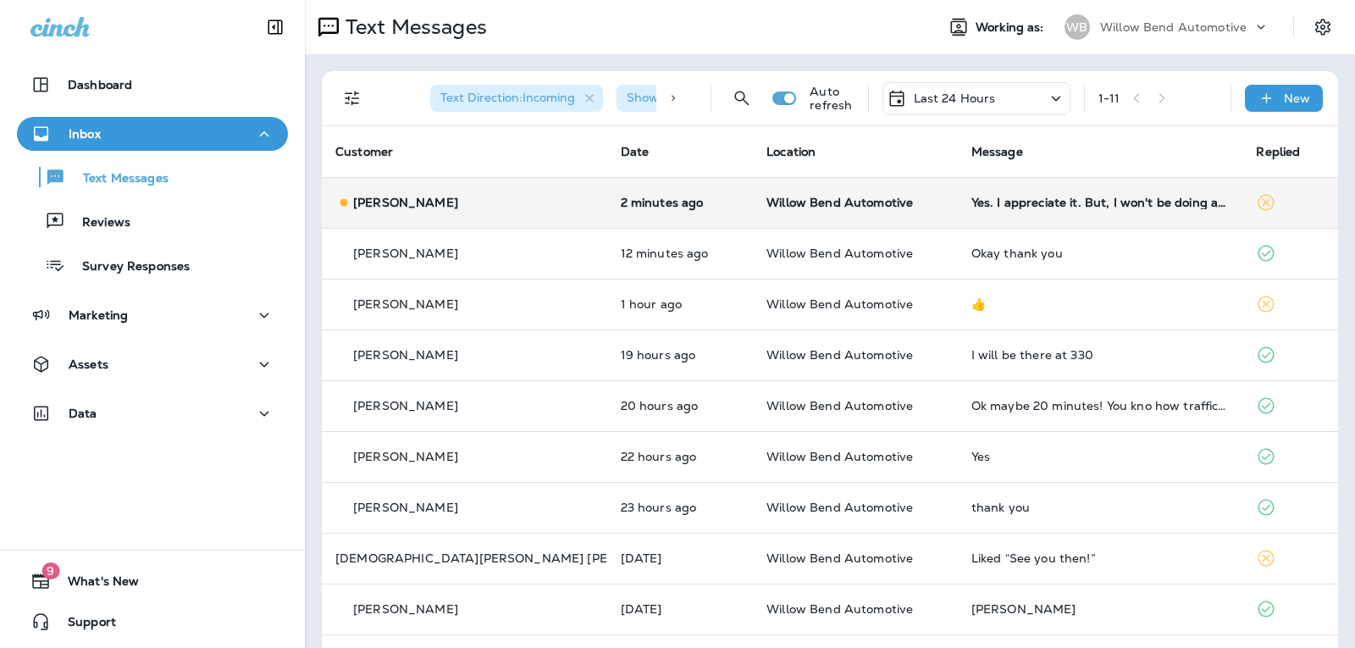
click at [1064, 205] on div "Yes. I appreciate it. But, I won't be doing any of those. It's leased and goes …" at bounding box center [1100, 203] width 258 height 14
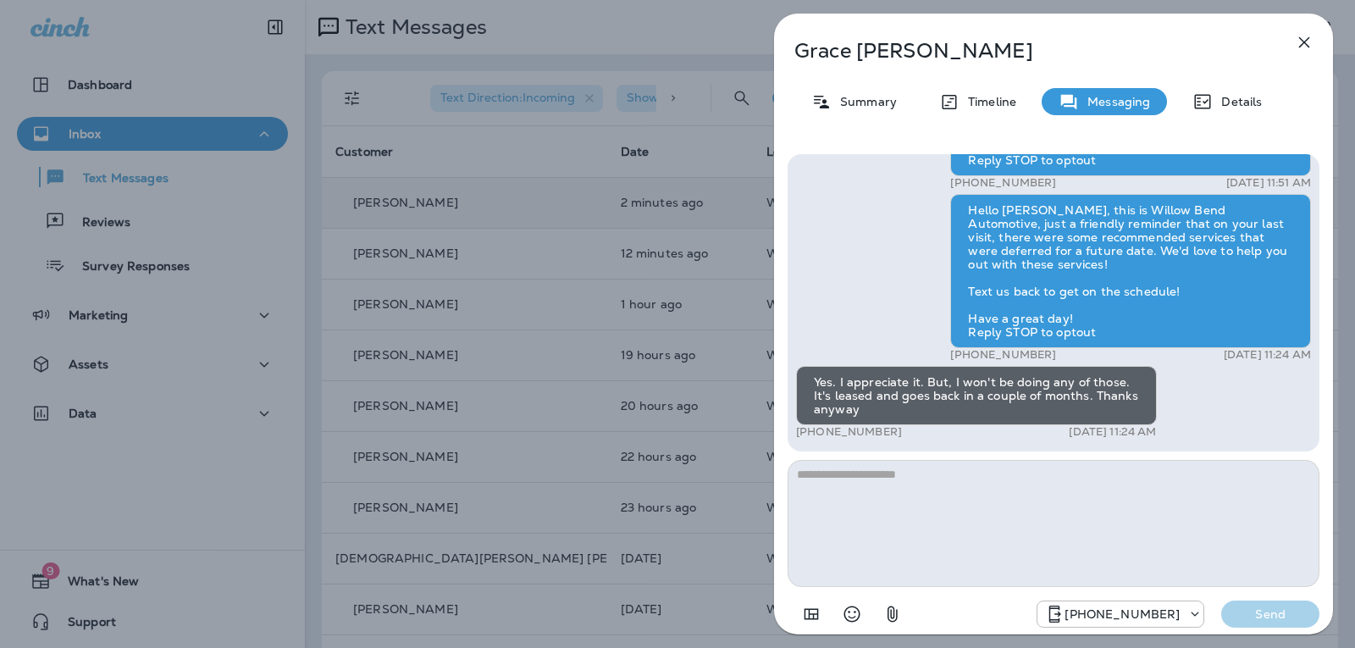
click at [956, 488] on textarea at bounding box center [1053, 523] width 532 height 127
click at [936, 479] on textarea at bounding box center [1053, 523] width 532 height 127
type textarea "*"
click at [851, 620] on icon "Select an emoji" at bounding box center [852, 614] width 20 height 20
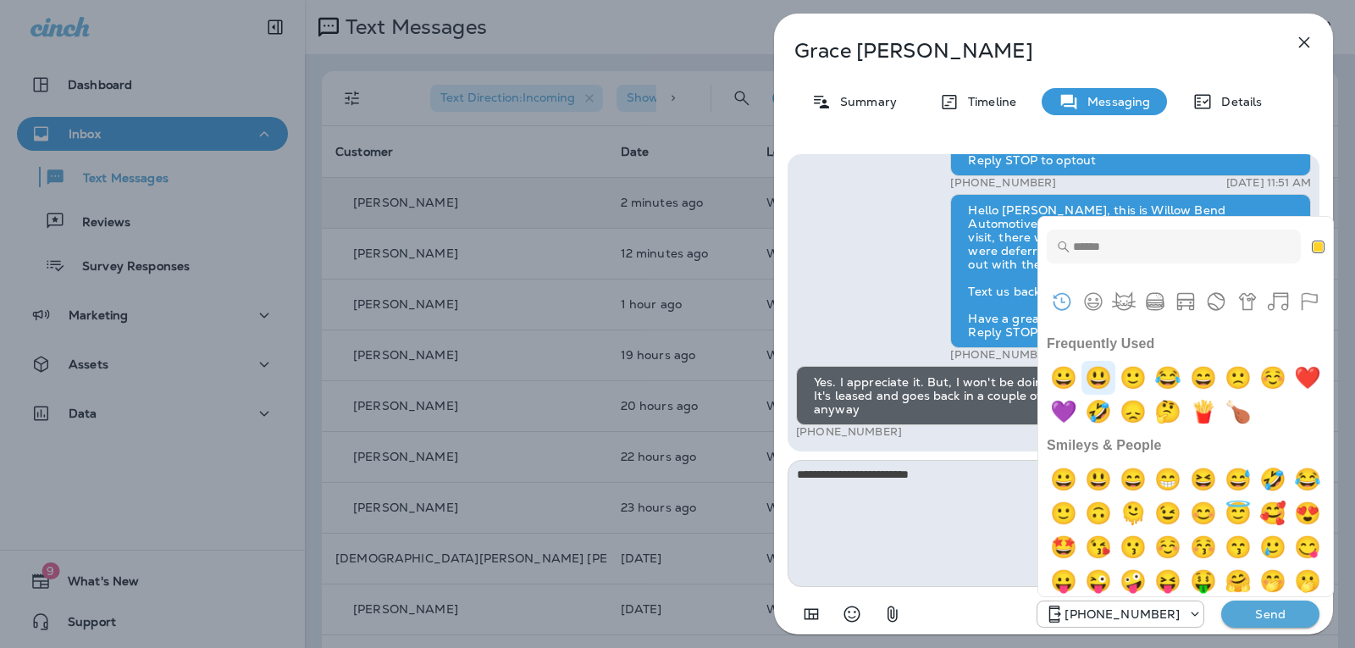
click at [1101, 376] on img "smiley" at bounding box center [1098, 378] width 34 height 34
type textarea "**********"
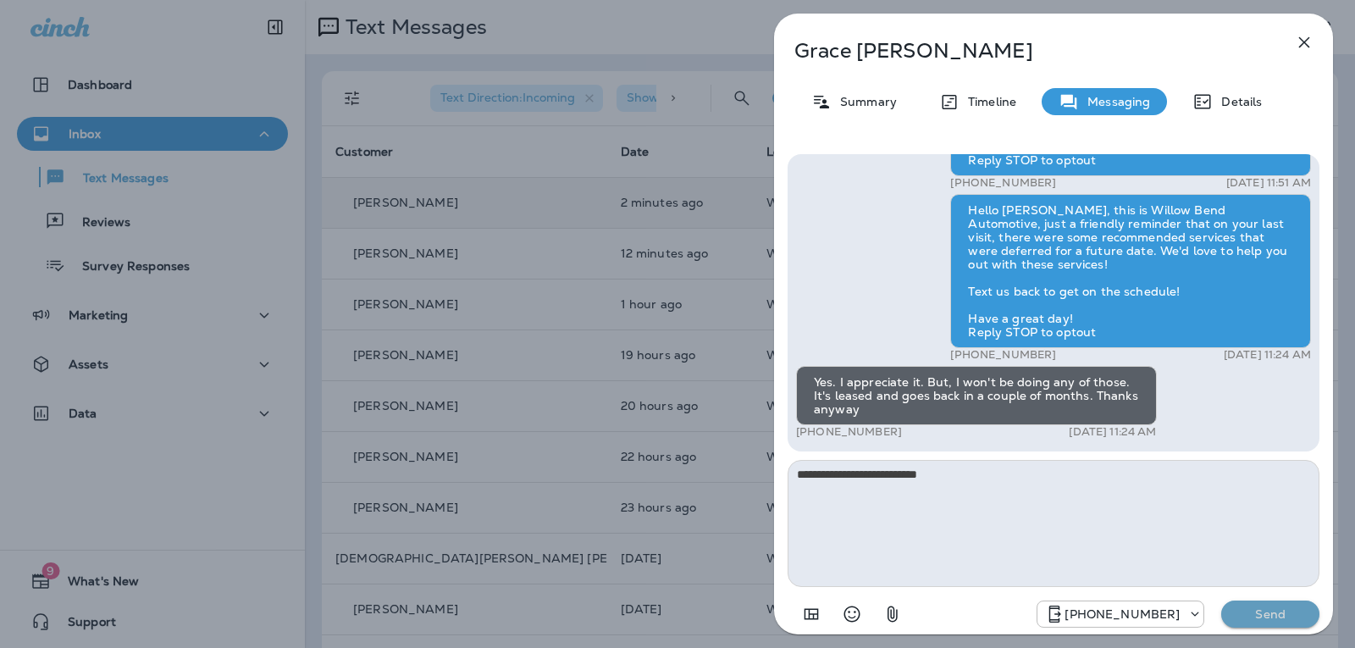
click at [1283, 614] on p "Send" at bounding box center [1269, 613] width 71 height 15
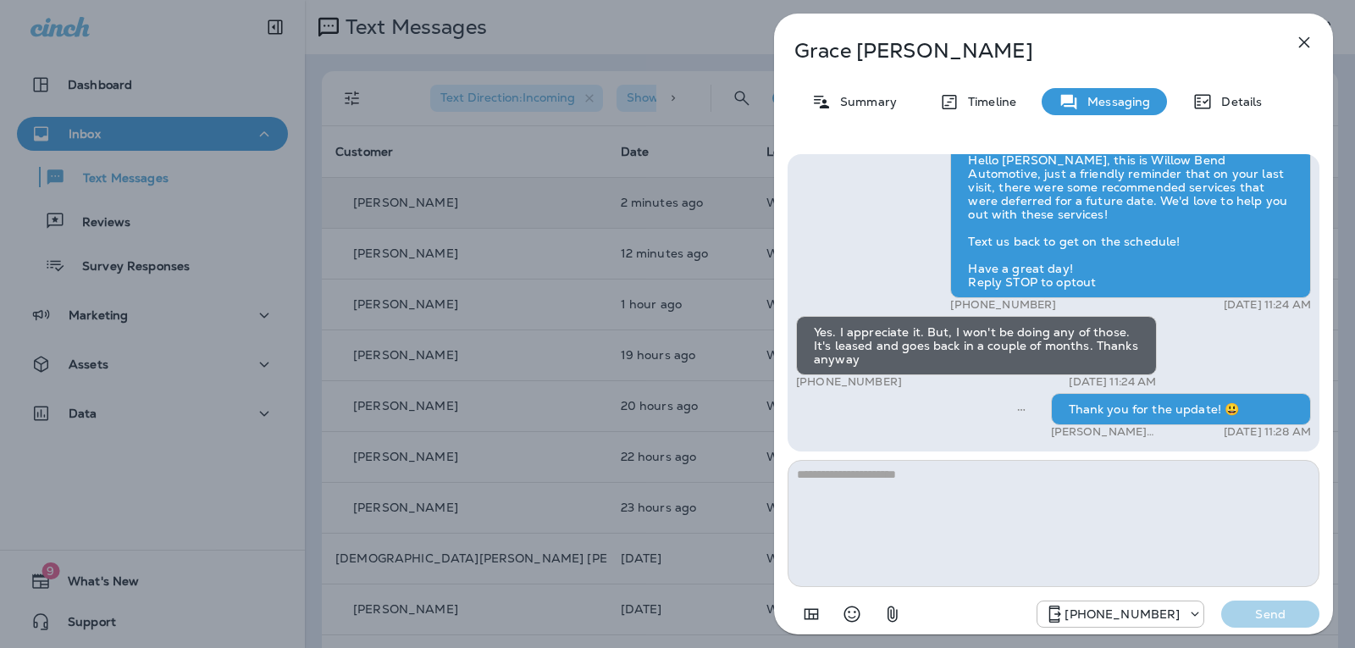
click at [1304, 41] on icon "button" at bounding box center [1304, 42] width 11 height 11
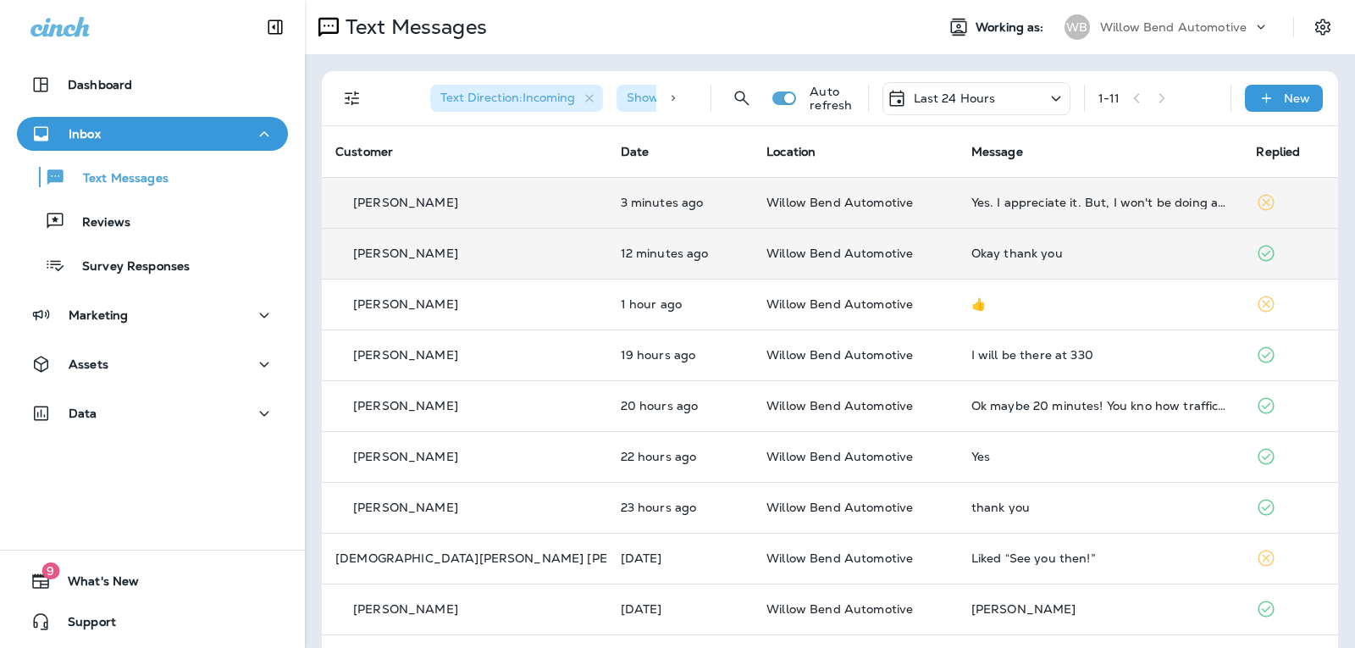
click at [974, 254] on div "Okay thank you" at bounding box center [1100, 253] width 258 height 14
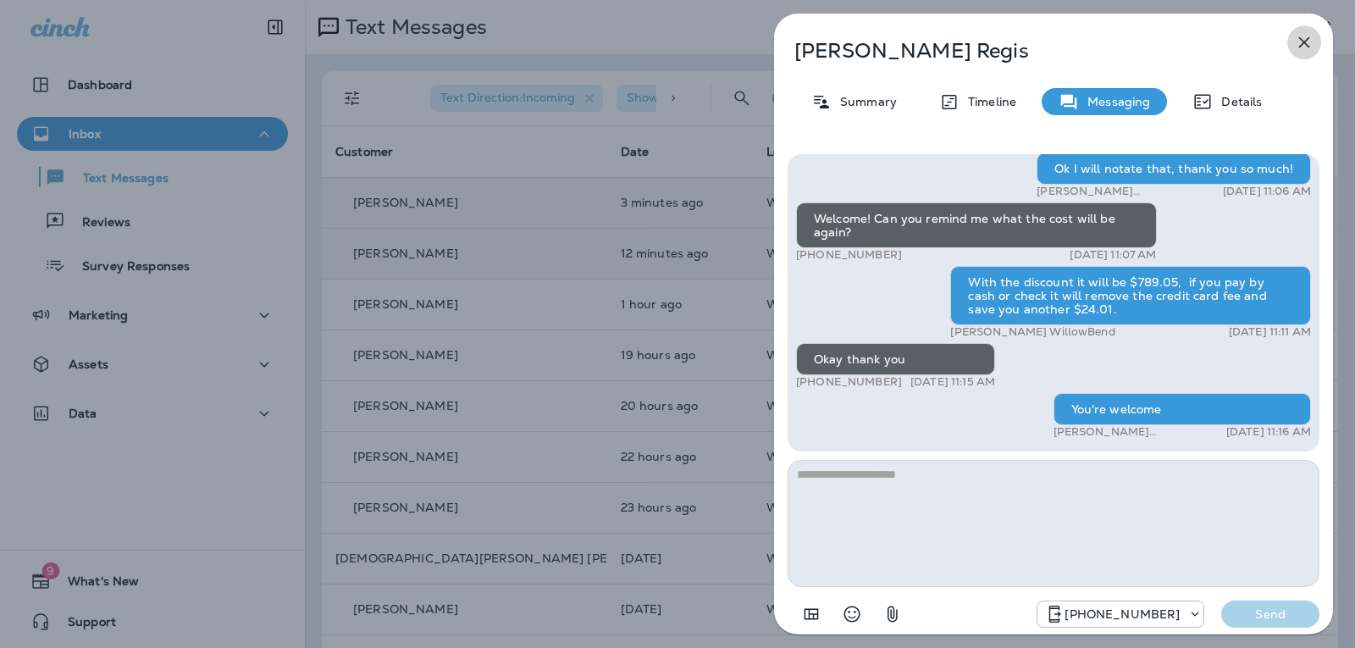
click at [1320, 46] on button "button" at bounding box center [1304, 42] width 34 height 34
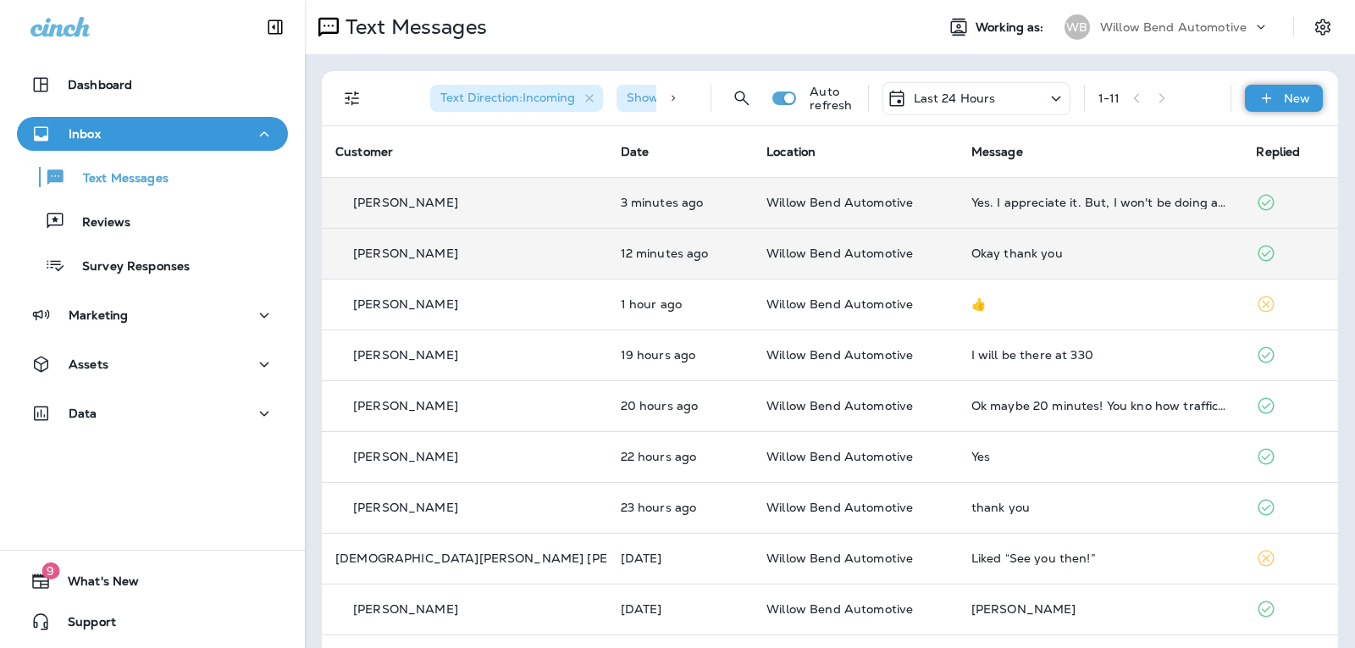
click at [1283, 102] on p "New" at bounding box center [1296, 98] width 26 height 14
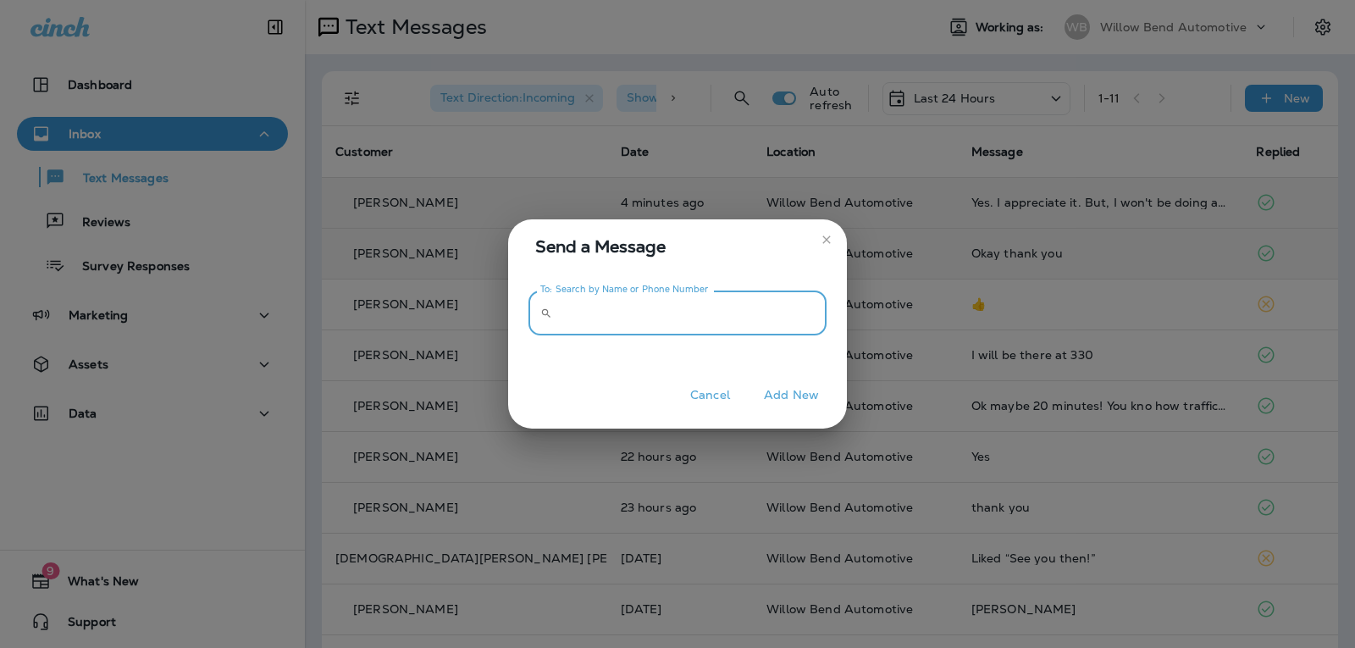
drag, startPoint x: 746, startPoint y: 314, endPoint x: 742, endPoint y: 297, distance: 17.3
click at [745, 314] on input "To: Search by Name or Phone Number" at bounding box center [693, 312] width 268 height 45
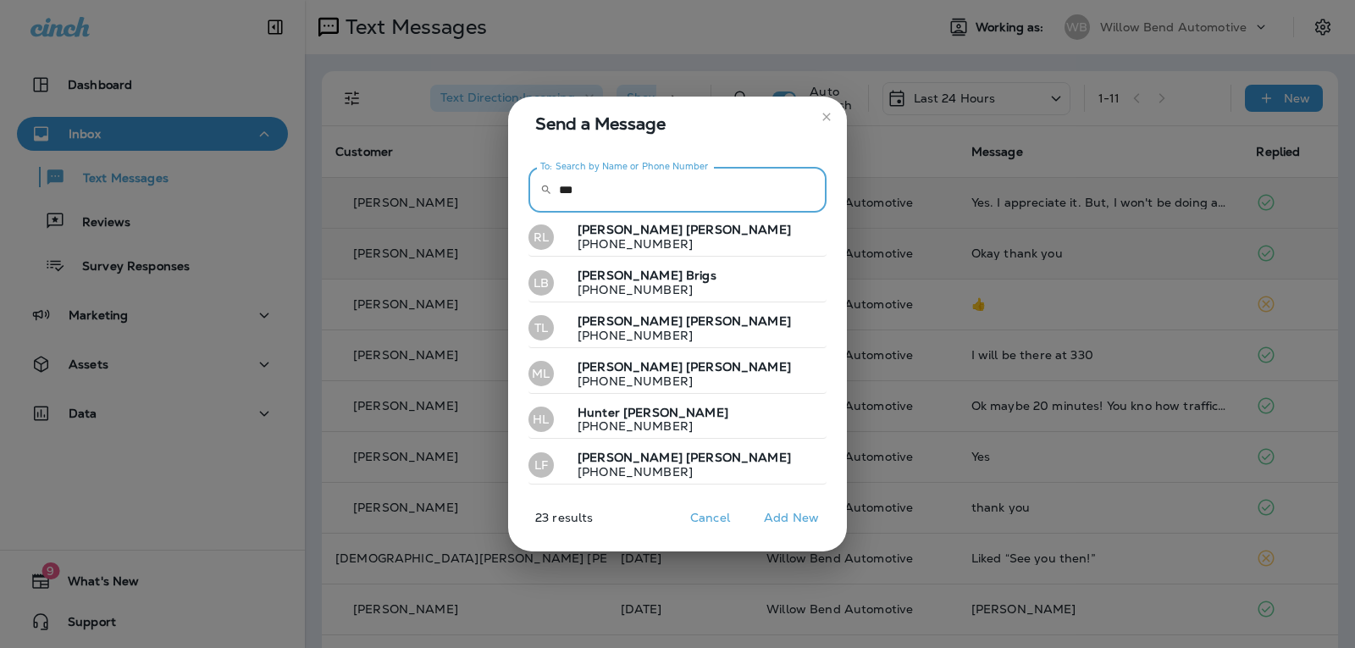
scroll to position [782, 0]
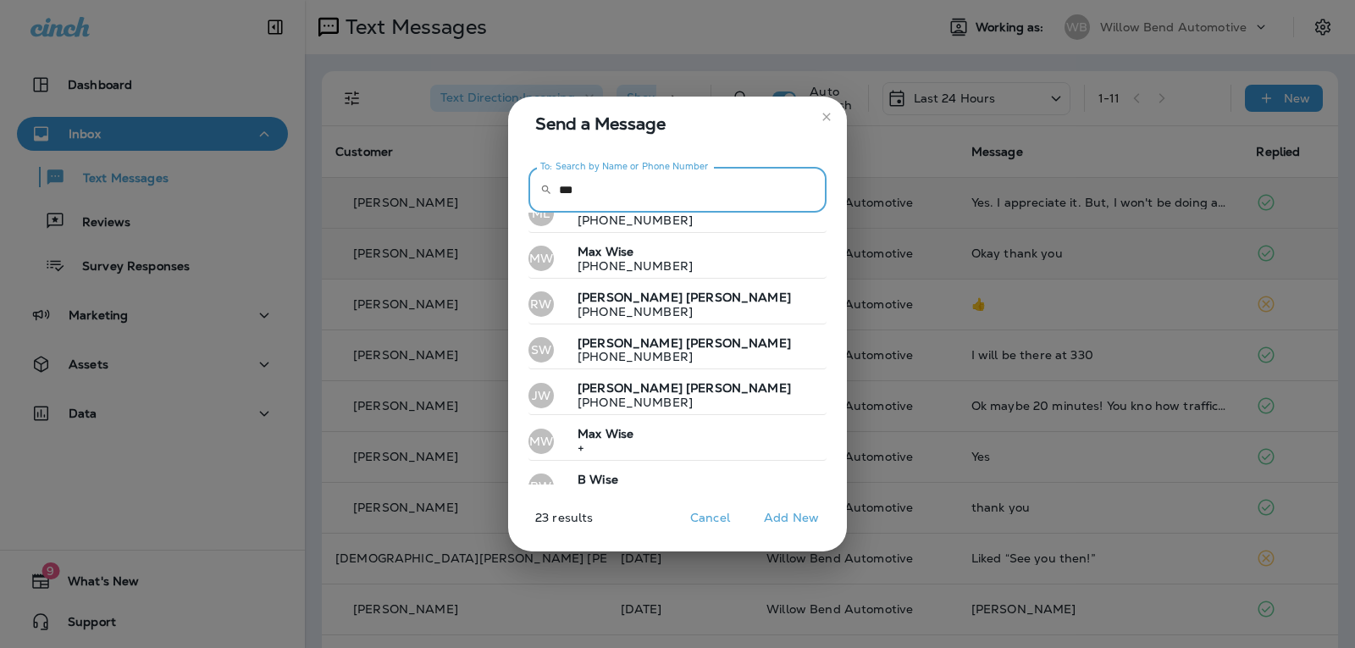
type input "***"
click at [649, 350] on p "[PHONE_NUMBER]" at bounding box center [677, 357] width 227 height 14
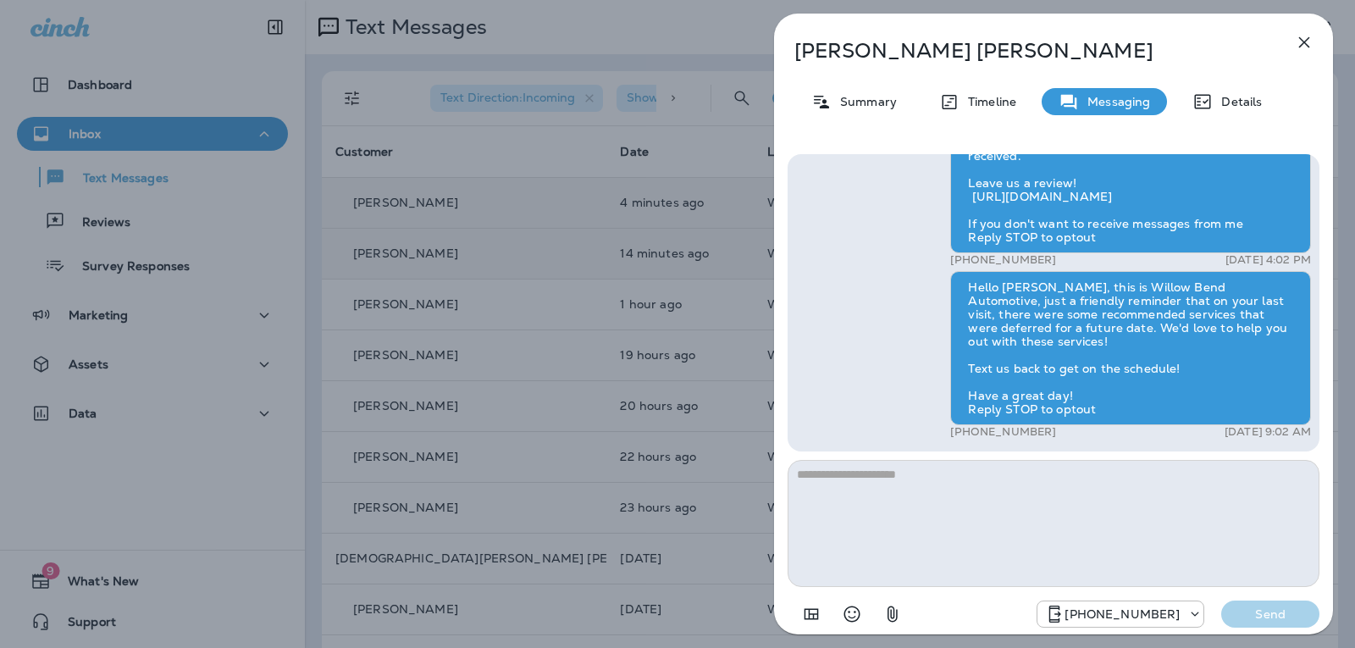
click at [805, 477] on textarea at bounding box center [1053, 523] width 532 height 127
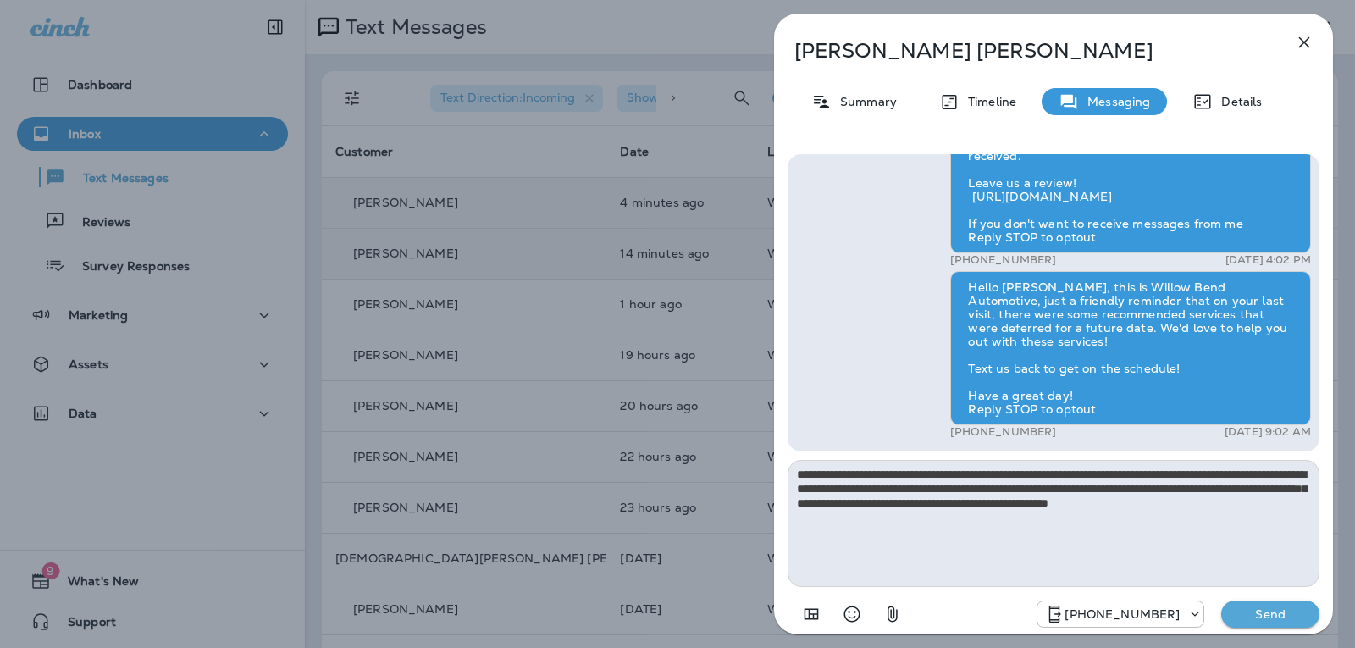
type textarea "**********"
click at [1255, 612] on p "Send" at bounding box center [1269, 613] width 71 height 15
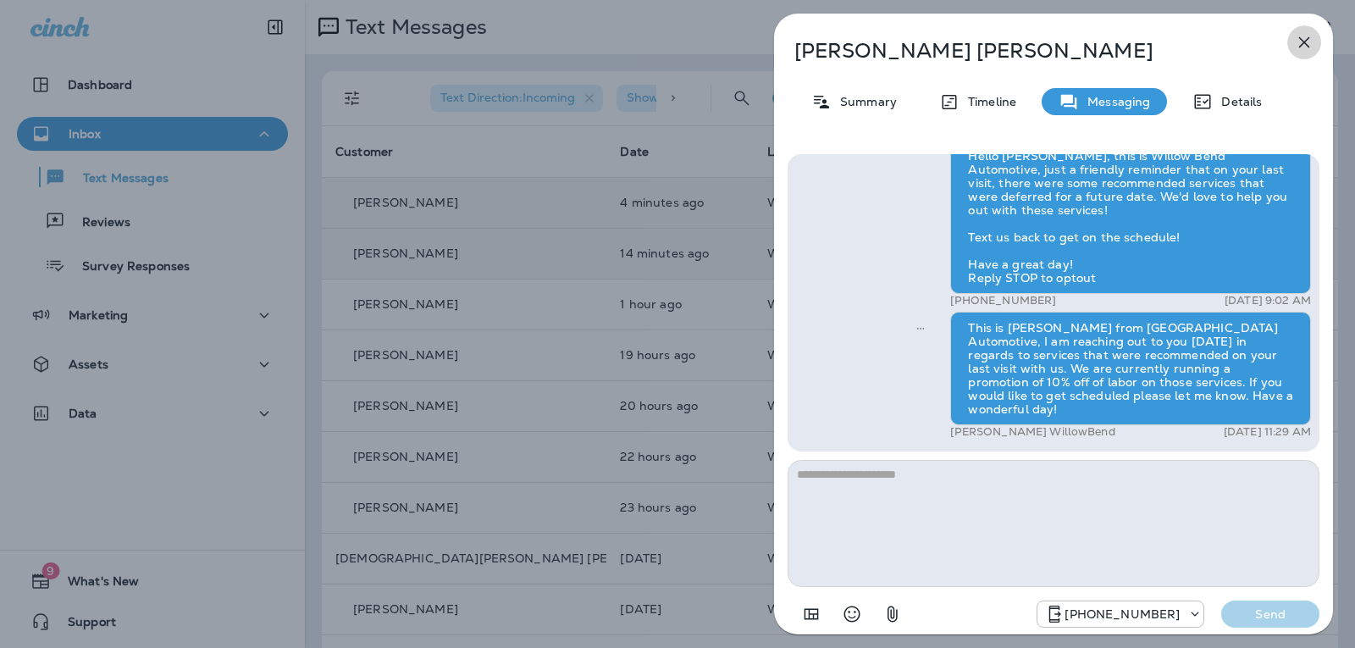
click at [1303, 47] on icon "button" at bounding box center [1304, 42] width 20 height 20
